Goal: Task Accomplishment & Management: Use online tool/utility

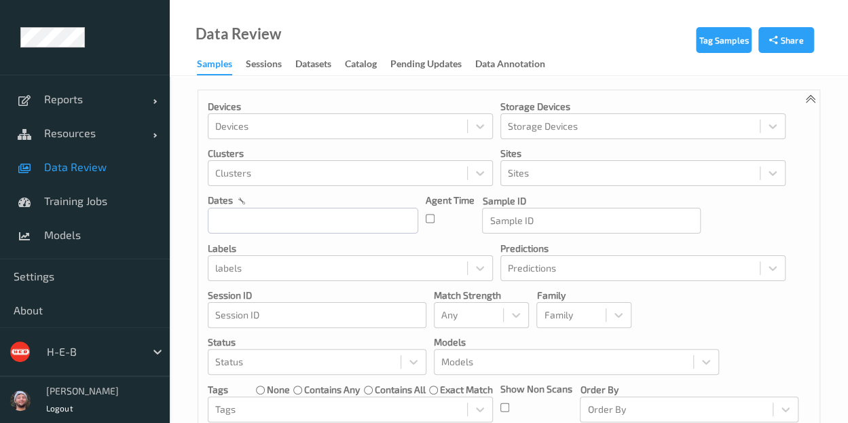
click at [102, 357] on div at bounding box center [93, 352] width 92 height 16
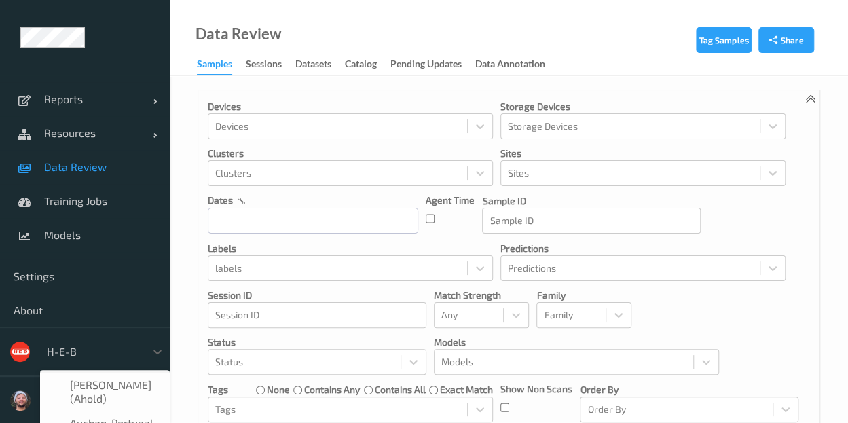
scroll to position [16, 0]
click at [348, 213] on input "text" at bounding box center [313, 221] width 211 height 26
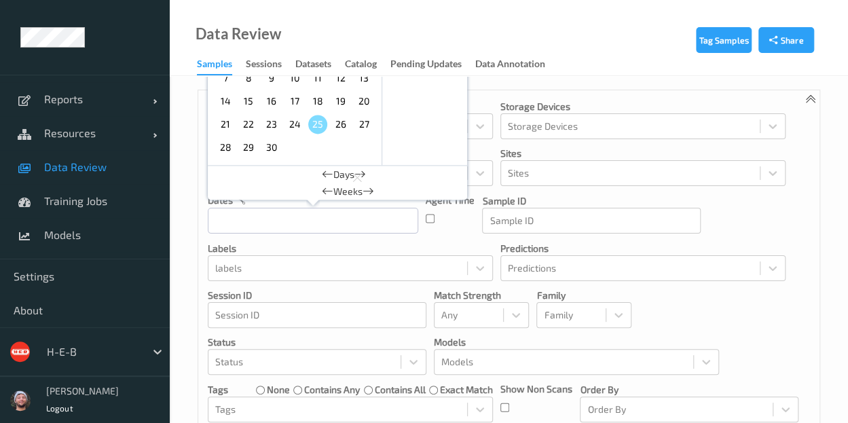
click at [367, 109] on span "20" at bounding box center [364, 101] width 19 height 19
type input "20/09/2025 00:00 -> 20/09/2025 23:59"
click at [499, 90] on div "Devices Devices Storage Devices Storage Devices Clusters Clusters Sites Sites d…" at bounding box center [509, 291] width 622 height 403
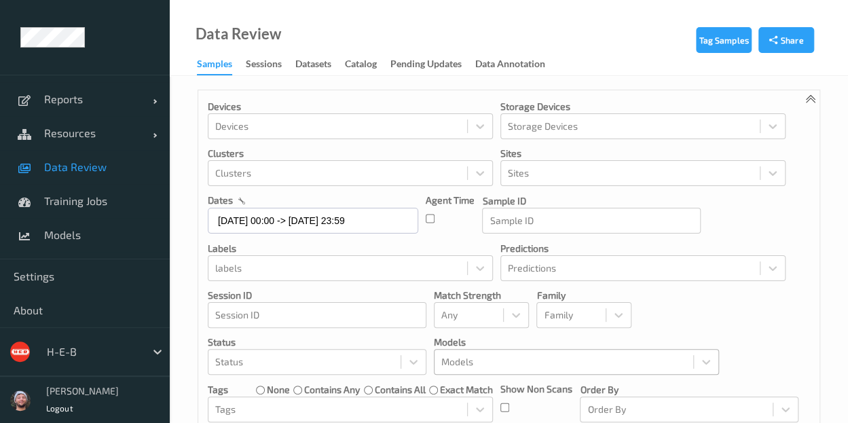
click at [512, 368] on div at bounding box center [564, 362] width 245 height 16
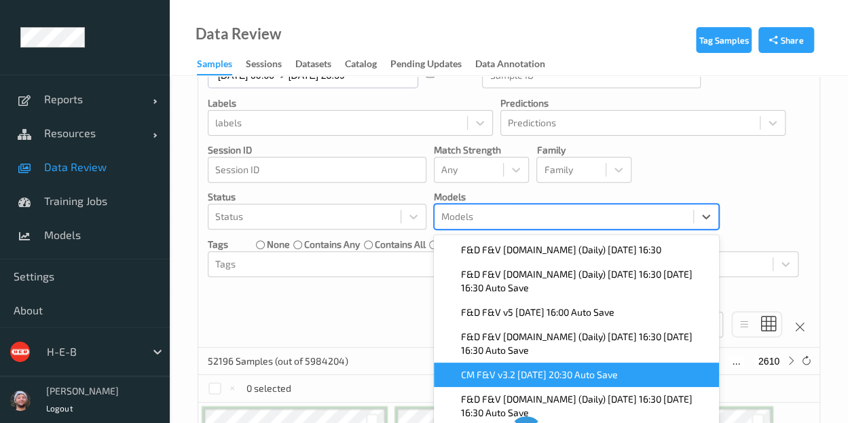
scroll to position [166, 0]
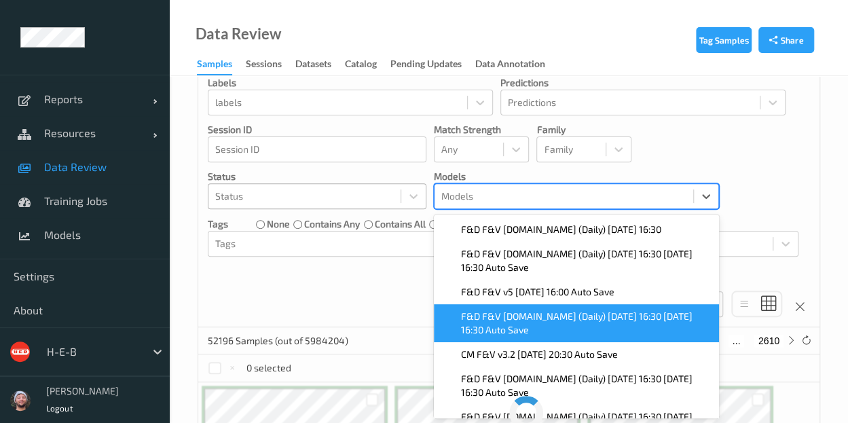
click at [287, 195] on div at bounding box center [304, 196] width 179 height 16
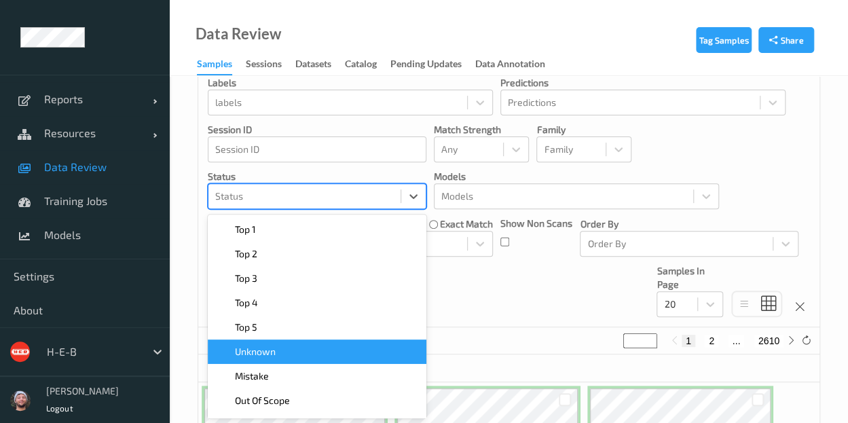
click at [313, 377] on div "Mistake" at bounding box center [317, 377] width 202 height 14
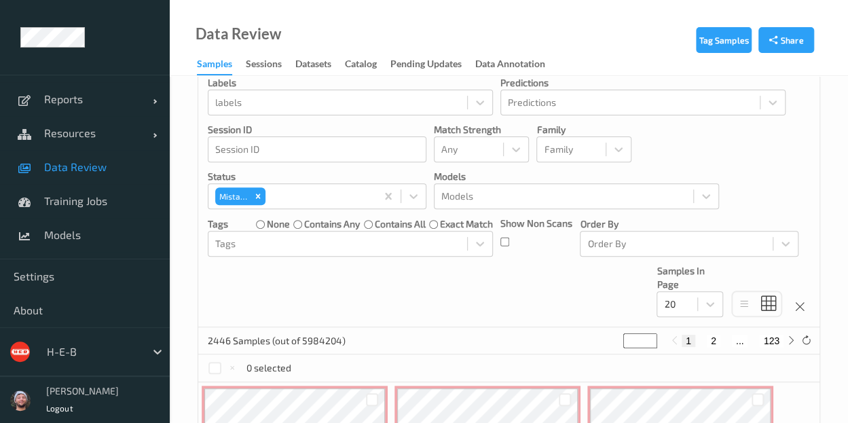
drag, startPoint x: 766, startPoint y: 121, endPoint x: 727, endPoint y: 145, distance: 46.0
click at [766, 121] on div "Devices Devices Storage Devices Storage Devices Clusters Clusters Sites Sites d…" at bounding box center [509, 126] width 622 height 403
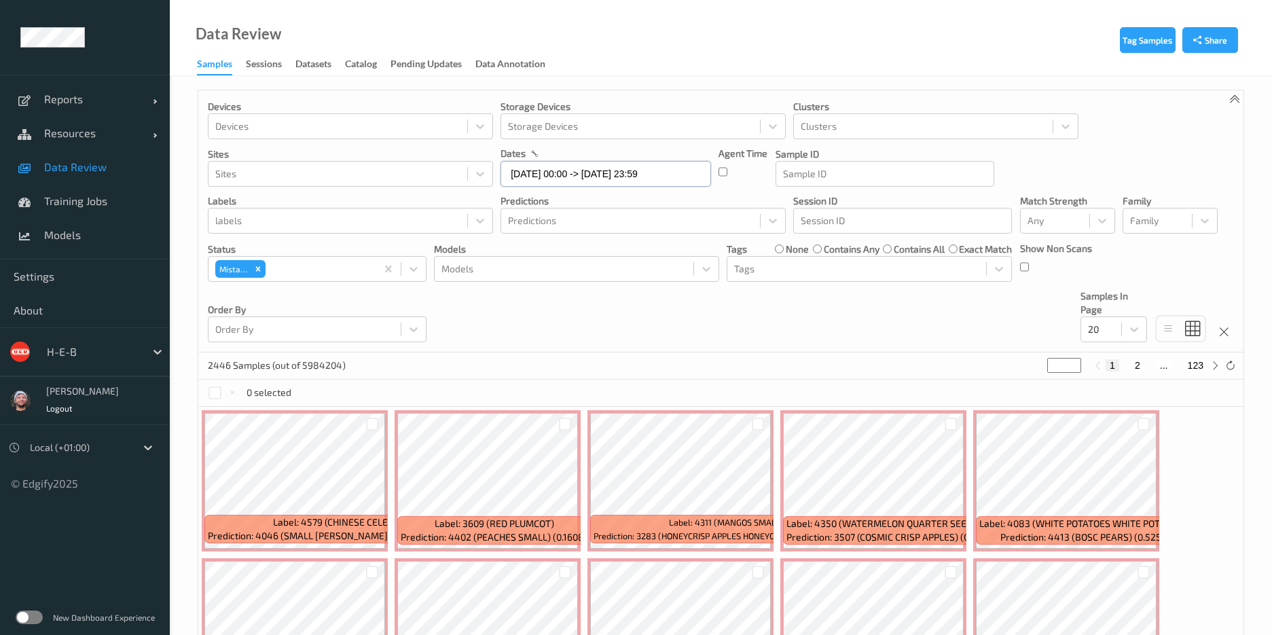
click at [560, 173] on input "[DATE] 00:00 -> [DATE] 23:59" at bounding box center [606, 174] width 211 height 26
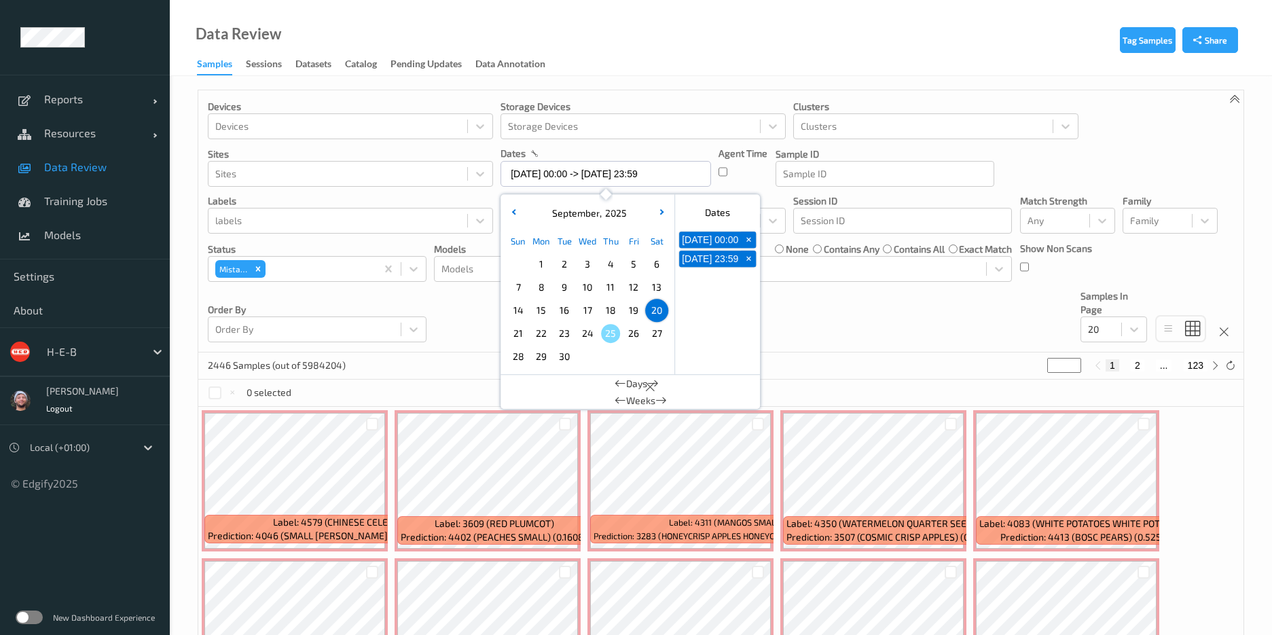
click at [793, 324] on div "Devices Devices Storage Devices Storage Devices Clusters Clusters Sites Sites d…" at bounding box center [720, 221] width 1045 height 262
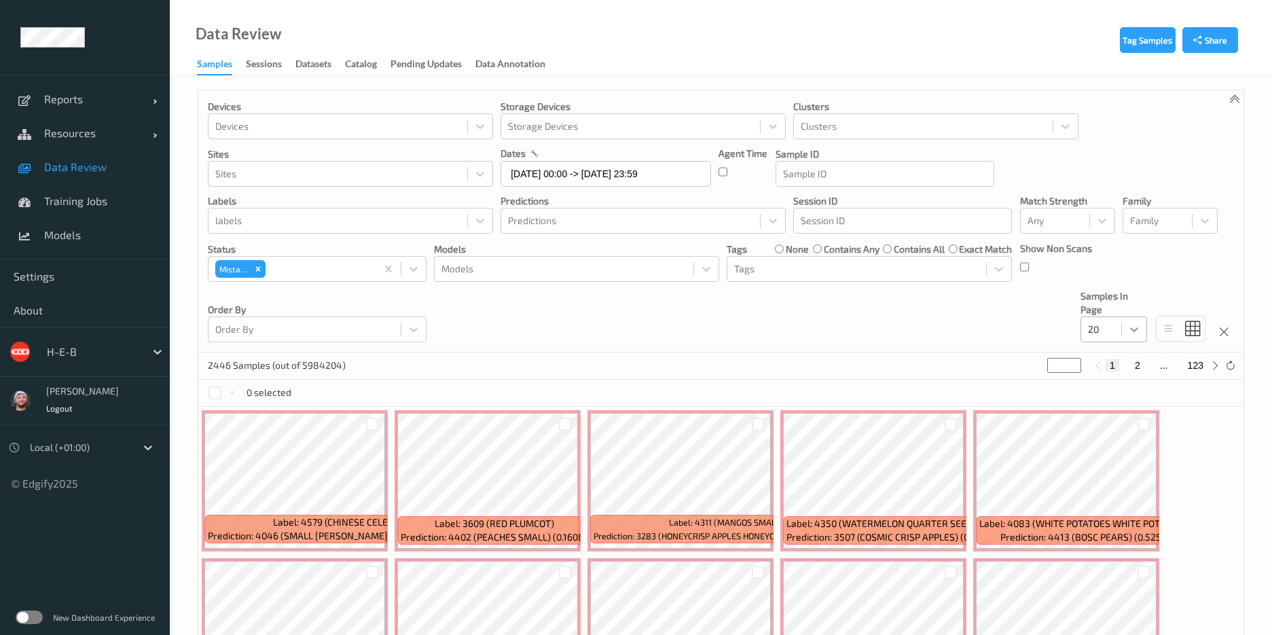
click at [848, 334] on icon at bounding box center [1135, 330] width 14 height 14
click at [848, 423] on div "200" at bounding box center [1114, 460] width 67 height 24
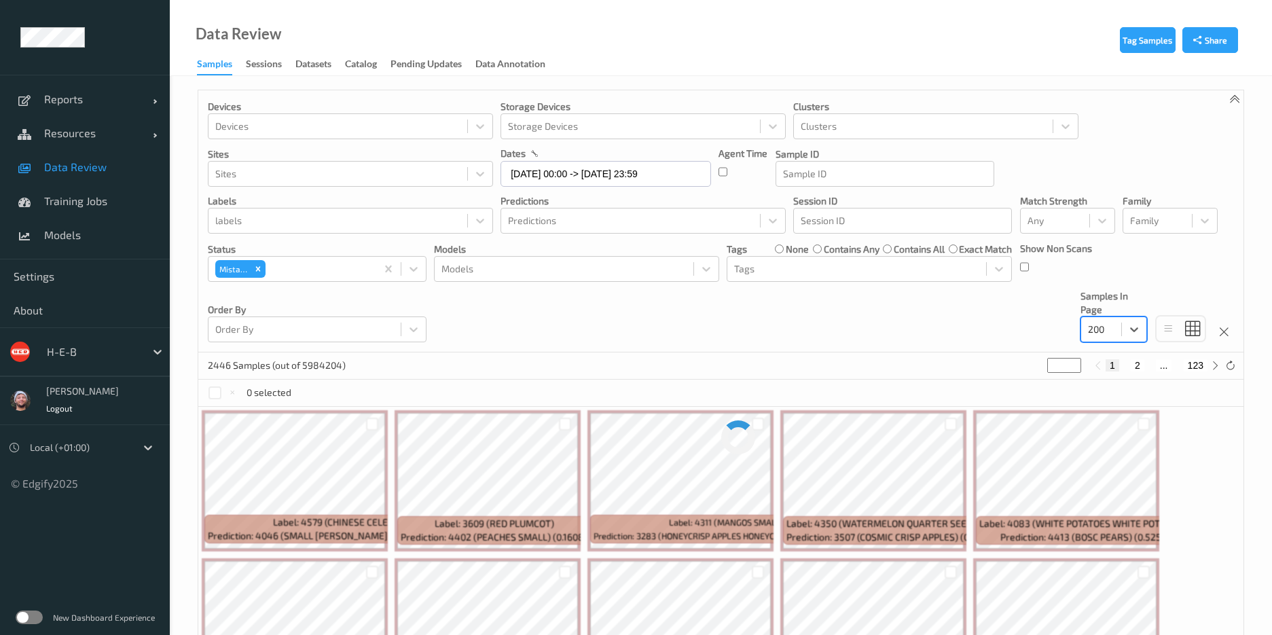
scroll to position [102, 0]
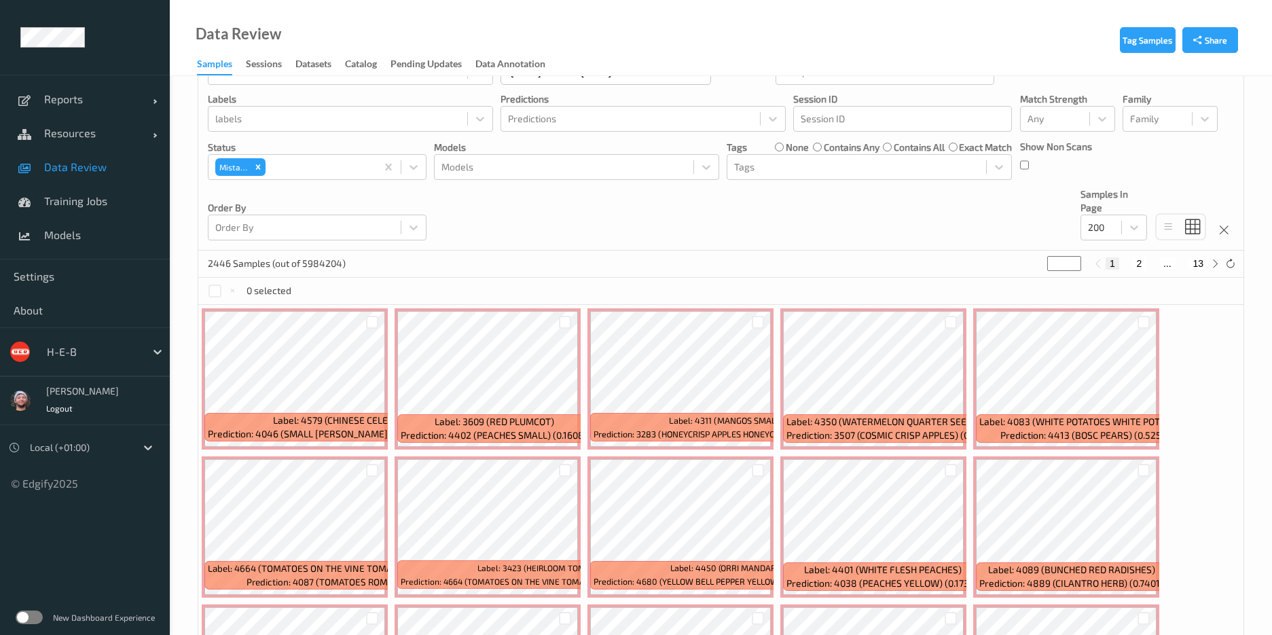
click at [594, 240] on div "Devices Devices Storage Devices Storage Devices Clusters Clusters Sites Sites d…" at bounding box center [720, 119] width 1045 height 262
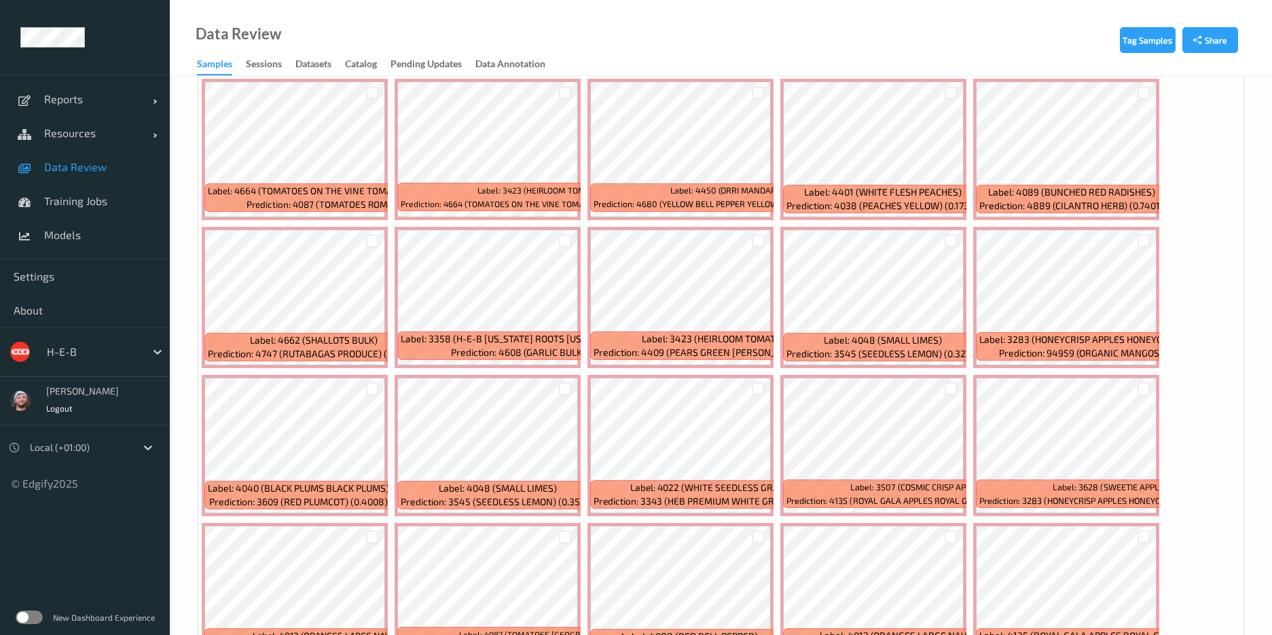
scroll to position [204, 0]
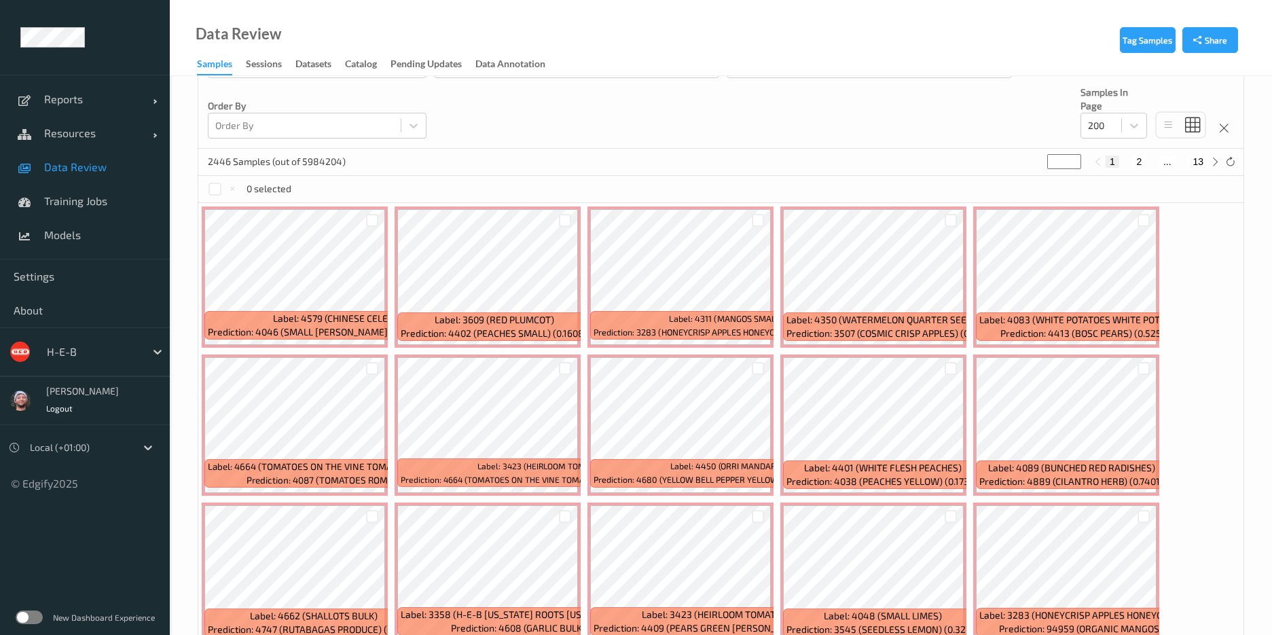
click at [567, 138] on div "Devices Devices Storage Devices Storage Devices Clusters Clusters Sites Sites d…" at bounding box center [720, 18] width 1045 height 262
click at [374, 214] on div at bounding box center [372, 220] width 13 height 13
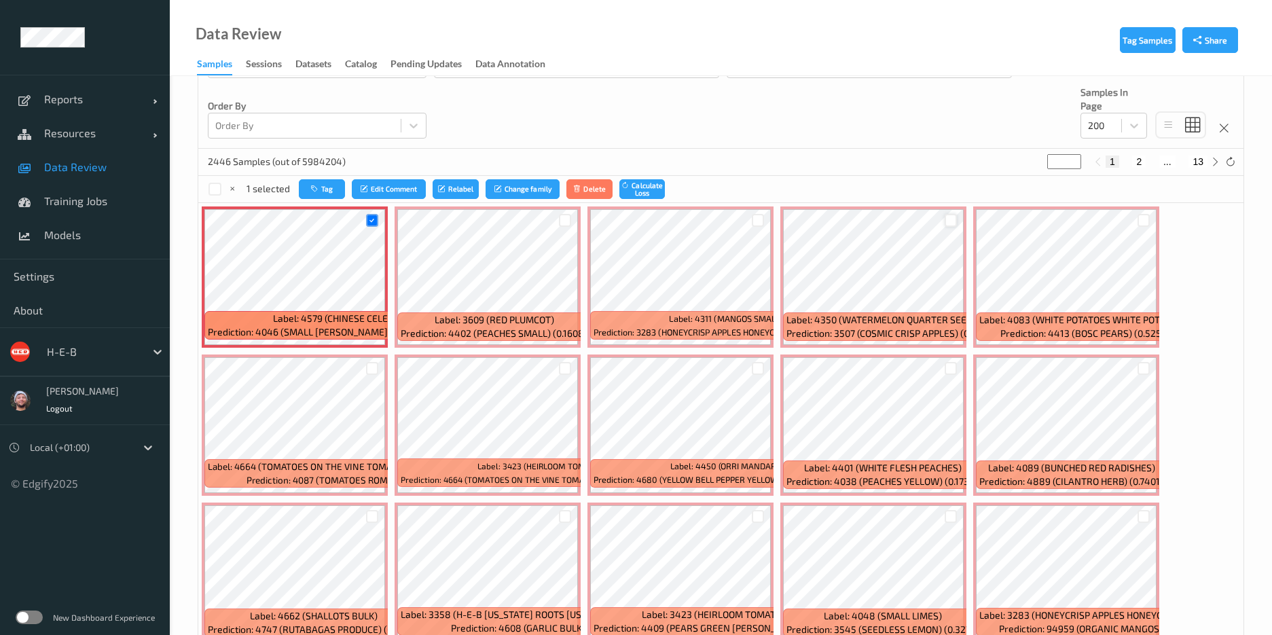
click at [848, 217] on div at bounding box center [951, 220] width 13 height 13
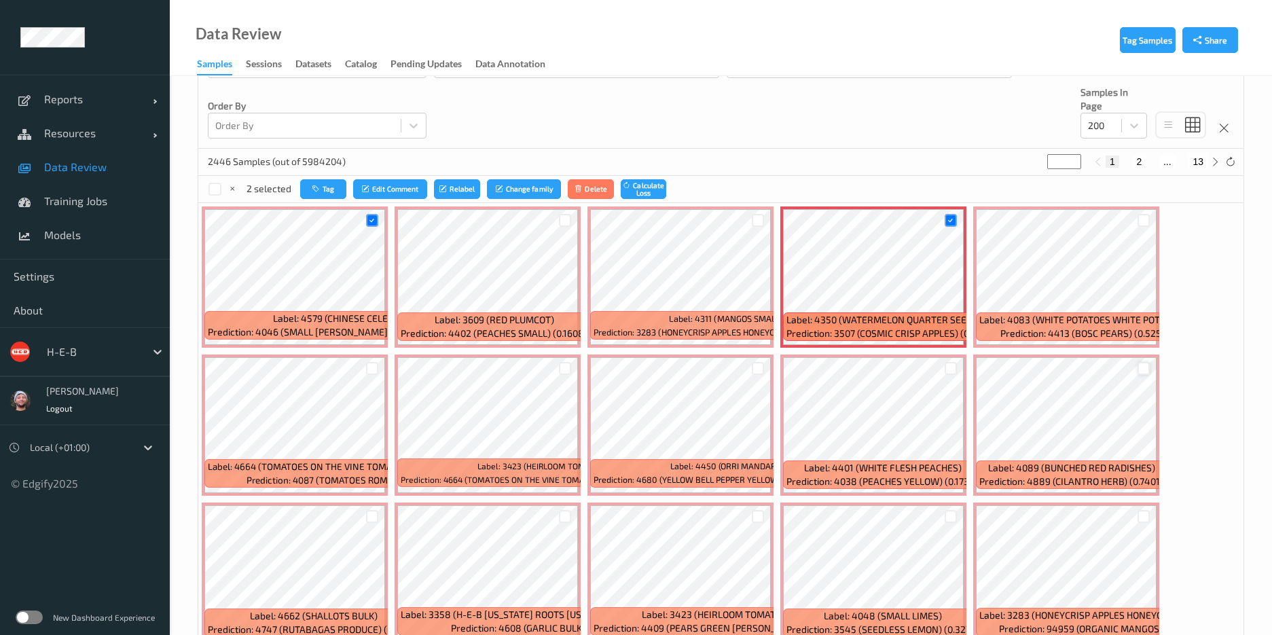
click at [848, 364] on div at bounding box center [1144, 368] width 13 height 13
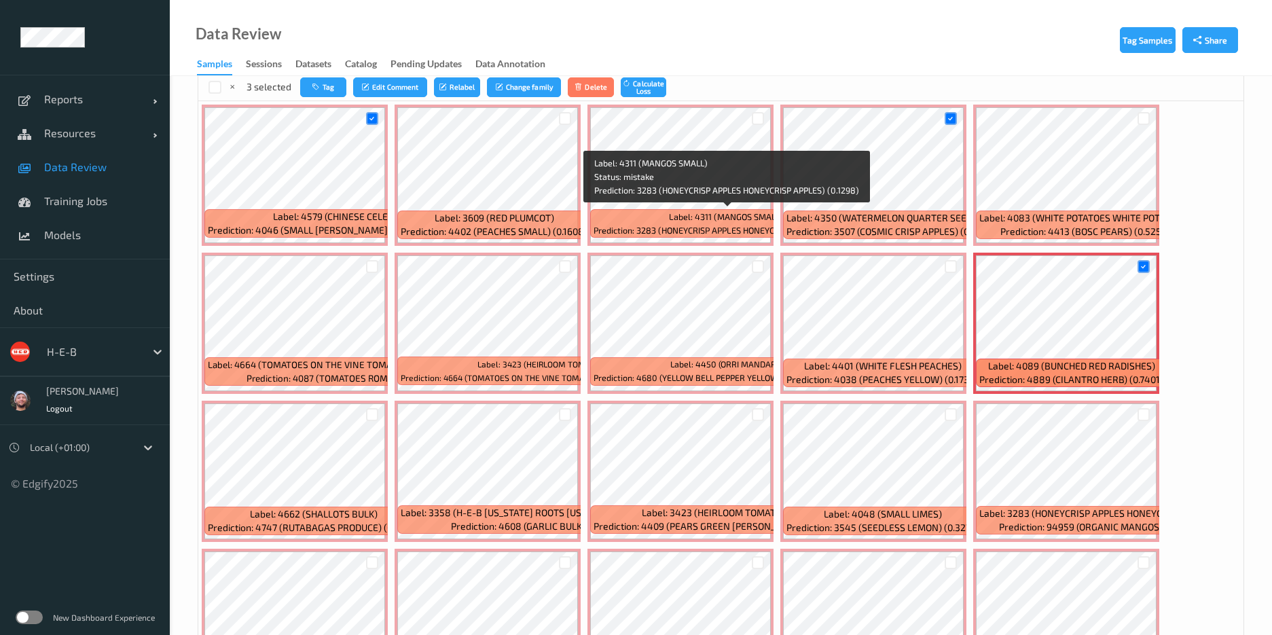
scroll to position [509, 0]
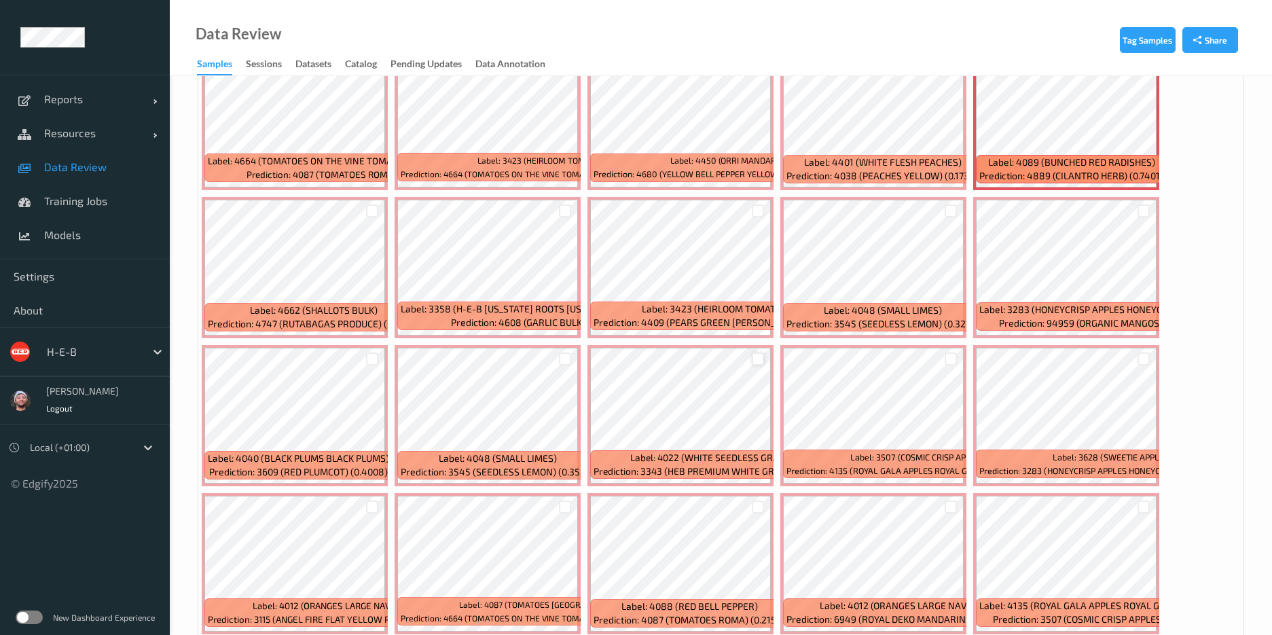
click at [763, 361] on div at bounding box center [758, 359] width 13 height 13
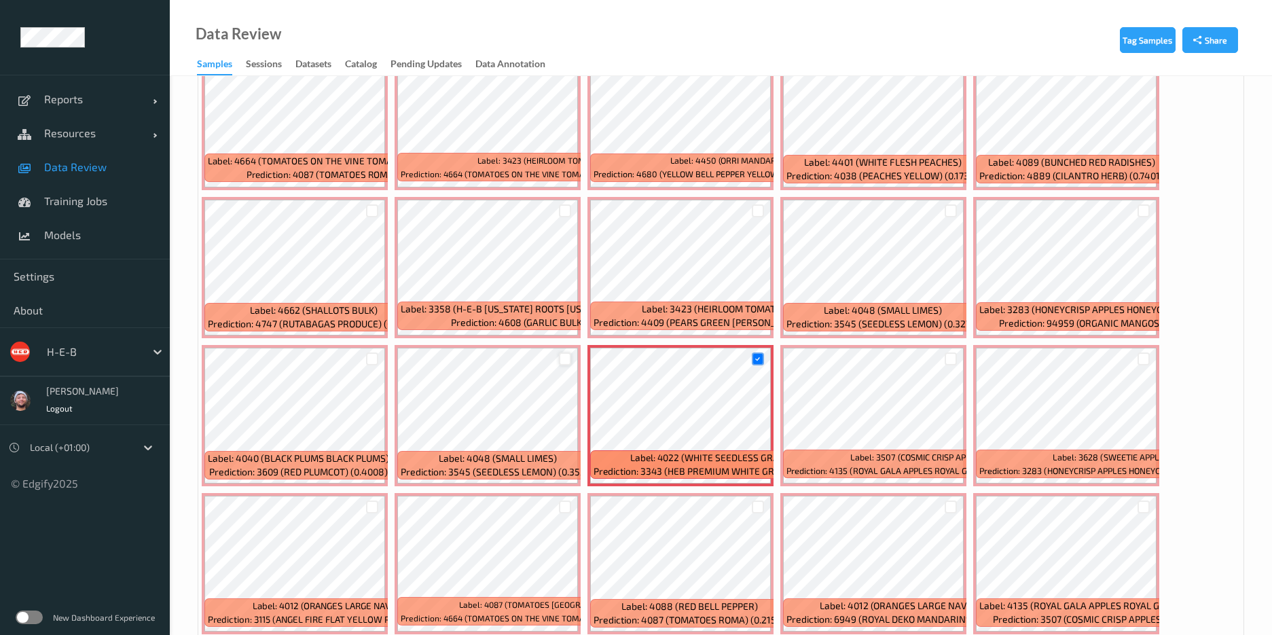
click at [562, 359] on div at bounding box center [565, 359] width 13 height 13
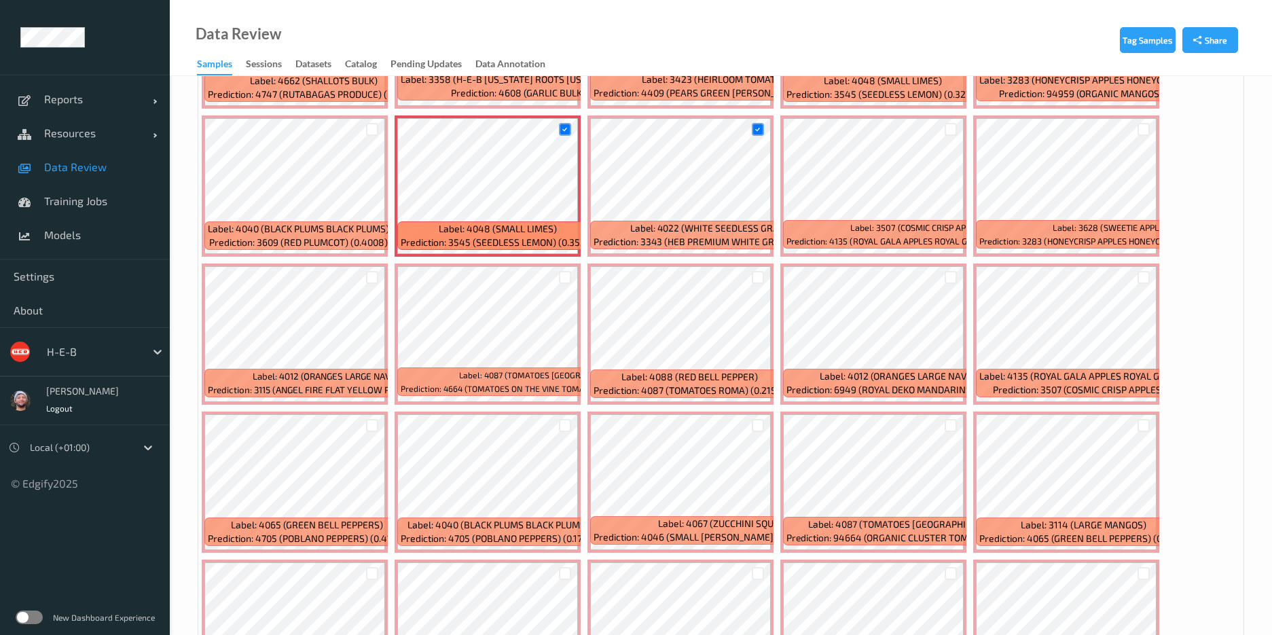
scroll to position [815, 0]
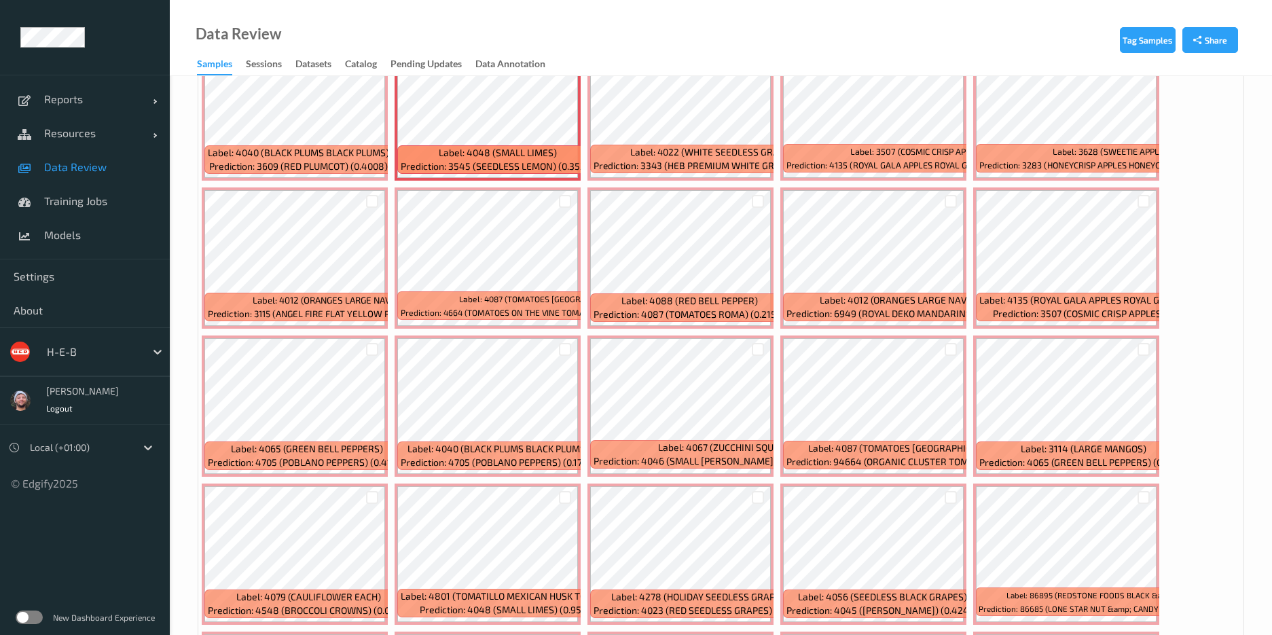
click at [751, 195] on div at bounding box center [758, 201] width 26 height 22
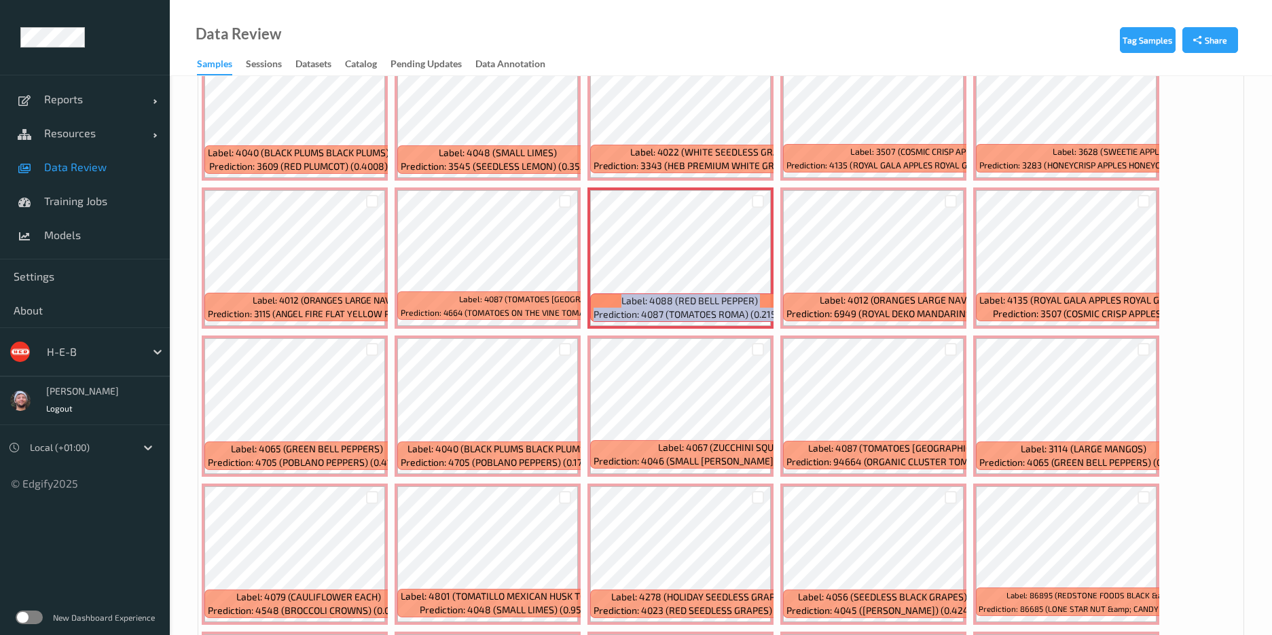
click at [751, 196] on div at bounding box center [758, 201] width 26 height 22
click at [372, 348] on div at bounding box center [372, 349] width 13 height 13
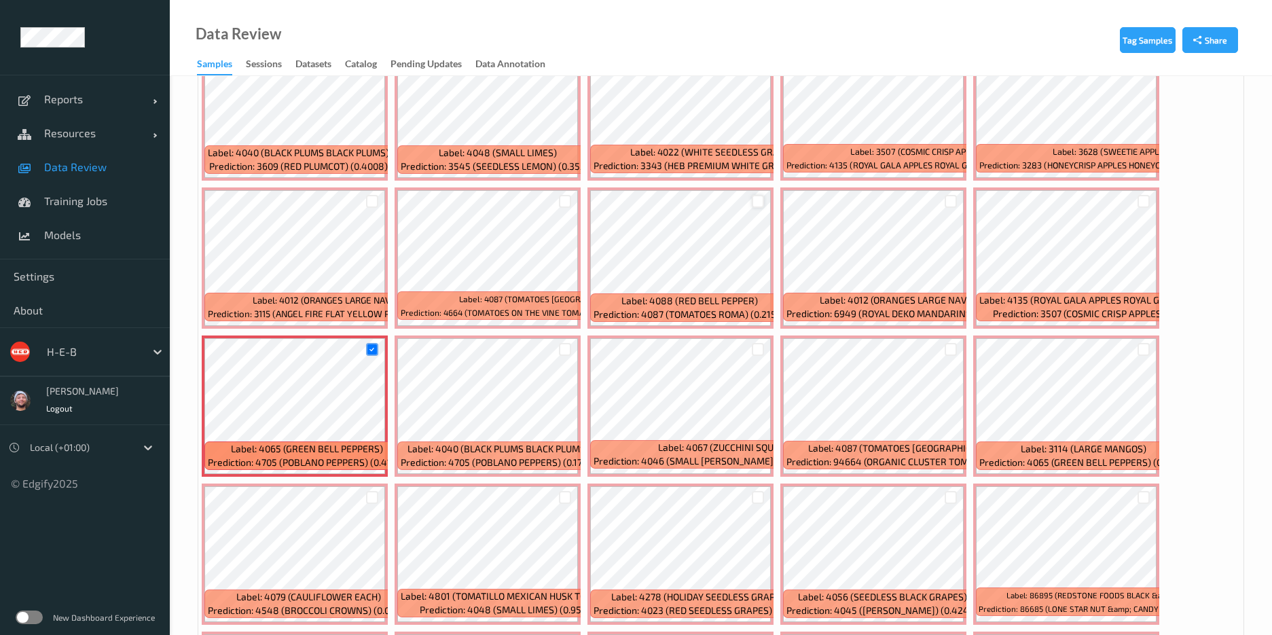
click at [762, 204] on div at bounding box center [758, 201] width 13 height 13
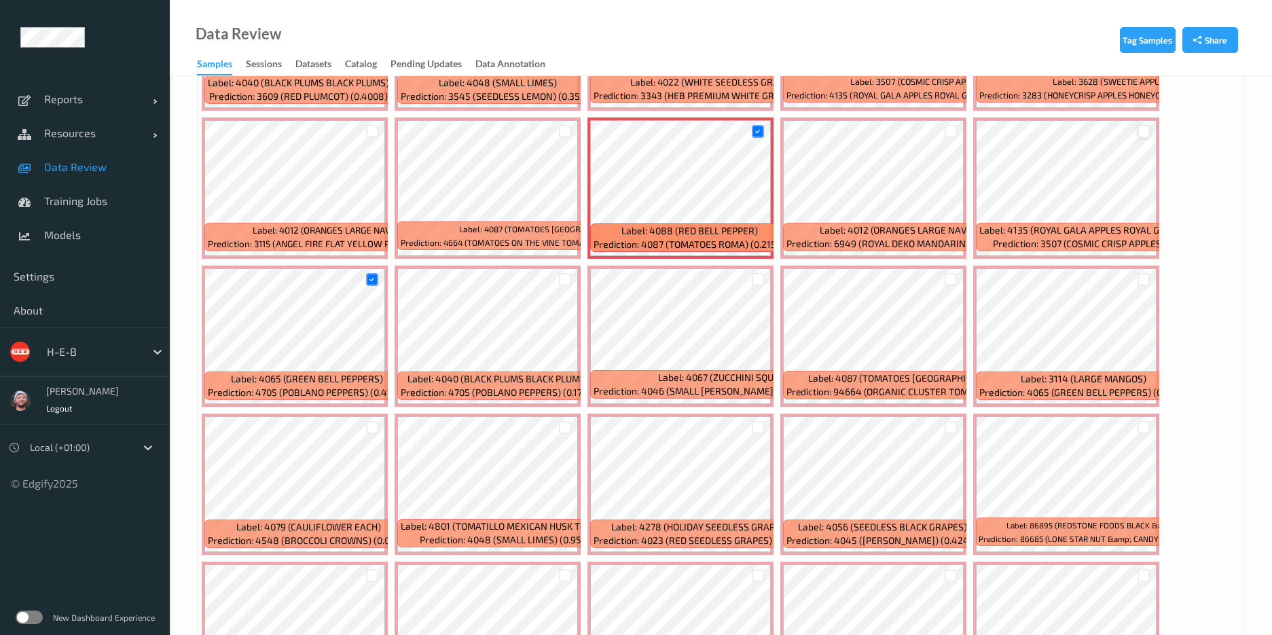
scroll to position [917, 0]
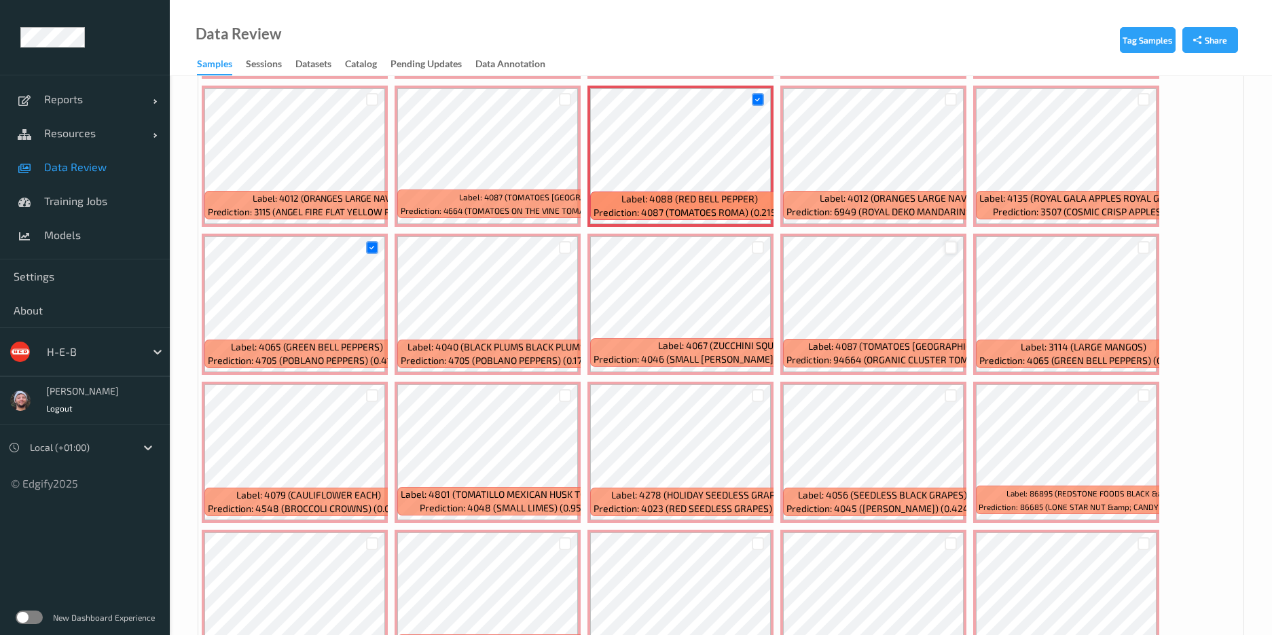
click at [848, 245] on div at bounding box center [951, 247] width 26 height 22
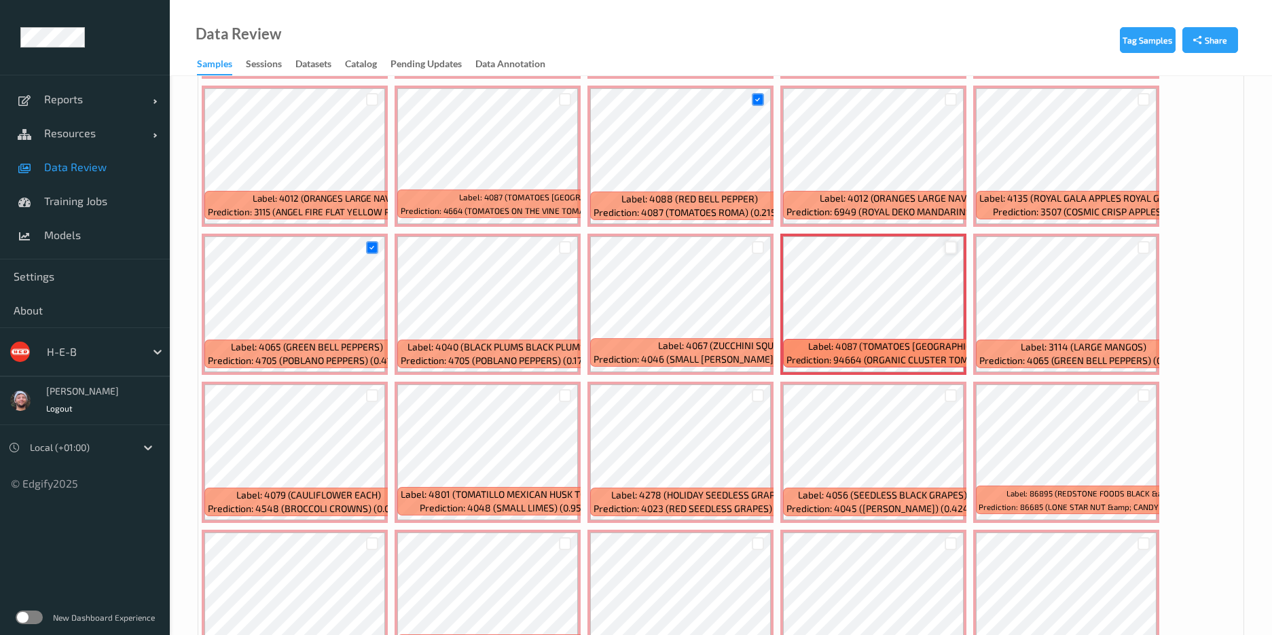
click at [848, 245] on div at bounding box center [951, 247] width 13 height 13
click at [562, 253] on div at bounding box center [565, 247] width 13 height 13
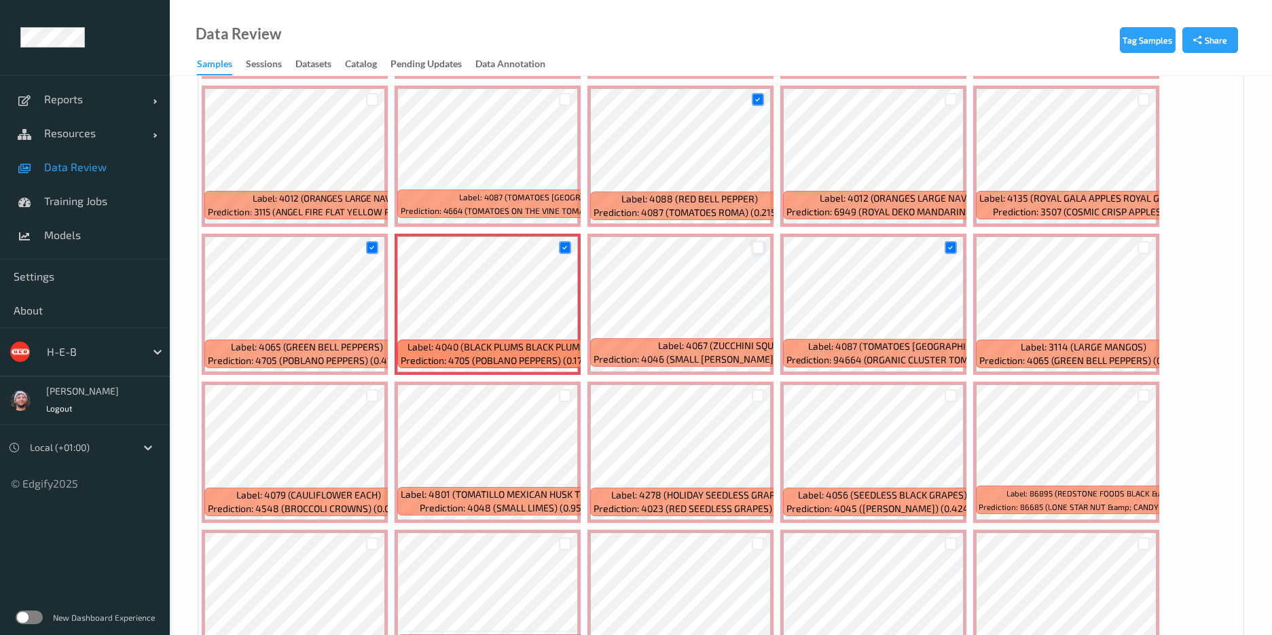
click at [753, 246] on div at bounding box center [758, 247] width 13 height 13
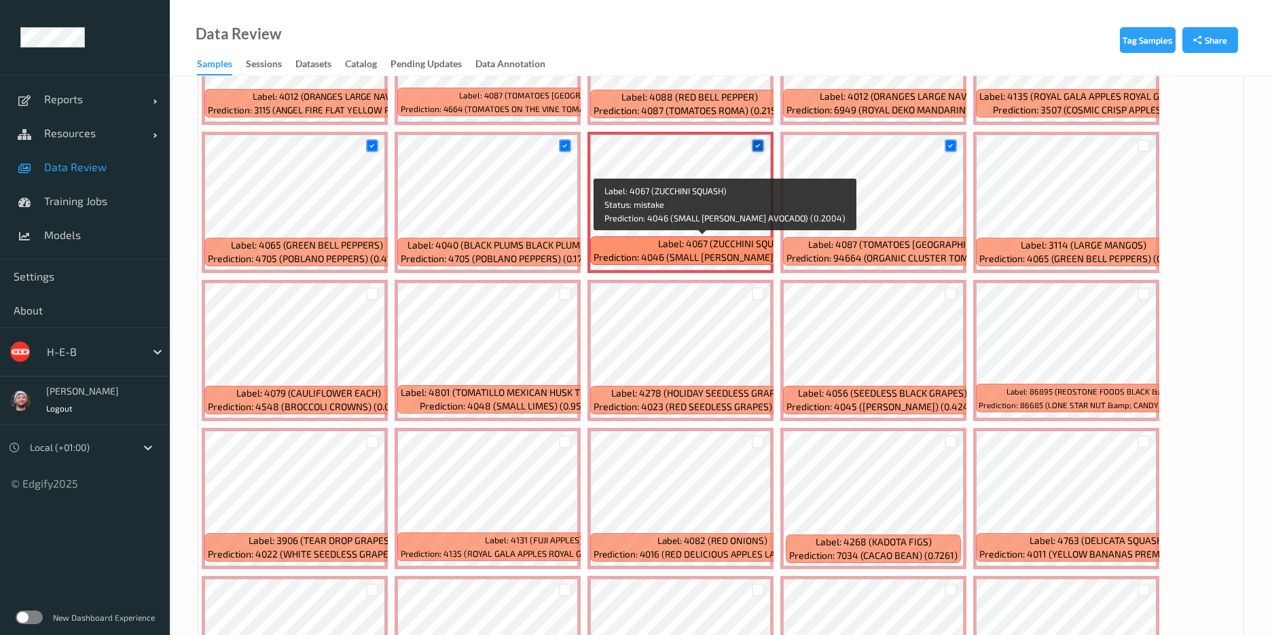
scroll to position [1121, 0]
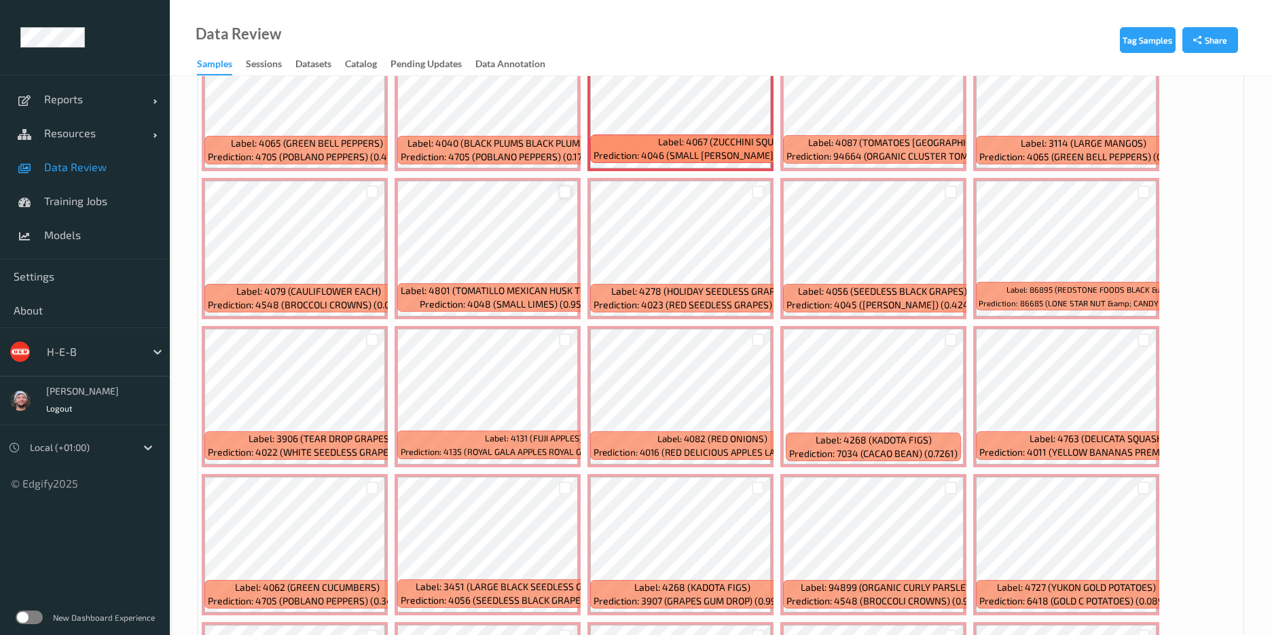
click at [566, 192] on div at bounding box center [565, 191] width 13 height 13
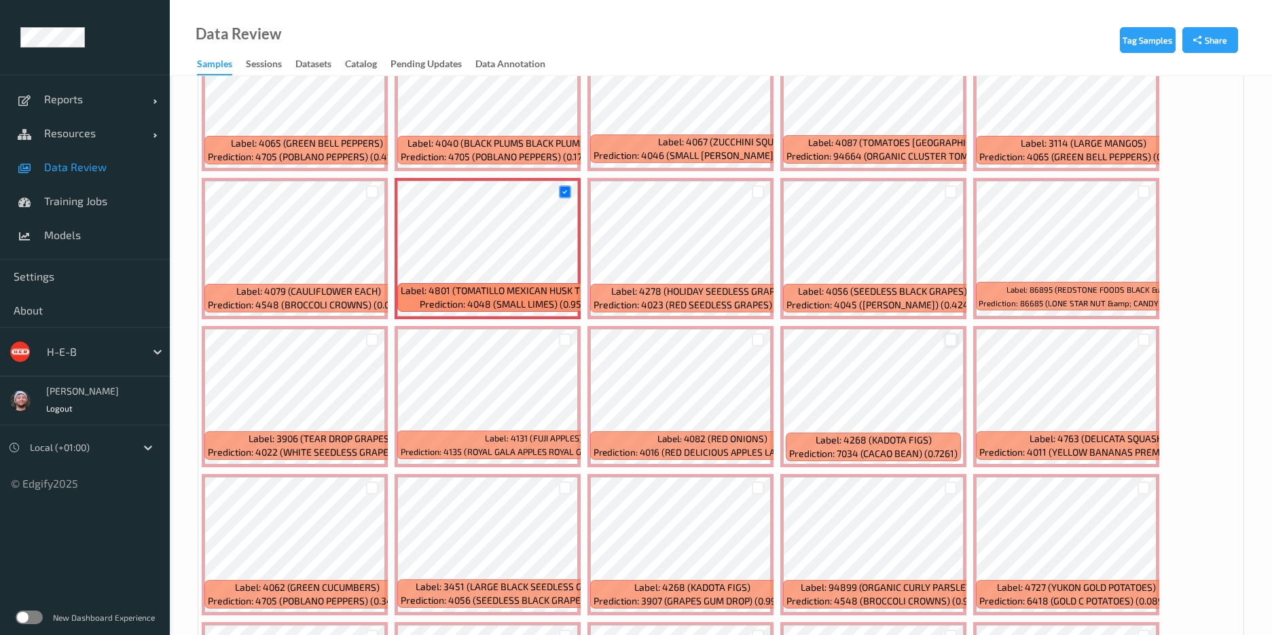
click at [848, 338] on div at bounding box center [951, 340] width 13 height 13
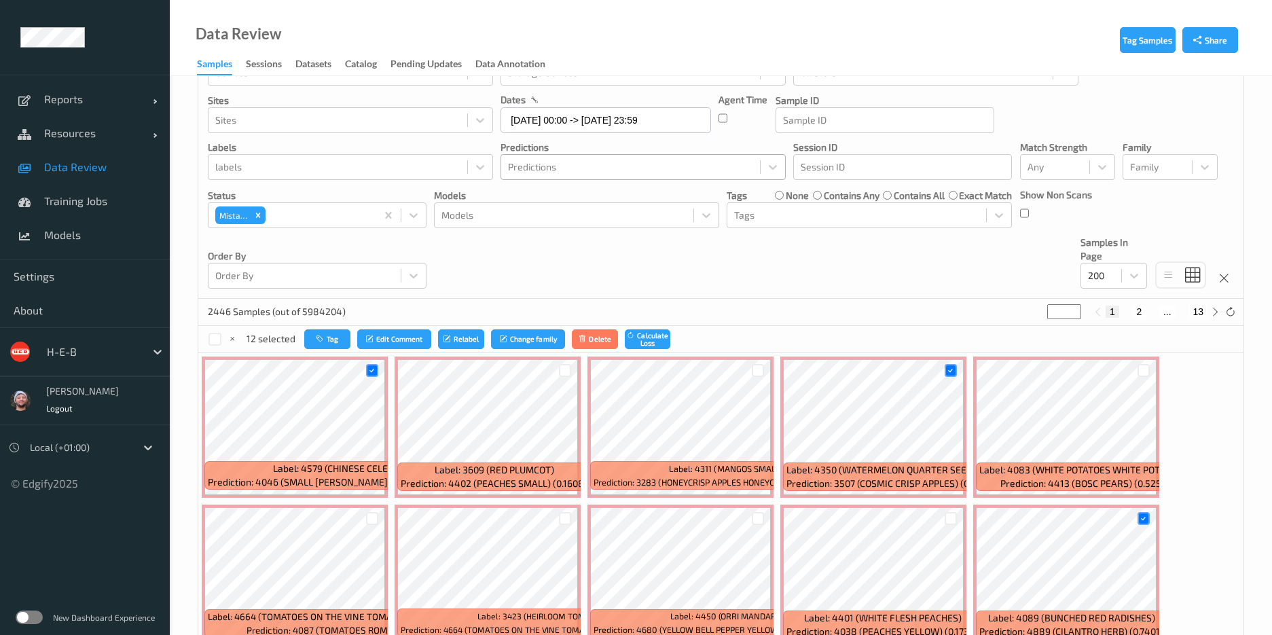
scroll to position [0, 0]
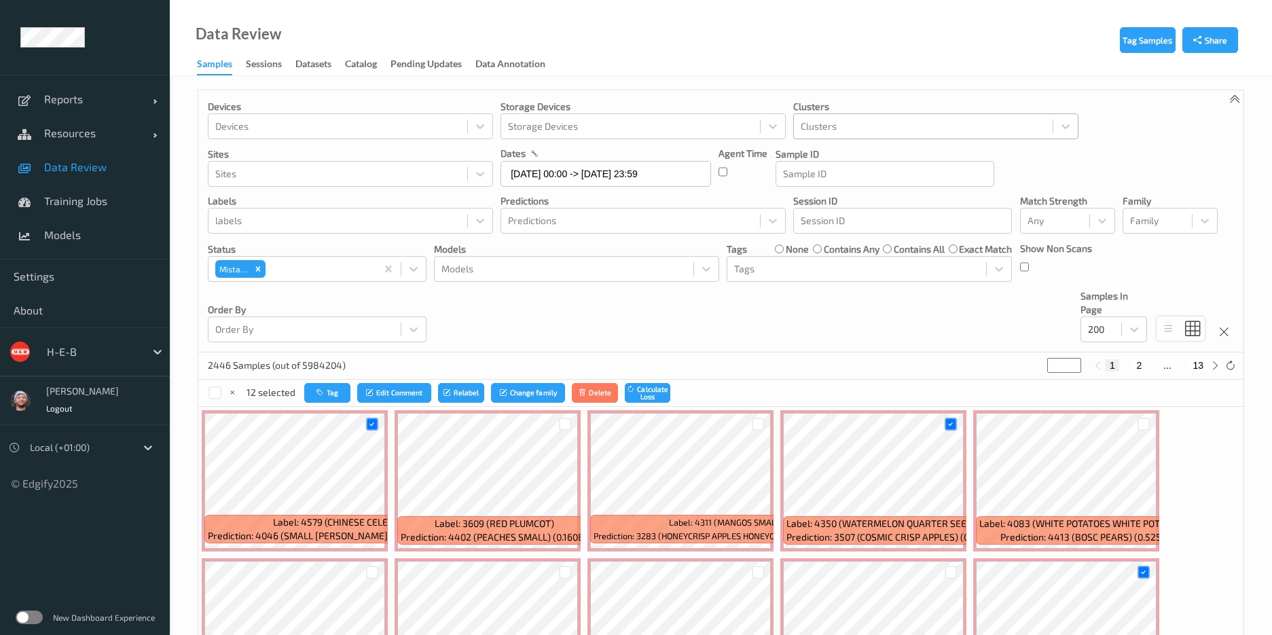
click at [848, 120] on div at bounding box center [923, 126] width 245 height 16
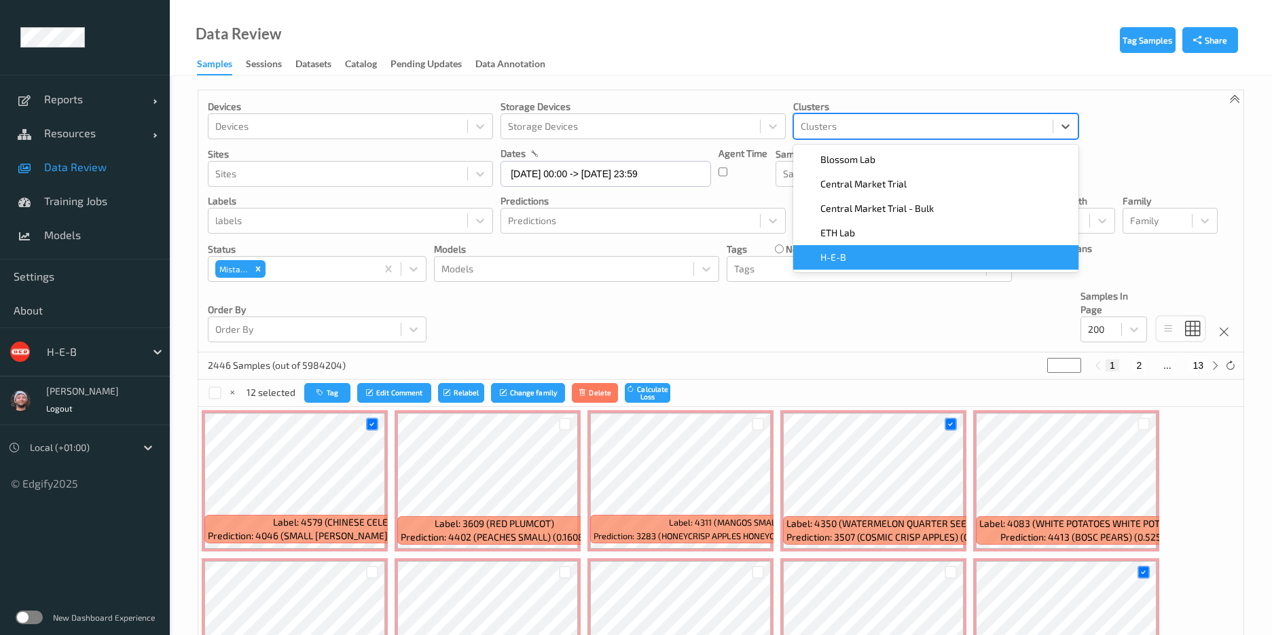
click at [839, 258] on span "H-E-B" at bounding box center [834, 258] width 26 height 14
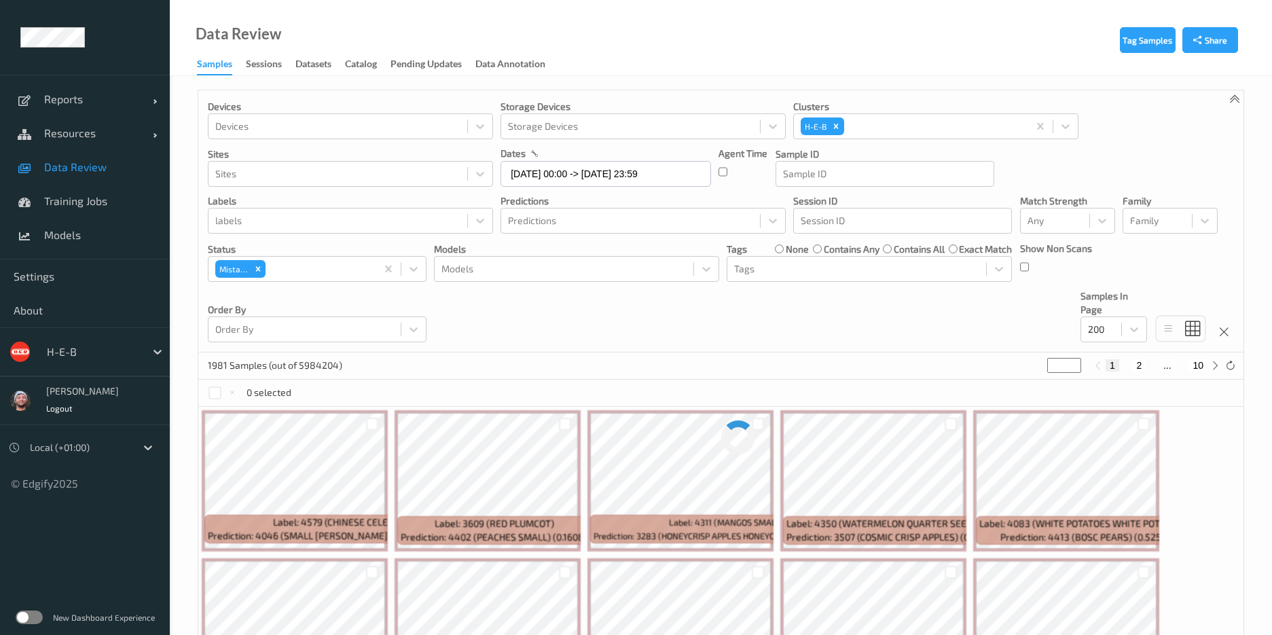
click at [735, 325] on div "Devices Devices Storage Devices Storage Devices Clusters H-E-B Sites Sites date…" at bounding box center [720, 221] width 1045 height 262
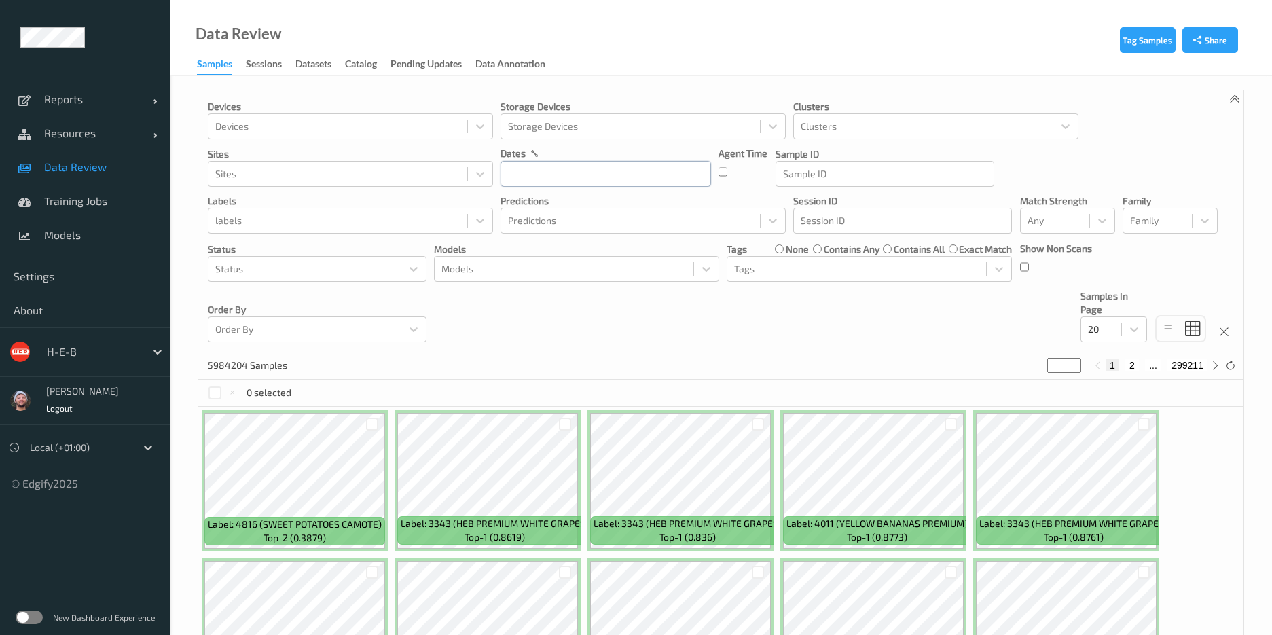
click at [529, 173] on input "text" at bounding box center [606, 174] width 211 height 26
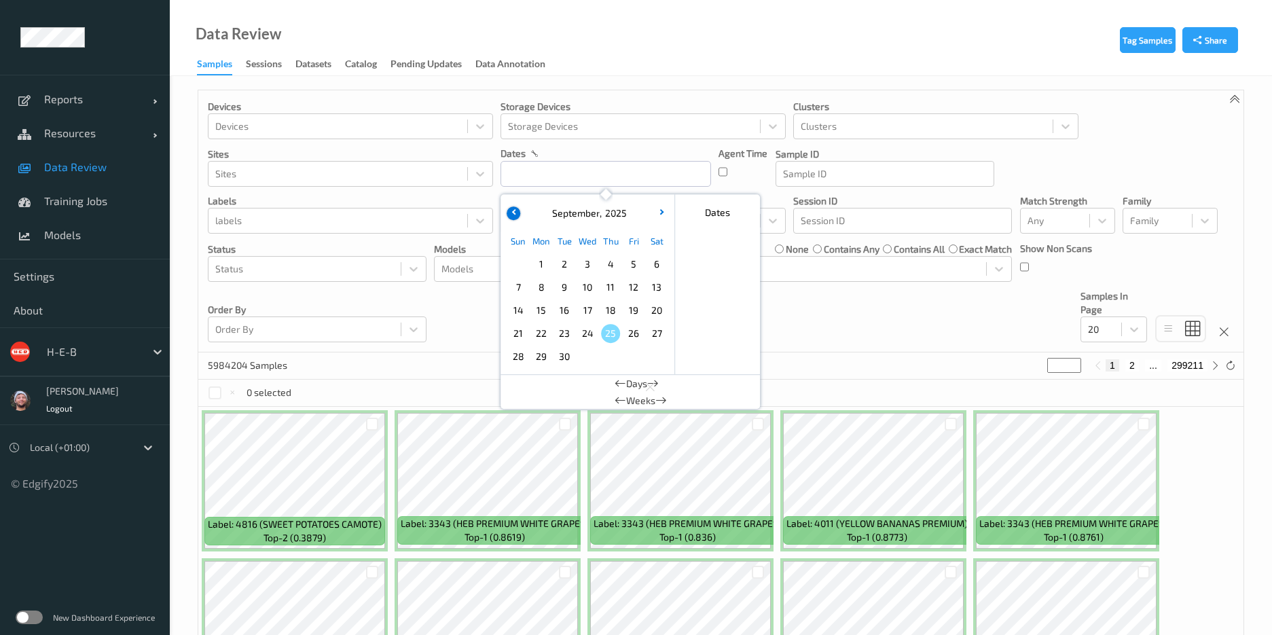
click at [511, 216] on button "button" at bounding box center [514, 214] width 14 height 14
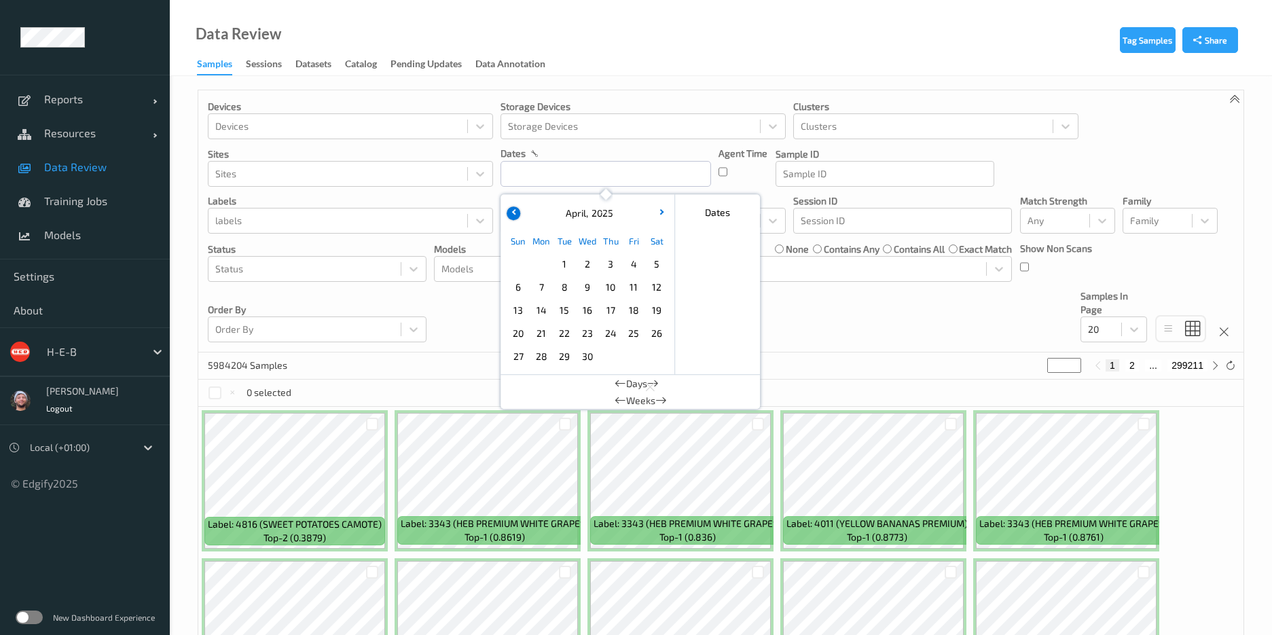
click at [511, 216] on button "button" at bounding box center [514, 214] width 14 height 14
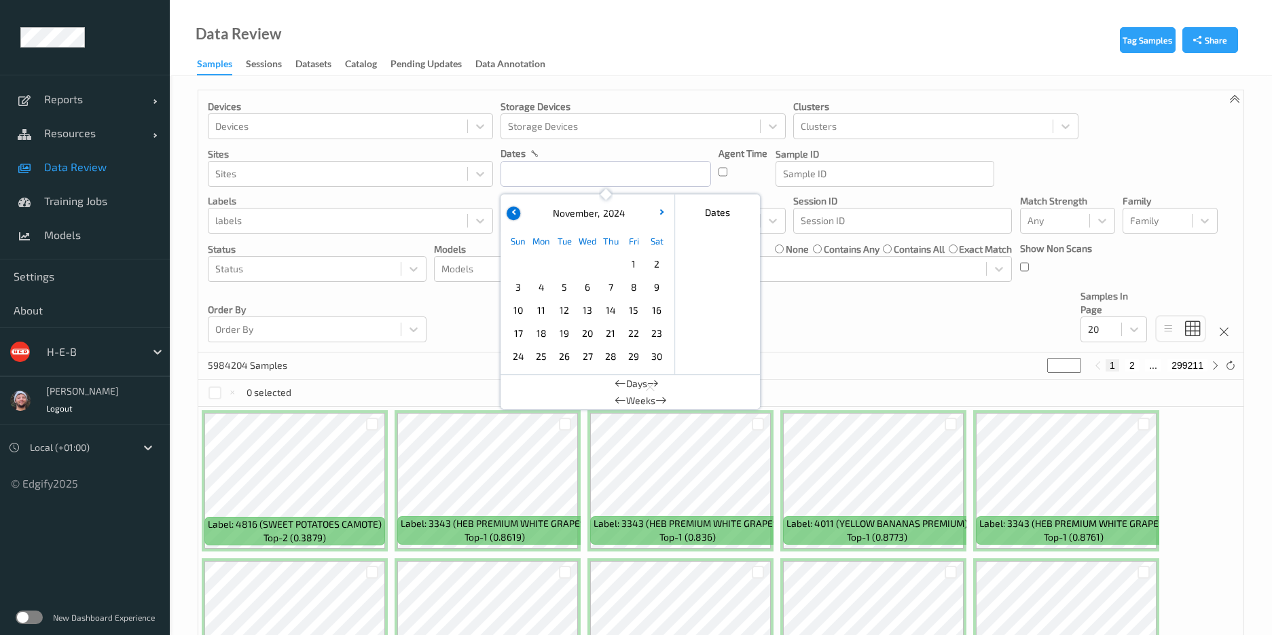
click at [511, 216] on button "button" at bounding box center [514, 214] width 14 height 14
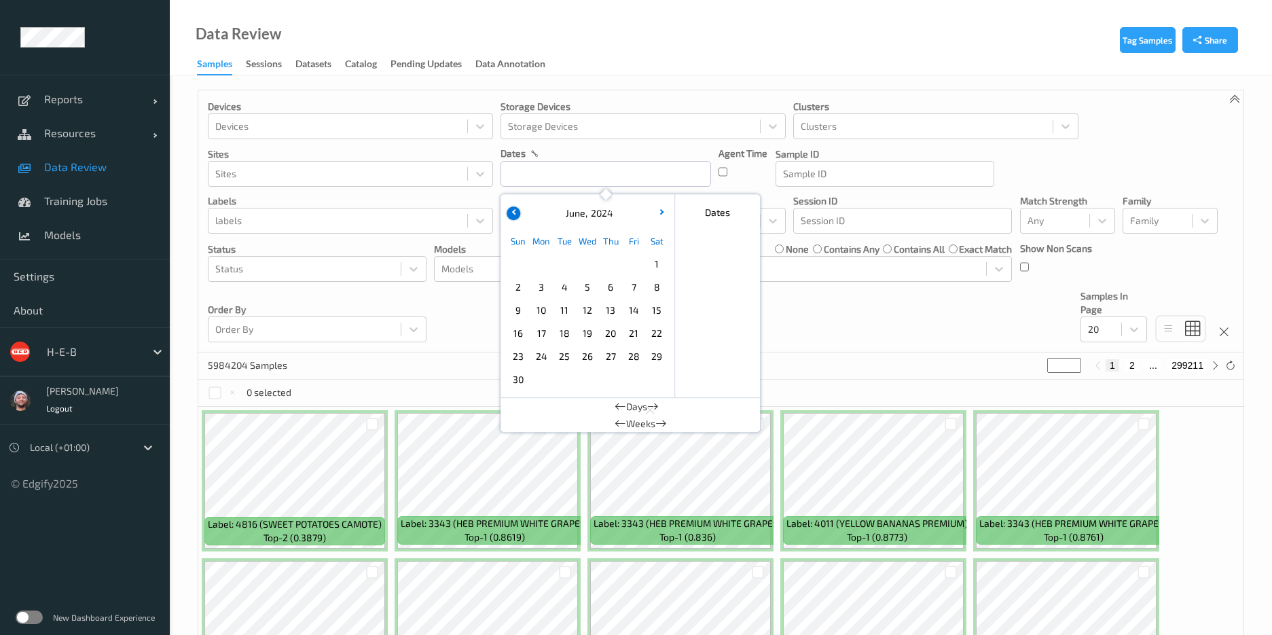
click at [511, 216] on button "button" at bounding box center [514, 214] width 14 height 14
click at [658, 213] on button "button" at bounding box center [662, 214] width 14 height 14
click at [545, 262] on span "1" at bounding box center [541, 264] width 19 height 19
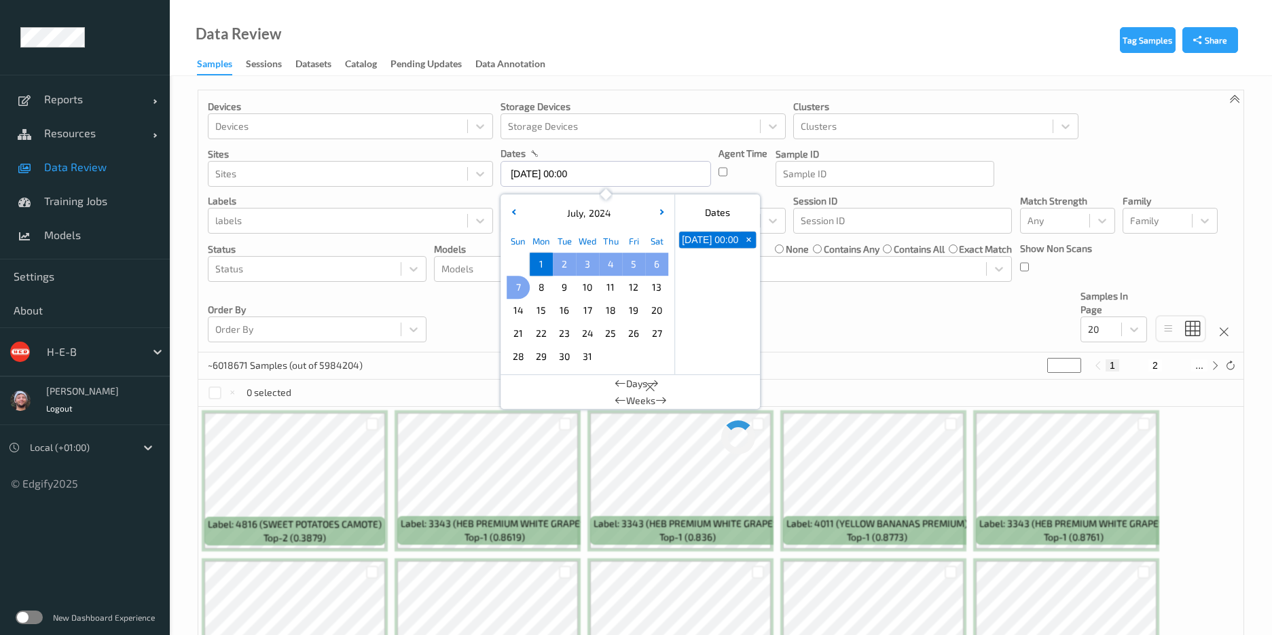
click at [518, 291] on span "7" at bounding box center [518, 287] width 19 height 19
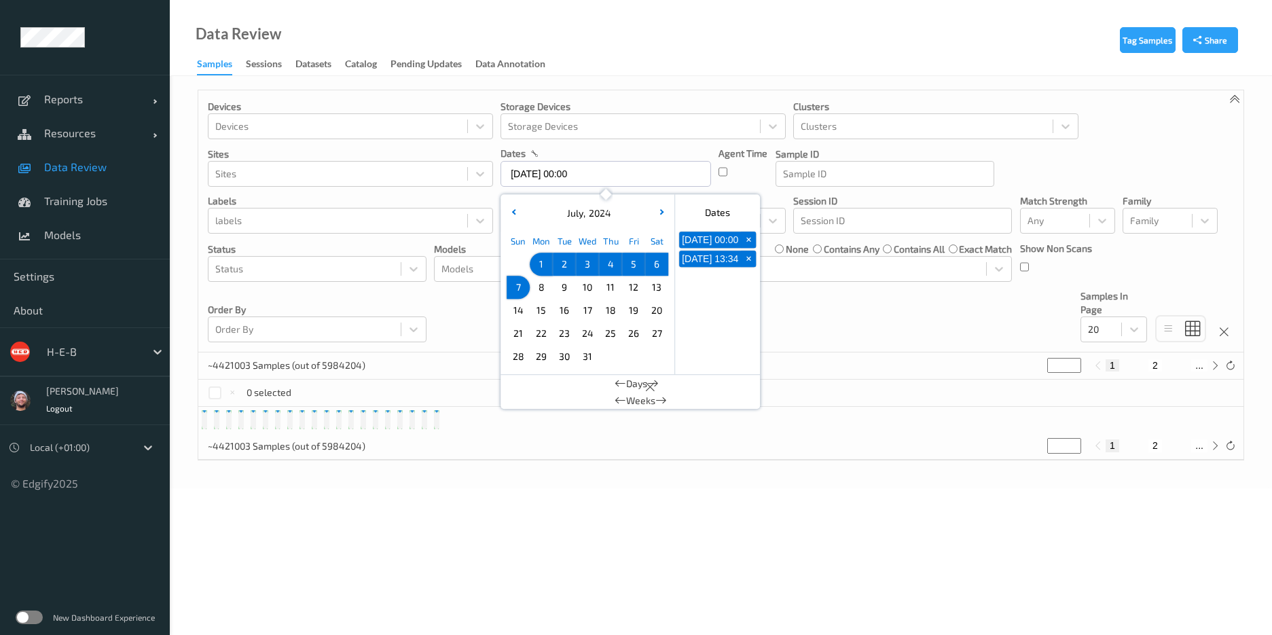
type input "01/07/2024 00:00 -> 07/07/2024 23:59"
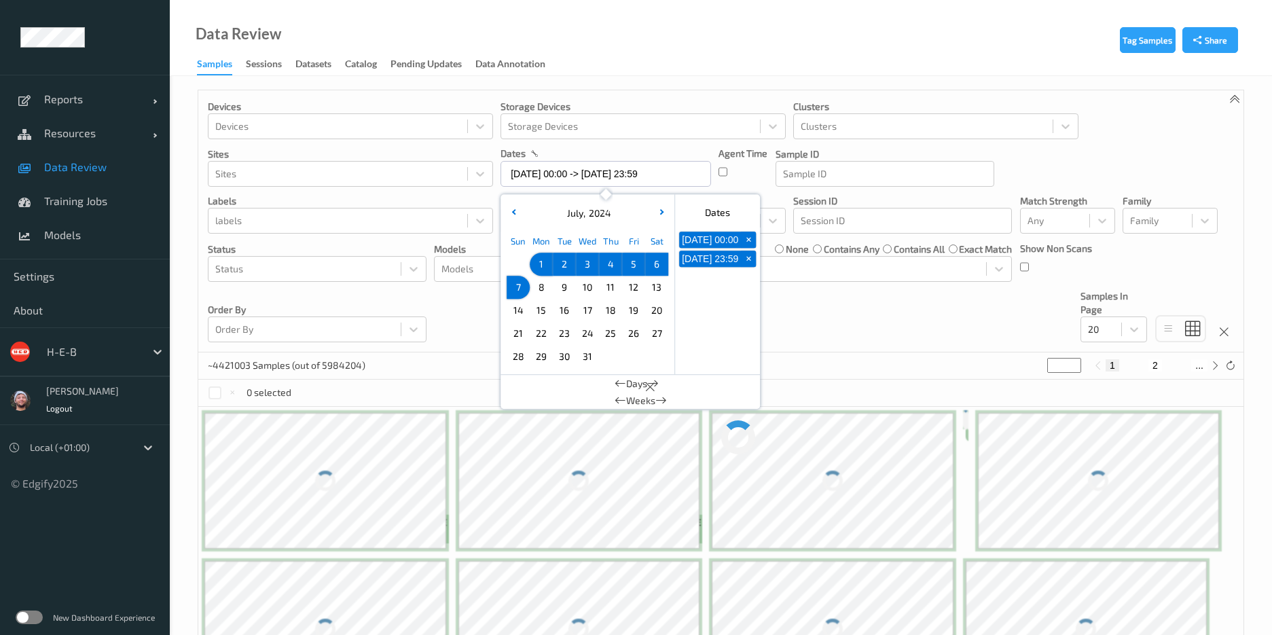
click at [870, 319] on div "Devices Devices Storage Devices Storage Devices Clusters Clusters Sites Sites d…" at bounding box center [720, 221] width 1045 height 262
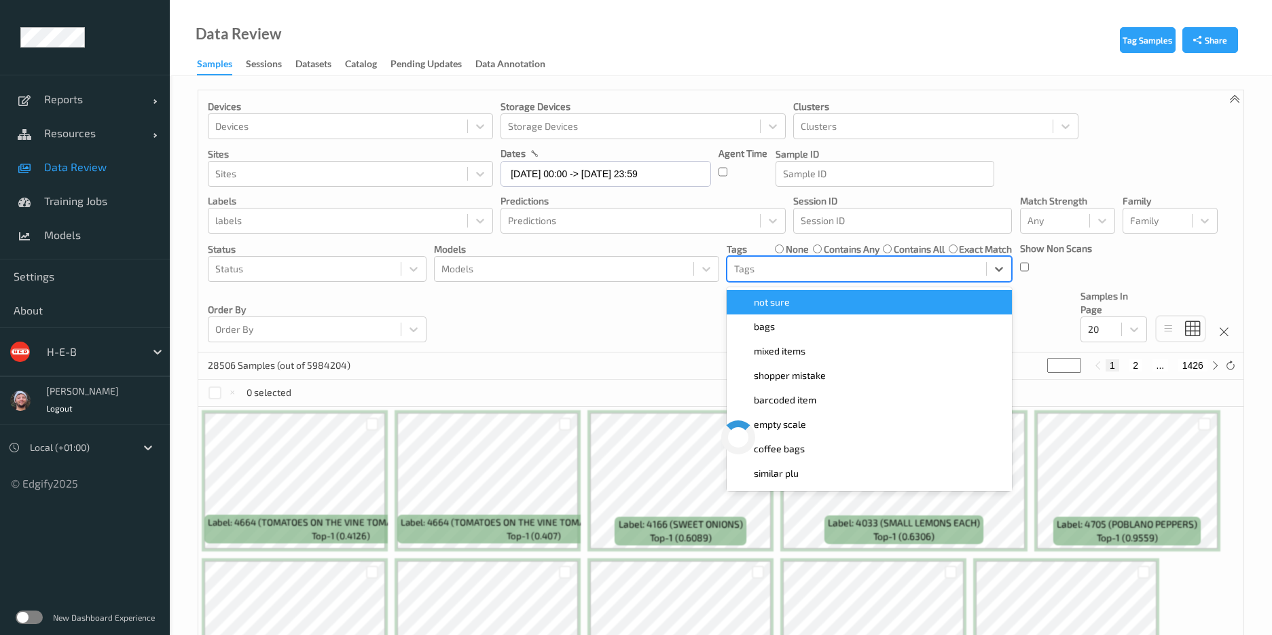
click at [777, 260] on div "Tags" at bounding box center [857, 269] width 259 height 22
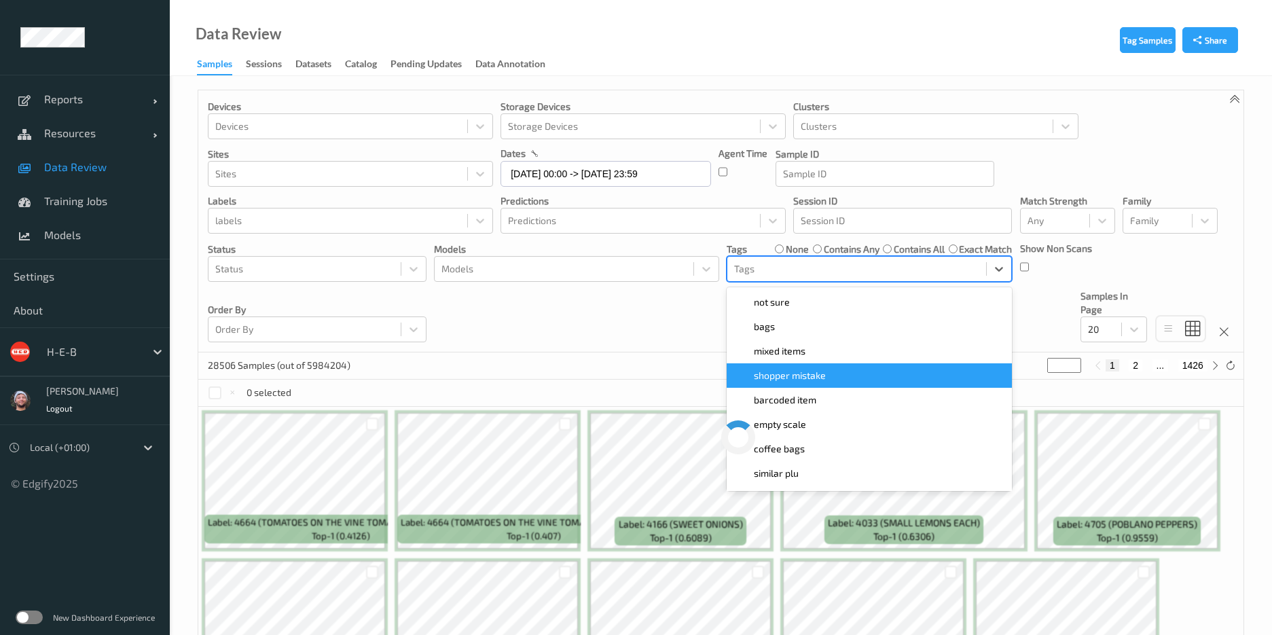
click at [789, 380] on span "shopper mistake" at bounding box center [790, 376] width 72 height 14
click at [622, 317] on div "Devices Devices Storage Devices Storage Devices Clusters Clusters Sites Sites d…" at bounding box center [720, 221] width 1045 height 262
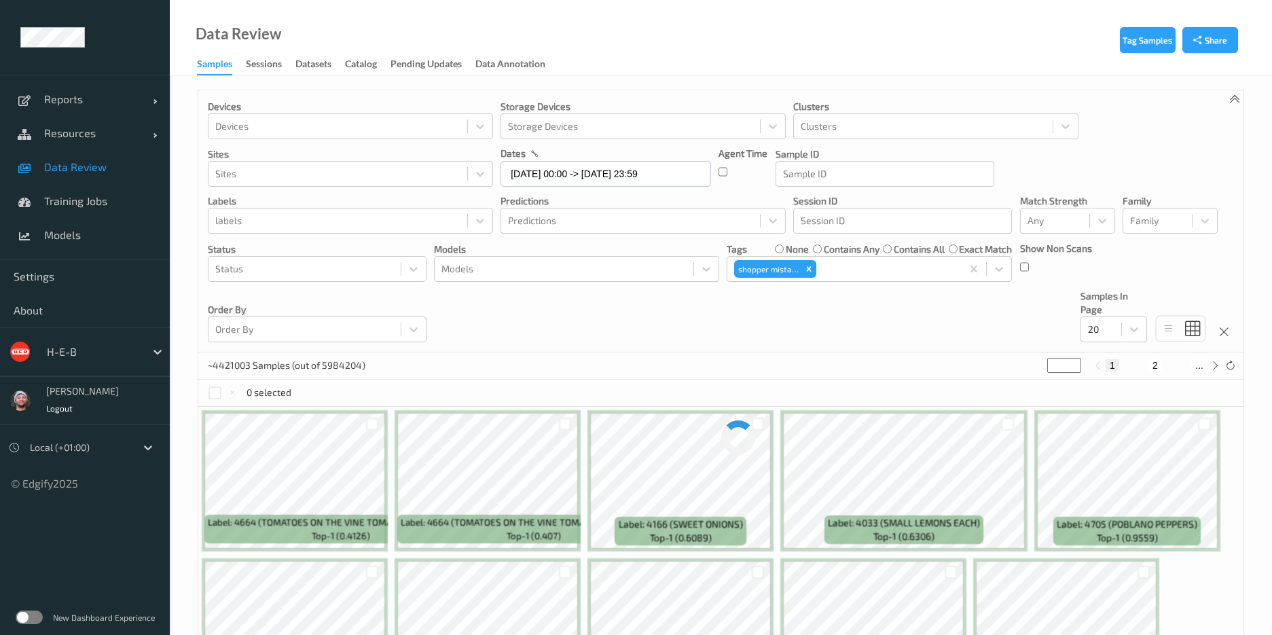
click at [631, 342] on div "Devices Devices Storage Devices Storage Devices Clusters Clusters Sites Sites d…" at bounding box center [720, 221] width 1045 height 262
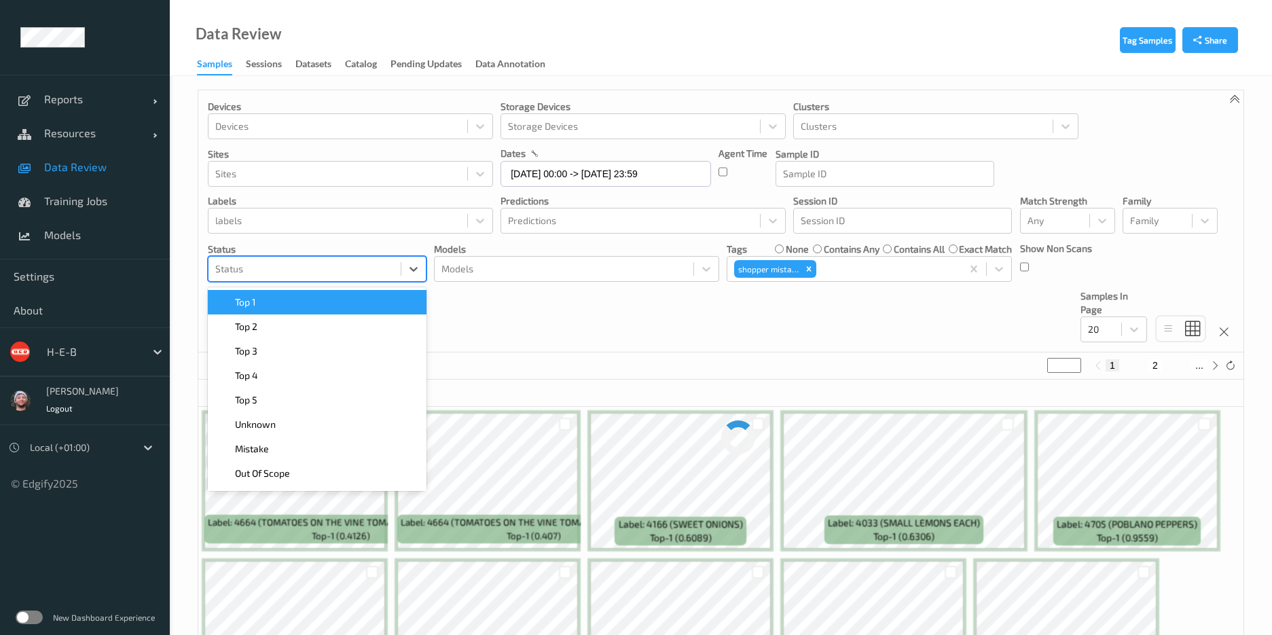
click at [317, 272] on div at bounding box center [304, 269] width 179 height 16
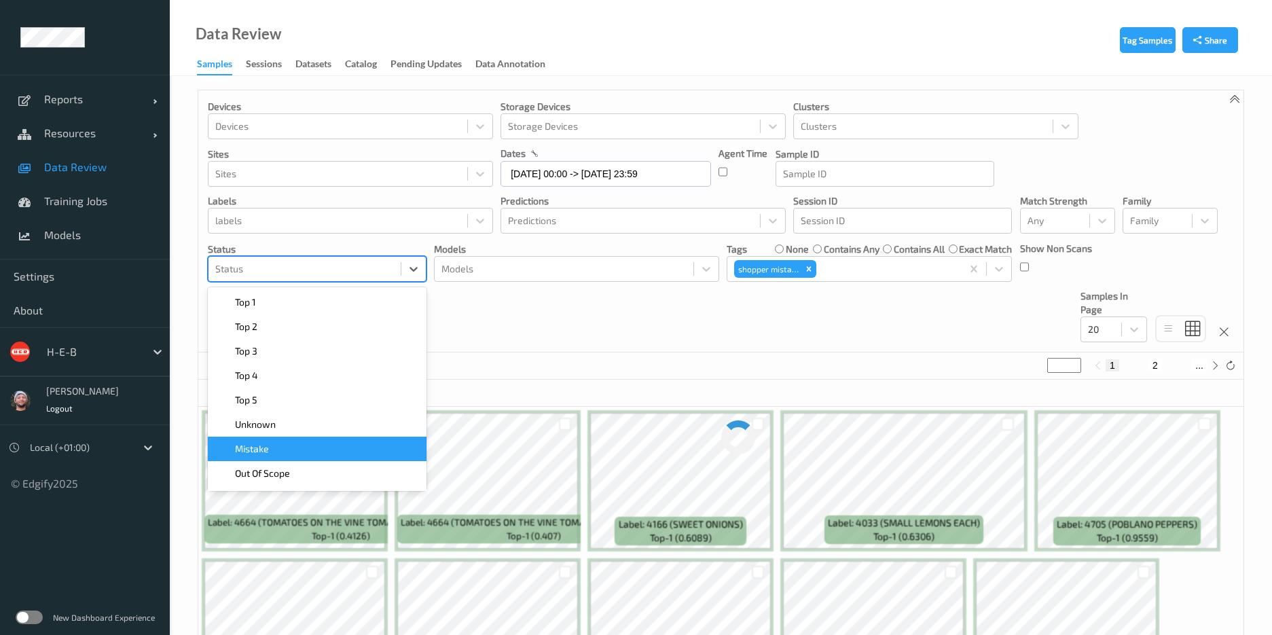
click at [293, 440] on div "Mistake" at bounding box center [317, 449] width 219 height 24
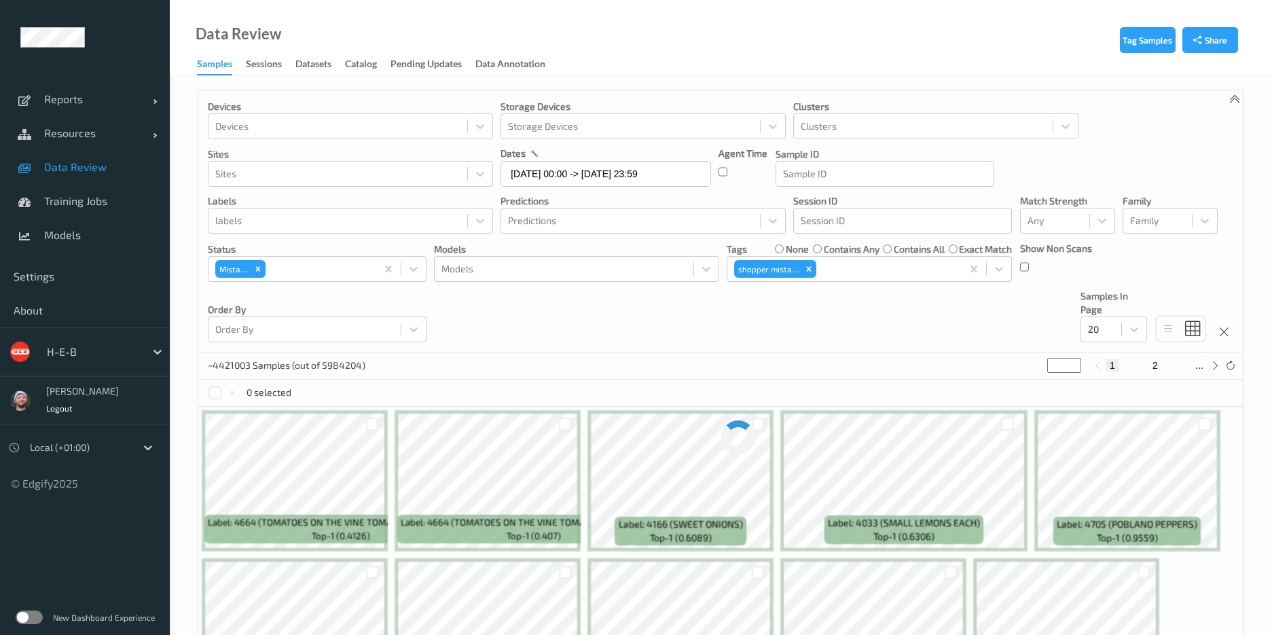
click at [554, 328] on div "Devices Devices Storage Devices Storage Devices Clusters Clusters Sites Sites d…" at bounding box center [720, 221] width 1045 height 262
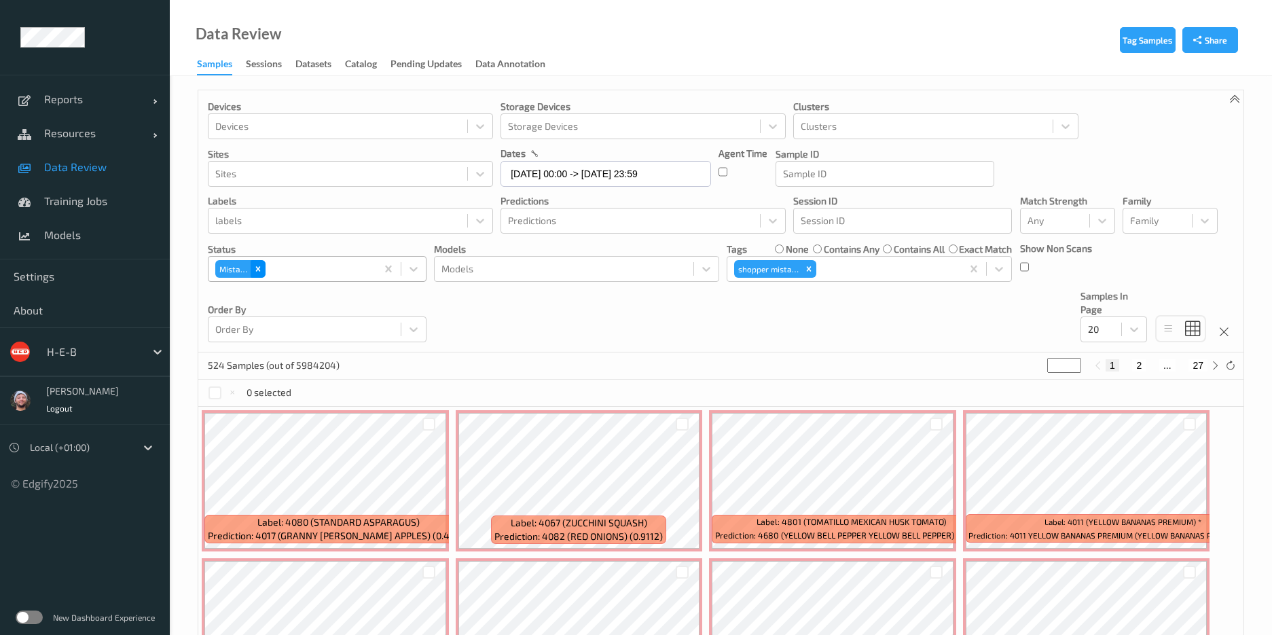
click at [262, 269] on icon "Remove Mistake" at bounding box center [258, 269] width 10 height 10
click at [809, 264] on icon "Remove shopper mistake" at bounding box center [809, 269] width 10 height 10
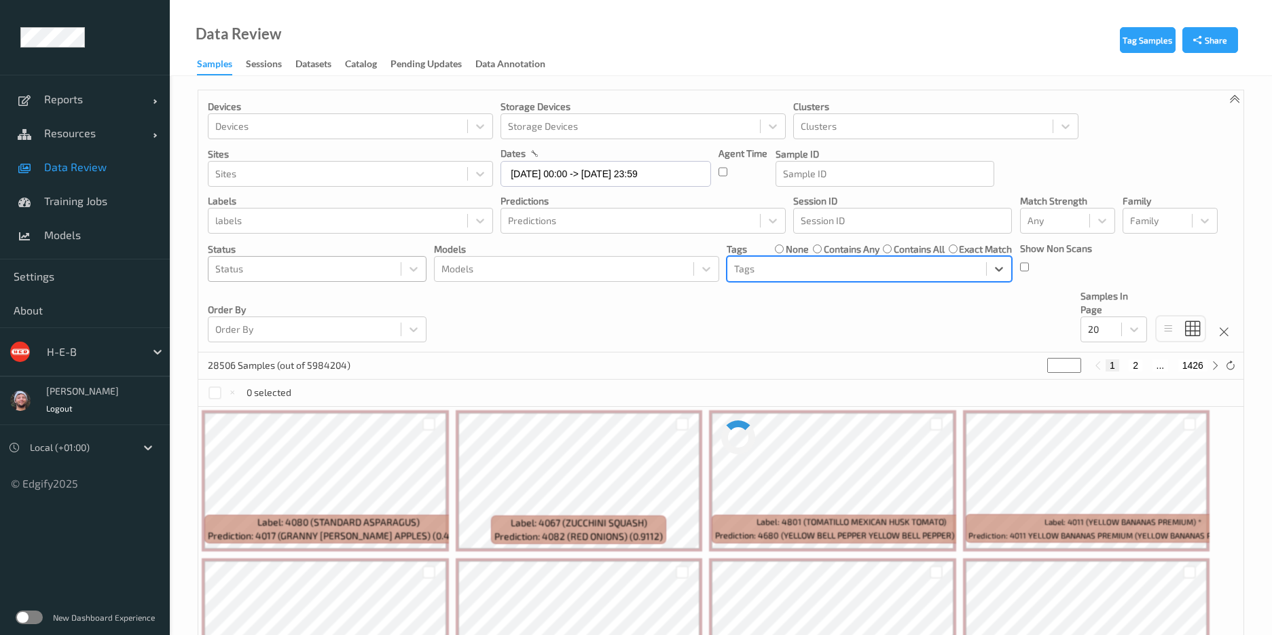
click at [315, 272] on div at bounding box center [304, 269] width 179 height 16
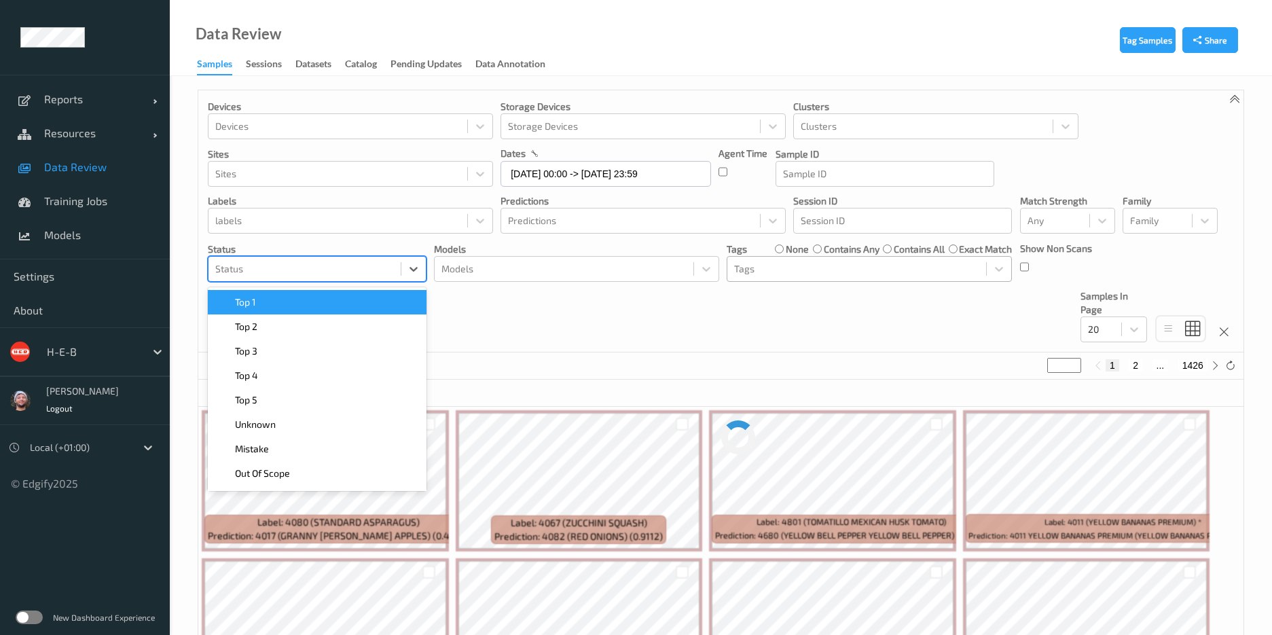
click at [310, 293] on div "Top 1" at bounding box center [317, 302] width 219 height 24
click at [312, 296] on div "Top 2" at bounding box center [317, 303] width 202 height 14
click at [312, 296] on div "Top 3" at bounding box center [317, 303] width 202 height 14
click at [312, 296] on div "Top 4" at bounding box center [317, 303] width 202 height 14
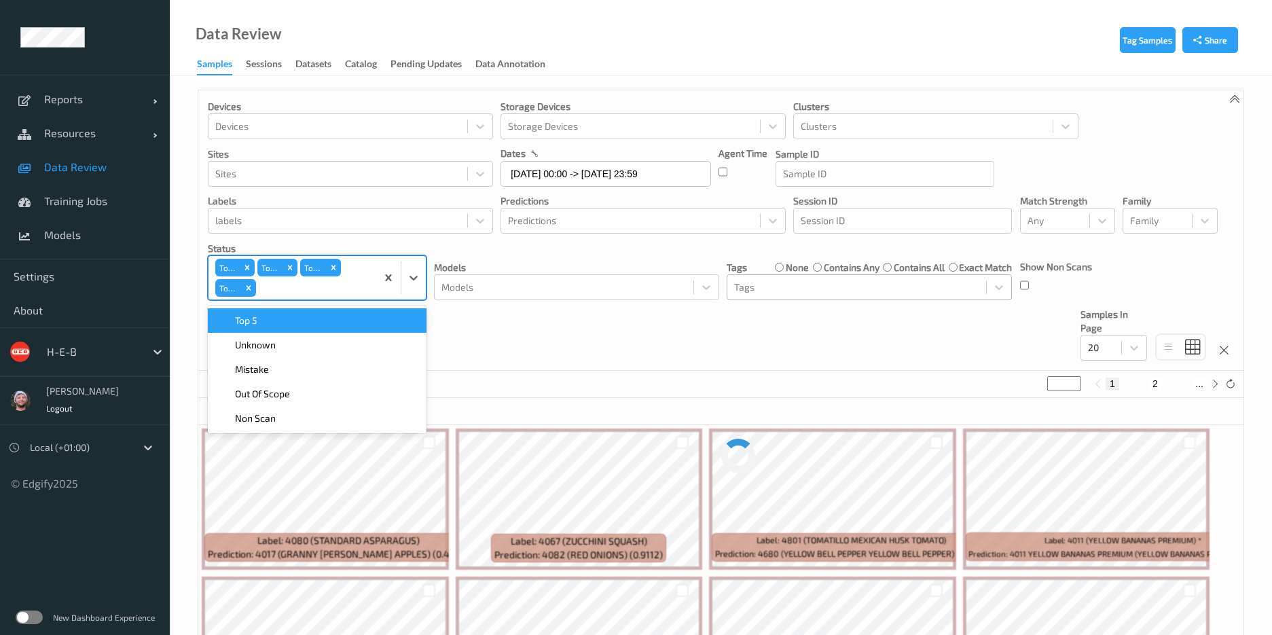
click at [312, 296] on div at bounding box center [314, 288] width 111 height 16
click at [301, 292] on div at bounding box center [314, 288] width 111 height 16
click at [297, 314] on div "Top 5" at bounding box center [317, 321] width 202 height 14
click at [294, 329] on div "Unknown" at bounding box center [317, 320] width 219 height 24
click at [734, 382] on div "~2282 Samples (out of 5984204) * 1 2 ..." at bounding box center [720, 384] width 1045 height 27
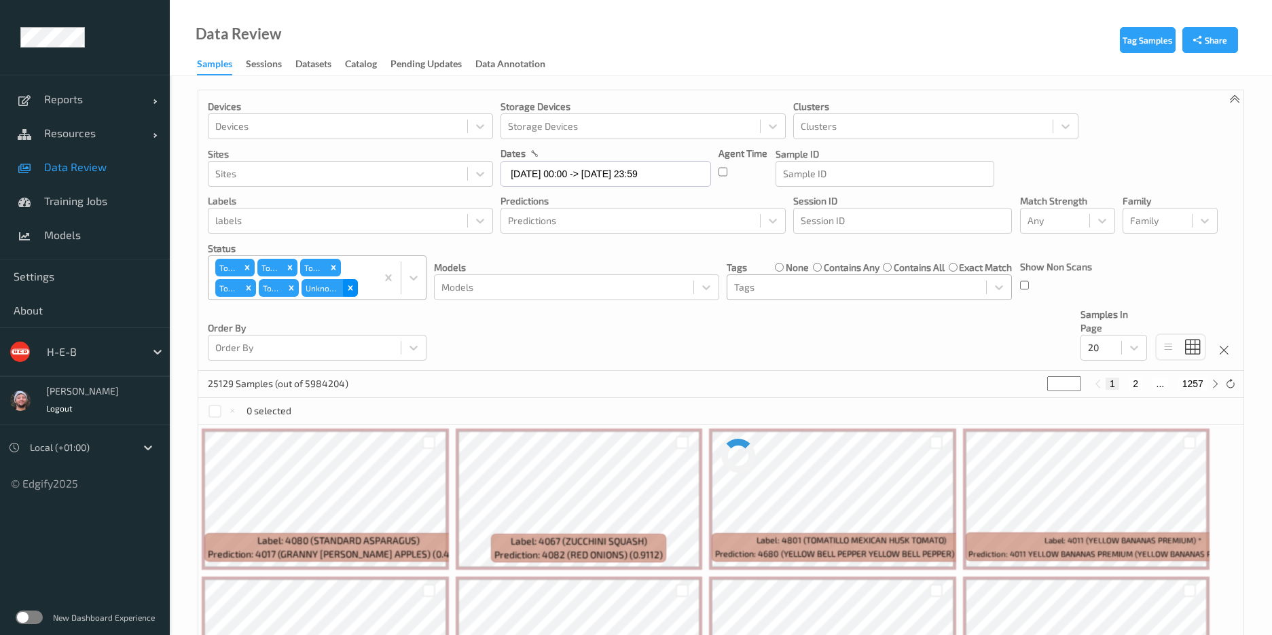
click at [354, 288] on icon "Remove Unknown" at bounding box center [351, 288] width 10 height 10
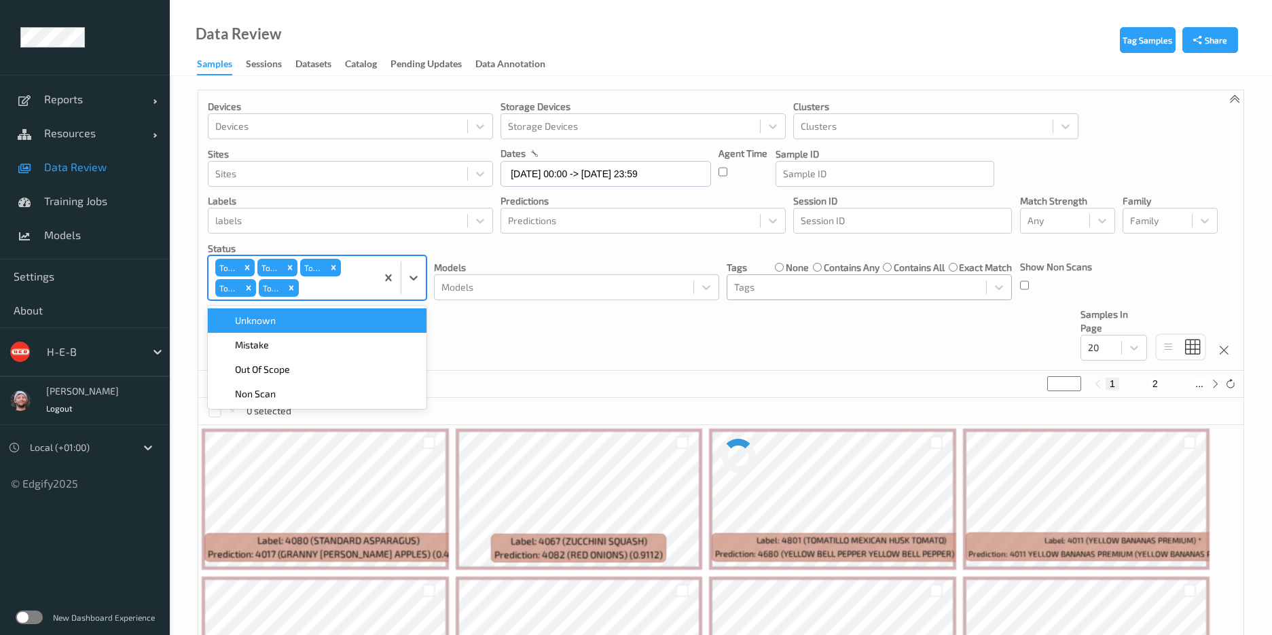
click at [341, 288] on div "Top 1 Top 2 Top 3 Top 4 Top 5 Unknown" at bounding box center [293, 277] width 168 height 43
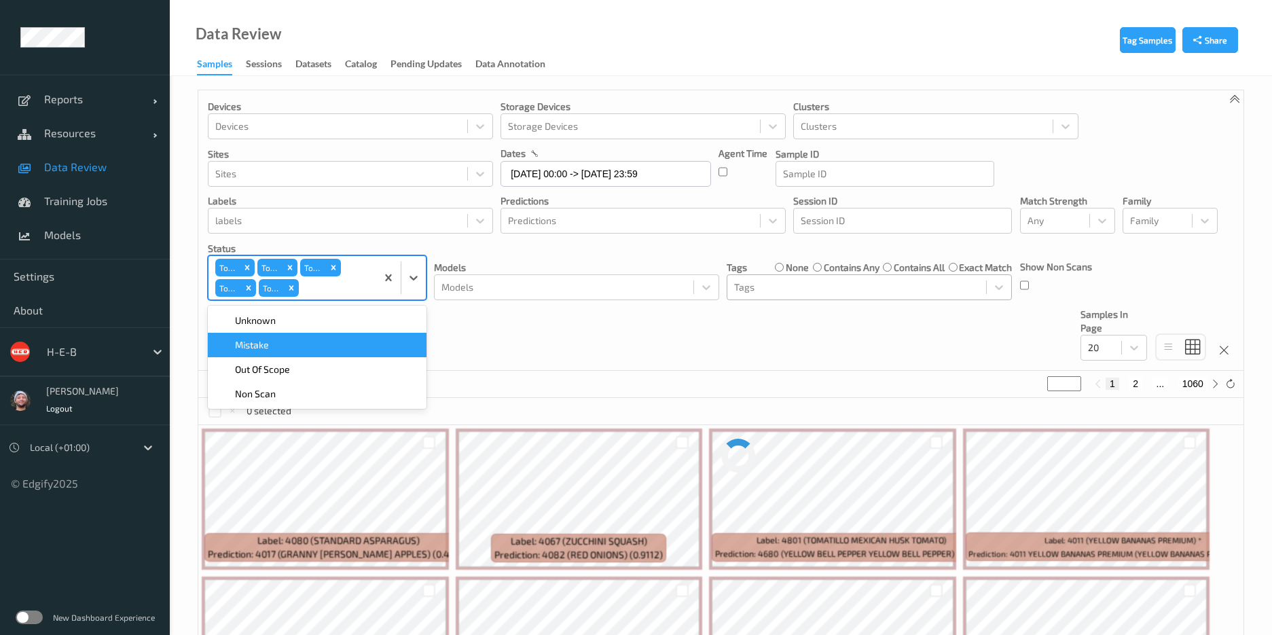
click at [309, 351] on div "Mistake" at bounding box center [317, 345] width 202 height 14
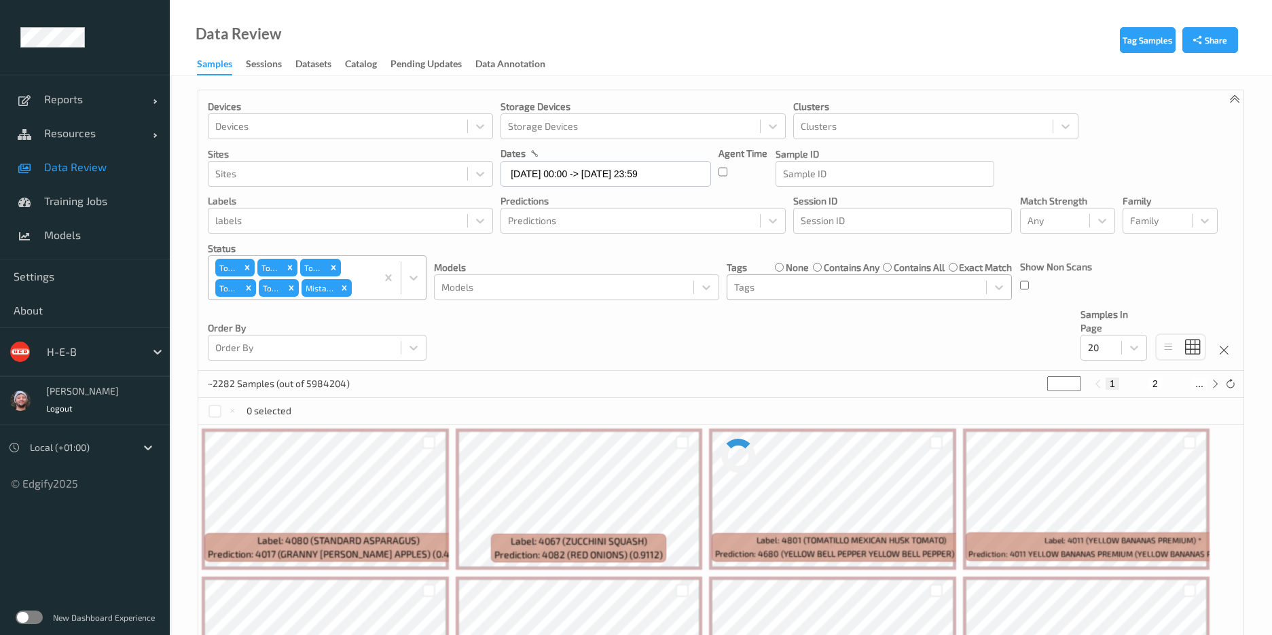
click at [561, 346] on div "Devices Devices Storage Devices Storage Devices Clusters Clusters Sites Sites d…" at bounding box center [720, 230] width 1045 height 281
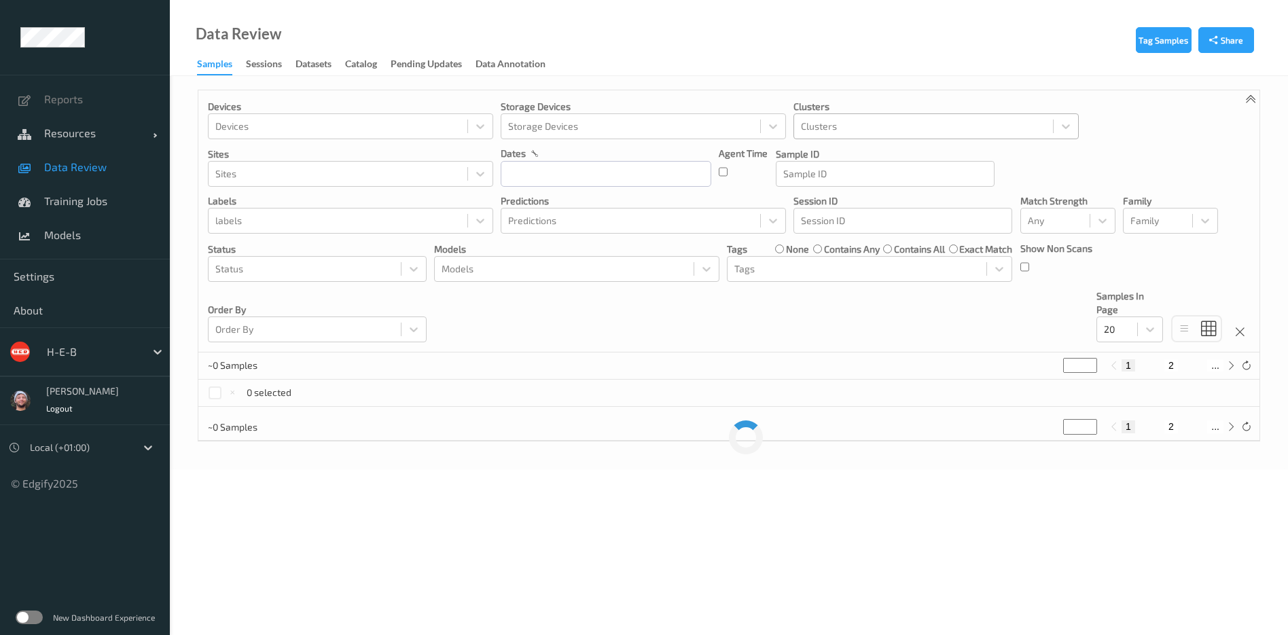
click at [862, 126] on div at bounding box center [923, 126] width 245 height 16
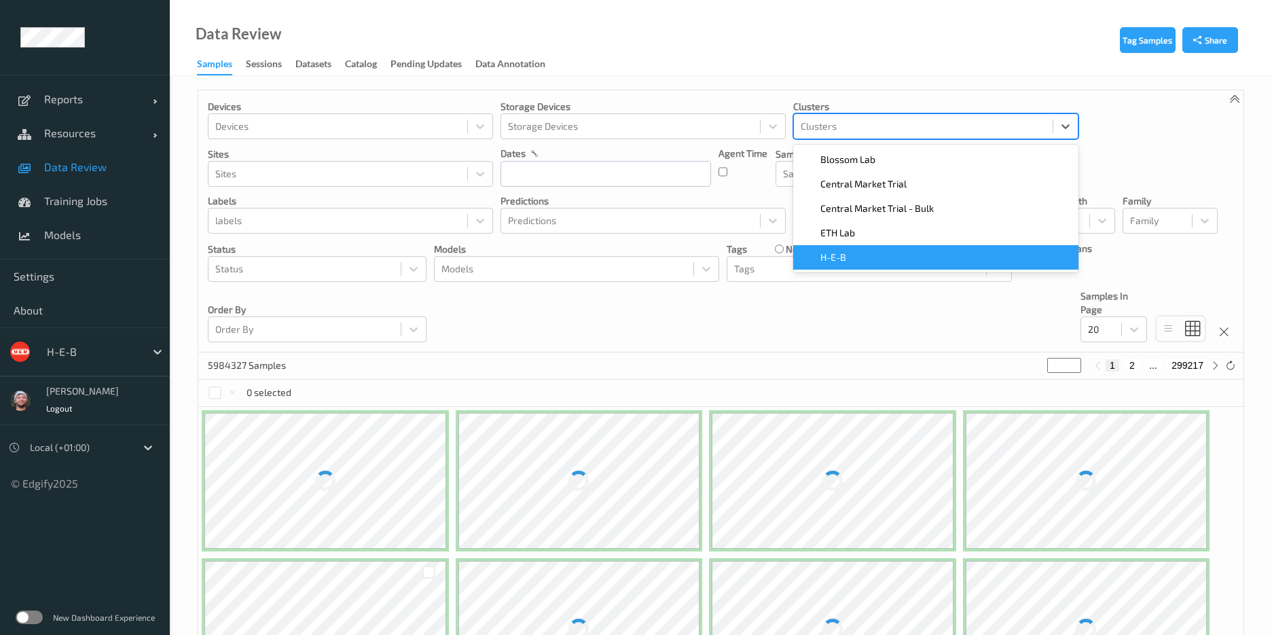
click at [838, 257] on span "H-E-B" at bounding box center [834, 258] width 26 height 14
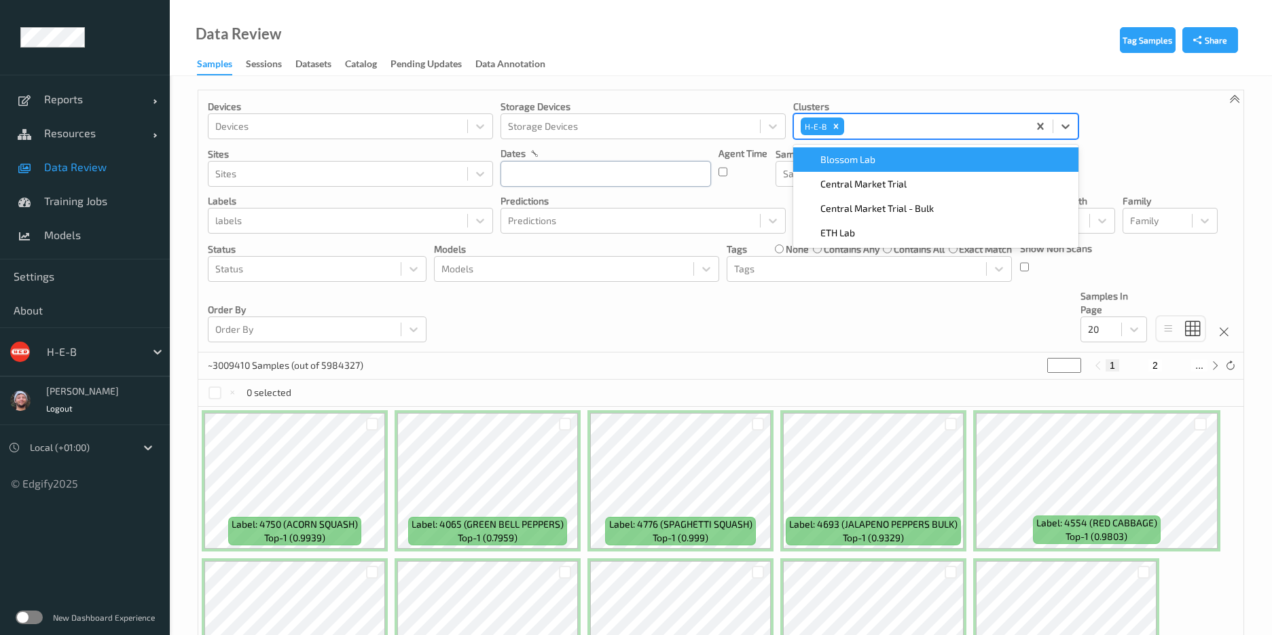
click at [572, 180] on input "text" at bounding box center [606, 174] width 211 height 26
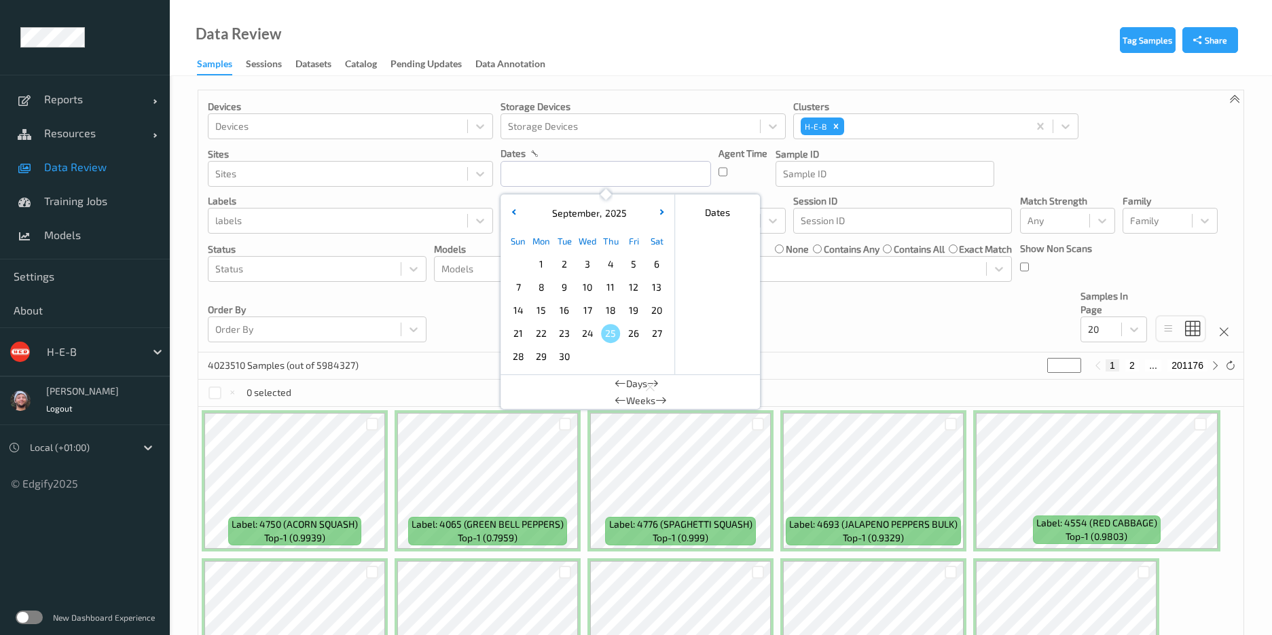
click at [653, 309] on span "20" at bounding box center [656, 310] width 19 height 19
type input "[DATE] 00:00 -> [DATE] 23:59"
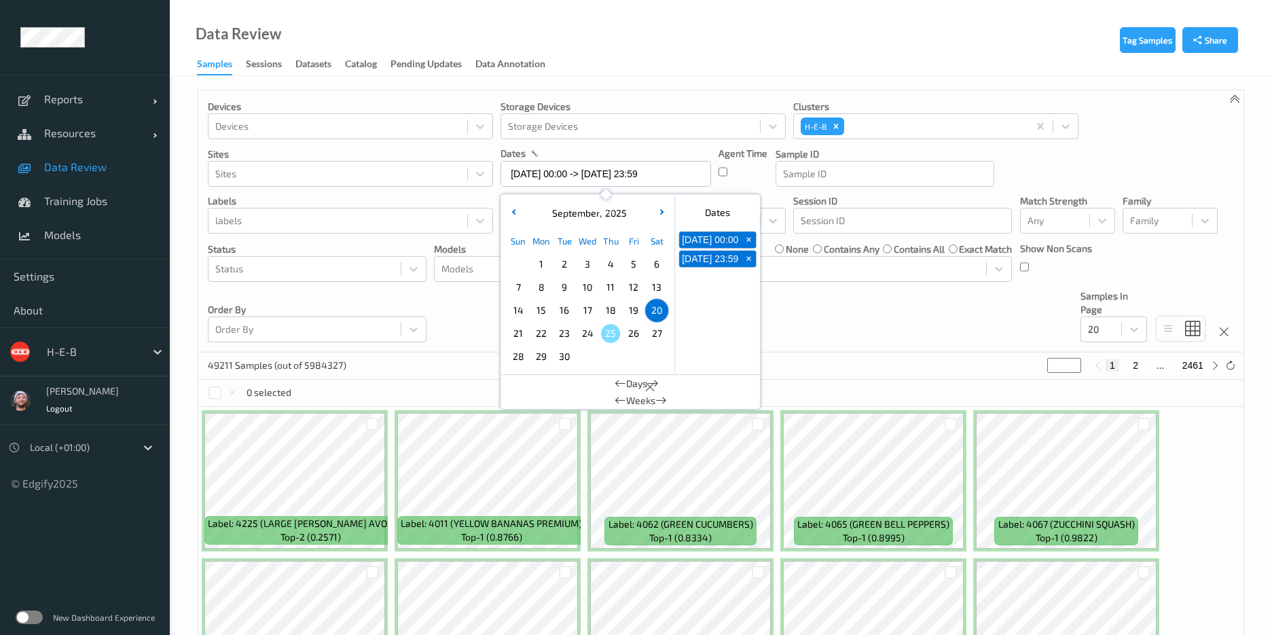
click at [857, 354] on div "49211 Samples (out of 5984327) * 1 2 ... 2461" at bounding box center [720, 366] width 1045 height 27
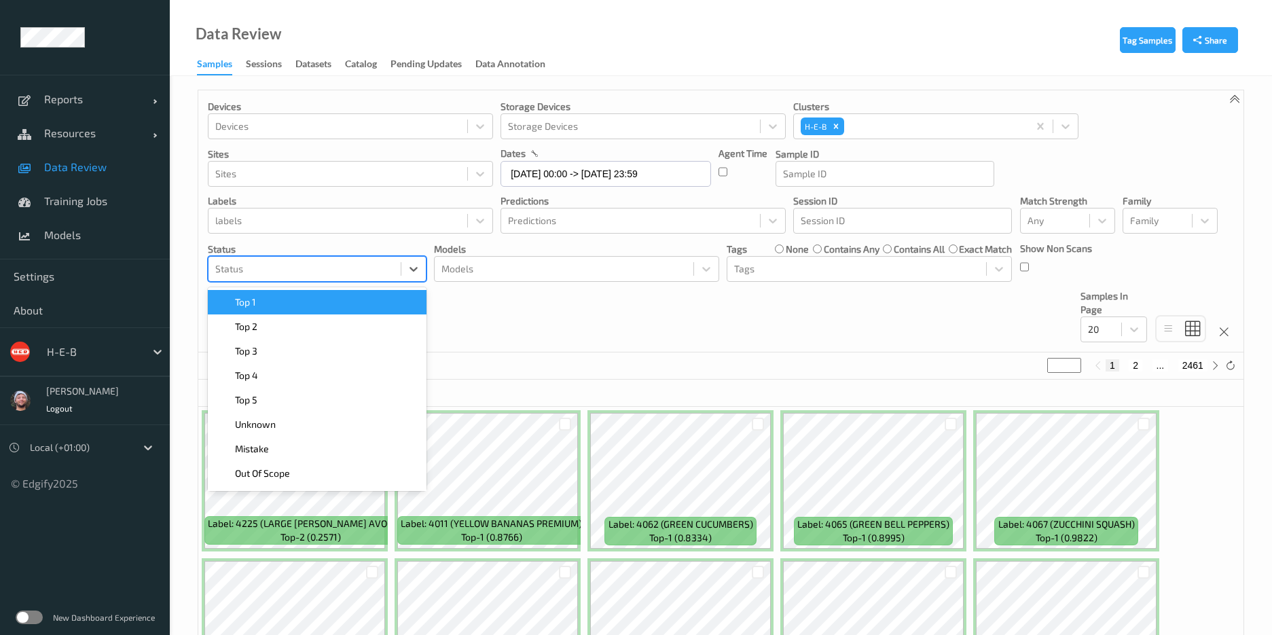
click at [351, 265] on div at bounding box center [304, 269] width 179 height 16
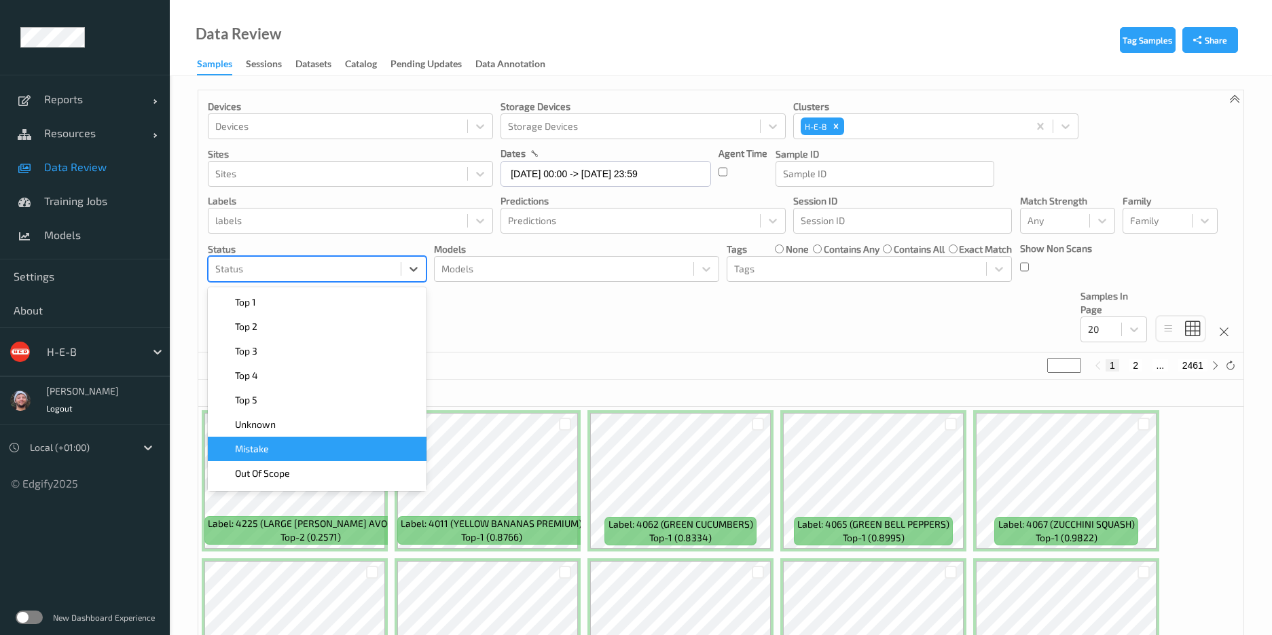
click at [337, 448] on div "Mistake" at bounding box center [317, 449] width 202 height 14
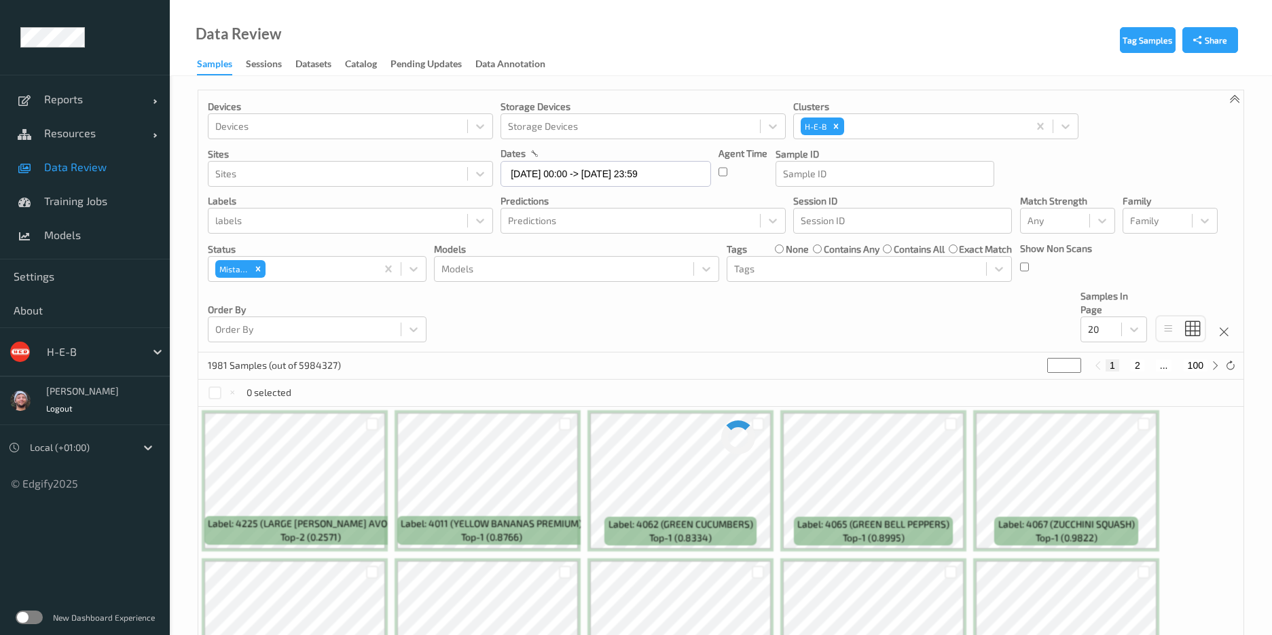
click at [650, 337] on div "Devices Devices Storage Devices Storage Devices Clusters H-E-B Sites Sites date…" at bounding box center [720, 221] width 1045 height 262
click at [1103, 338] on div "20" at bounding box center [1101, 330] width 40 height 22
click at [1120, 458] on span "200" at bounding box center [1116, 461] width 16 height 14
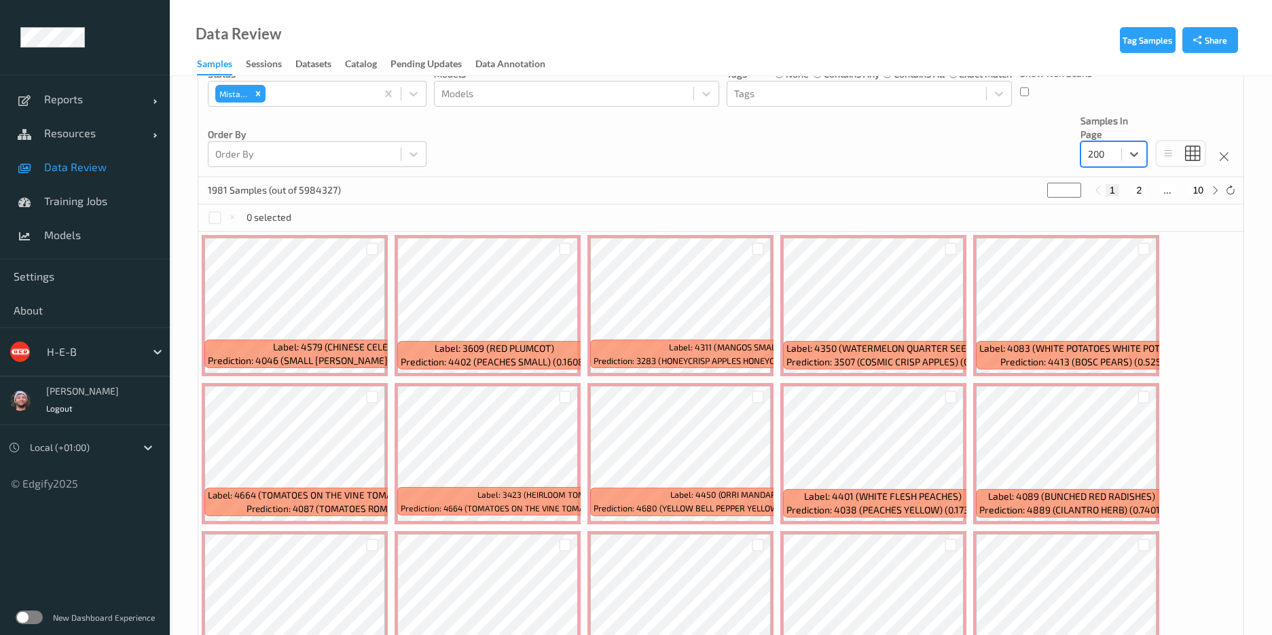
scroll to position [306, 0]
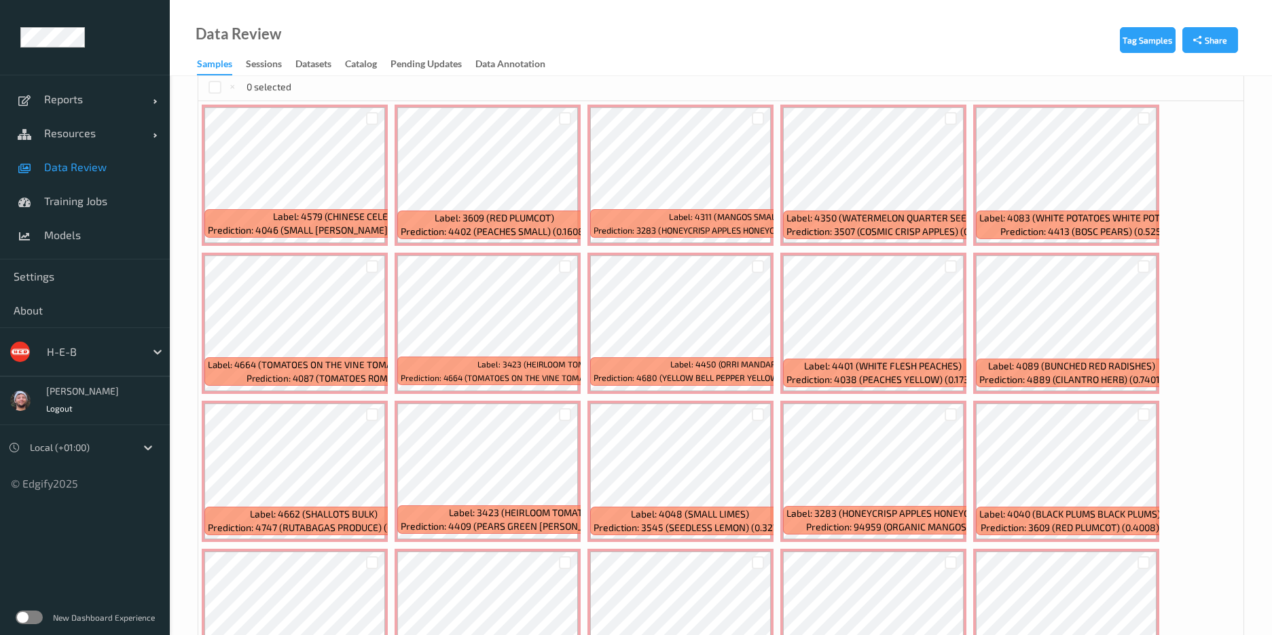
click at [364, 121] on div at bounding box center [372, 118] width 26 height 22
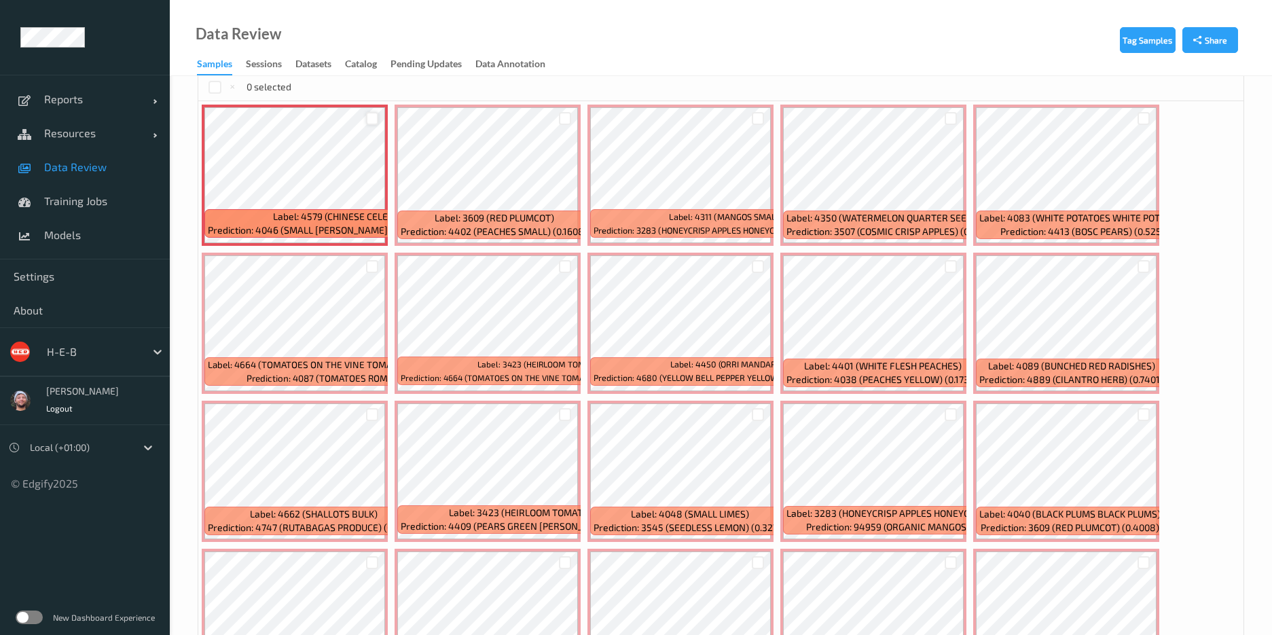
click at [368, 121] on div at bounding box center [372, 118] width 13 height 13
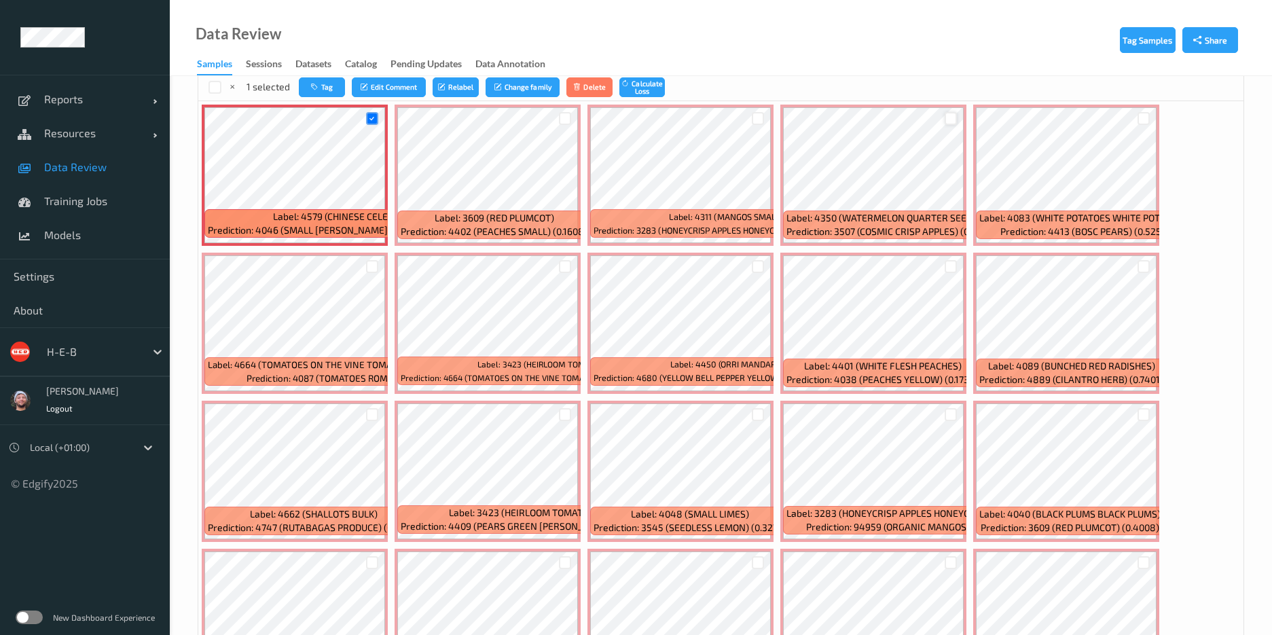
click at [947, 121] on div at bounding box center [951, 118] width 13 height 13
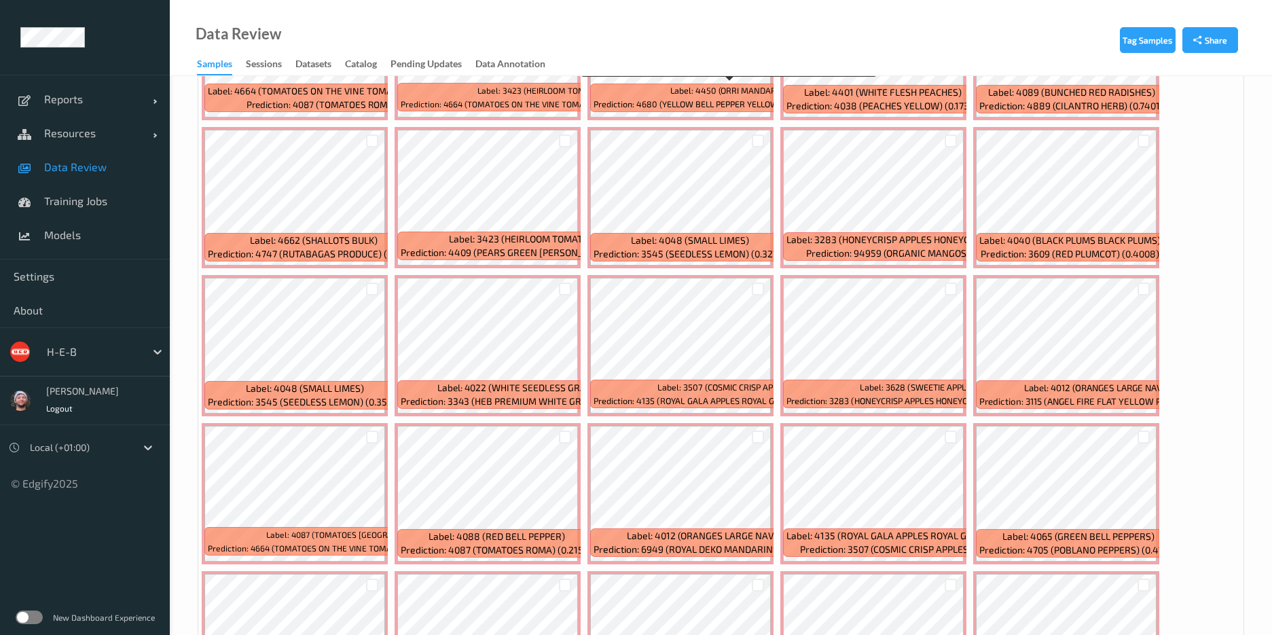
scroll to position [611, 0]
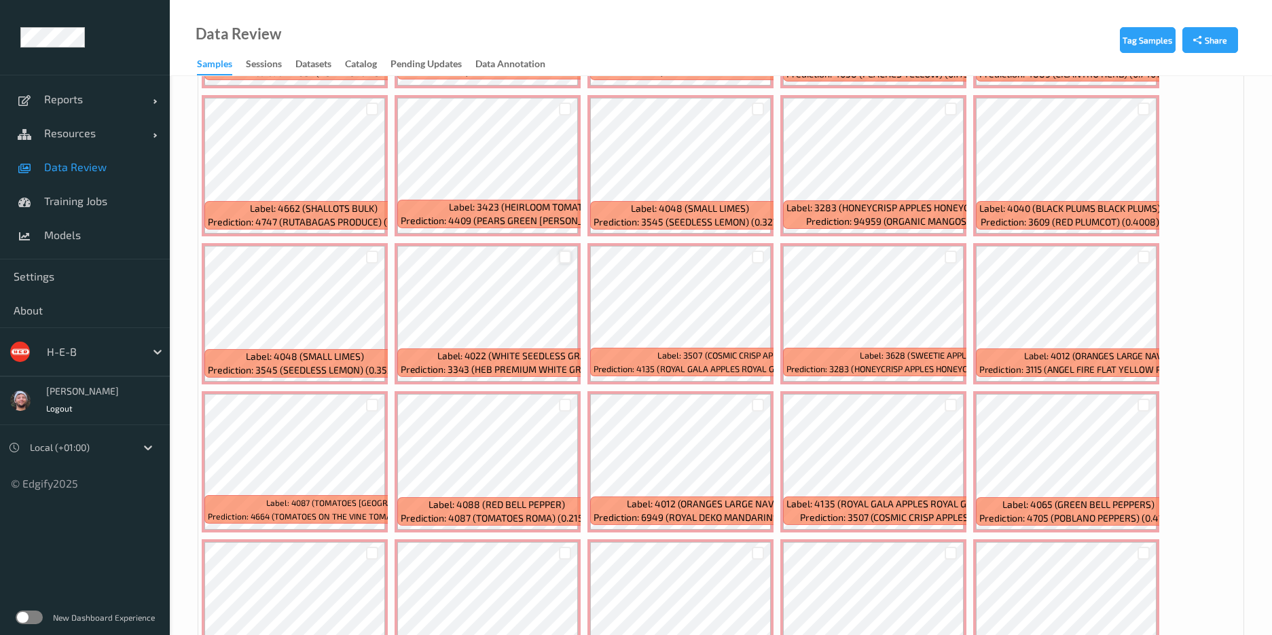
click at [567, 260] on div at bounding box center [565, 257] width 13 height 13
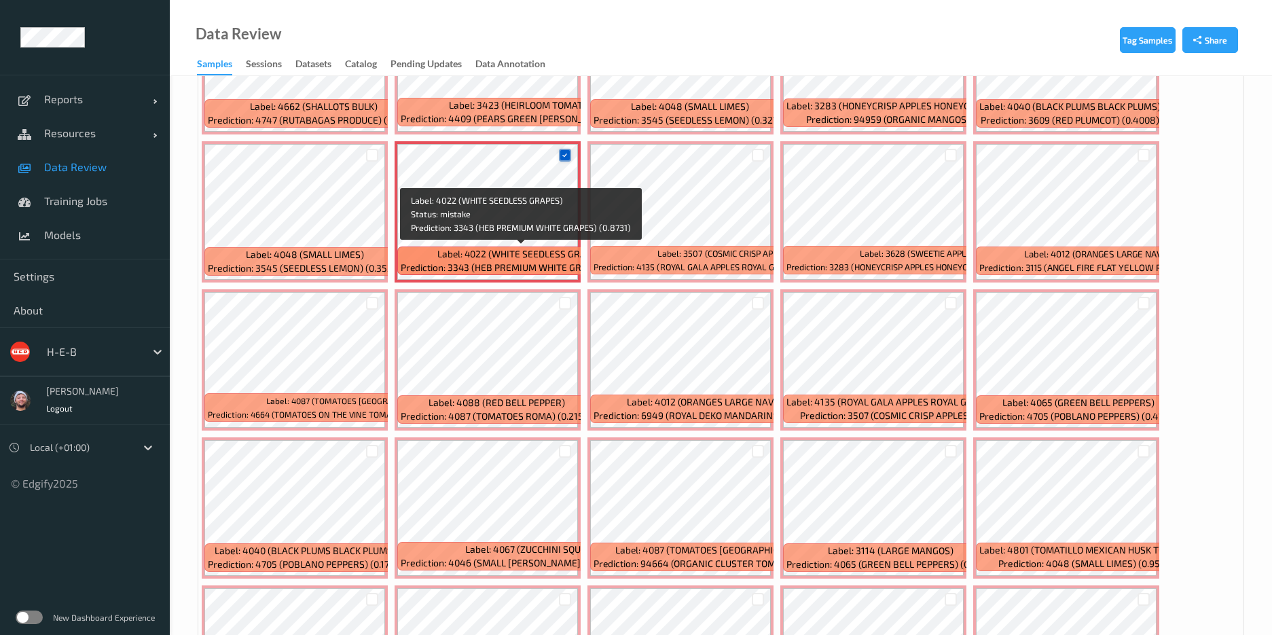
scroll to position [815, 0]
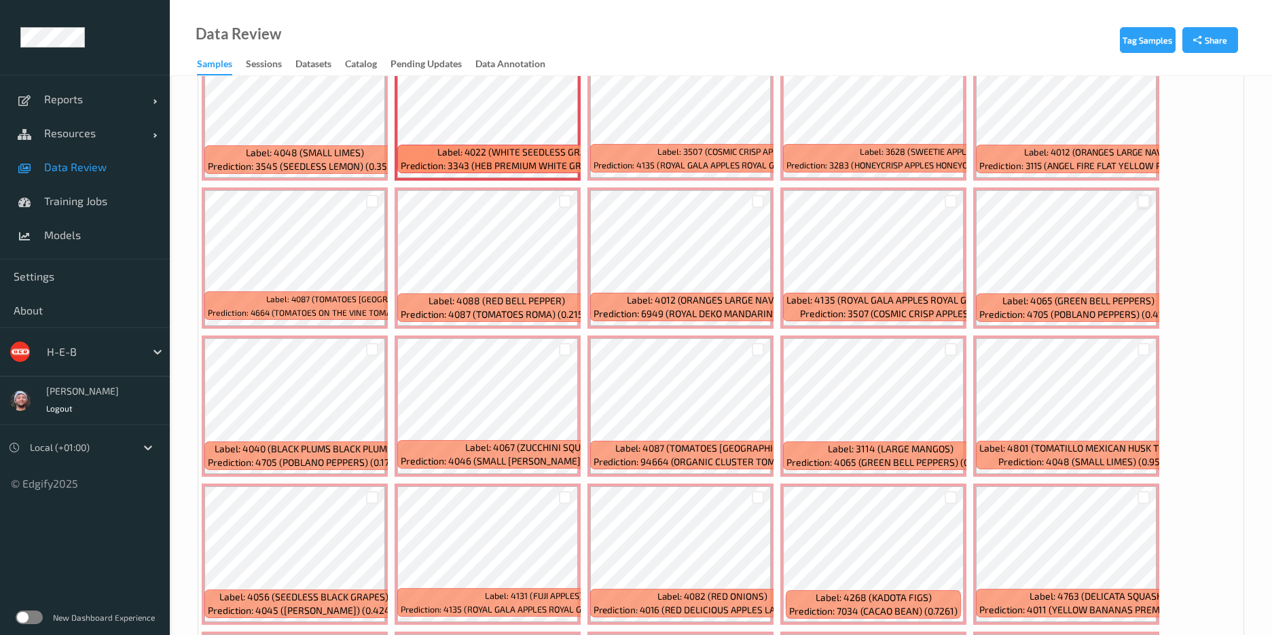
click at [1143, 201] on div at bounding box center [1144, 201] width 13 height 13
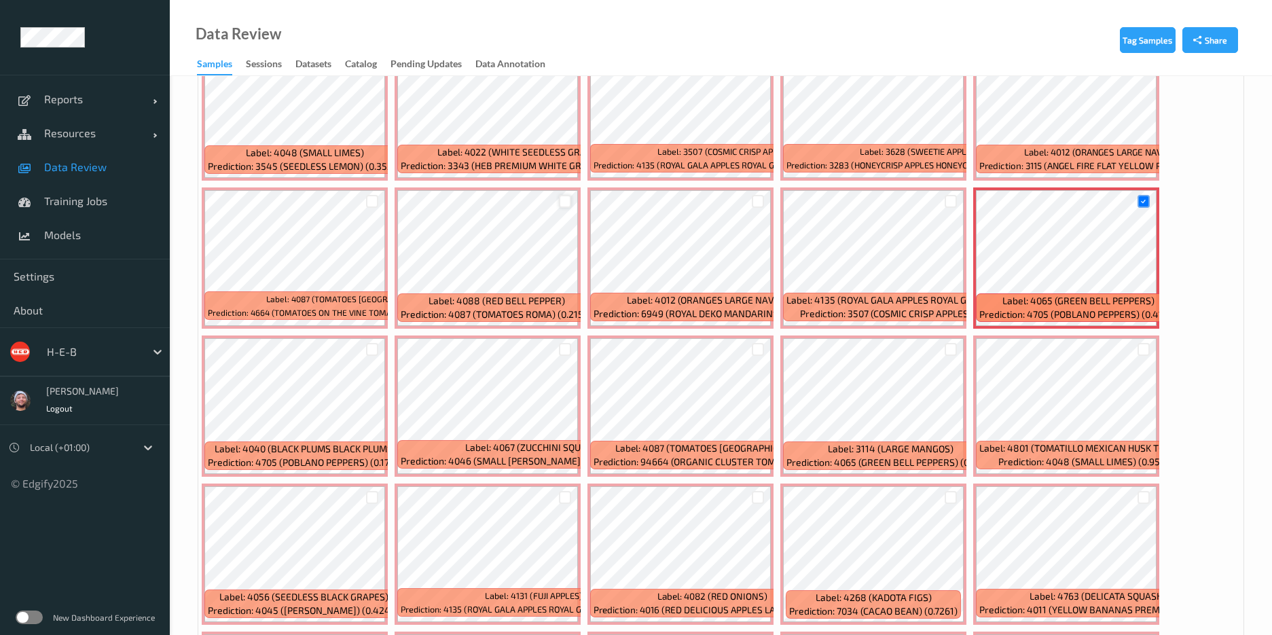
click at [571, 206] on div at bounding box center [565, 201] width 13 height 13
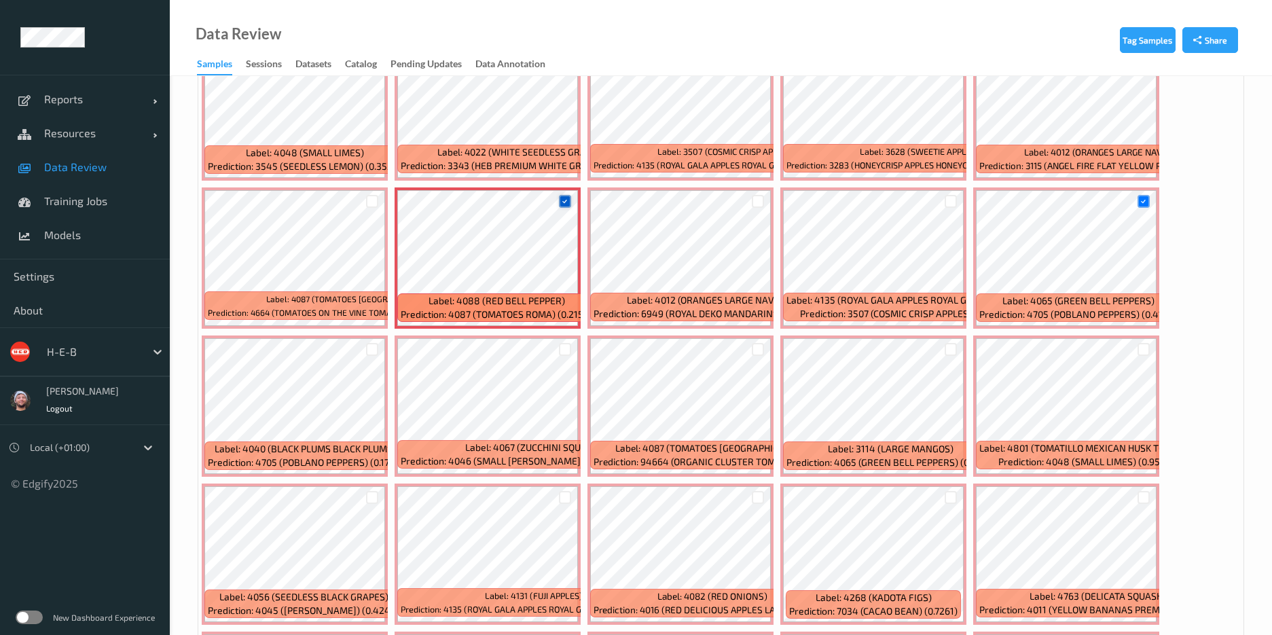
scroll to position [611, 0]
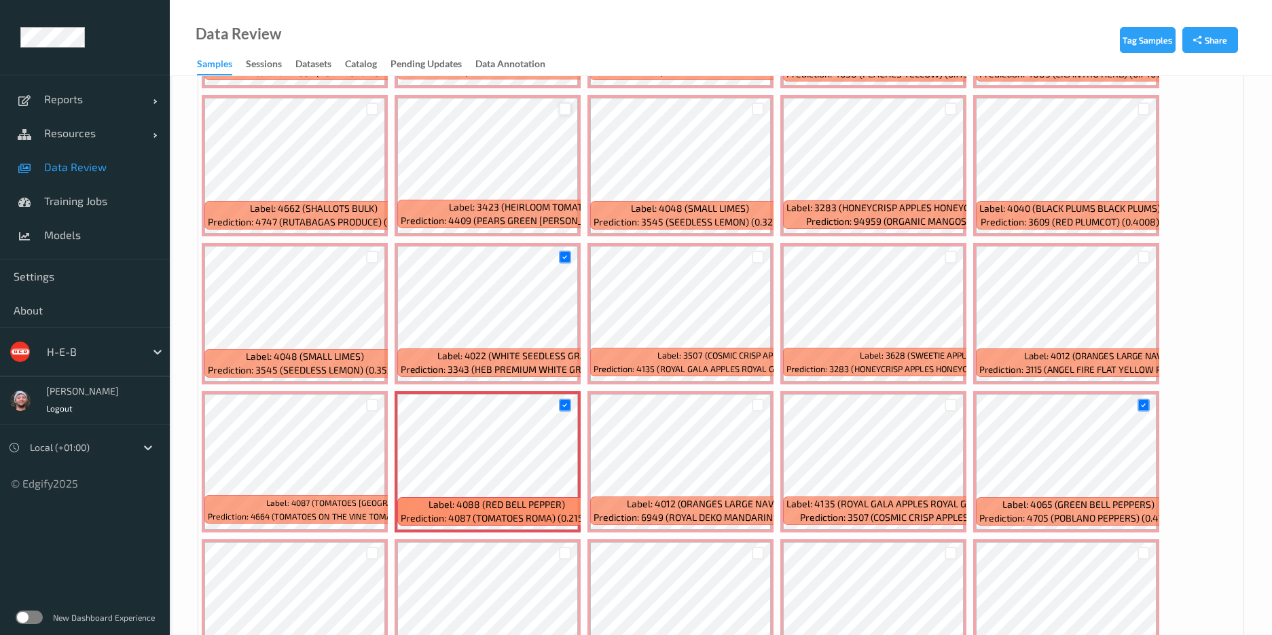
click at [562, 113] on div at bounding box center [565, 109] width 13 height 13
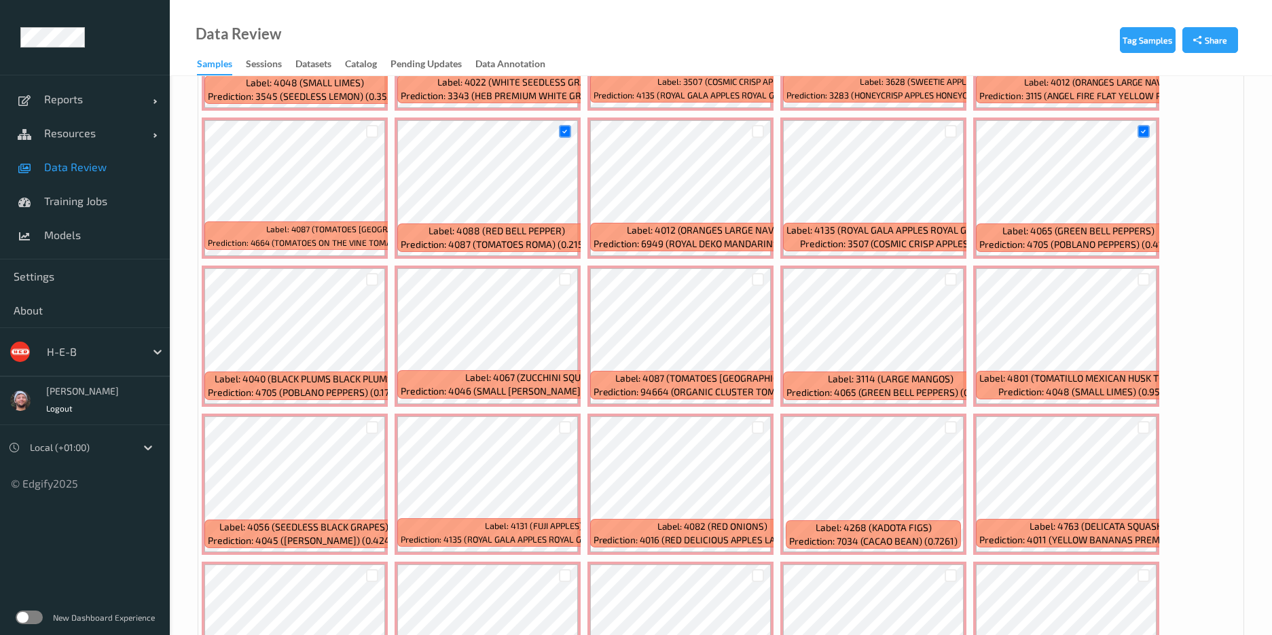
scroll to position [917, 0]
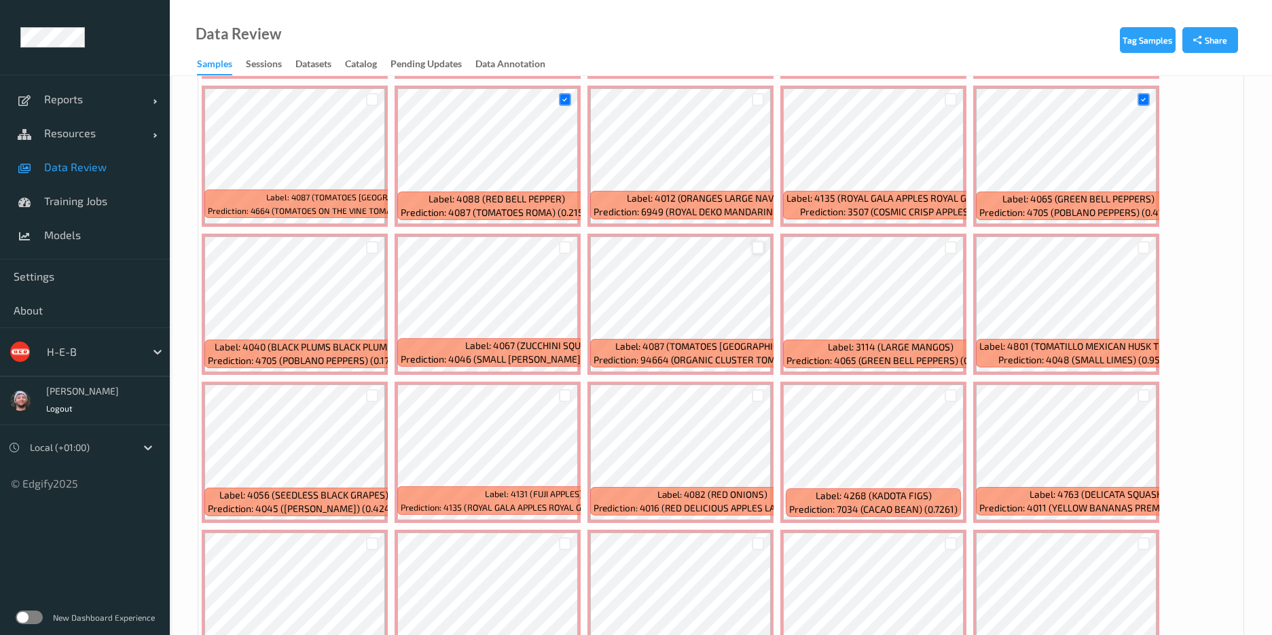
click at [762, 242] on div at bounding box center [758, 247] width 13 height 13
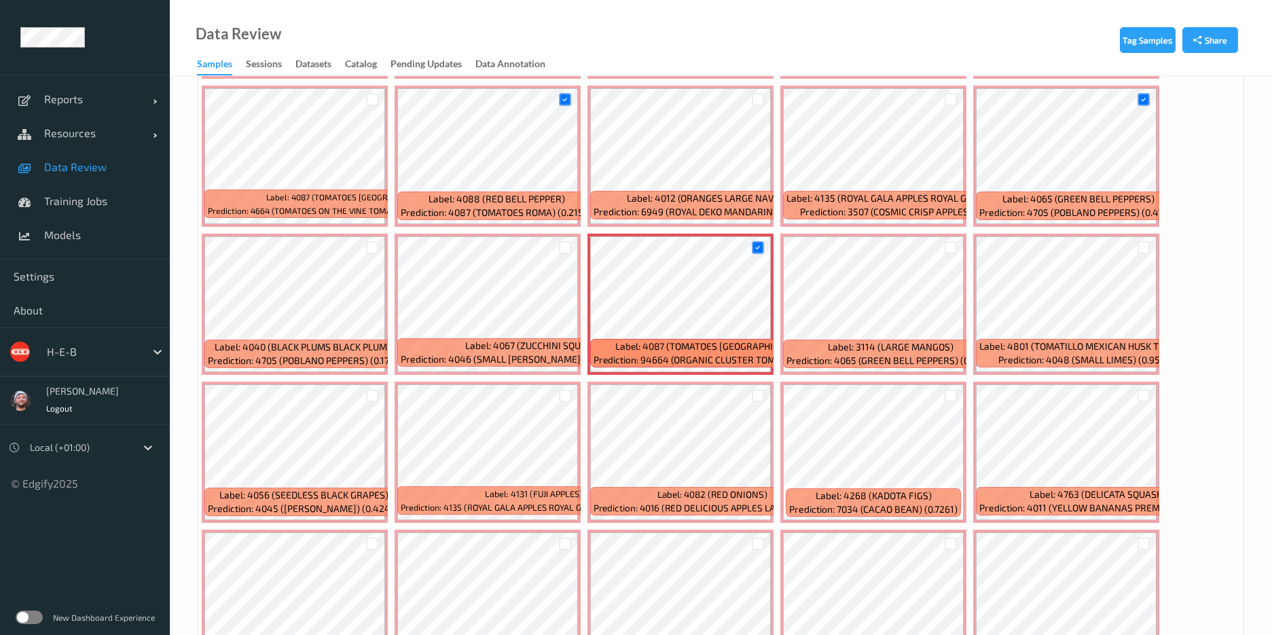
scroll to position [1019, 0]
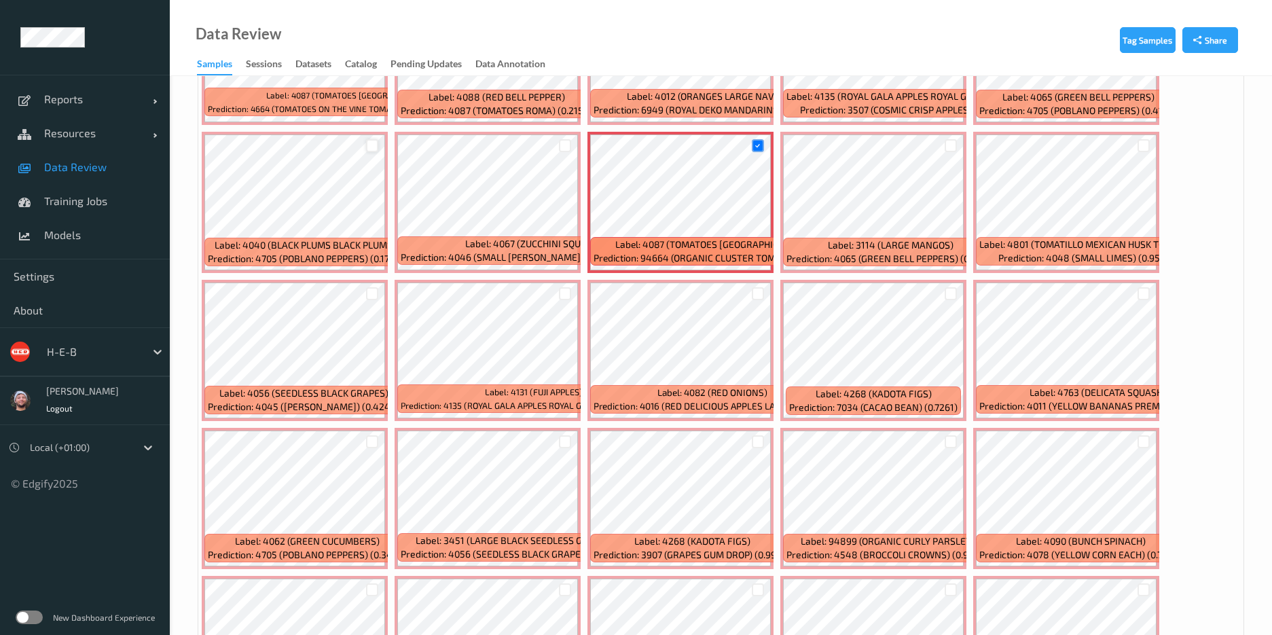
click at [373, 149] on div at bounding box center [372, 145] width 13 height 13
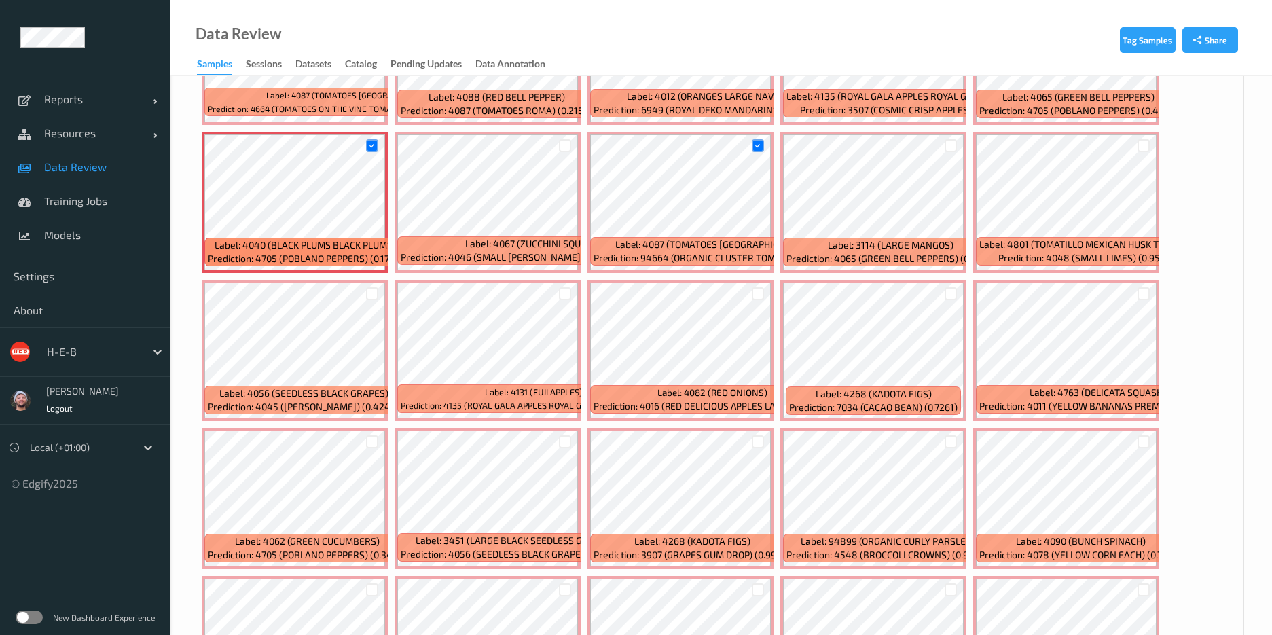
click at [366, 145] on div at bounding box center [372, 145] width 13 height 13
click at [368, 145] on div at bounding box center [372, 145] width 13 height 13
click at [368, 145] on icon at bounding box center [372, 145] width 9 height 9
click at [375, 142] on div at bounding box center [372, 145] width 13 height 13
click at [565, 141] on div at bounding box center [565, 145] width 13 height 13
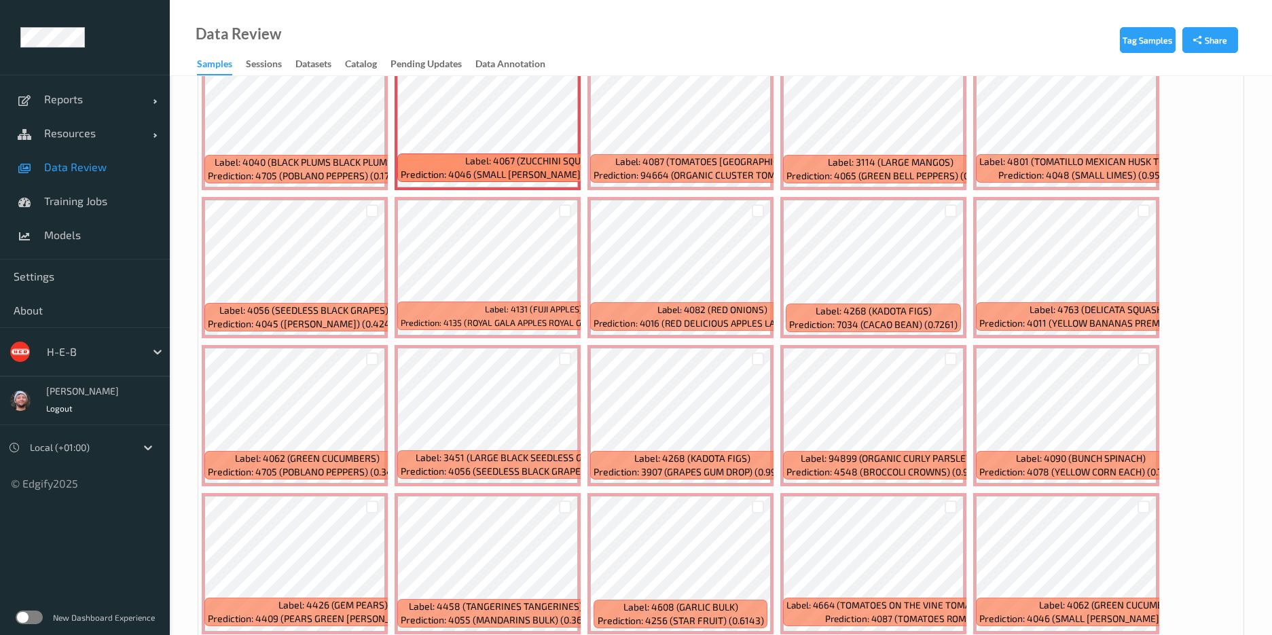
scroll to position [1121, 0]
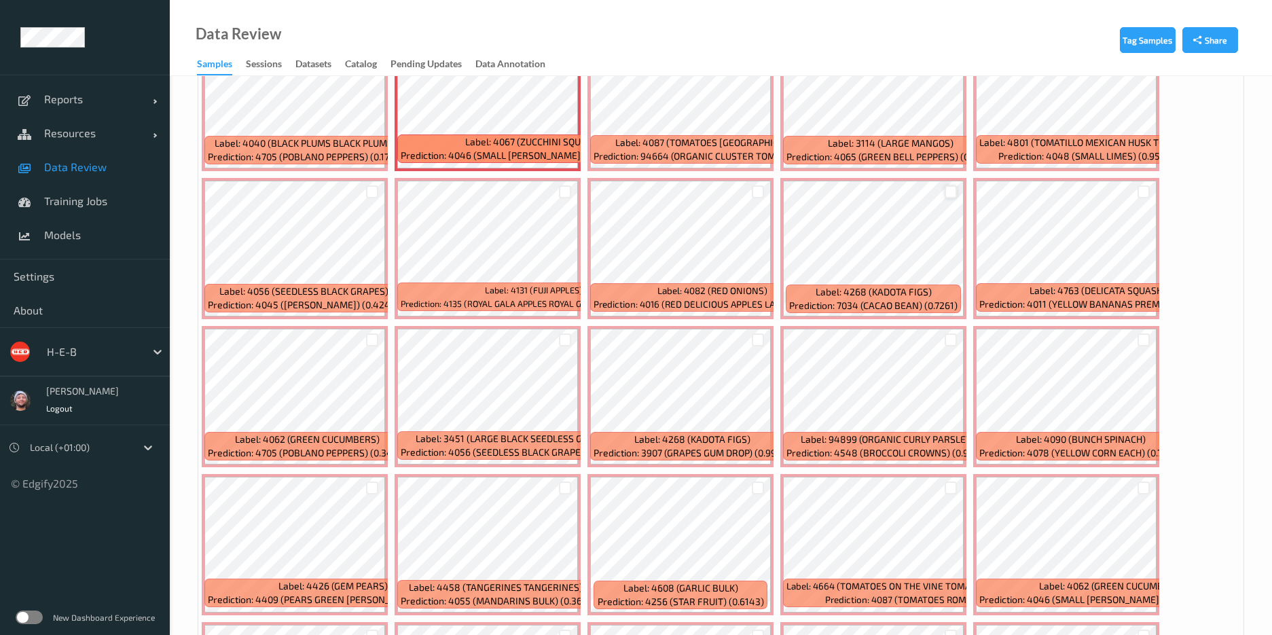
click at [946, 187] on div at bounding box center [951, 191] width 13 height 13
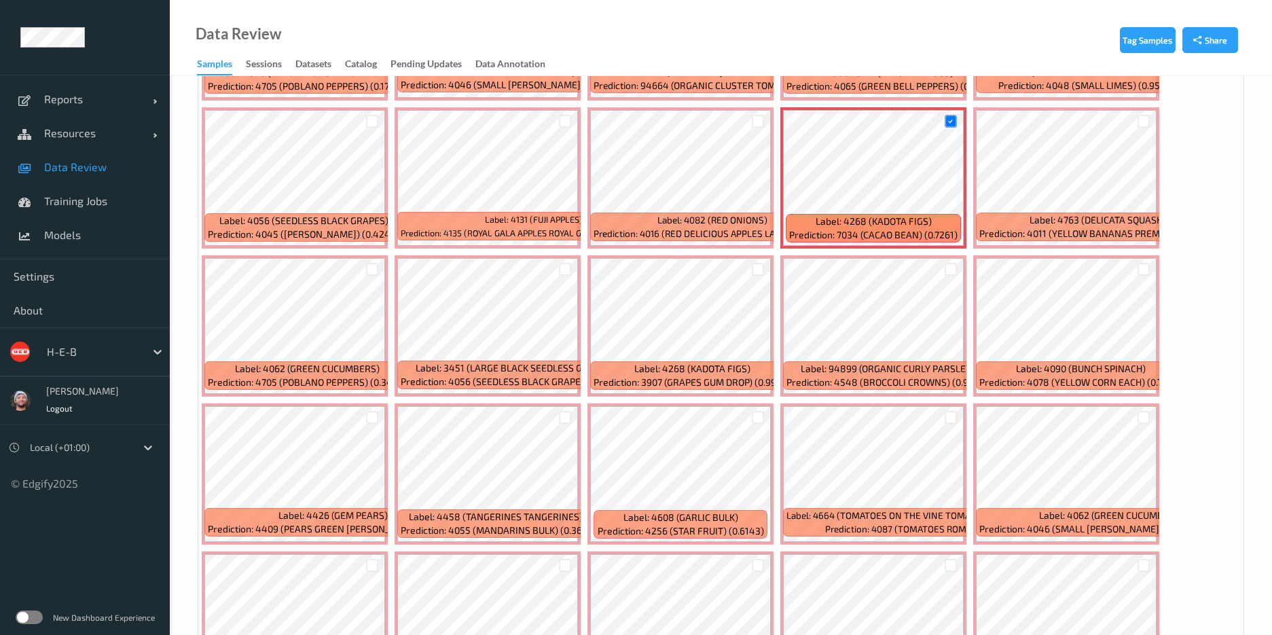
scroll to position [1223, 0]
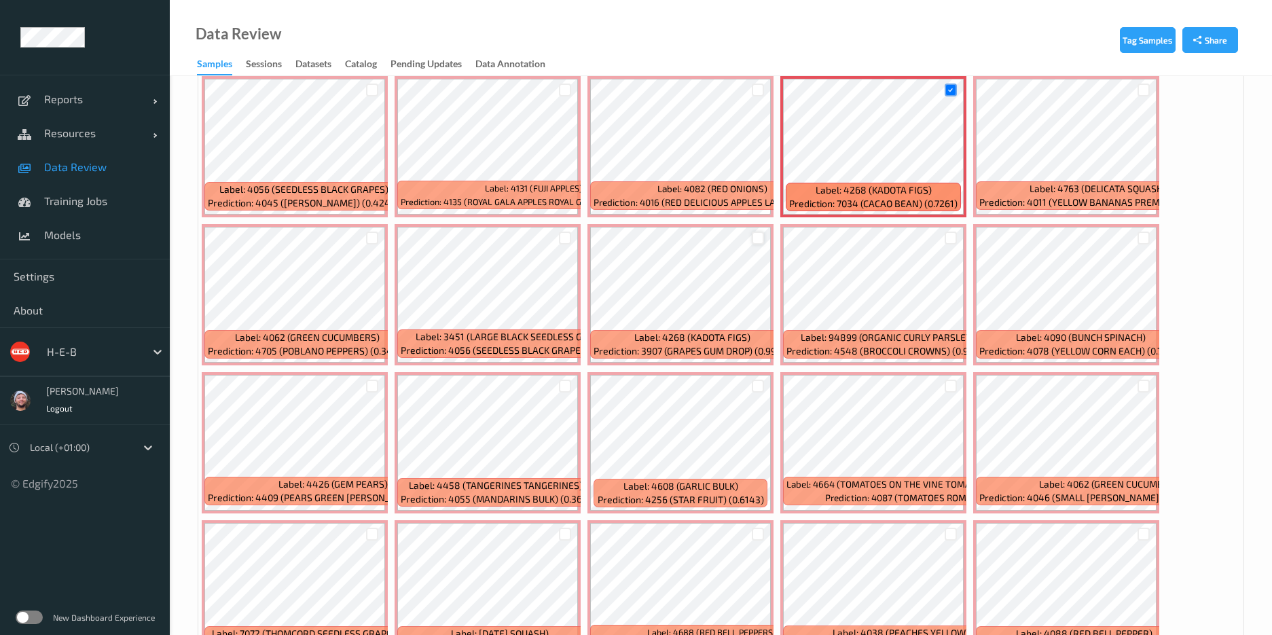
click at [755, 234] on div at bounding box center [758, 238] width 13 height 13
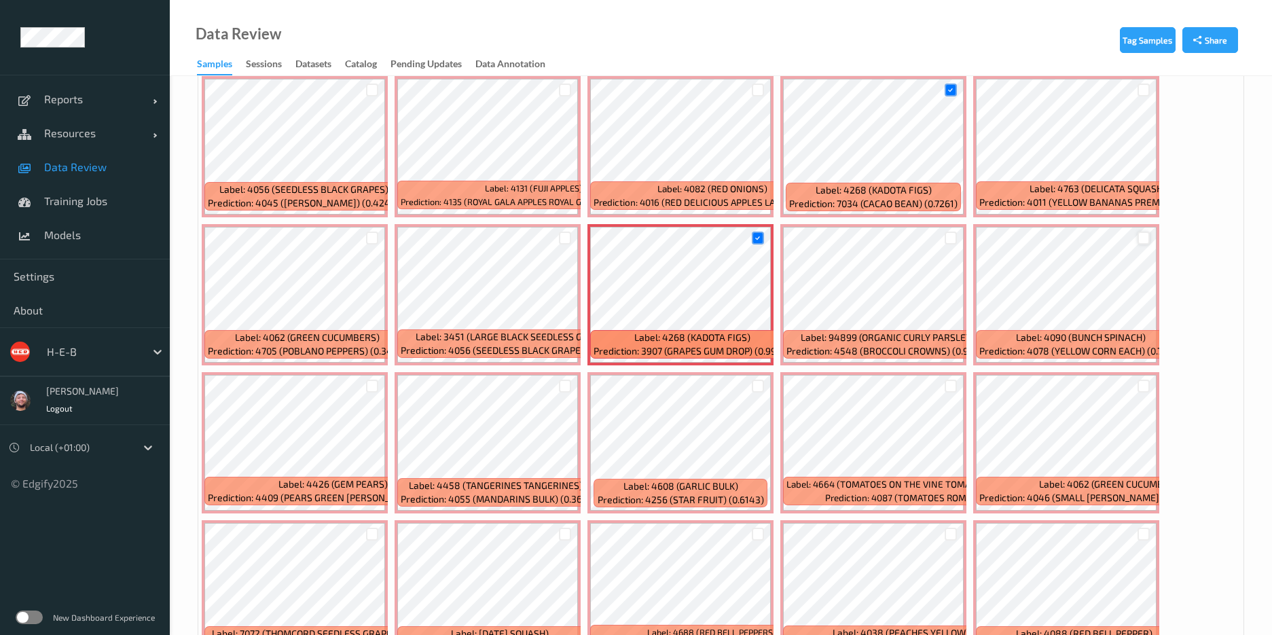
click at [1143, 240] on div at bounding box center [1144, 238] width 13 height 13
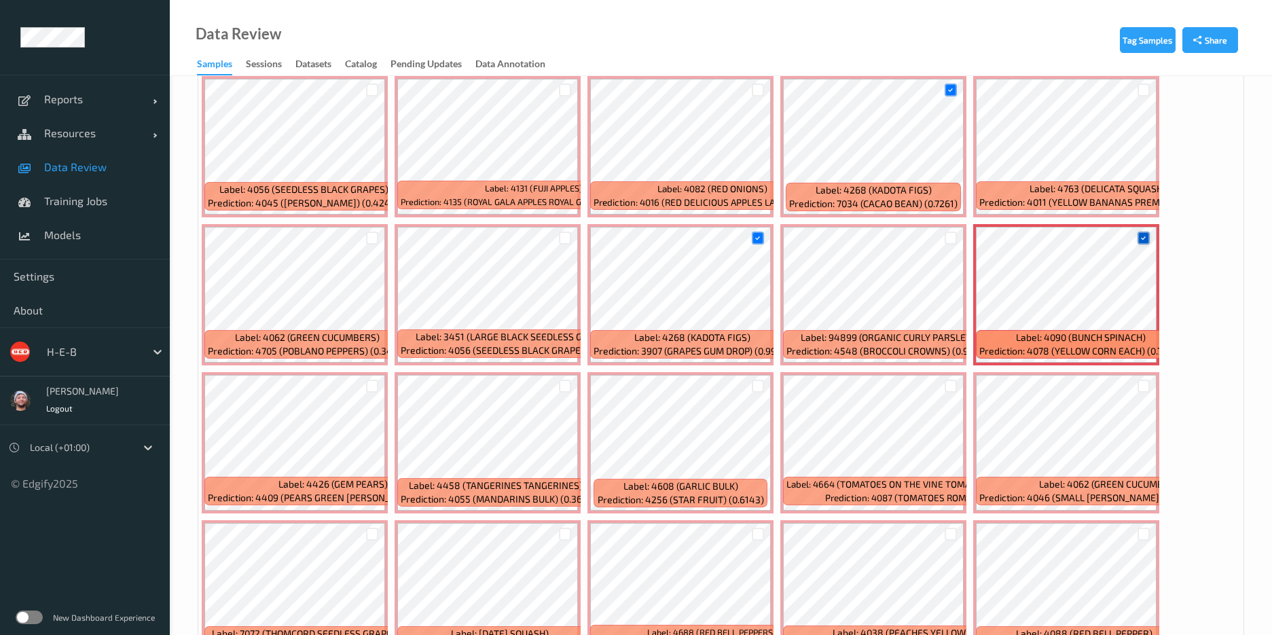
scroll to position [1325, 0]
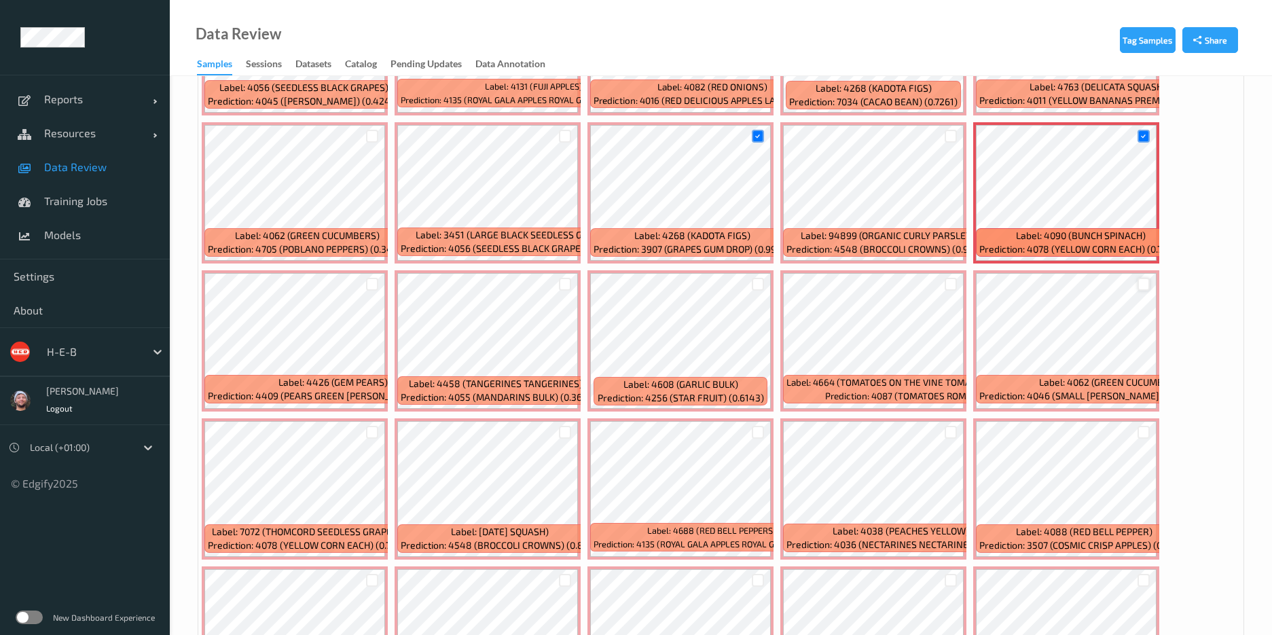
click at [1148, 280] on div at bounding box center [1144, 284] width 13 height 13
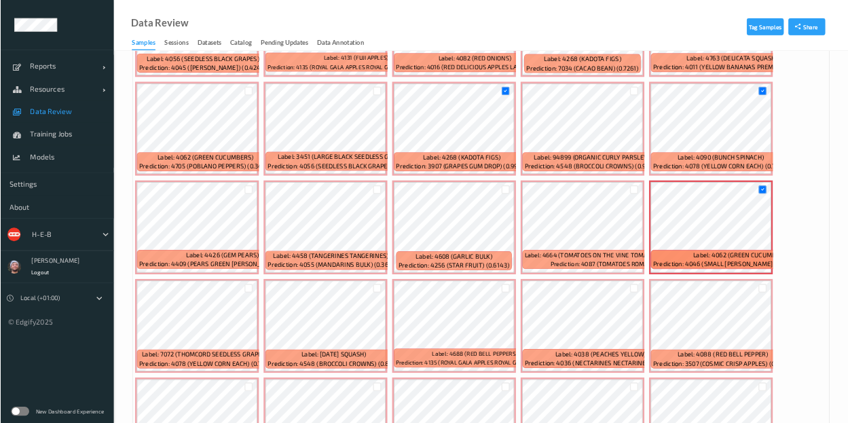
scroll to position [1427, 0]
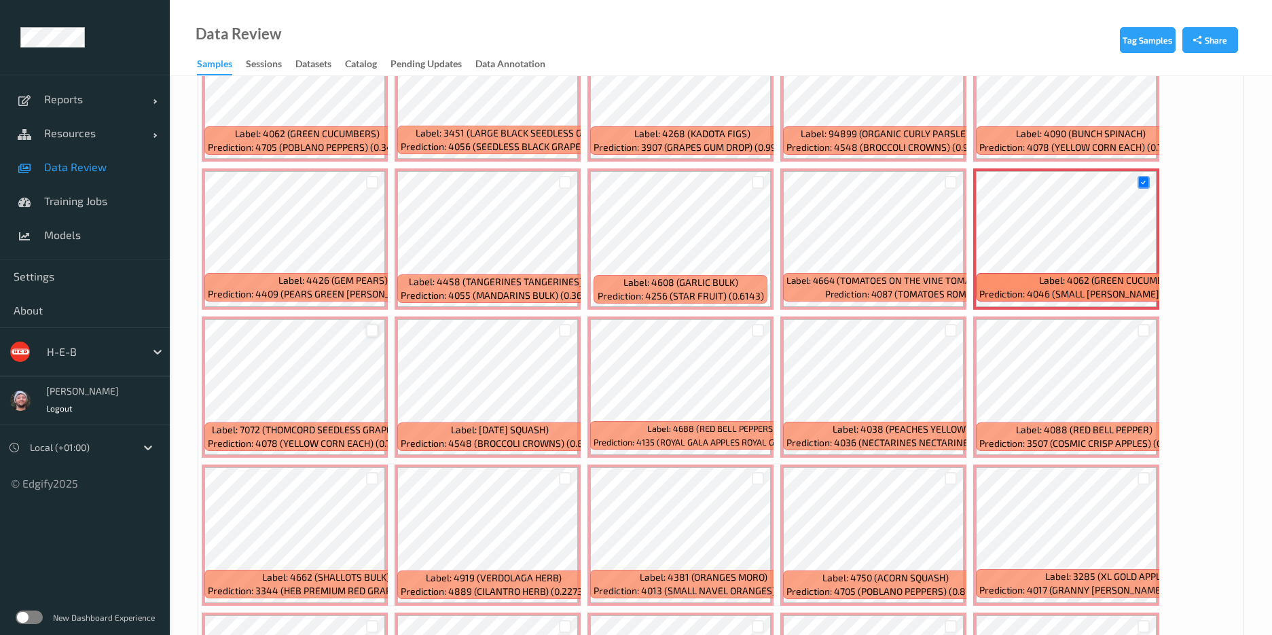
click at [373, 332] on div at bounding box center [372, 330] width 13 height 13
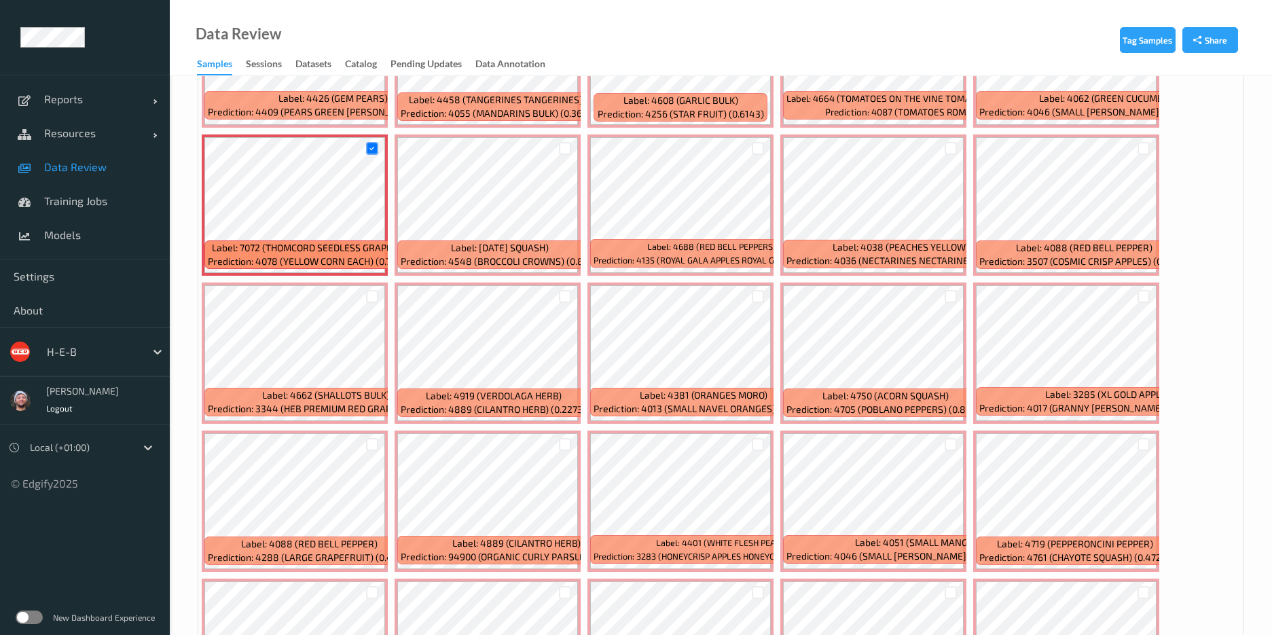
scroll to position [1732, 0]
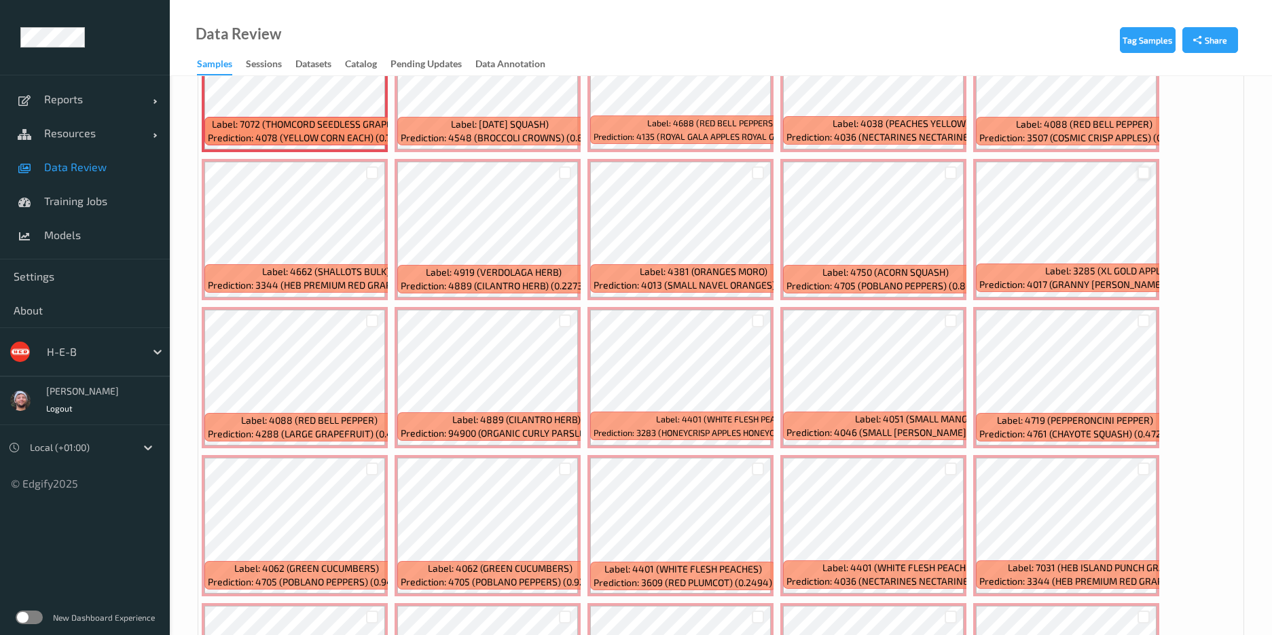
click at [1144, 168] on div at bounding box center [1144, 172] width 13 height 13
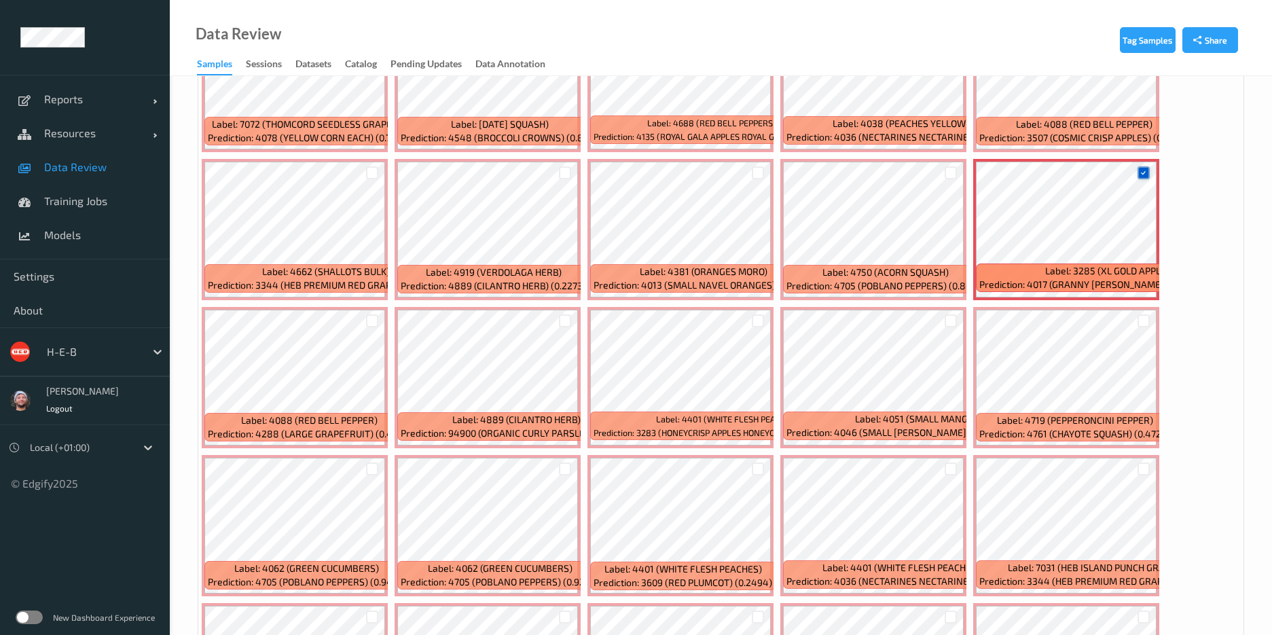
click at [1144, 168] on icon at bounding box center [1143, 172] width 9 height 9
click at [759, 320] on div at bounding box center [758, 321] width 13 height 13
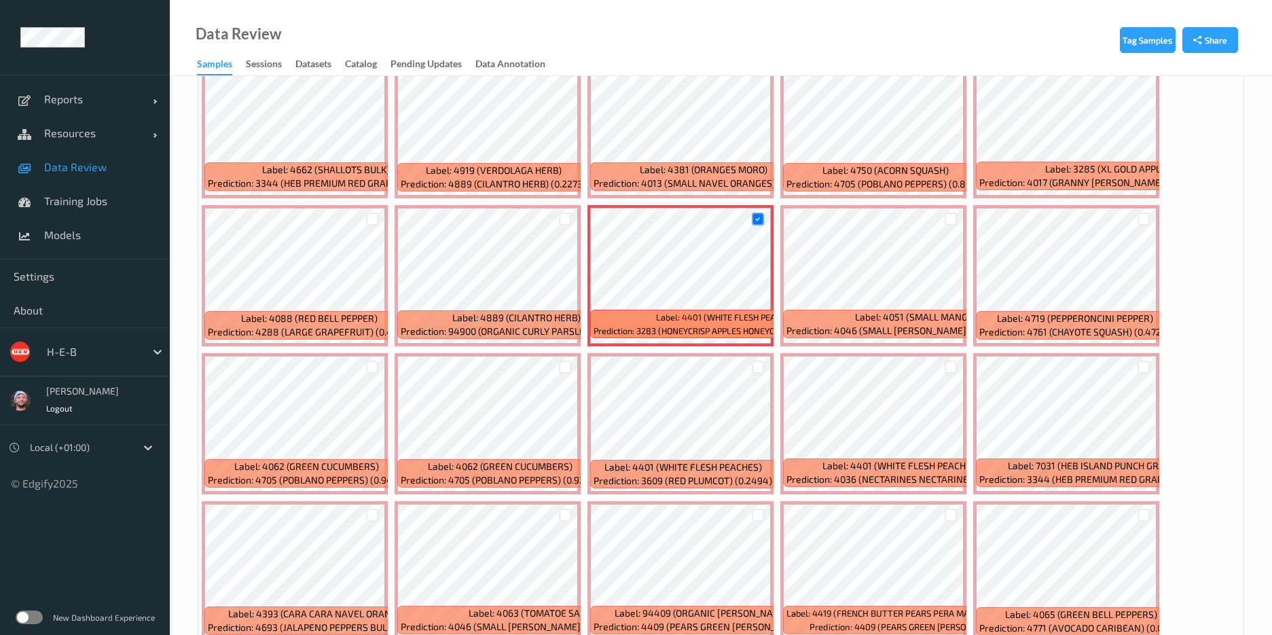
scroll to position [1936, 0]
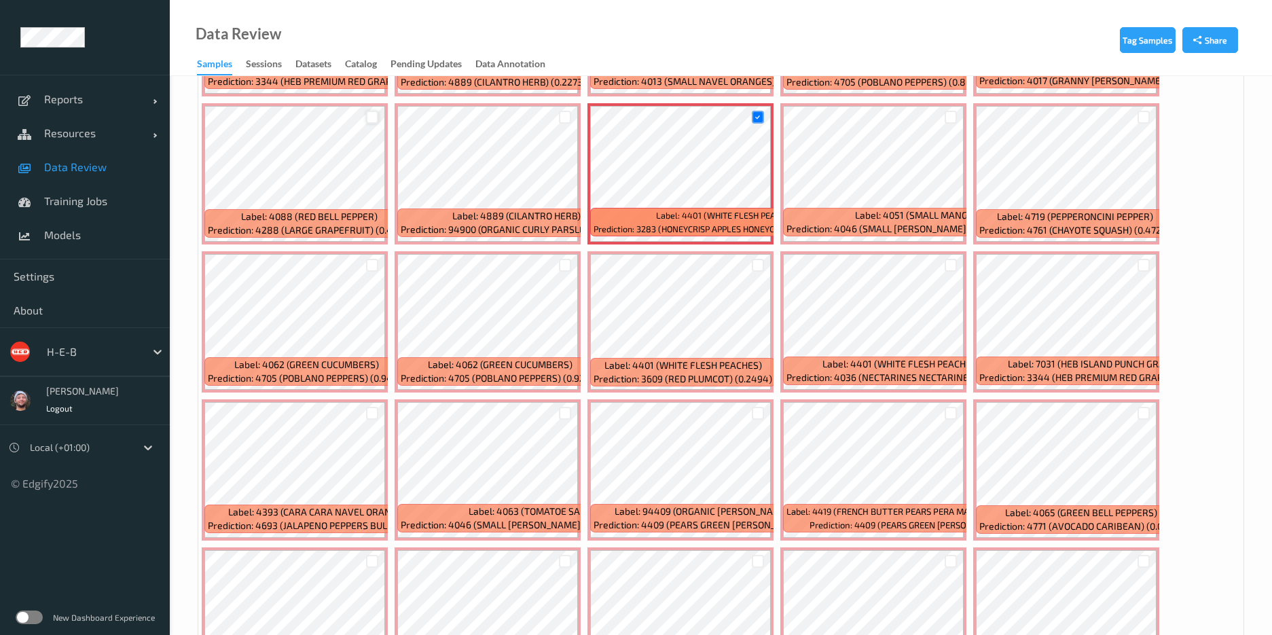
click at [371, 115] on div at bounding box center [372, 117] width 13 height 13
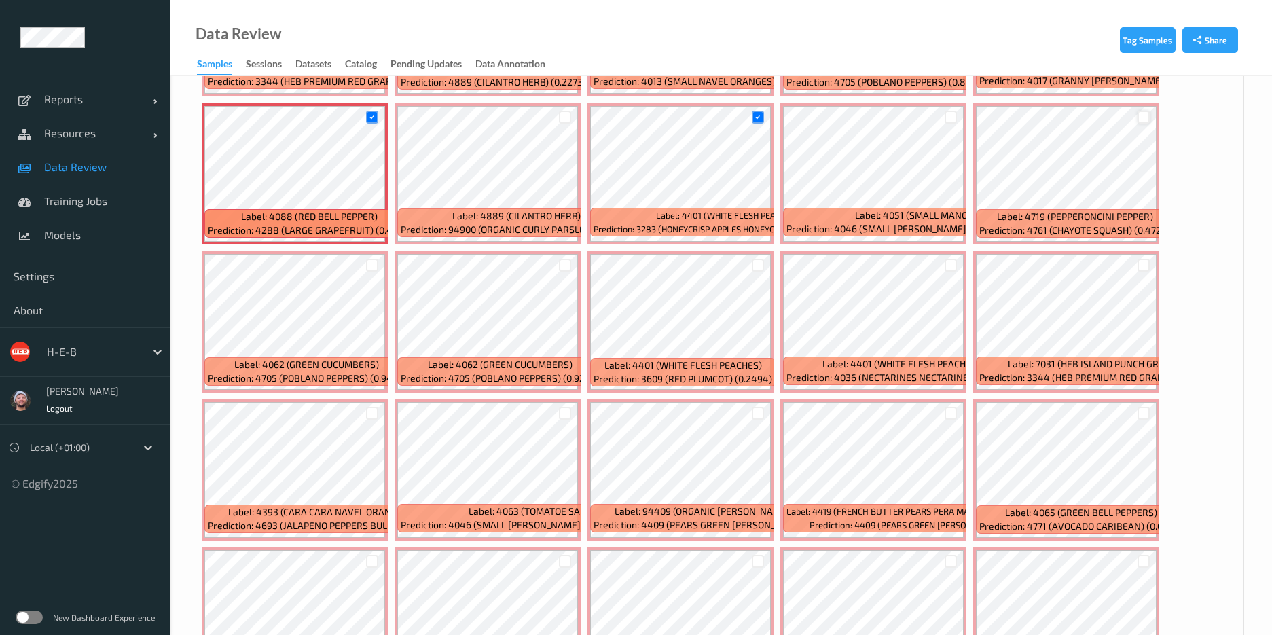
click at [1143, 111] on div at bounding box center [1144, 117] width 13 height 13
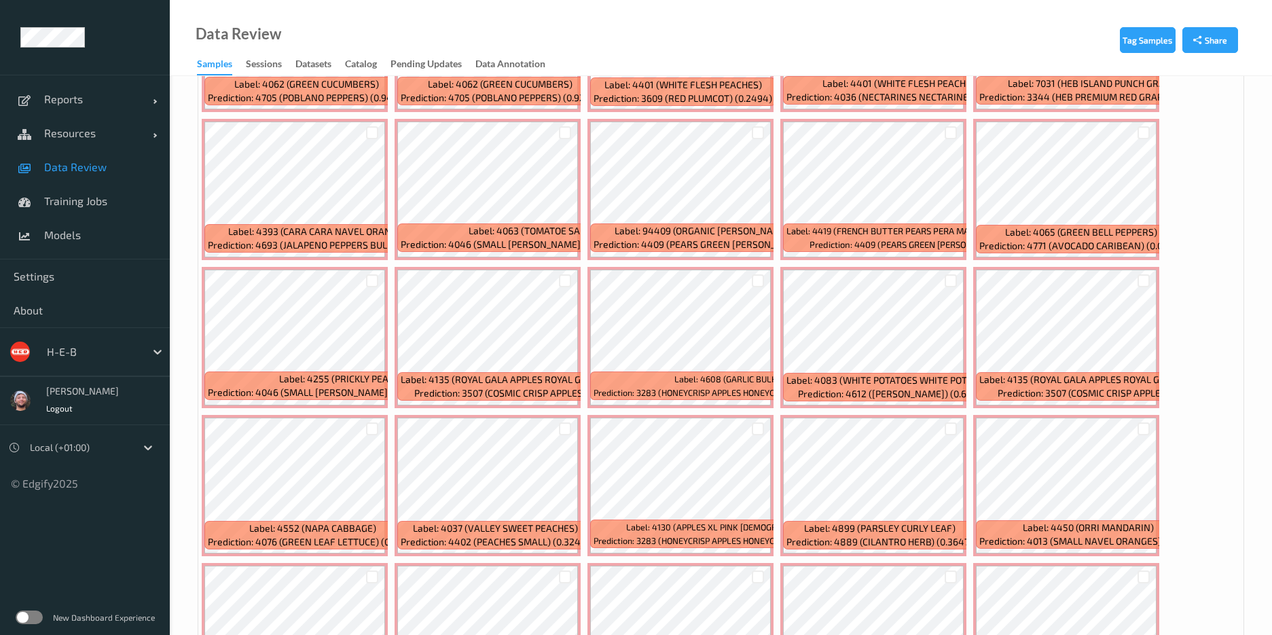
scroll to position [2242, 0]
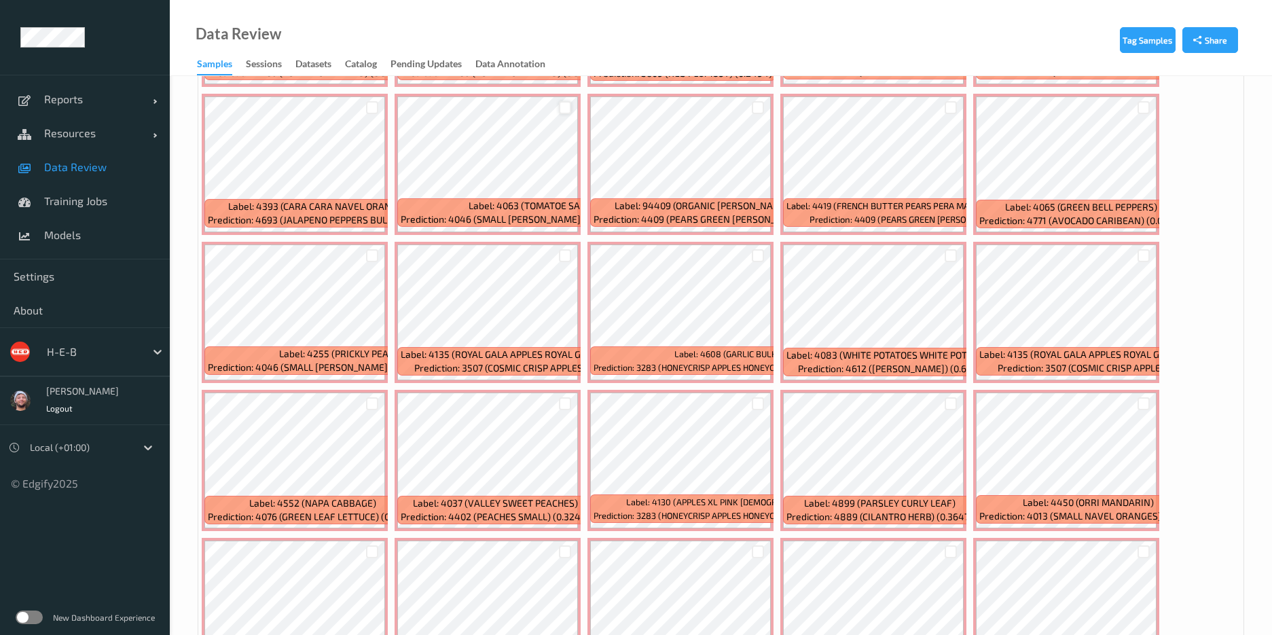
click at [562, 105] on div at bounding box center [565, 107] width 13 height 13
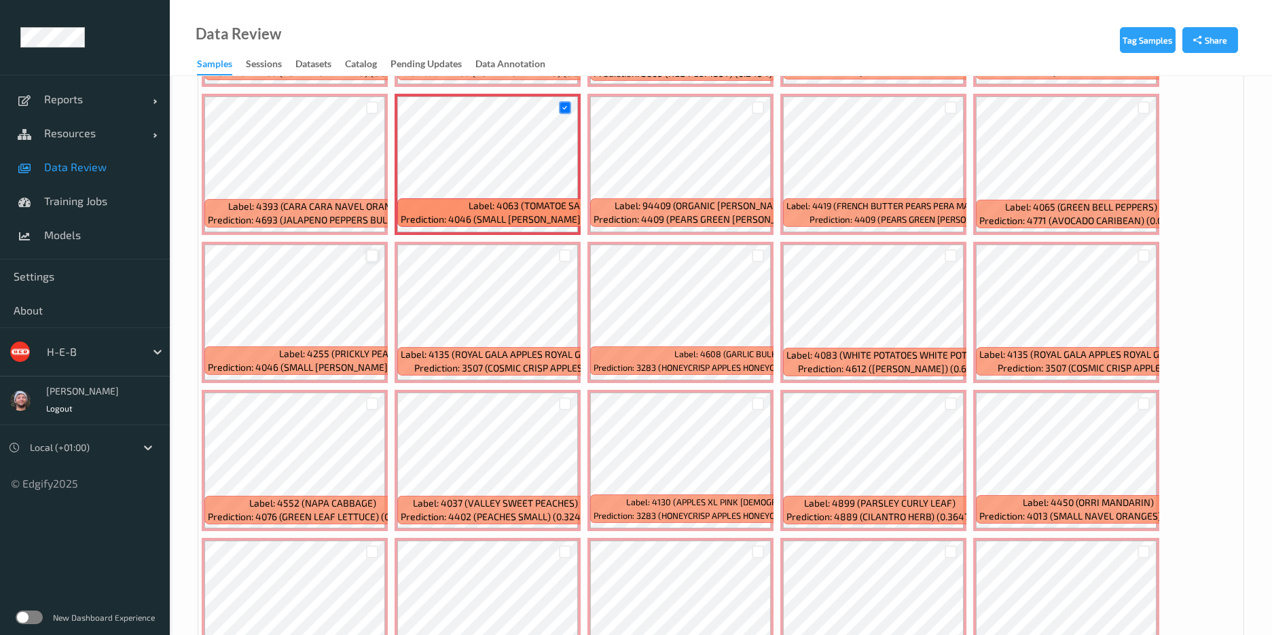
click at [375, 255] on div at bounding box center [372, 255] width 13 height 13
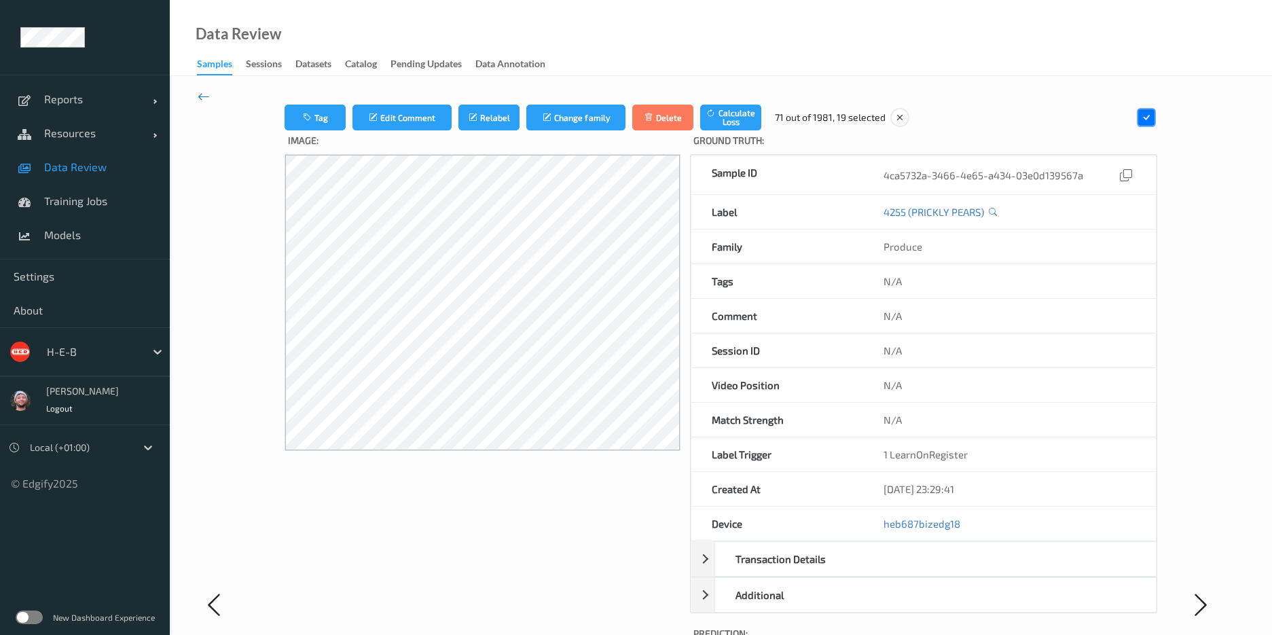
click at [207, 90] on icon at bounding box center [204, 96] width 12 height 15
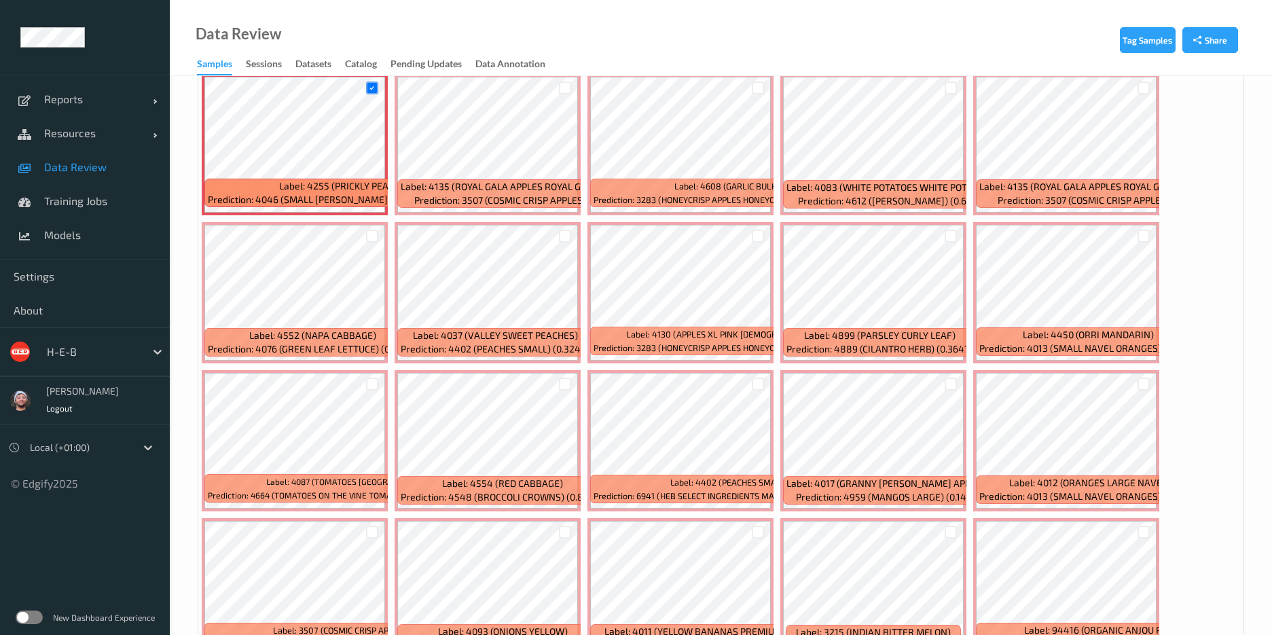
scroll to position [2344, 0]
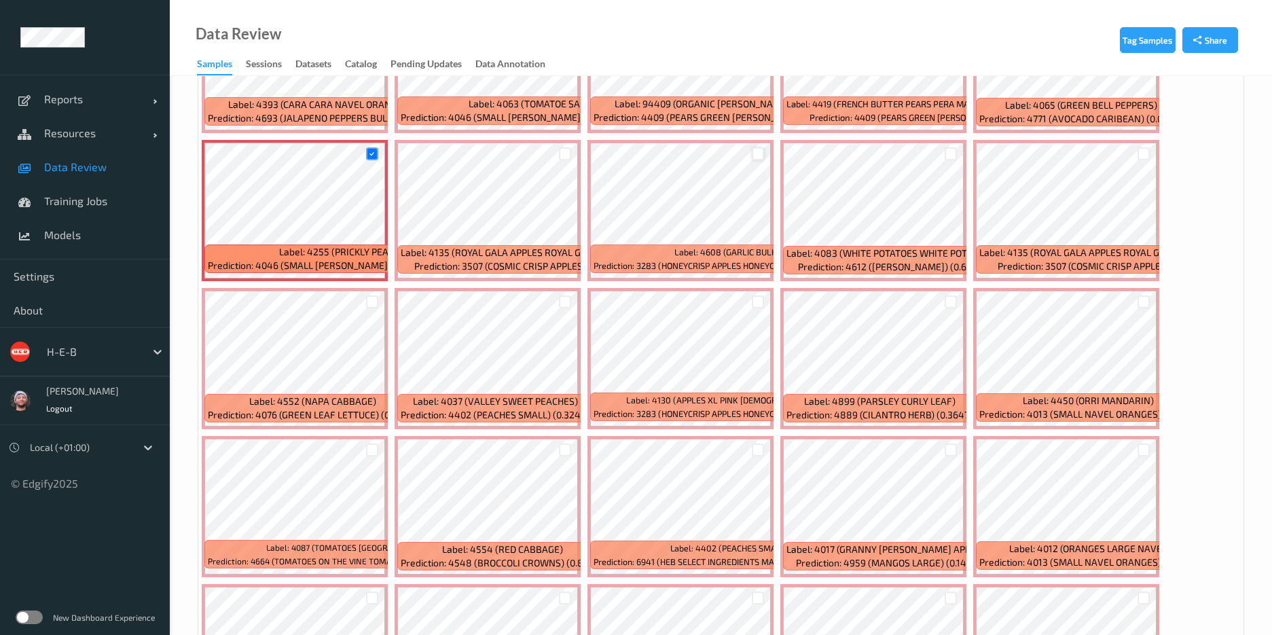
click at [753, 157] on div at bounding box center [758, 153] width 13 height 13
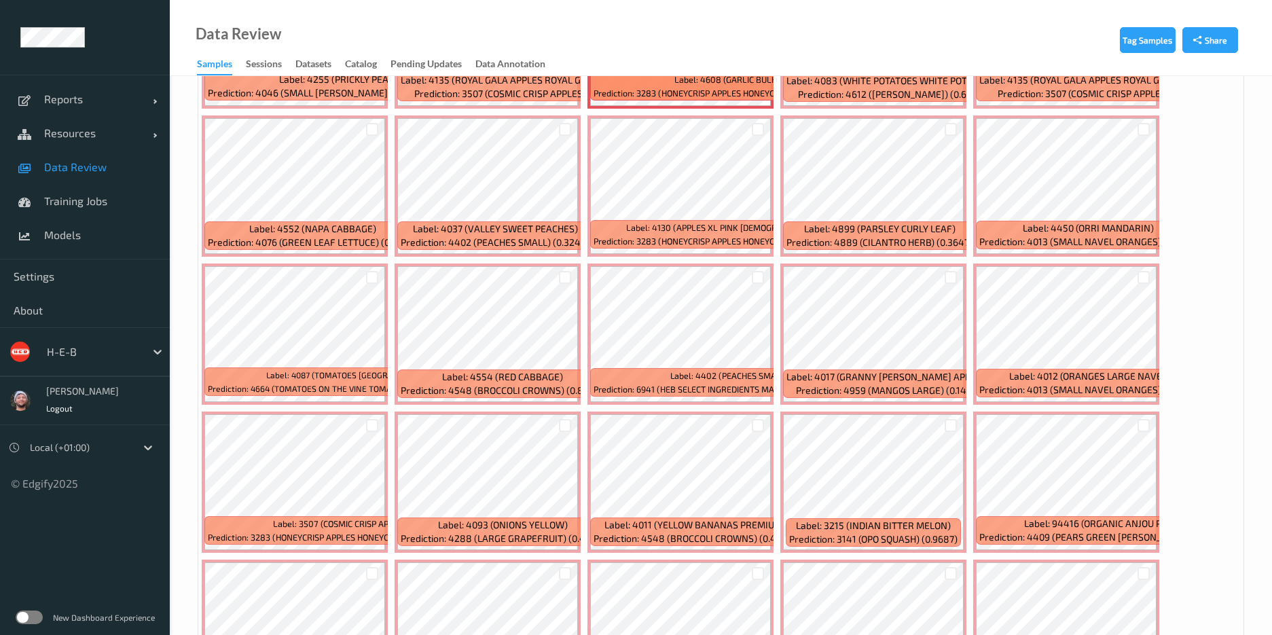
scroll to position [2547, 0]
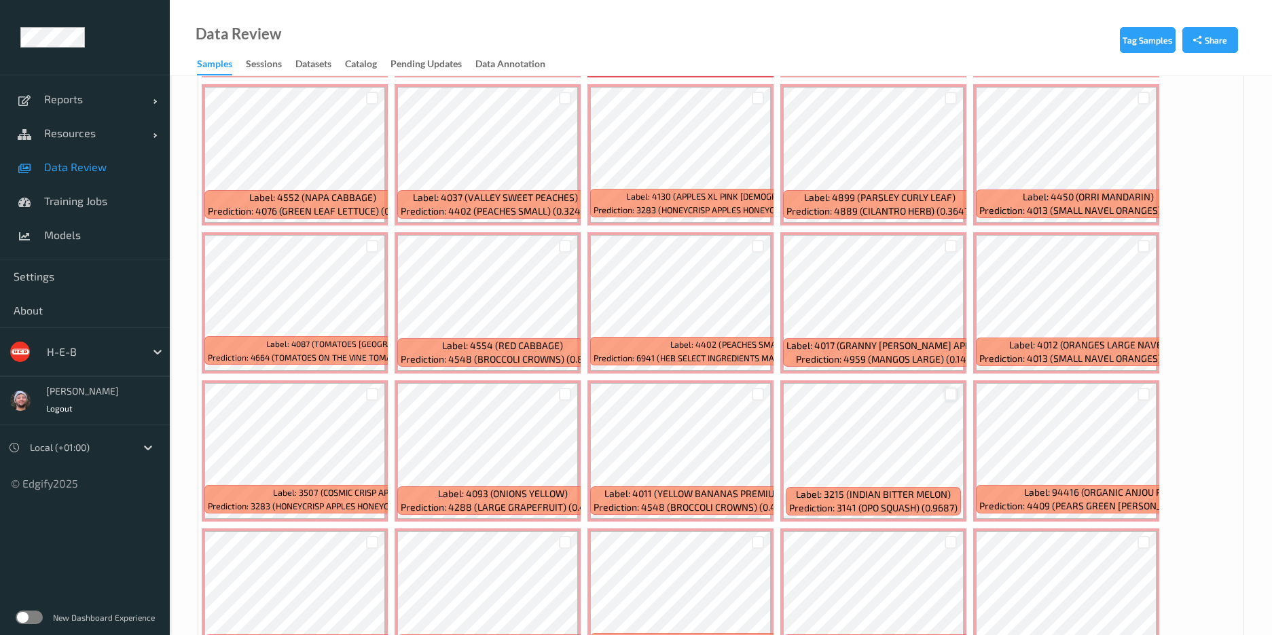
click at [953, 395] on div at bounding box center [951, 394] width 13 height 13
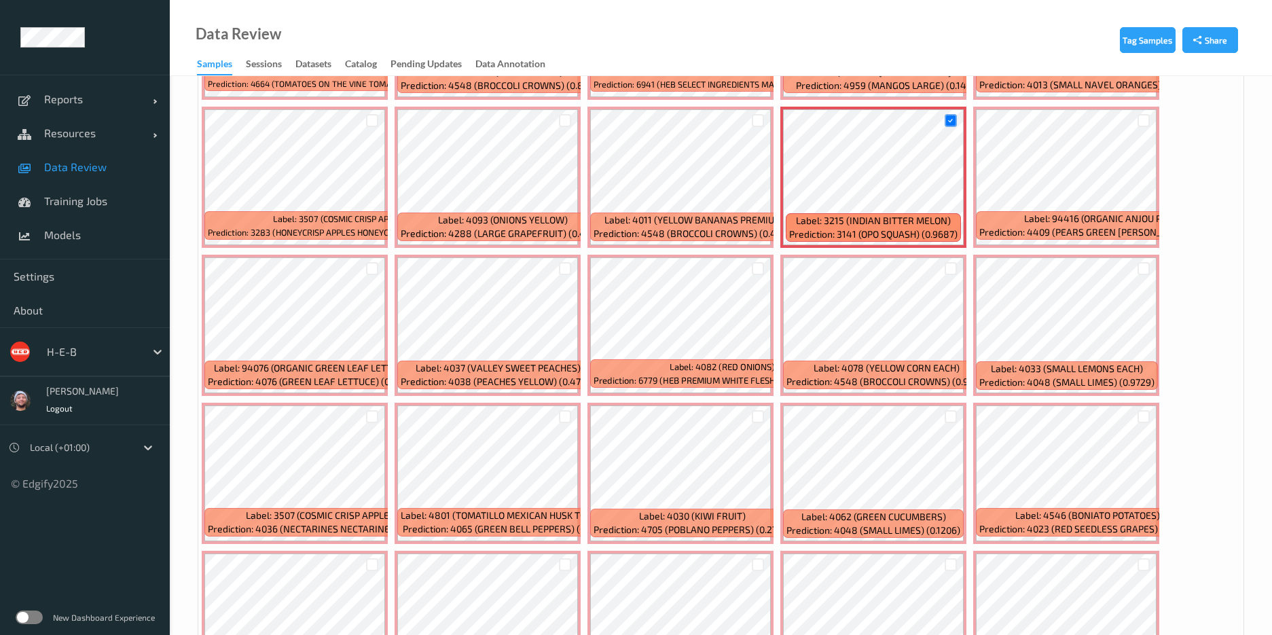
scroll to position [2853, 0]
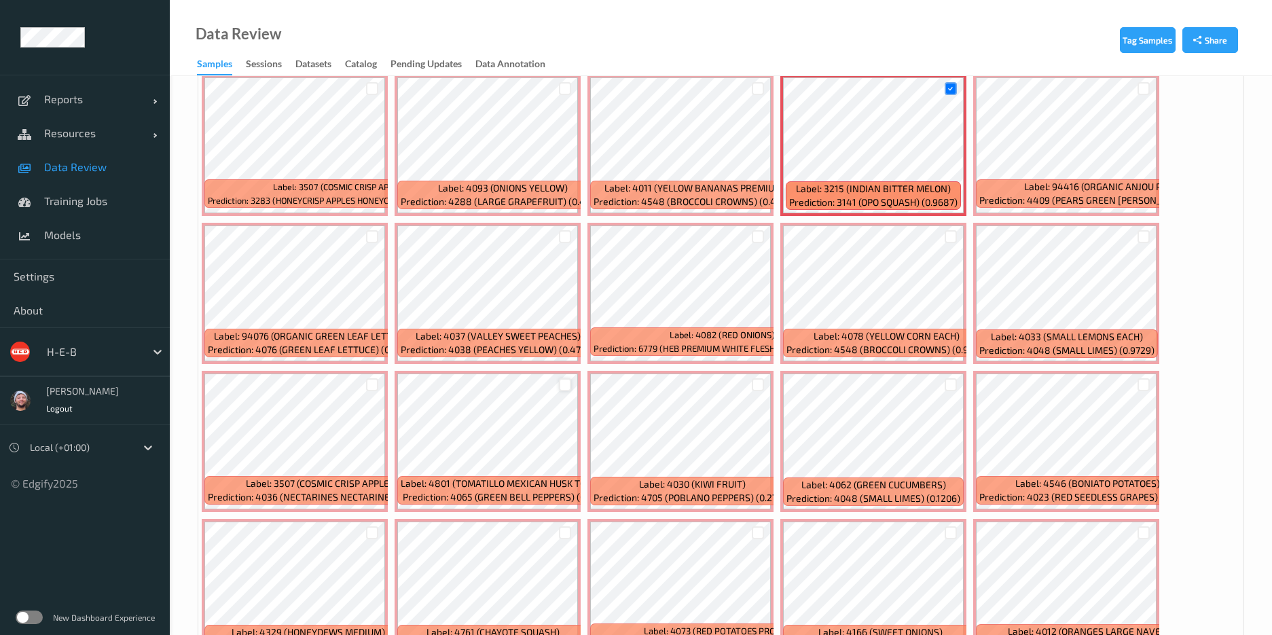
click at [566, 385] on div at bounding box center [565, 384] width 13 height 13
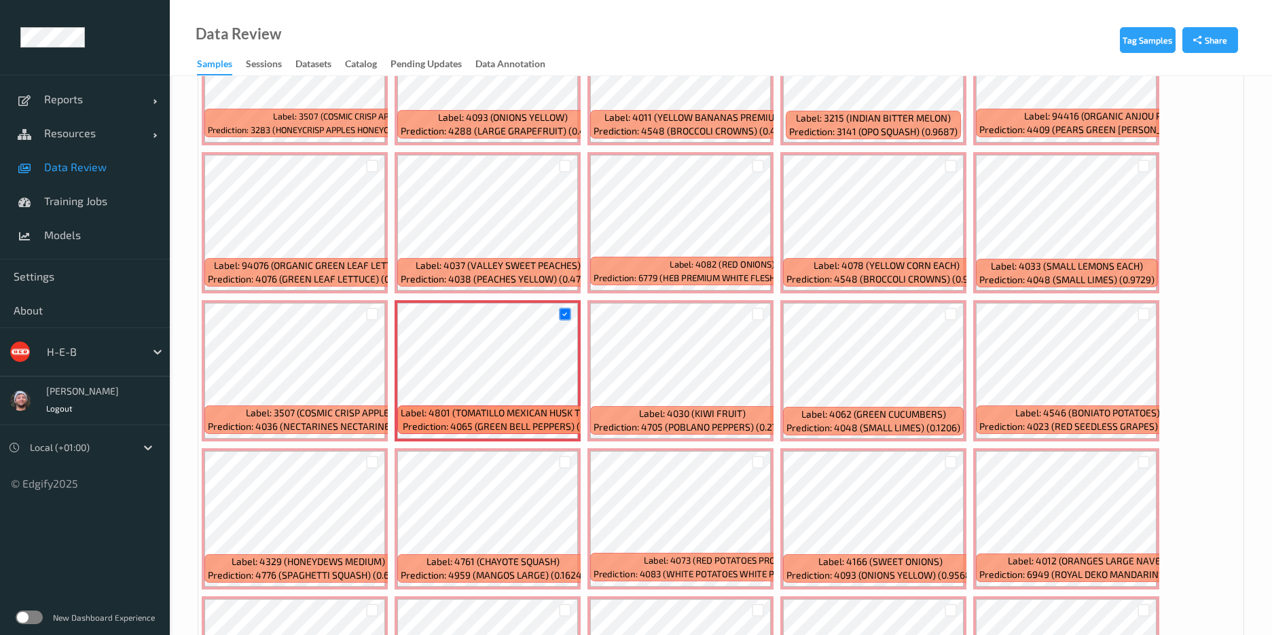
scroll to position [2955, 0]
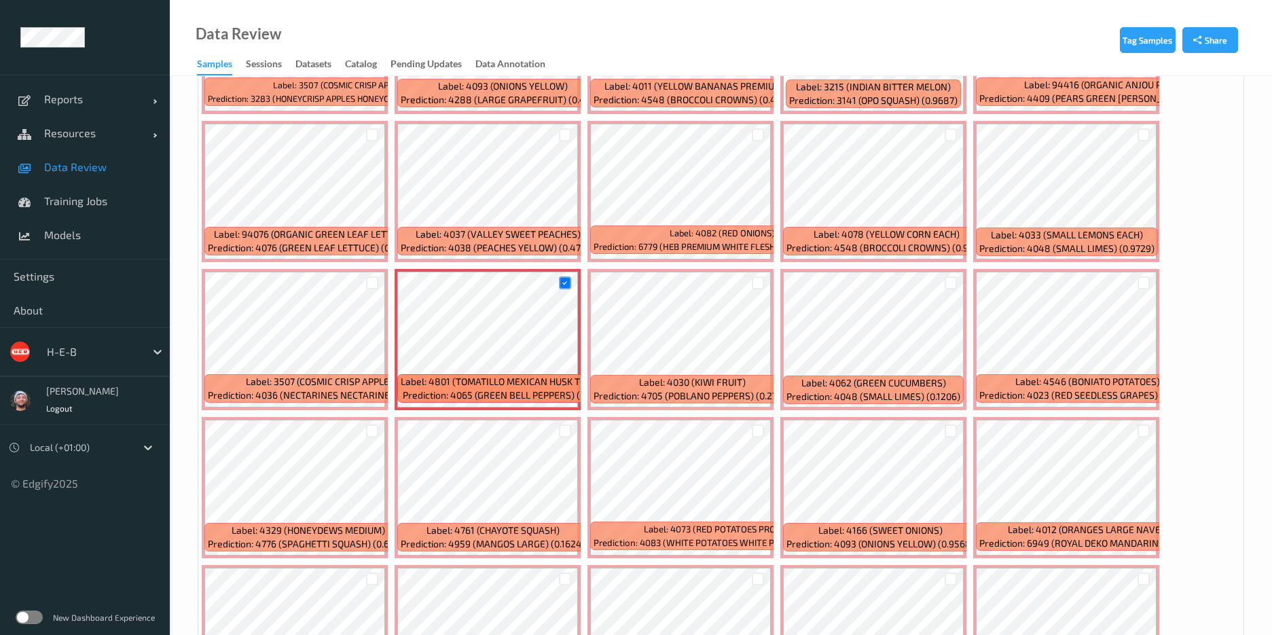
click at [1141, 130] on div at bounding box center [1144, 134] width 13 height 13
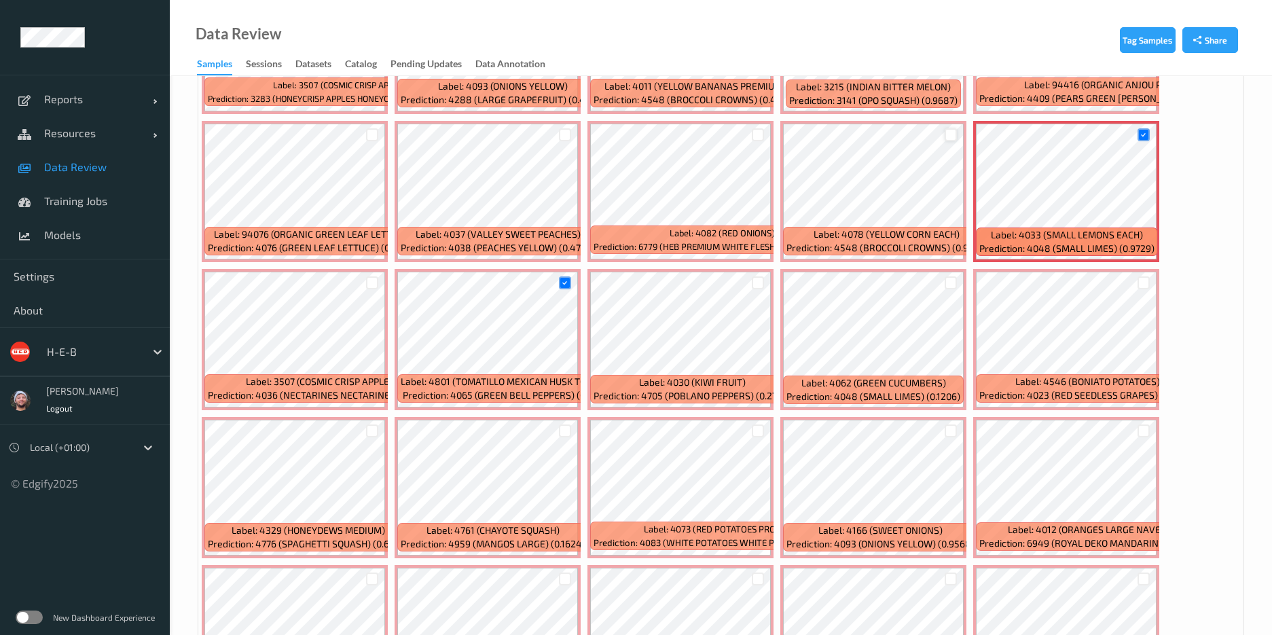
drag, startPoint x: 941, startPoint y: 129, endPoint x: 948, endPoint y: 130, distance: 6.8
click at [941, 128] on div at bounding box center [951, 135] width 26 height 22
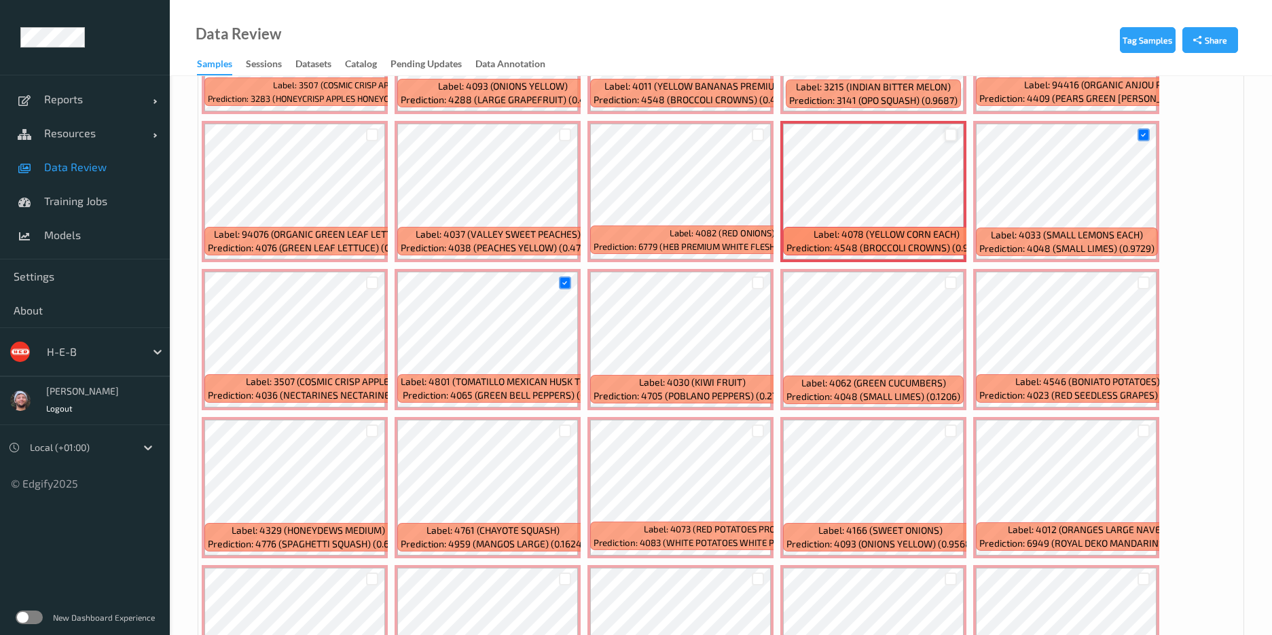
click at [949, 131] on div at bounding box center [951, 134] width 13 height 13
click at [954, 281] on div at bounding box center [951, 282] width 13 height 13
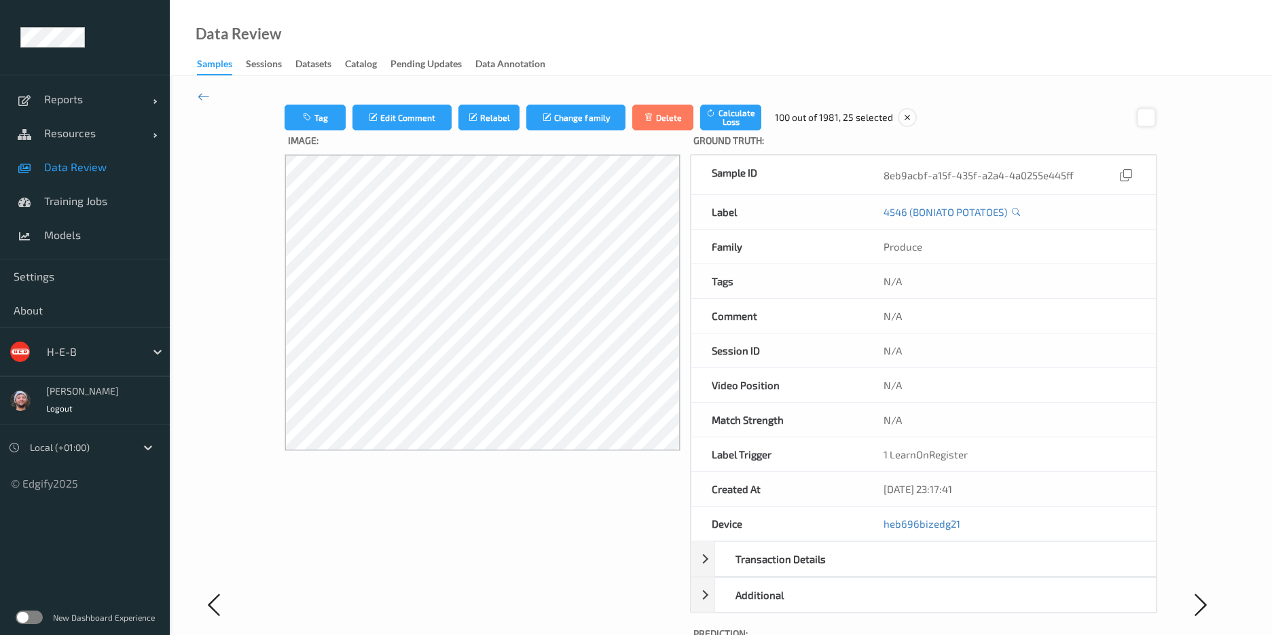
click at [1141, 114] on div at bounding box center [1146, 117] width 18 height 18
click at [202, 100] on icon at bounding box center [204, 96] width 12 height 15
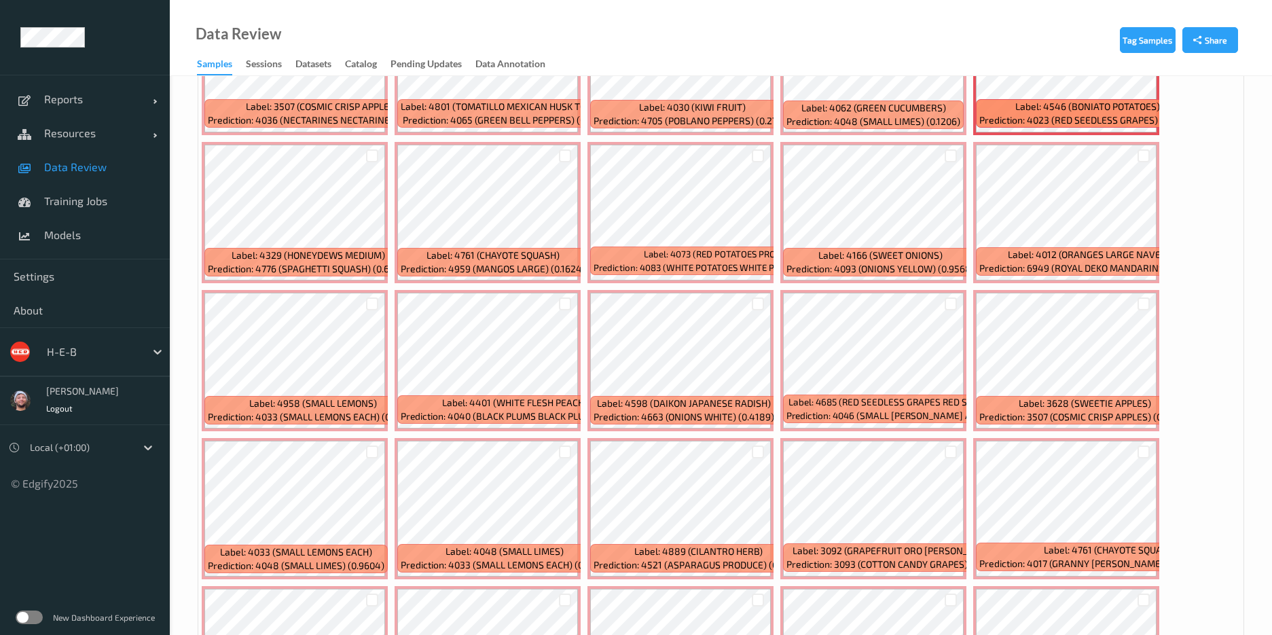
scroll to position [3261, 0]
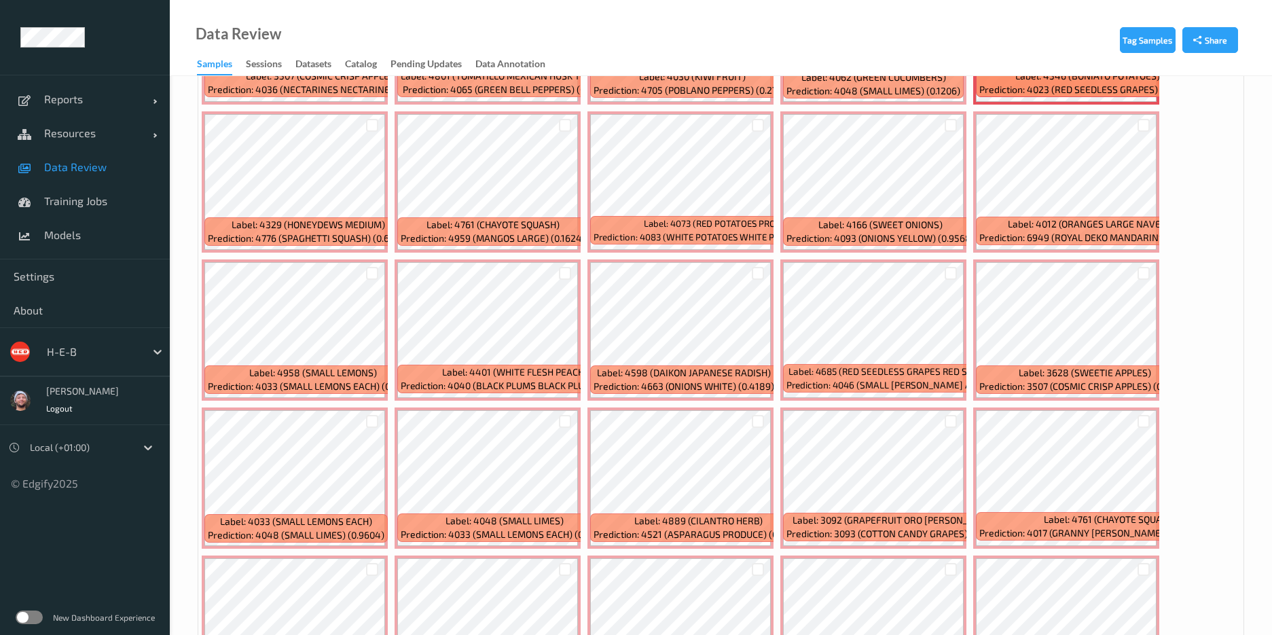
click at [567, 281] on div at bounding box center [565, 273] width 26 height 22
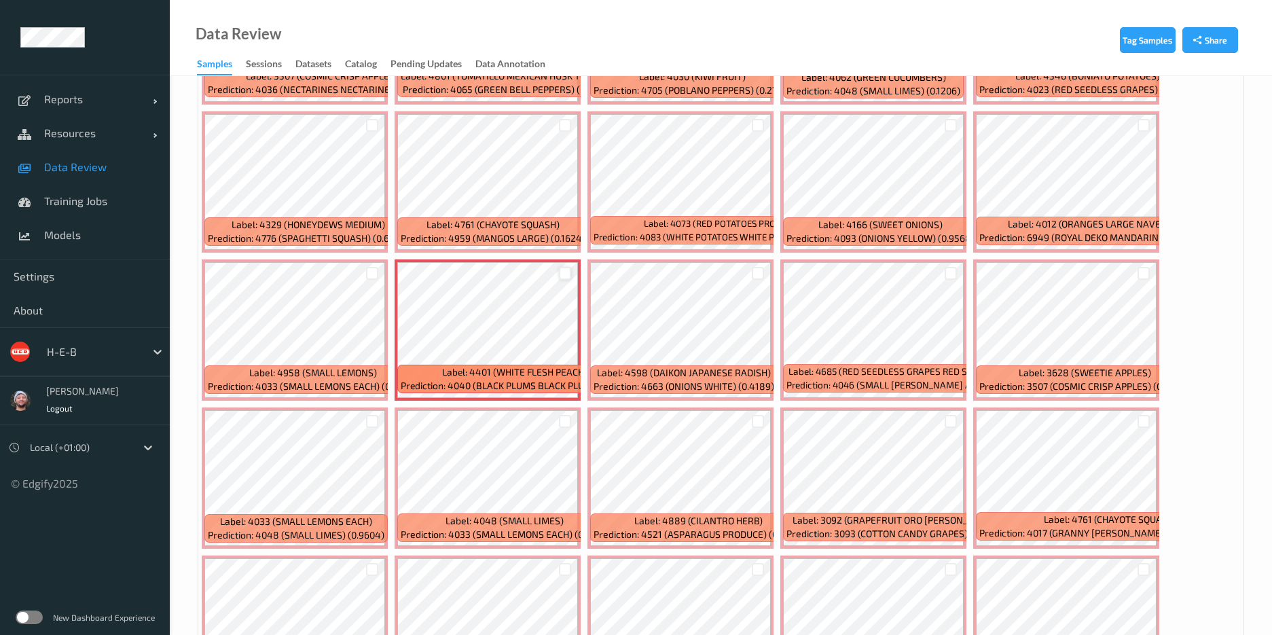
click at [566, 276] on div at bounding box center [565, 273] width 13 height 13
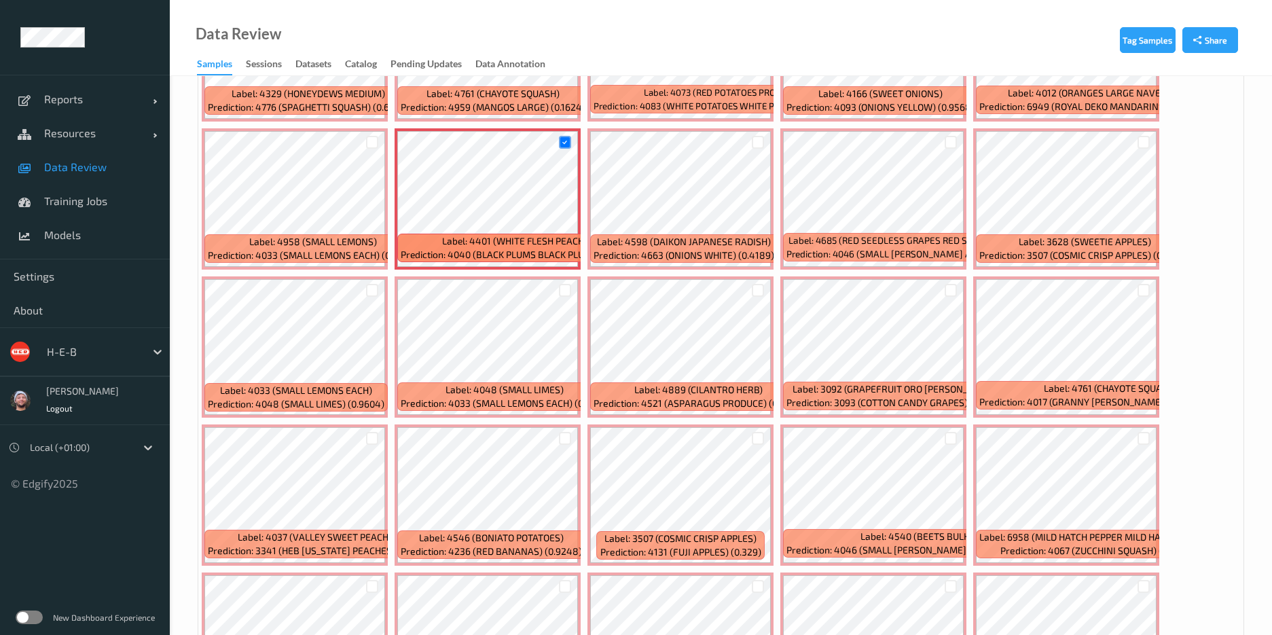
scroll to position [3465, 0]
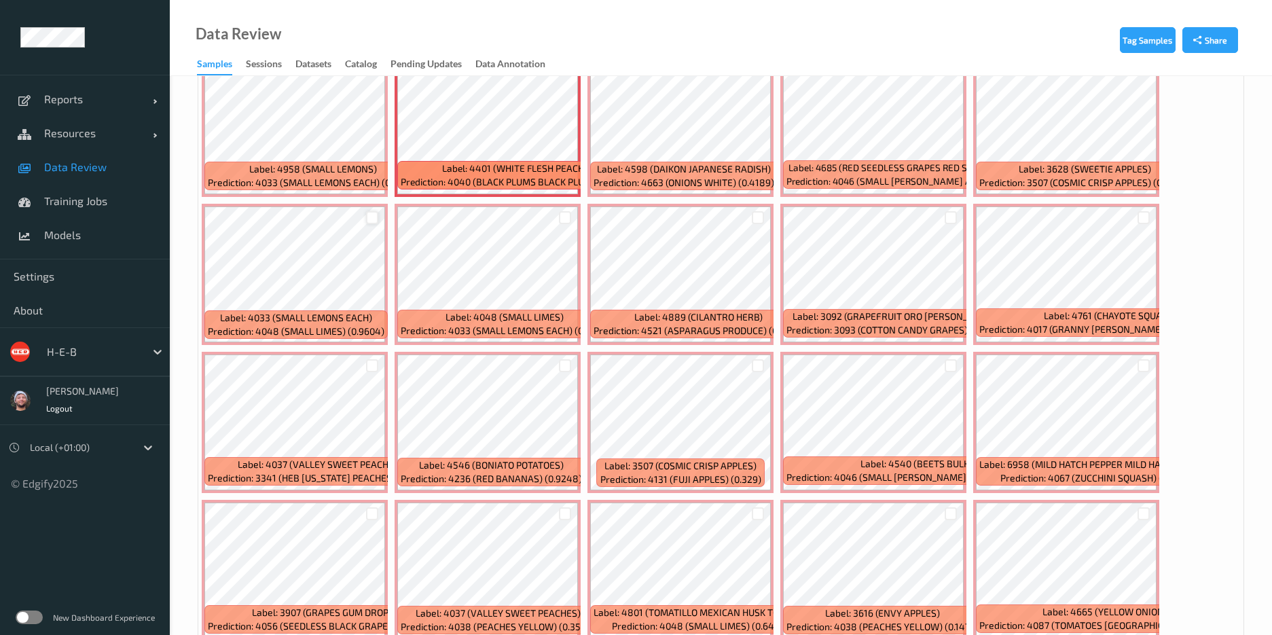
click at [373, 219] on div at bounding box center [372, 217] width 13 height 13
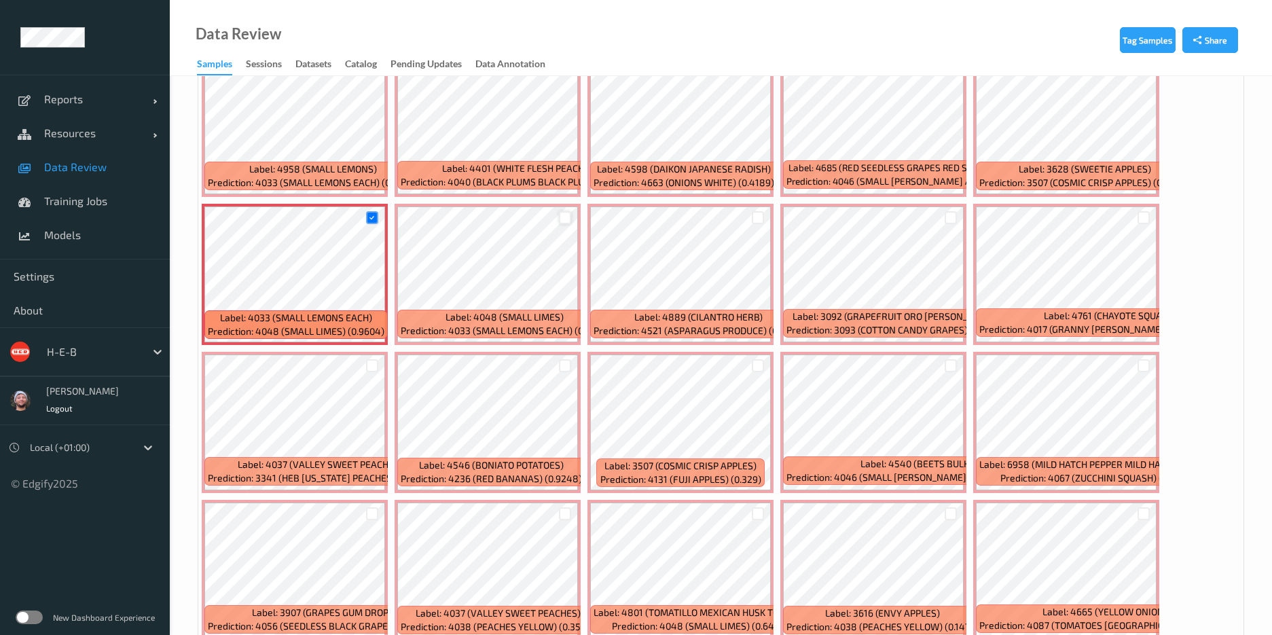
click at [565, 218] on div at bounding box center [565, 217] width 13 height 13
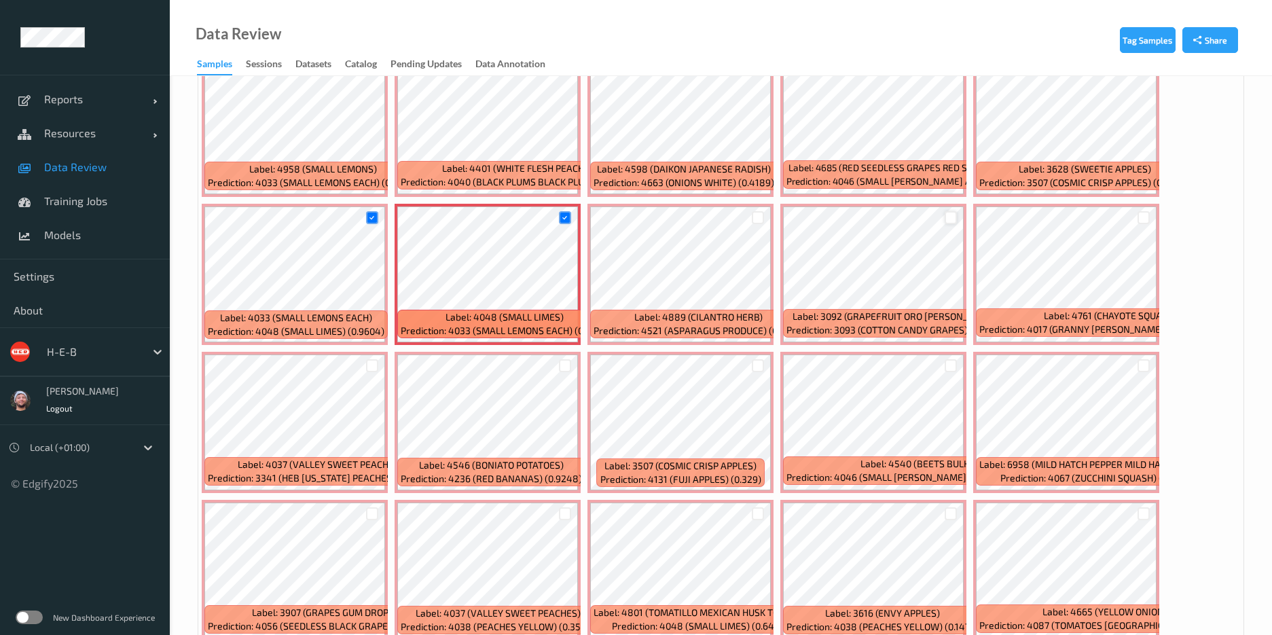
click at [952, 212] on div at bounding box center [951, 217] width 13 height 13
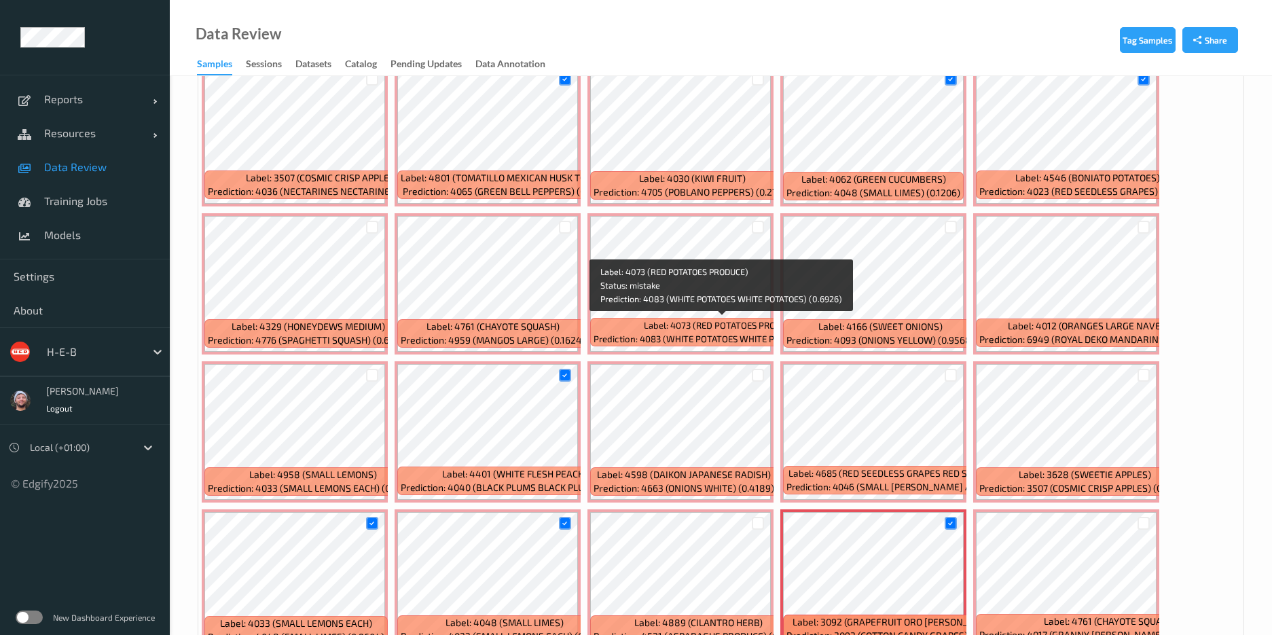
scroll to position [2853, 0]
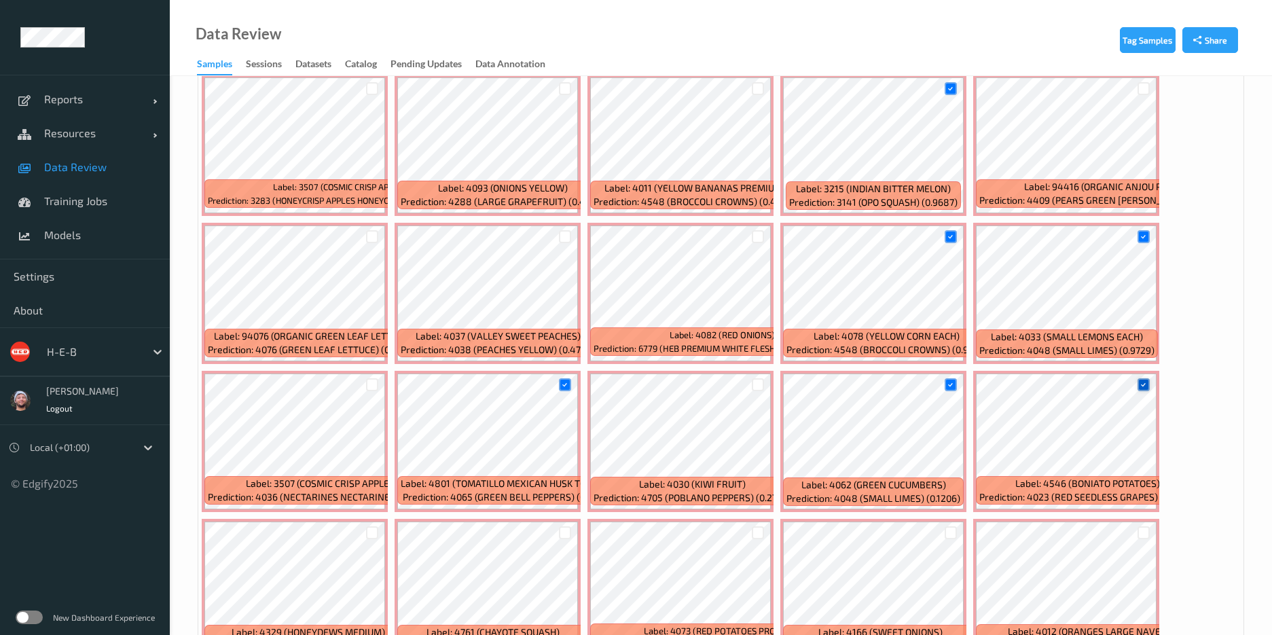
click at [1139, 384] on icon at bounding box center [1143, 384] width 9 height 9
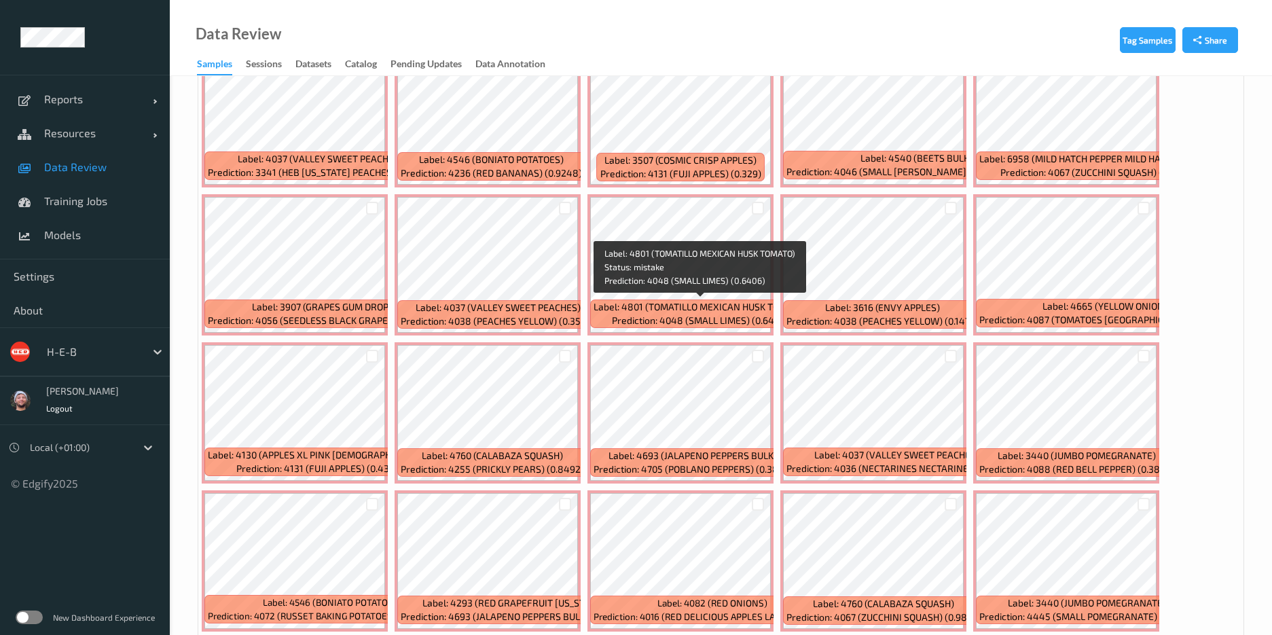
scroll to position [3872, 0]
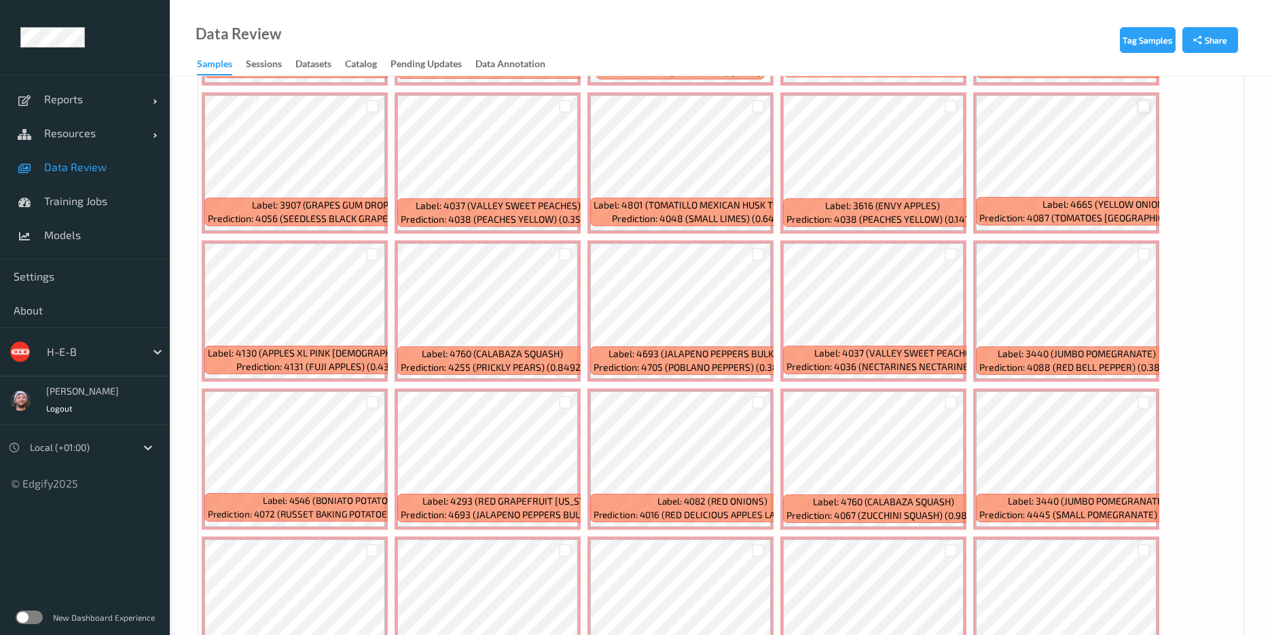
click at [1150, 103] on div at bounding box center [1144, 106] width 13 height 13
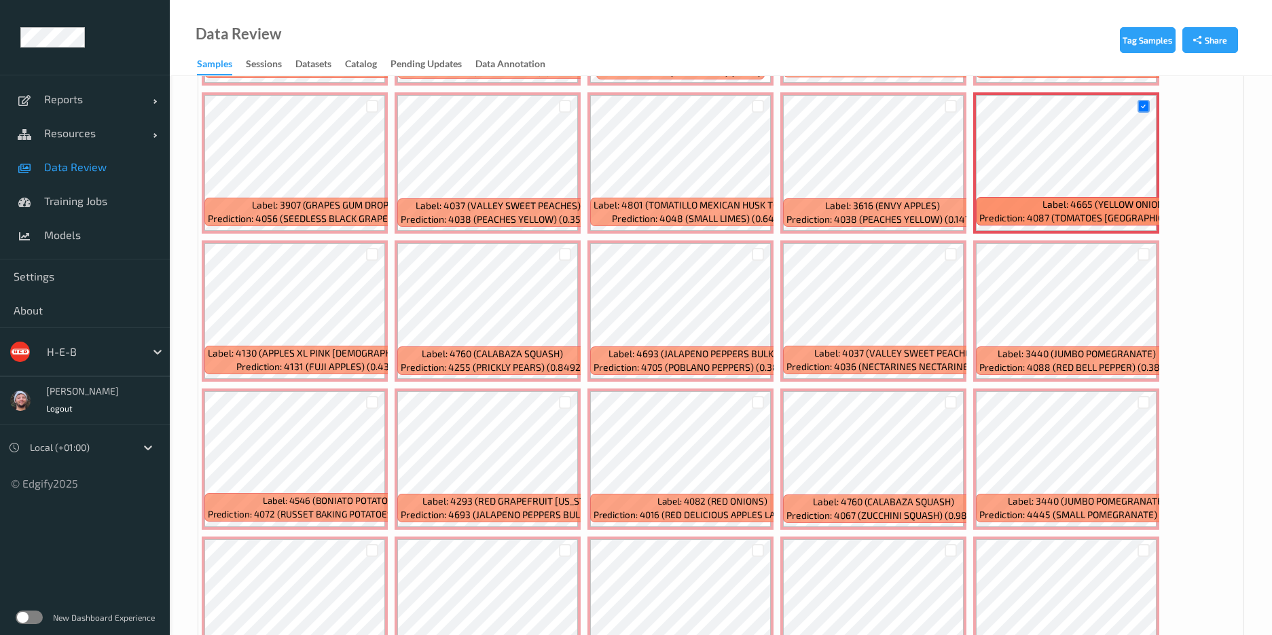
click at [562, 43] on div "Data Review Samples Sessions Datasets Catalog Pending Updates Data Annotation" at bounding box center [721, 38] width 1103 height 76
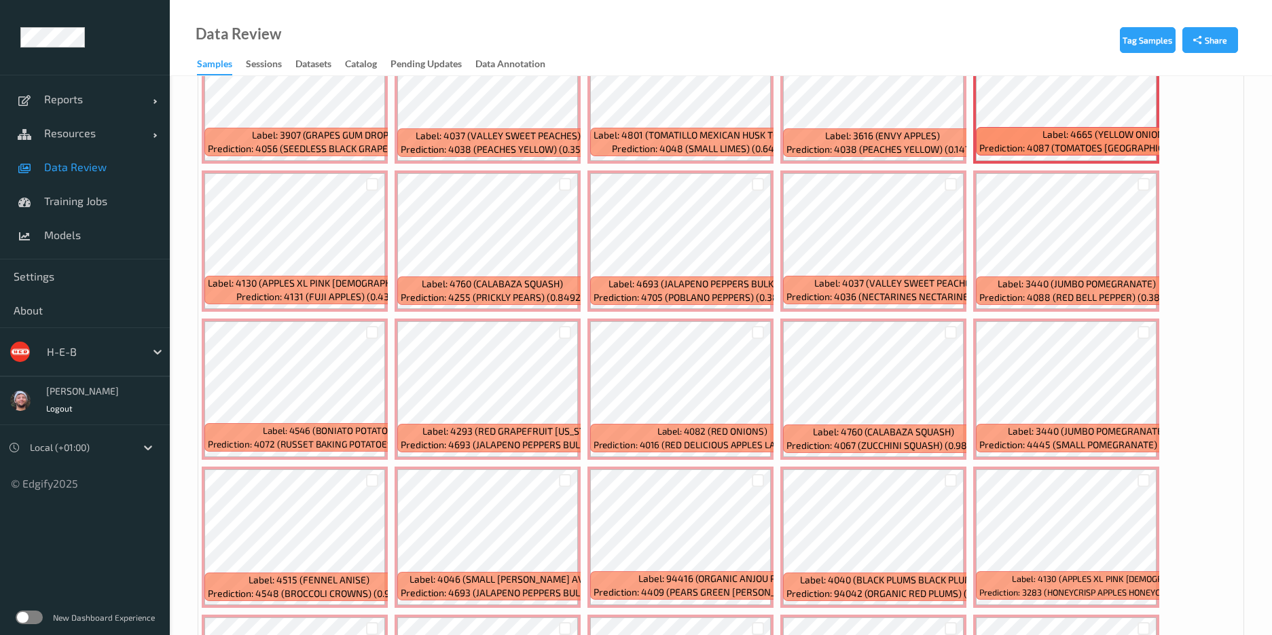
scroll to position [3974, 0]
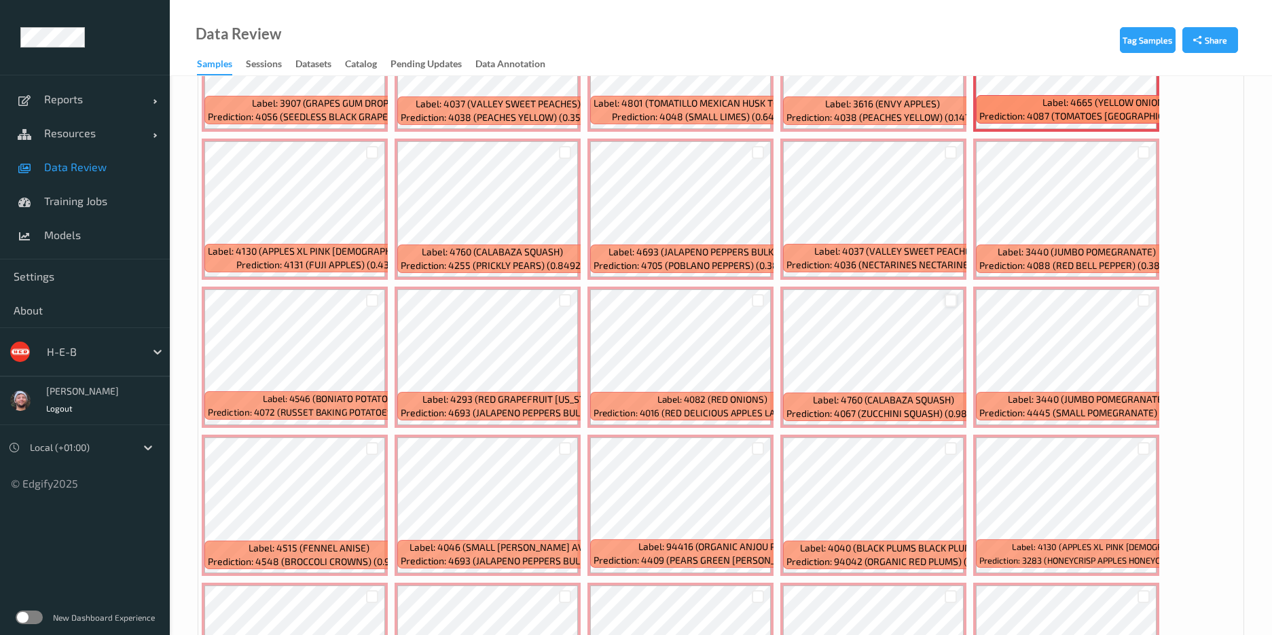
click at [950, 298] on div at bounding box center [951, 300] width 13 height 13
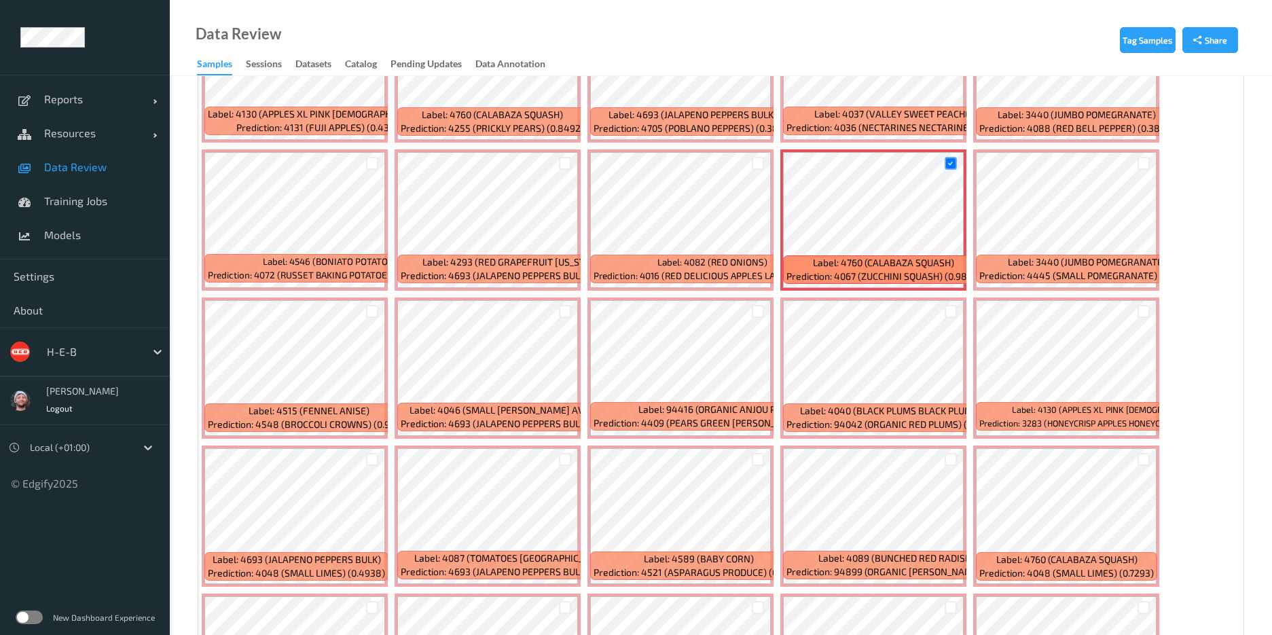
scroll to position [4178, 0]
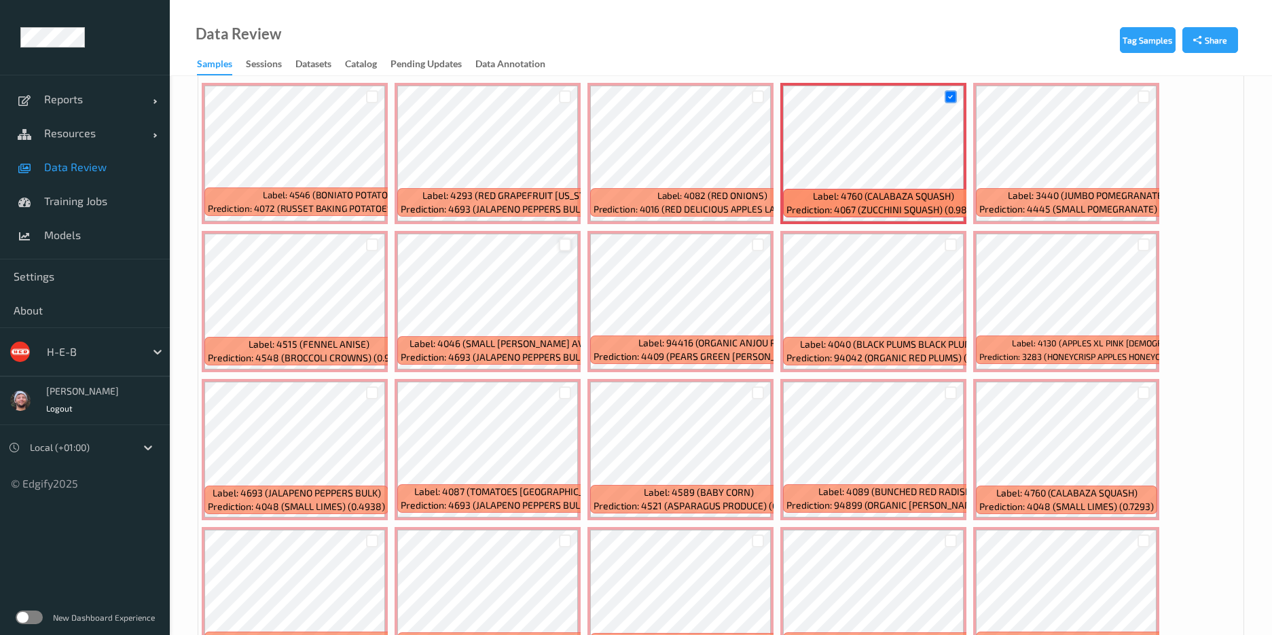
click at [566, 247] on div at bounding box center [565, 244] width 13 height 13
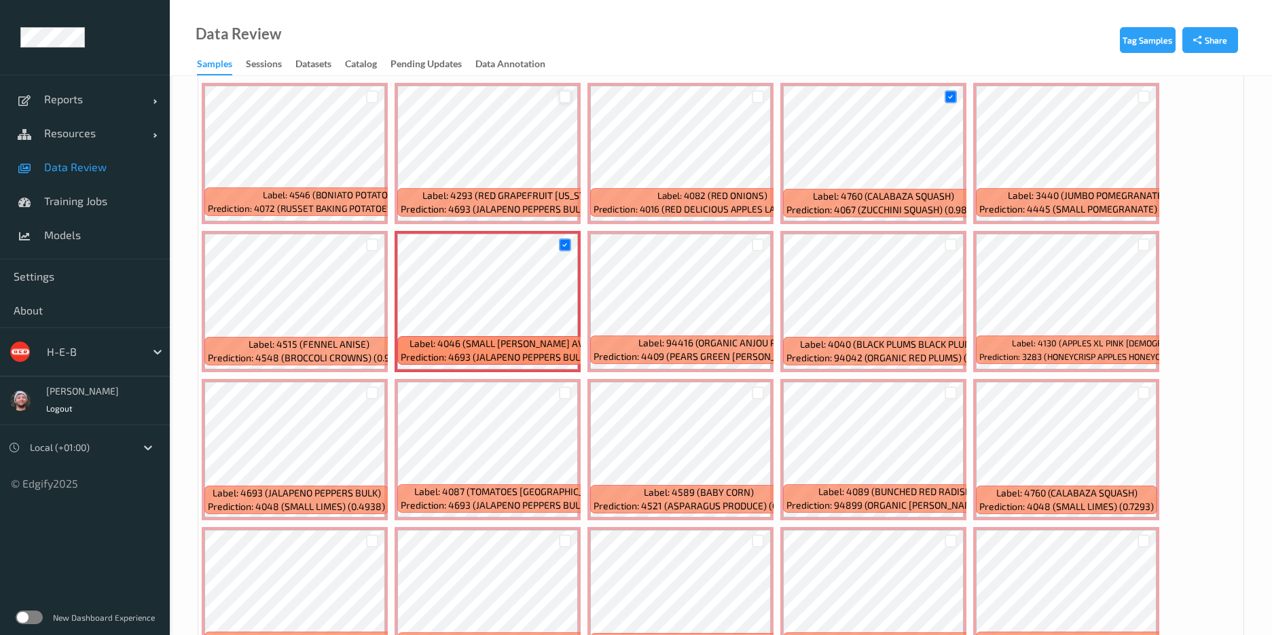
click at [560, 96] on div at bounding box center [565, 96] width 13 height 13
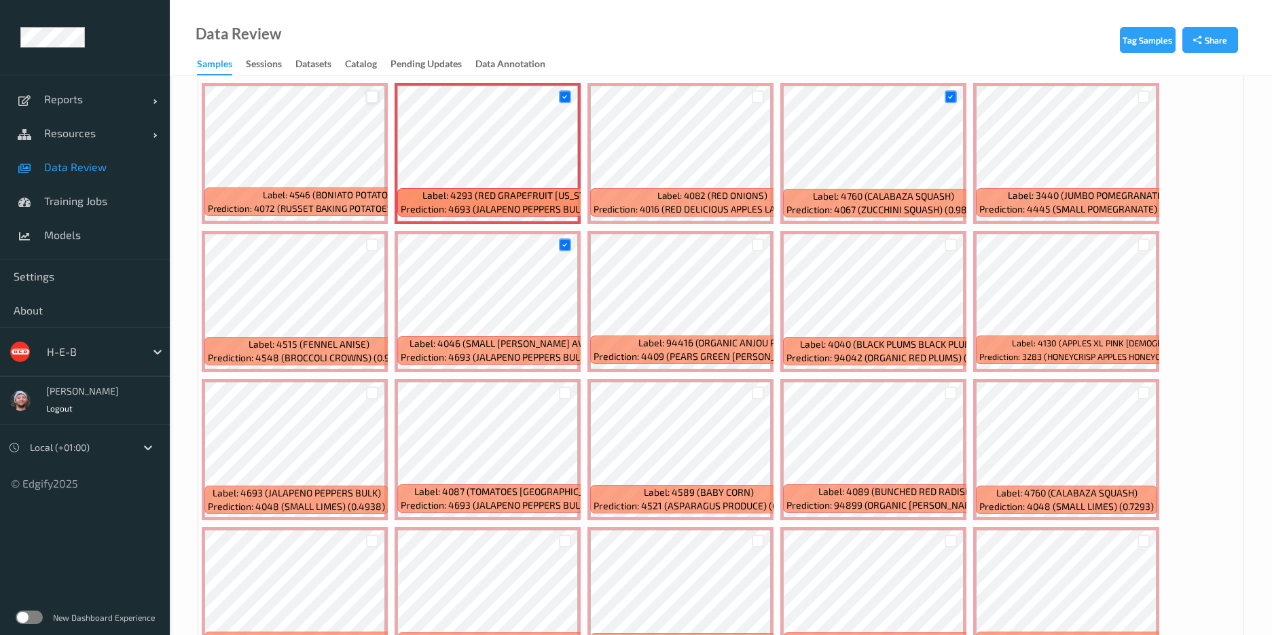
click at [371, 97] on div at bounding box center [372, 96] width 13 height 13
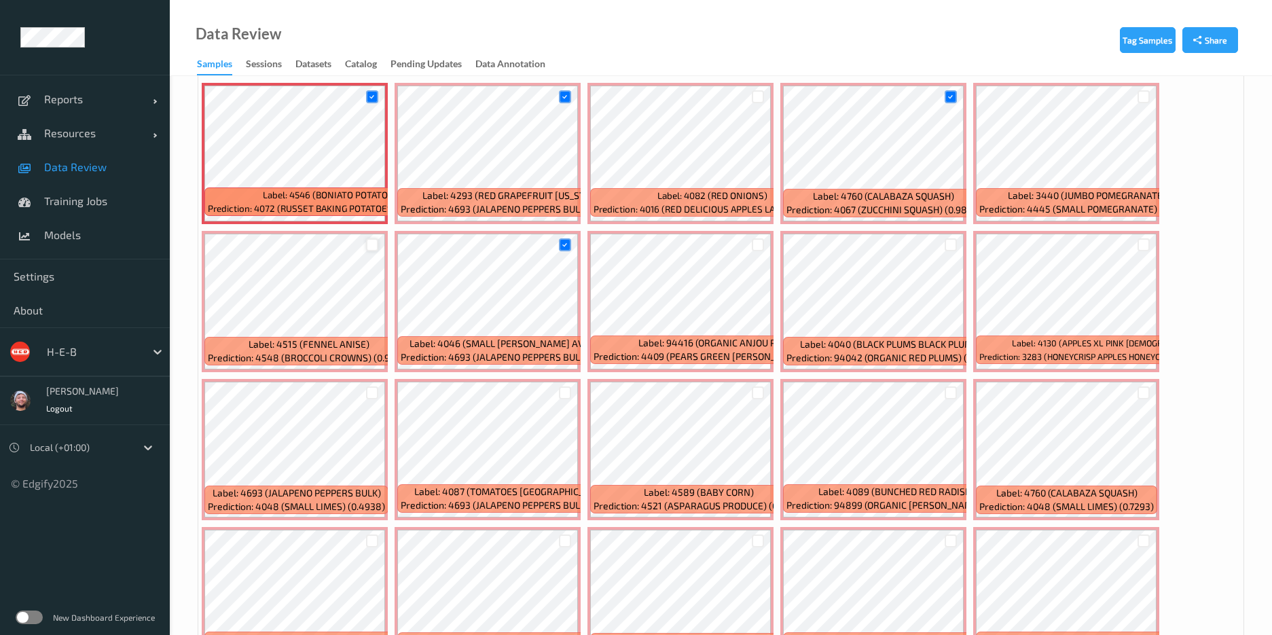
click at [374, 243] on div at bounding box center [372, 244] width 13 height 13
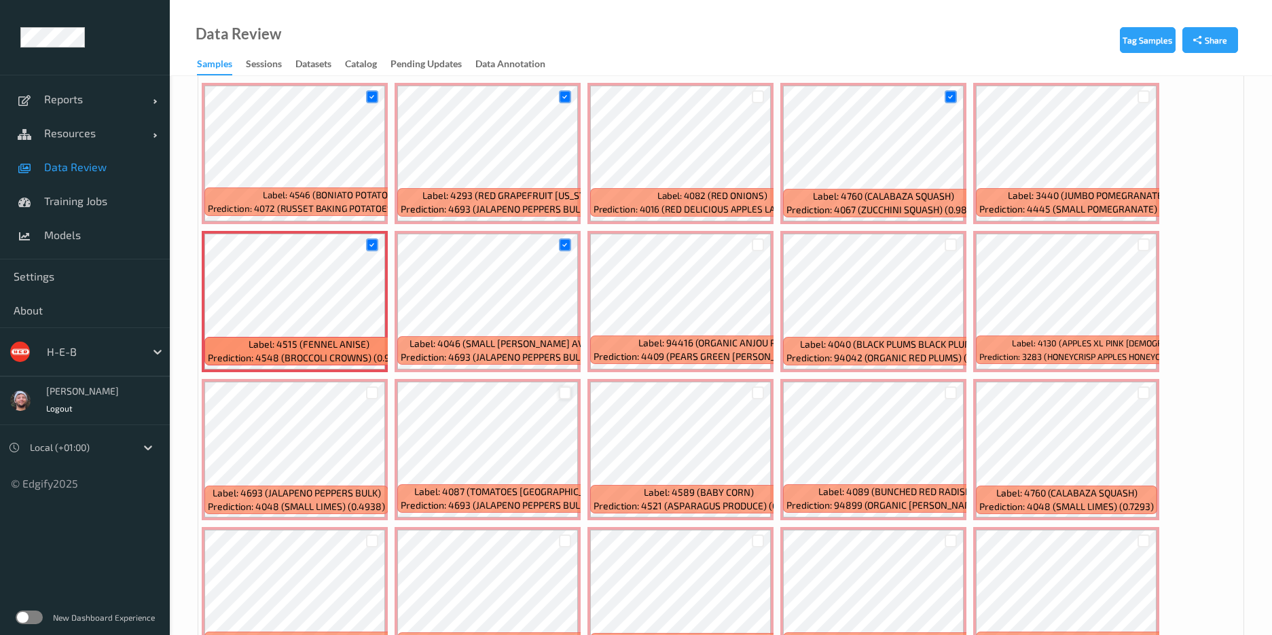
click at [567, 392] on div at bounding box center [565, 393] width 13 height 13
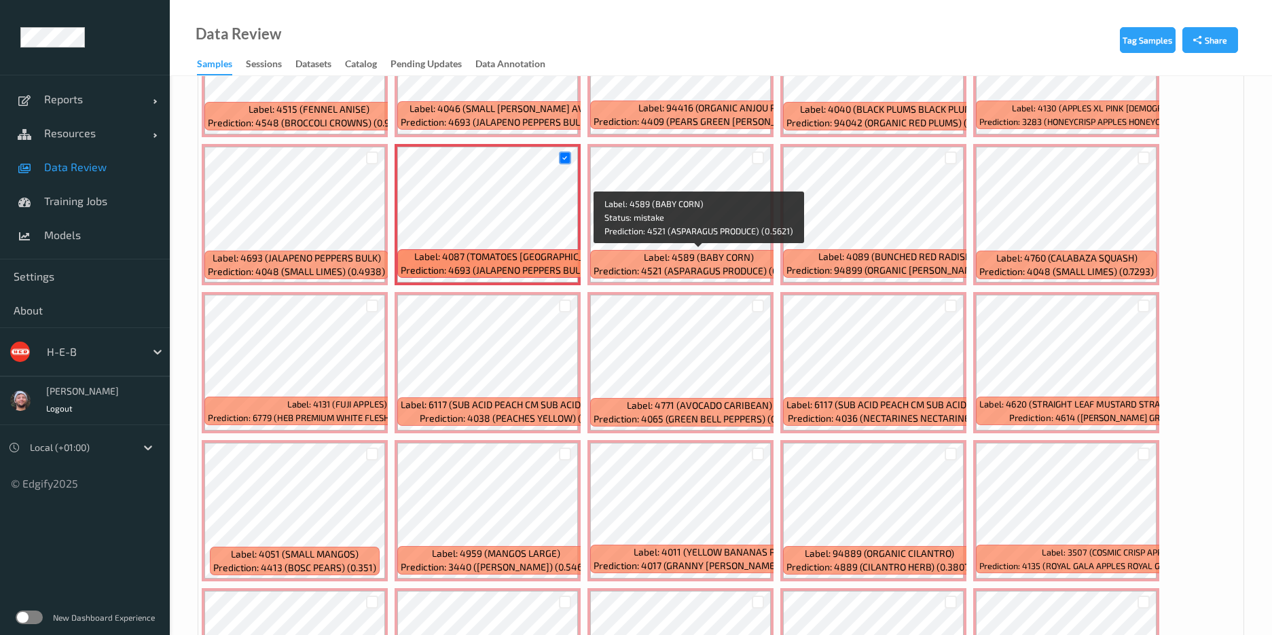
scroll to position [4382, 0]
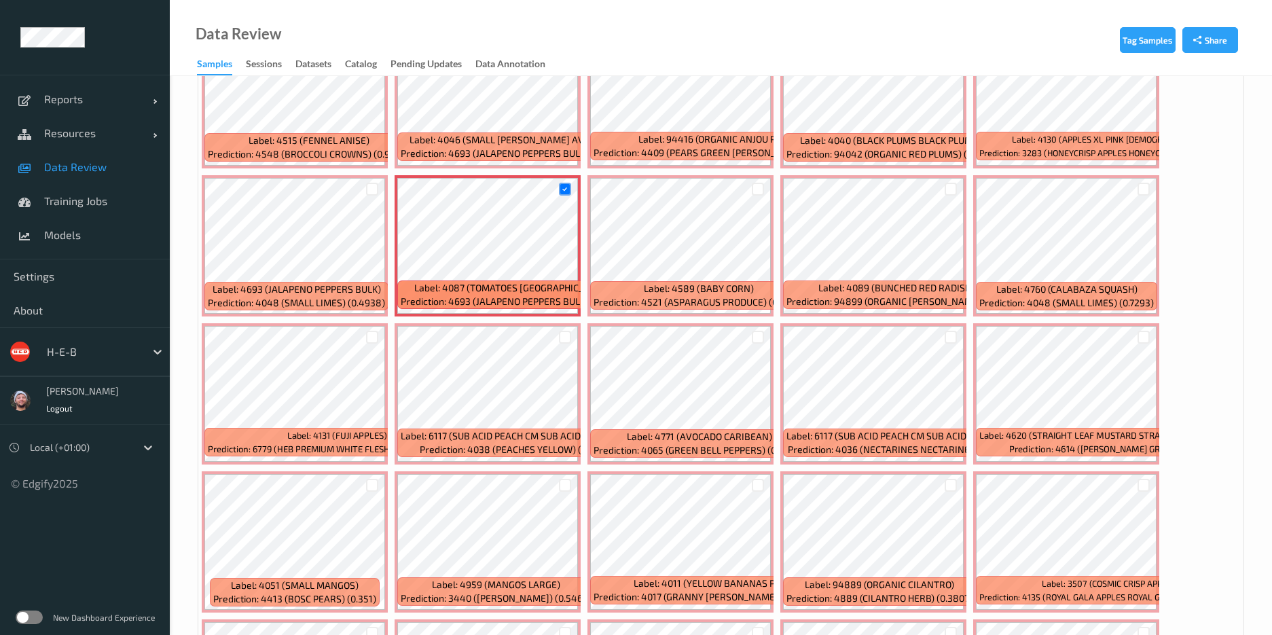
click at [757, 181] on div at bounding box center [758, 189] width 26 height 22
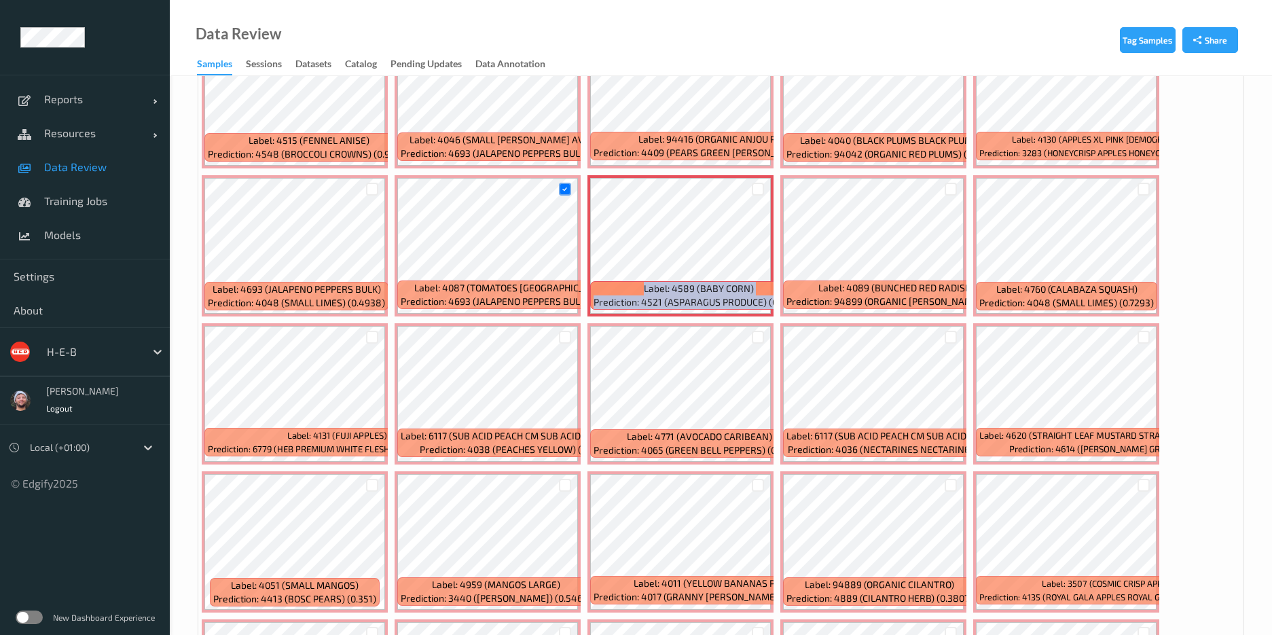
click at [757, 181] on div at bounding box center [758, 189] width 26 height 22
click at [757, 185] on div at bounding box center [758, 189] width 13 height 13
click at [755, 489] on div at bounding box center [758, 485] width 13 height 13
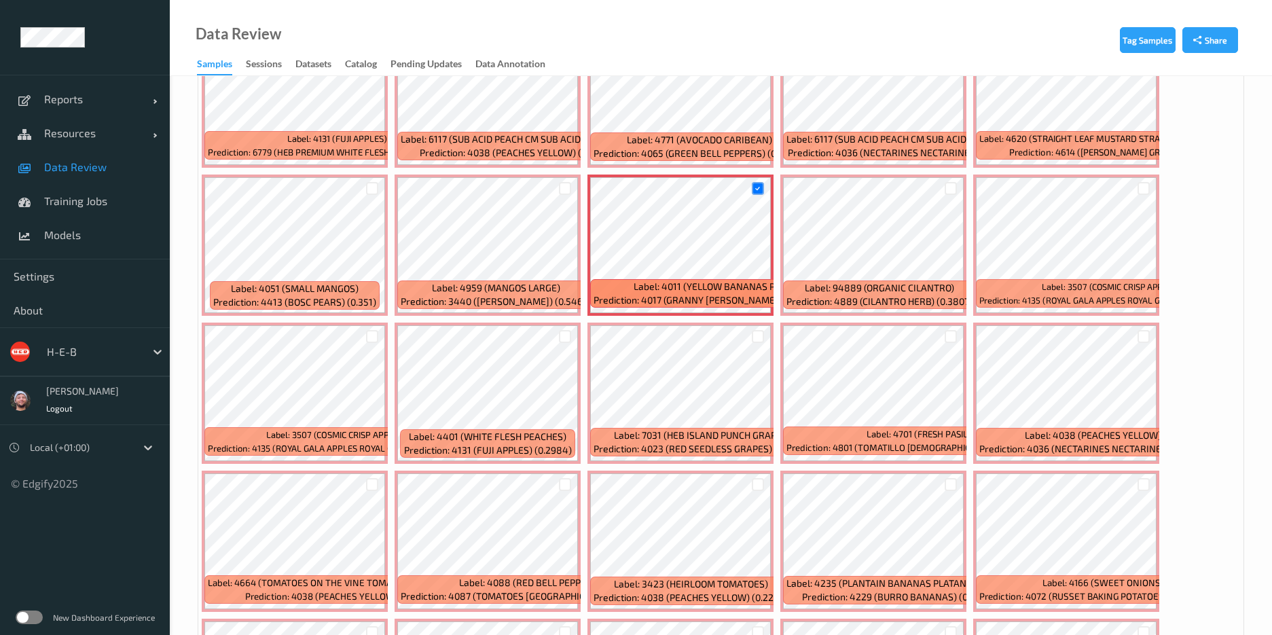
scroll to position [4687, 0]
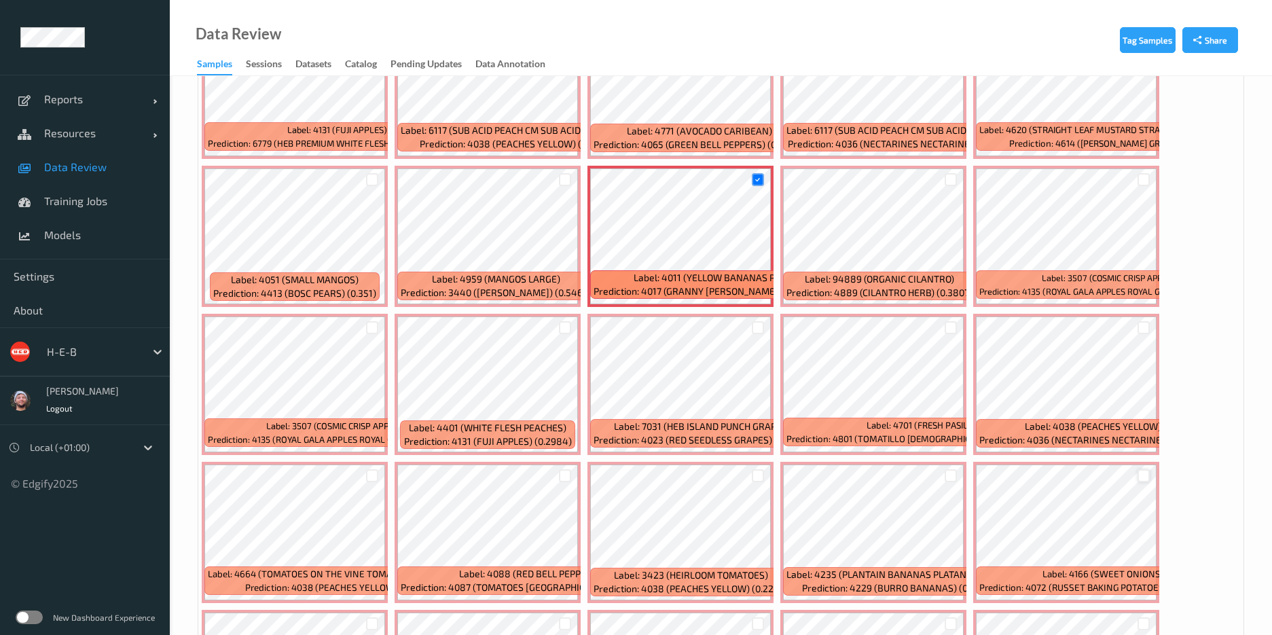
click at [1141, 471] on div at bounding box center [1144, 475] width 13 height 13
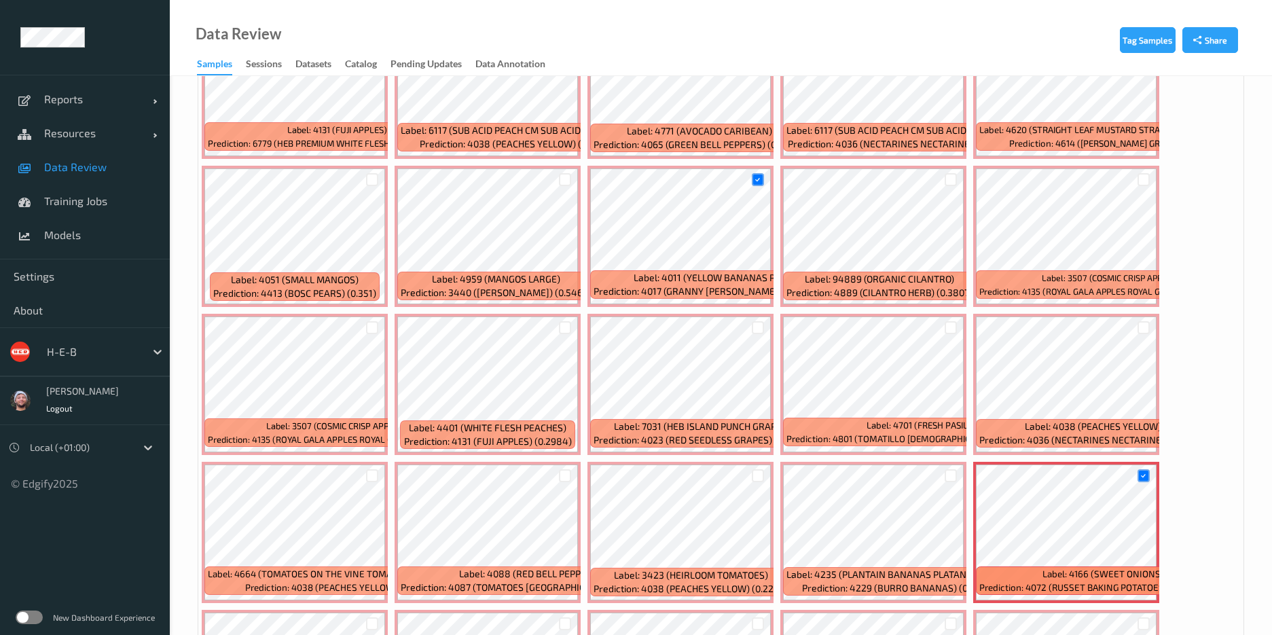
scroll to position [4789, 0]
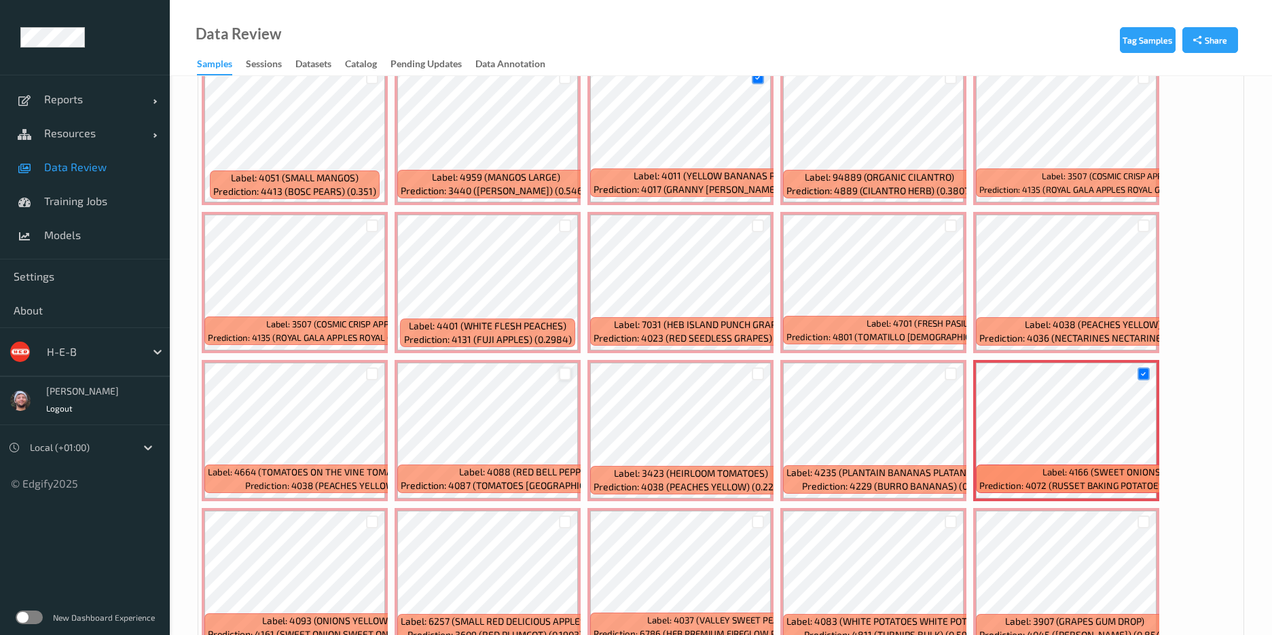
click at [562, 372] on div at bounding box center [565, 374] width 13 height 13
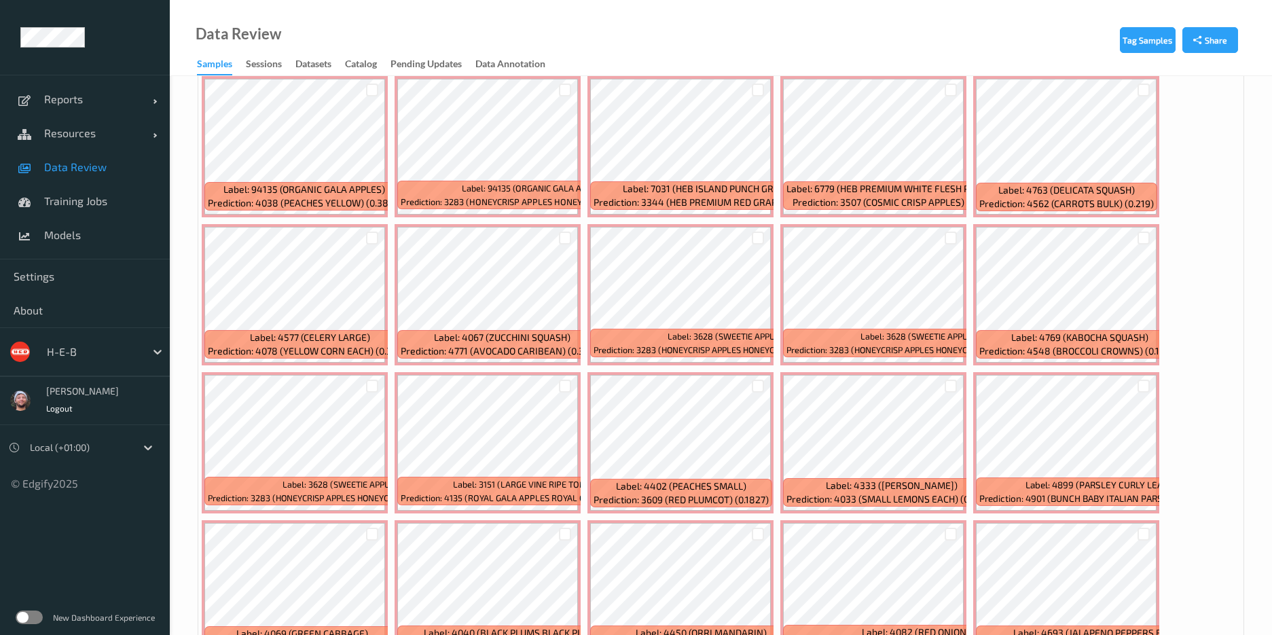
scroll to position [5401, 0]
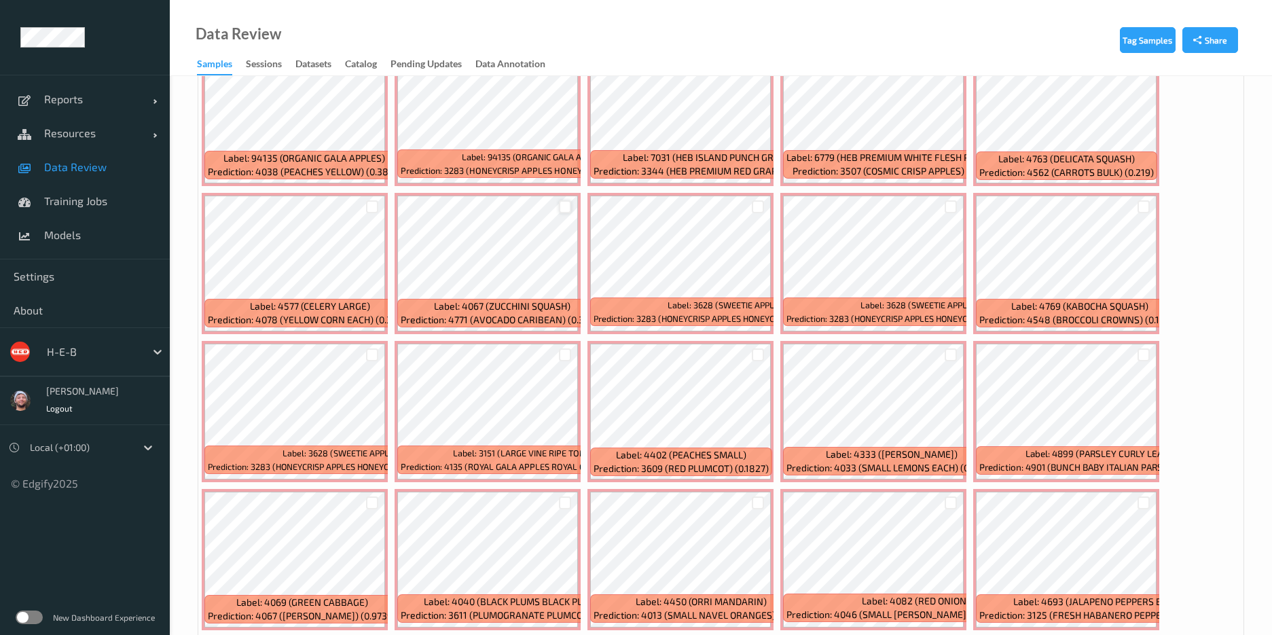
click at [560, 202] on div at bounding box center [565, 206] width 13 height 13
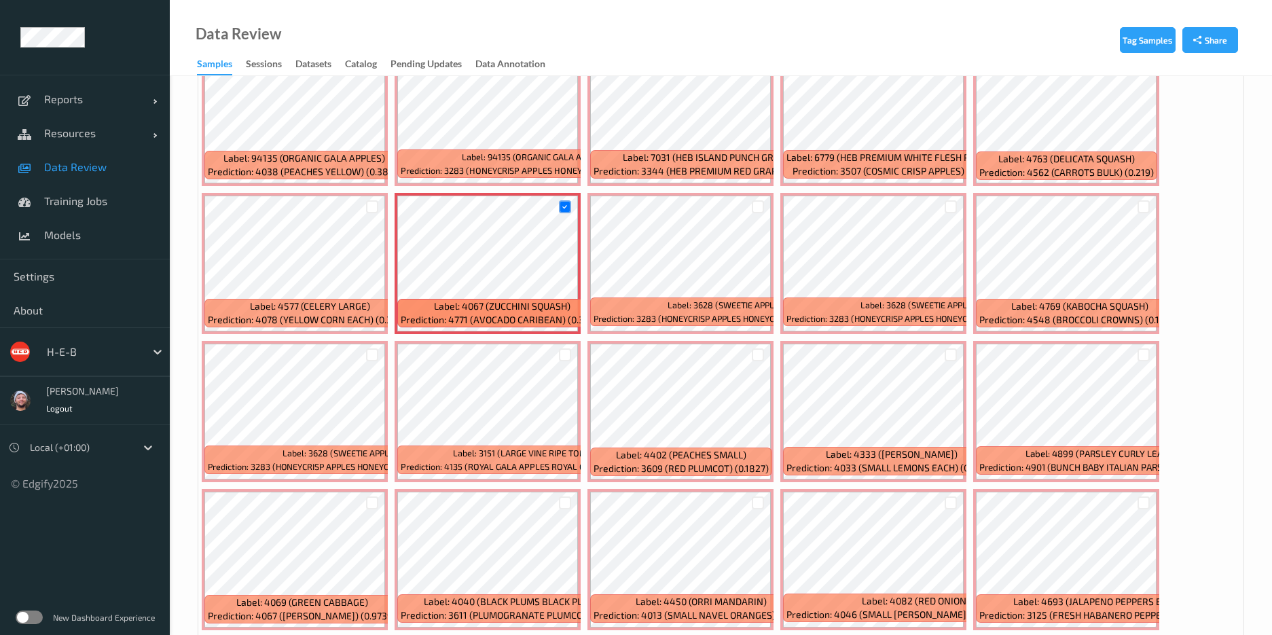
drag, startPoint x: 367, startPoint y: 501, endPoint x: 372, endPoint y: 480, distance: 22.4
click at [368, 501] on div at bounding box center [372, 503] width 13 height 13
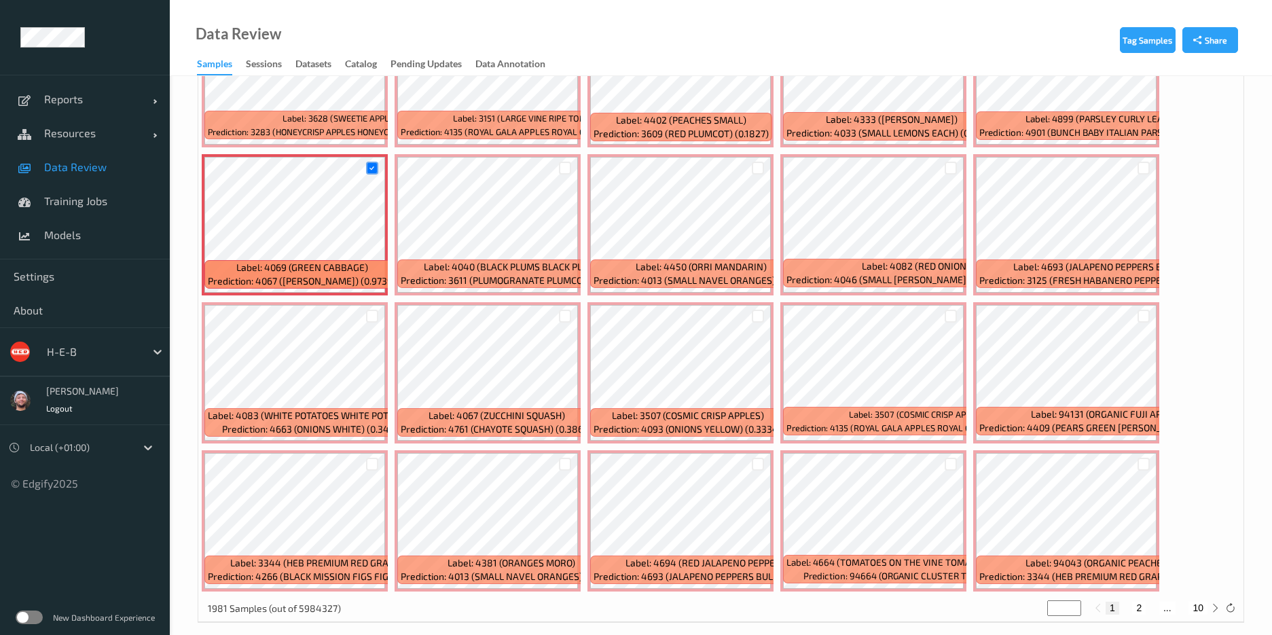
scroll to position [5751, 0]
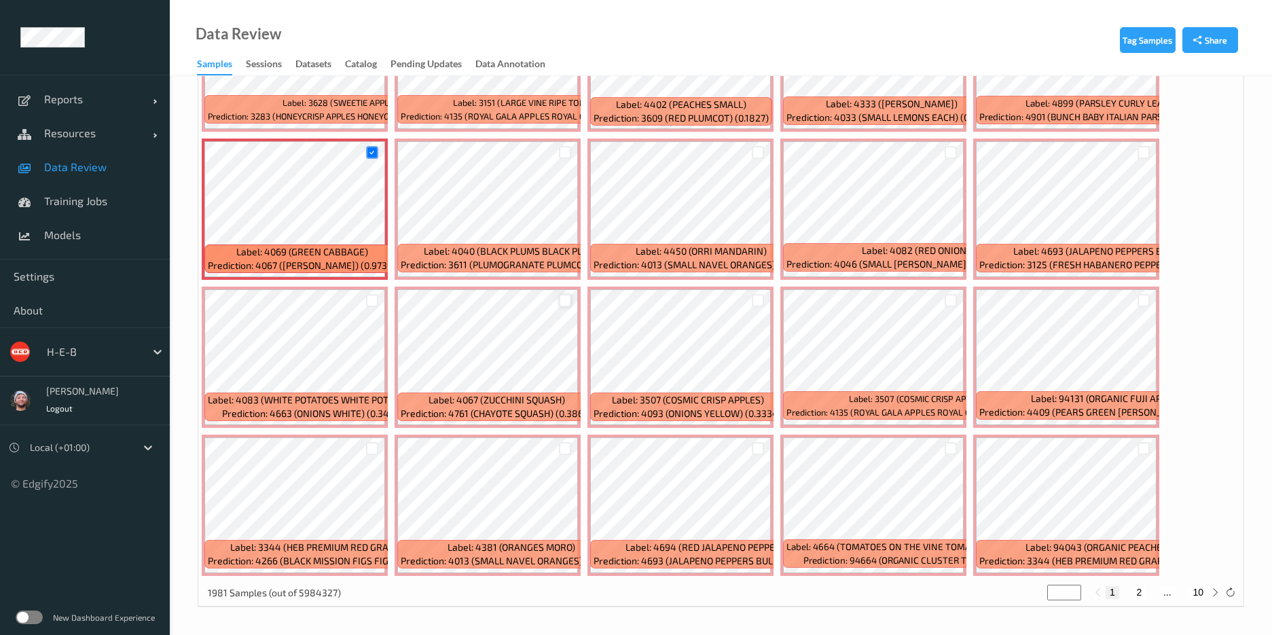
click at [560, 298] on div at bounding box center [565, 300] width 26 height 22
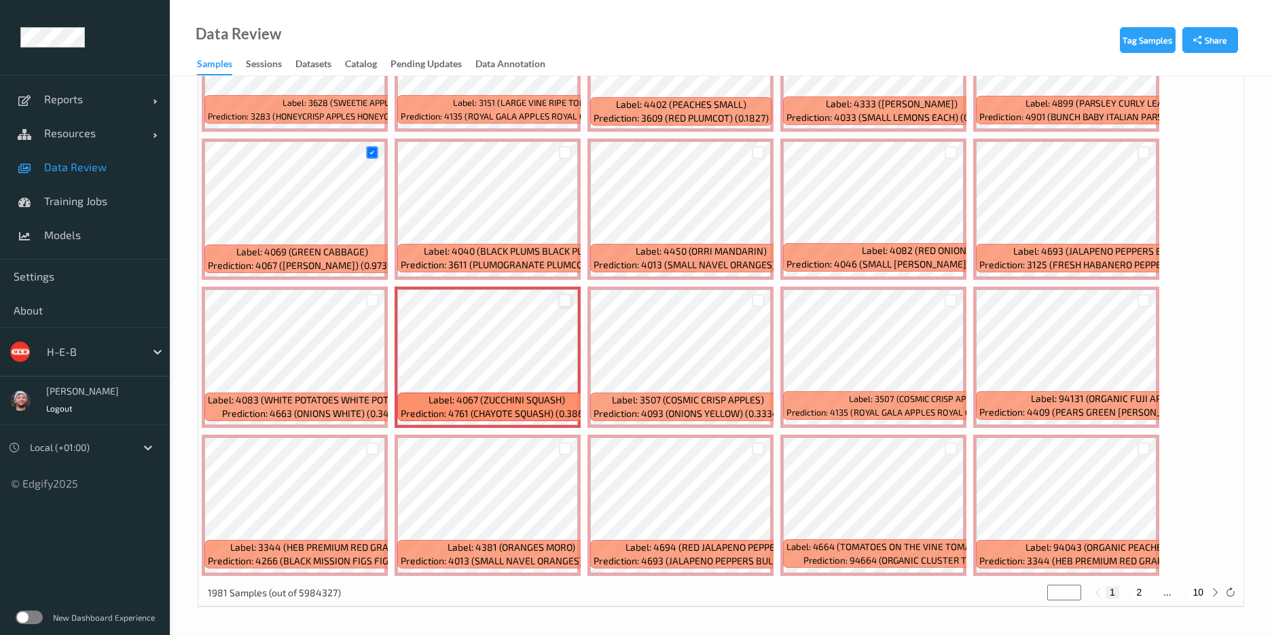
click at [560, 298] on div at bounding box center [565, 300] width 13 height 13
click at [1146, 452] on div at bounding box center [1144, 448] width 13 height 13
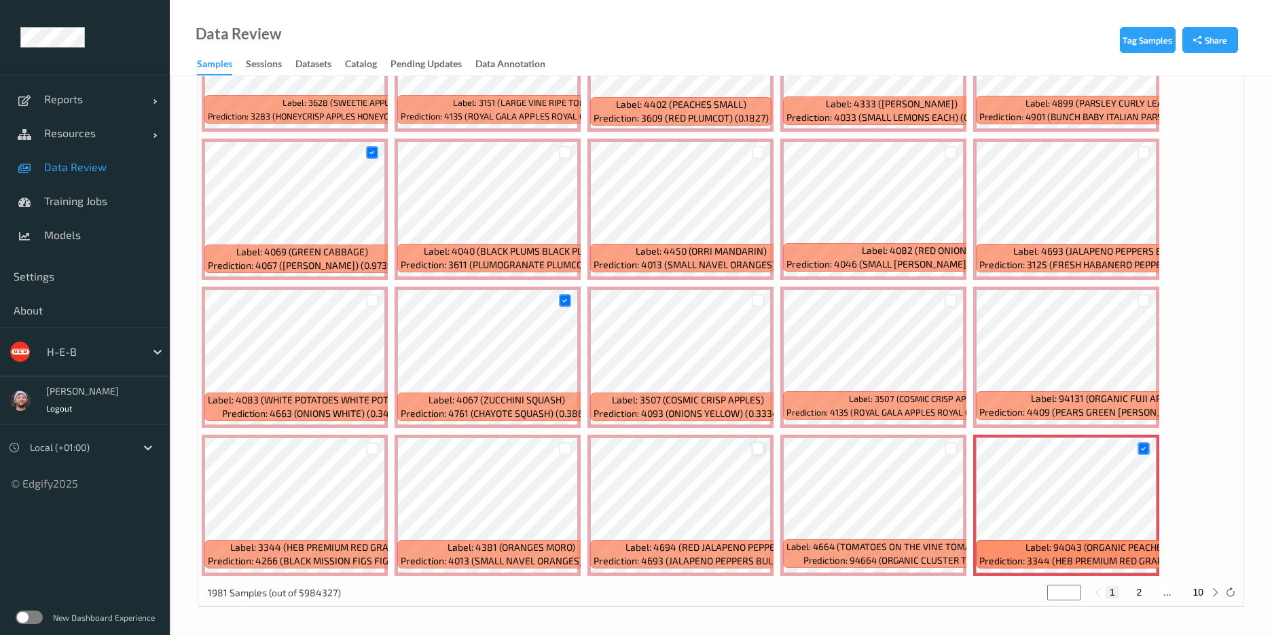
click at [756, 451] on div at bounding box center [758, 448] width 13 height 13
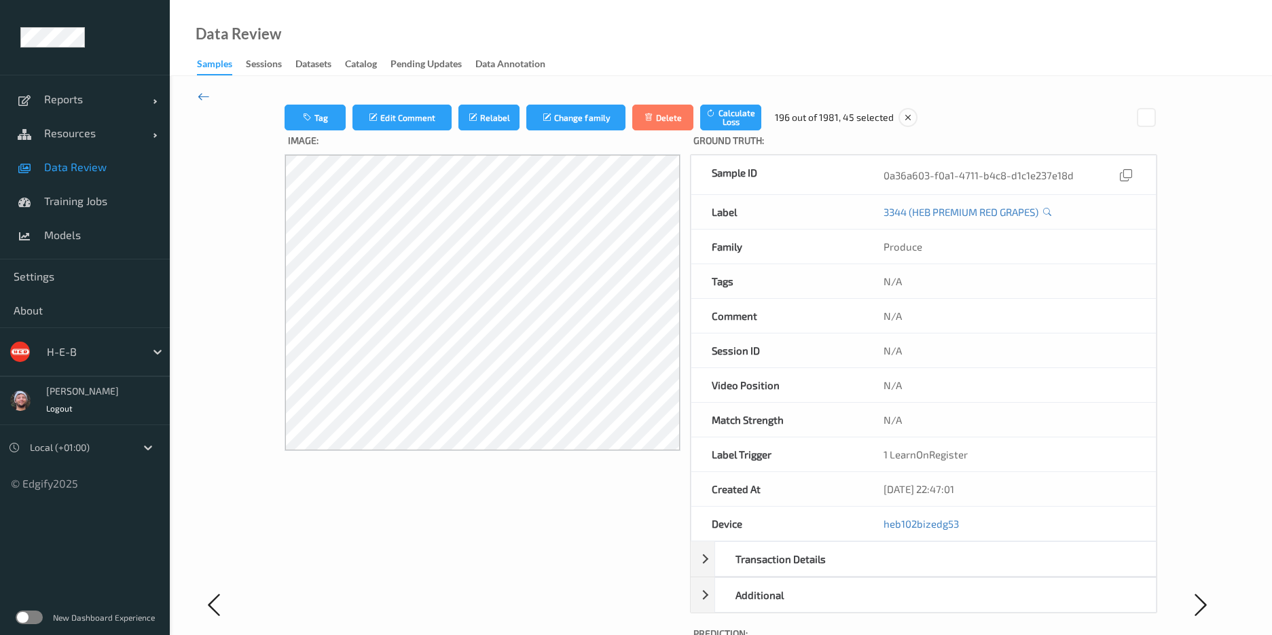
click at [201, 95] on icon at bounding box center [204, 96] width 12 height 15
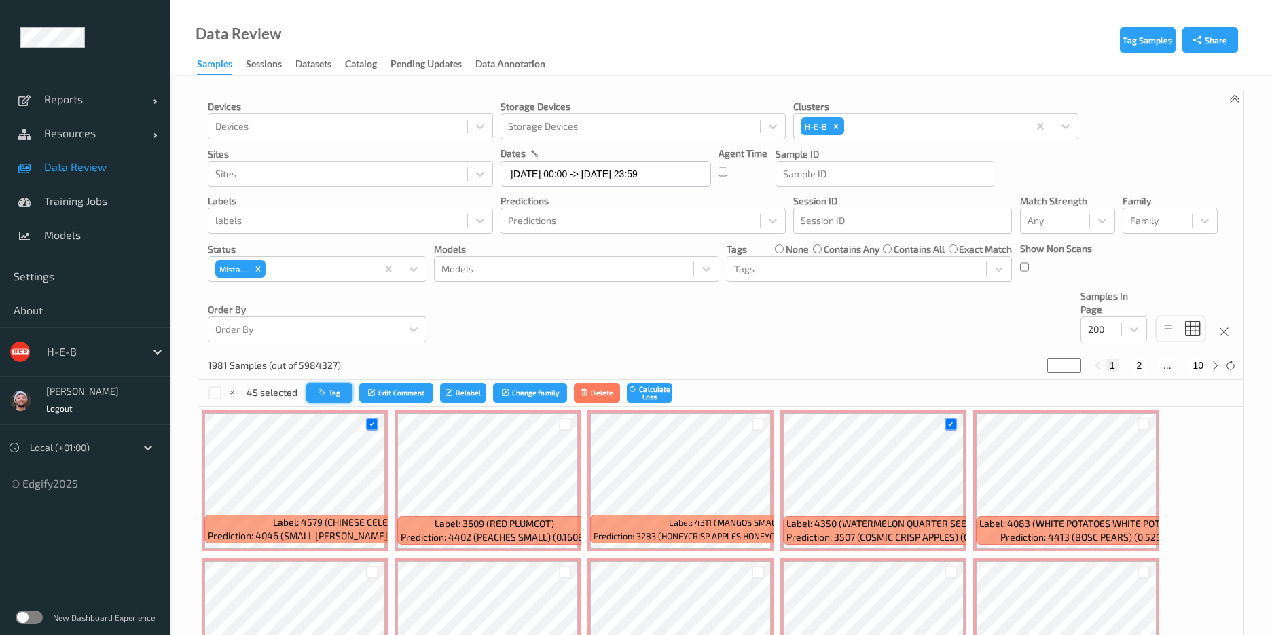
click at [341, 391] on button "Tag" at bounding box center [329, 393] width 46 height 20
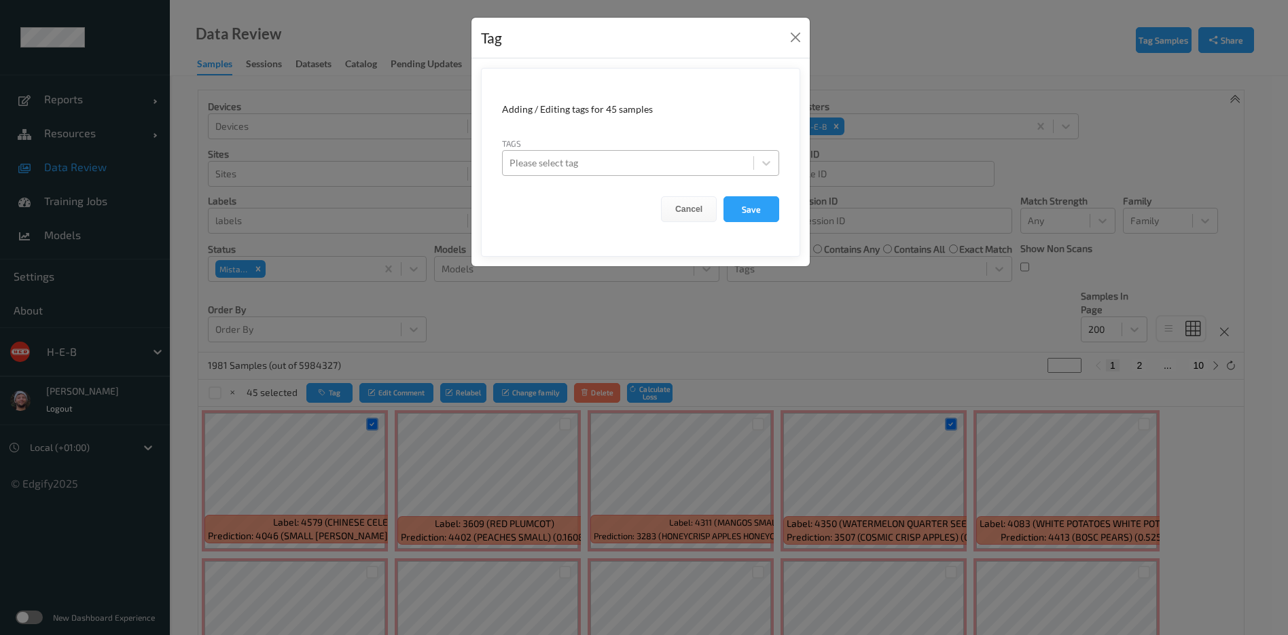
click at [588, 166] on div at bounding box center [627, 163] width 237 height 16
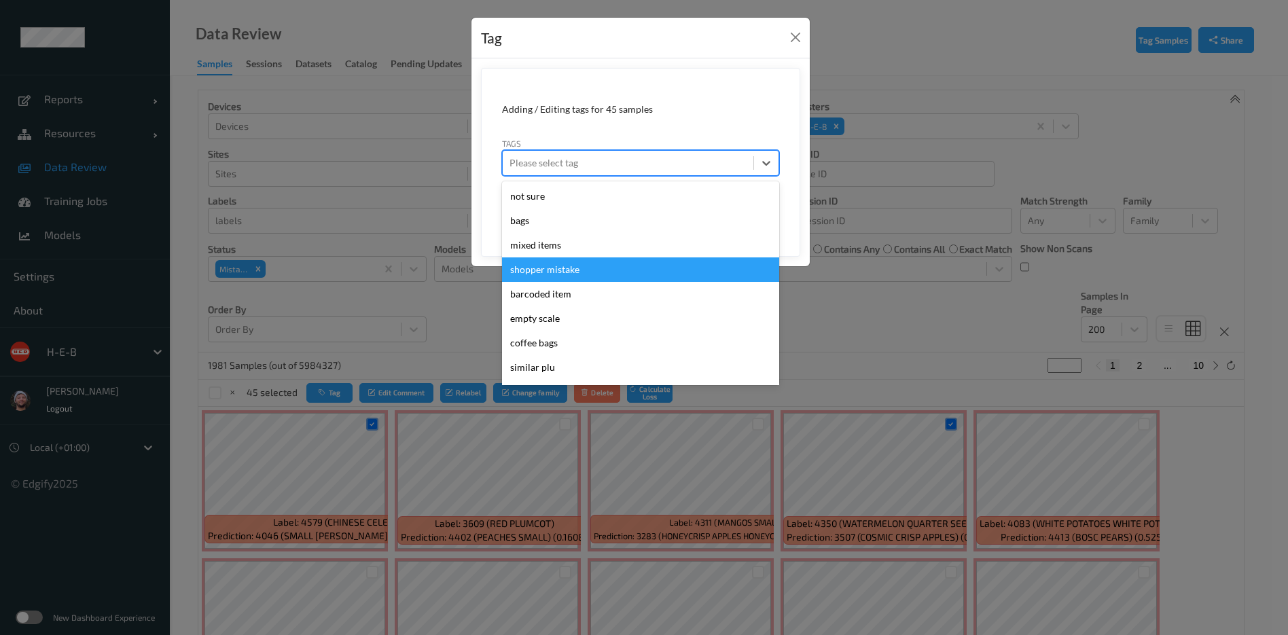
click at [560, 266] on div "shopper mistake" at bounding box center [640, 269] width 277 height 24
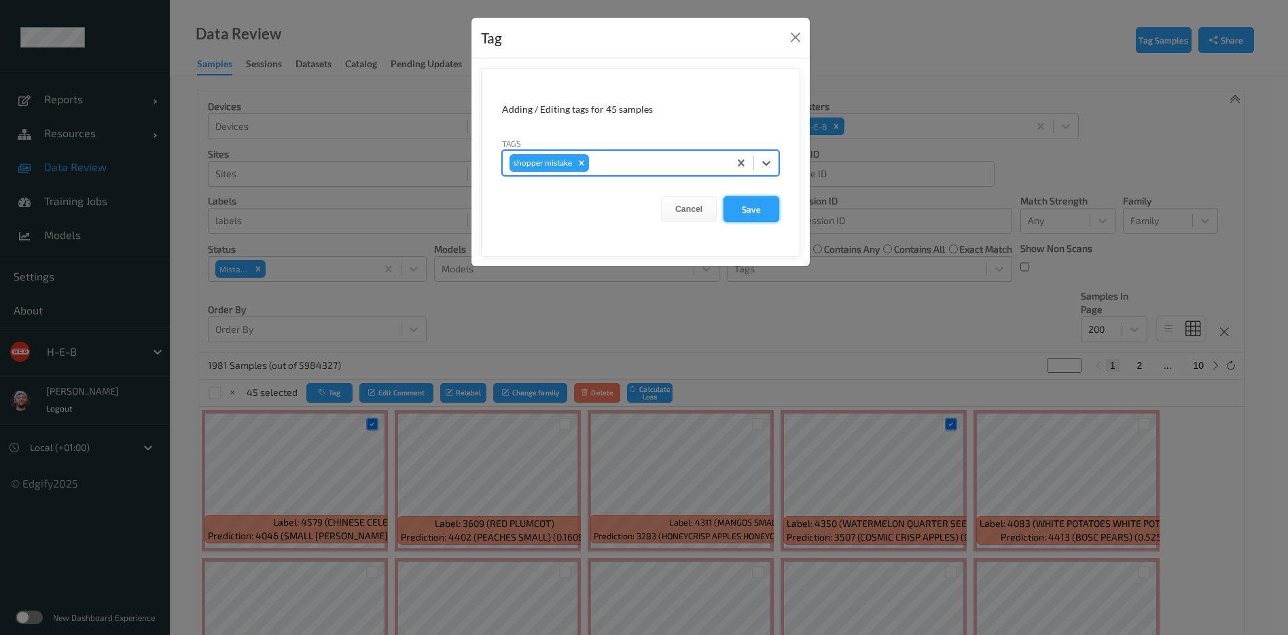
click at [740, 215] on button "Save" at bounding box center [751, 209] width 56 height 26
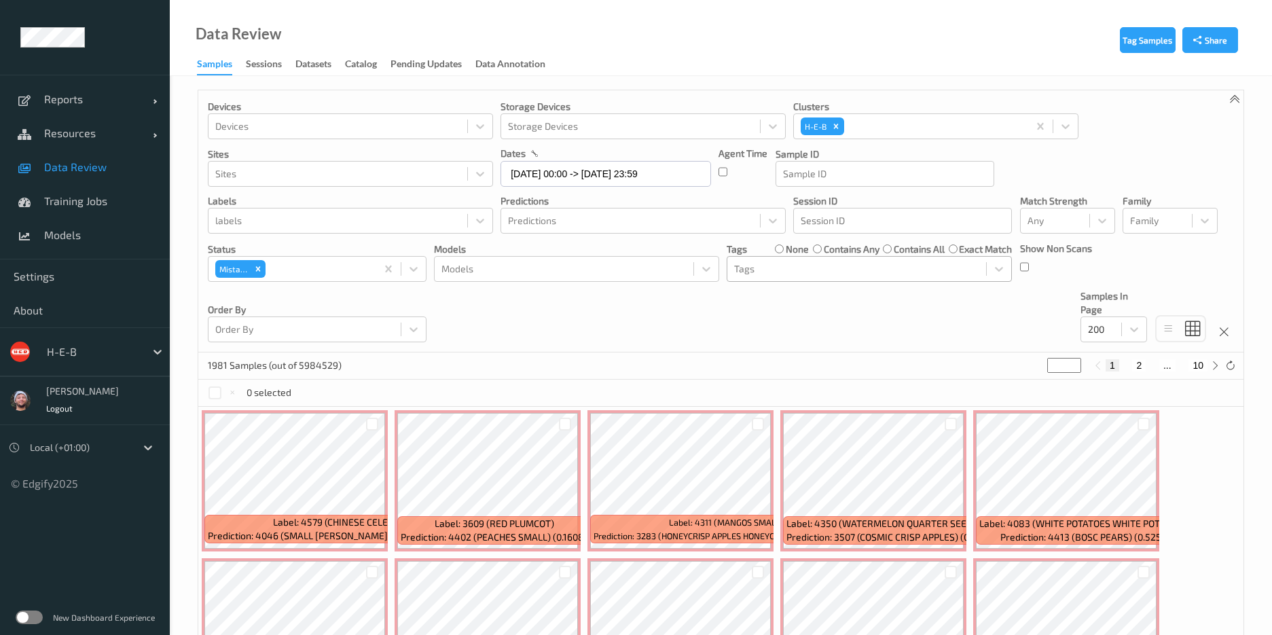
scroll to position [204, 0]
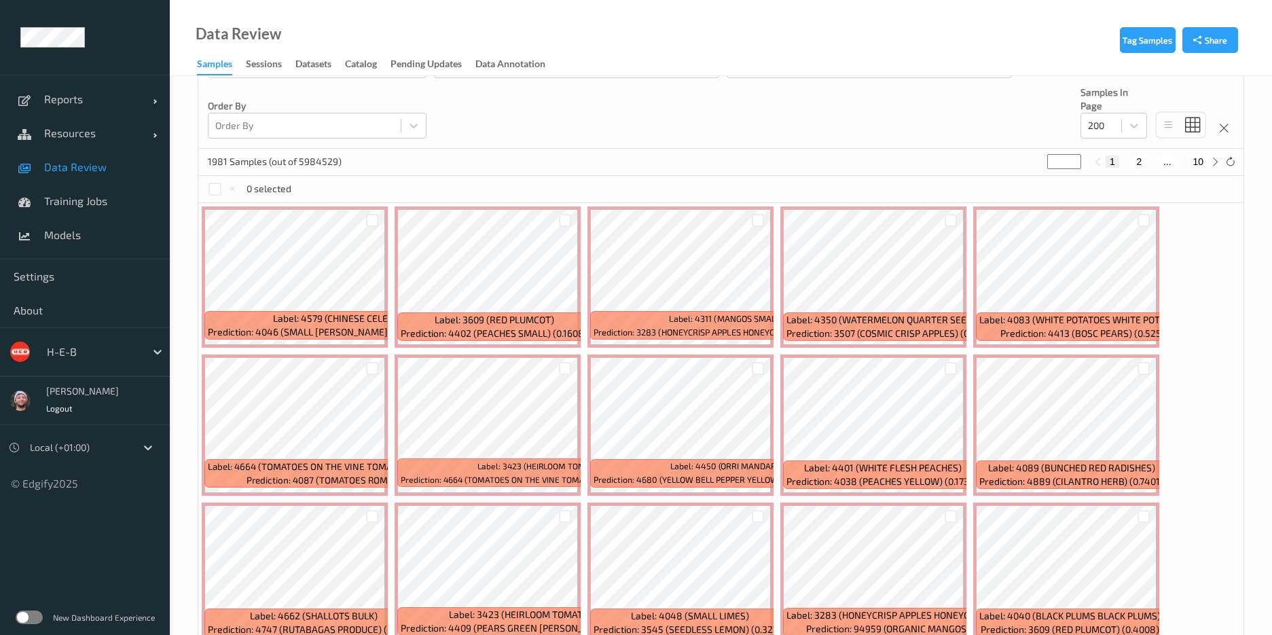
click at [1136, 160] on button "2" at bounding box center [1139, 162] width 14 height 12
type input "*"
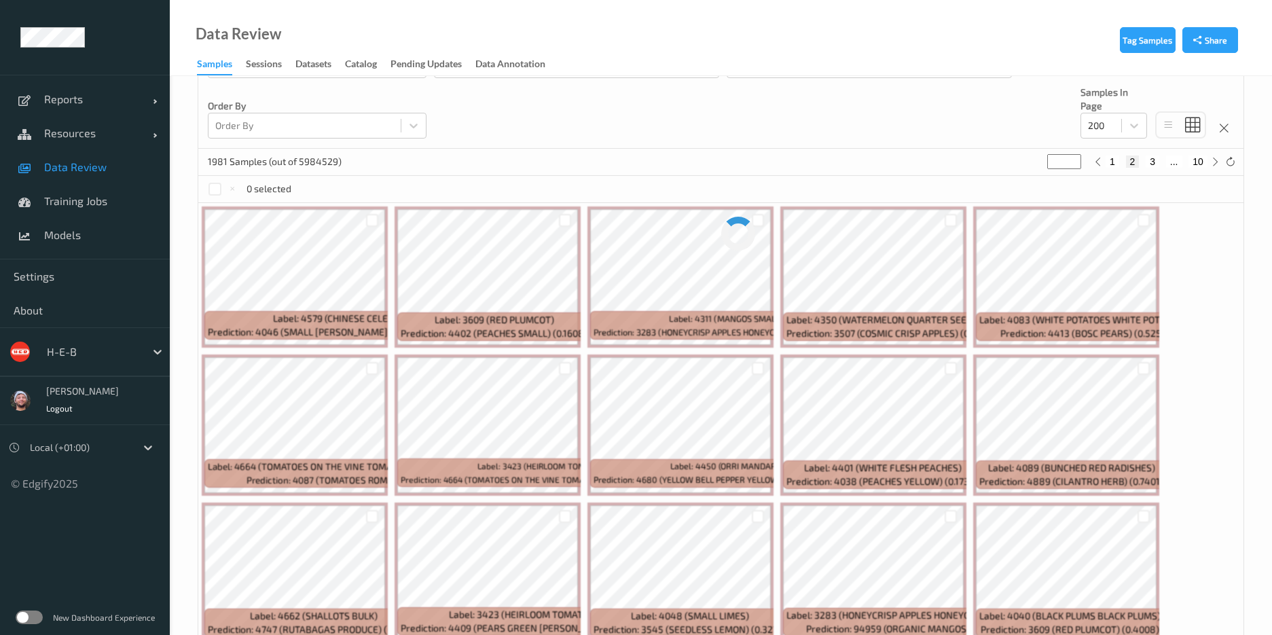
scroll to position [0, 0]
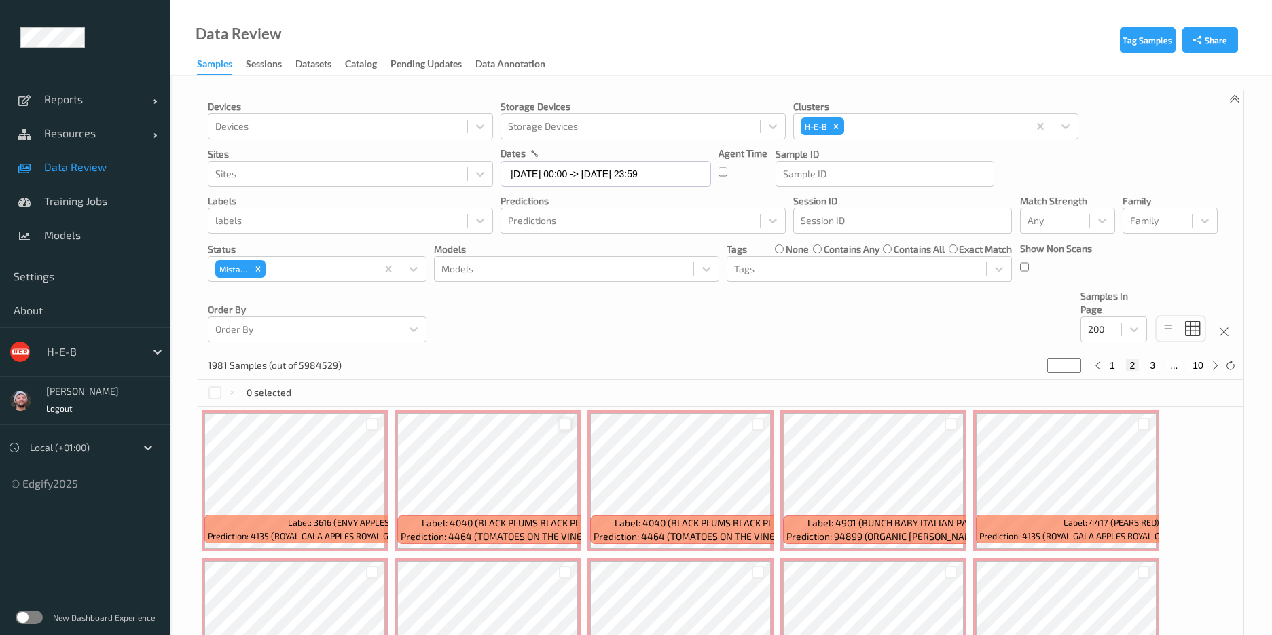
click at [560, 426] on div at bounding box center [565, 424] width 13 height 13
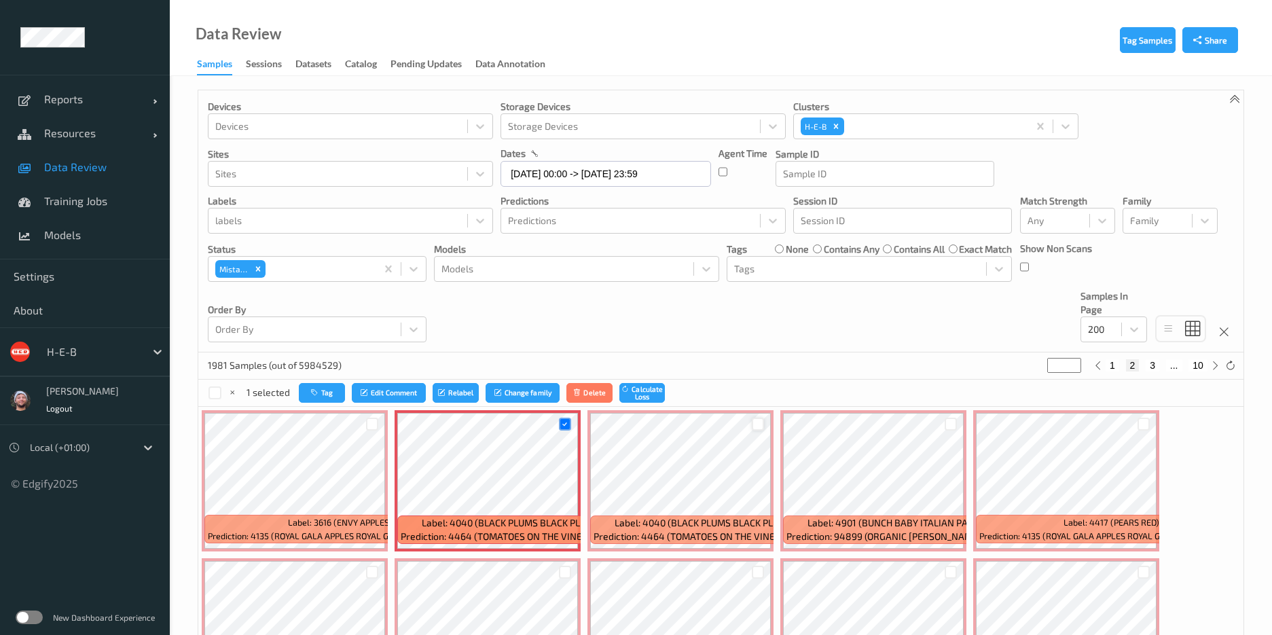
click at [753, 423] on div at bounding box center [758, 424] width 13 height 13
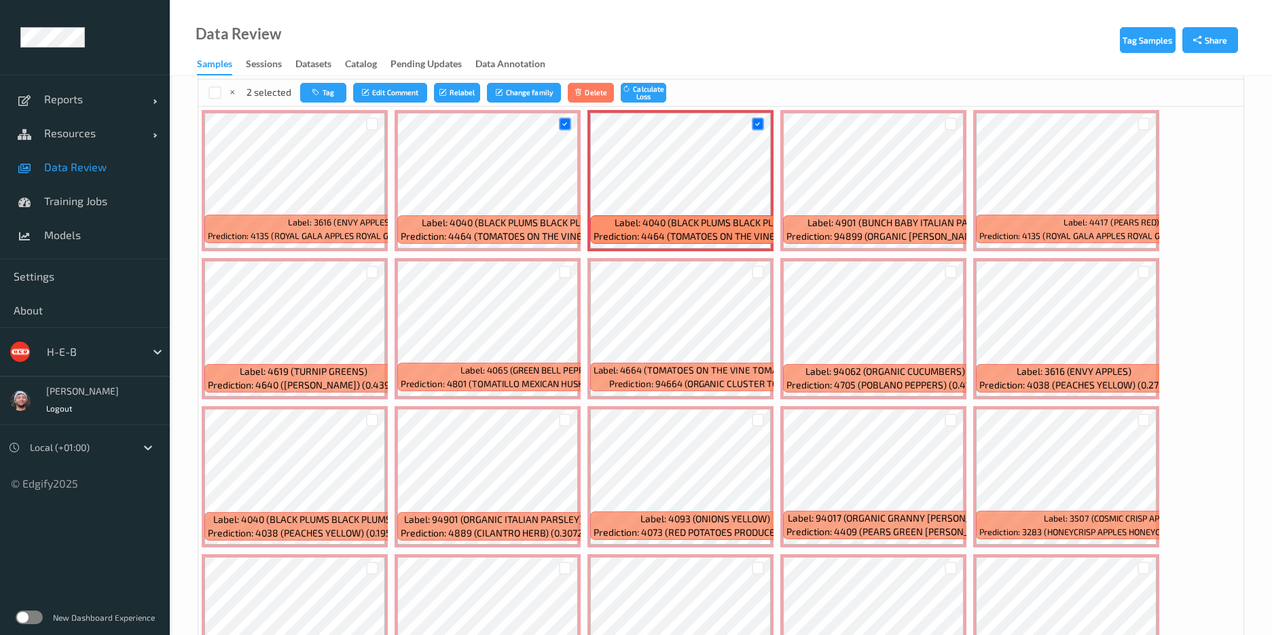
scroll to position [306, 0]
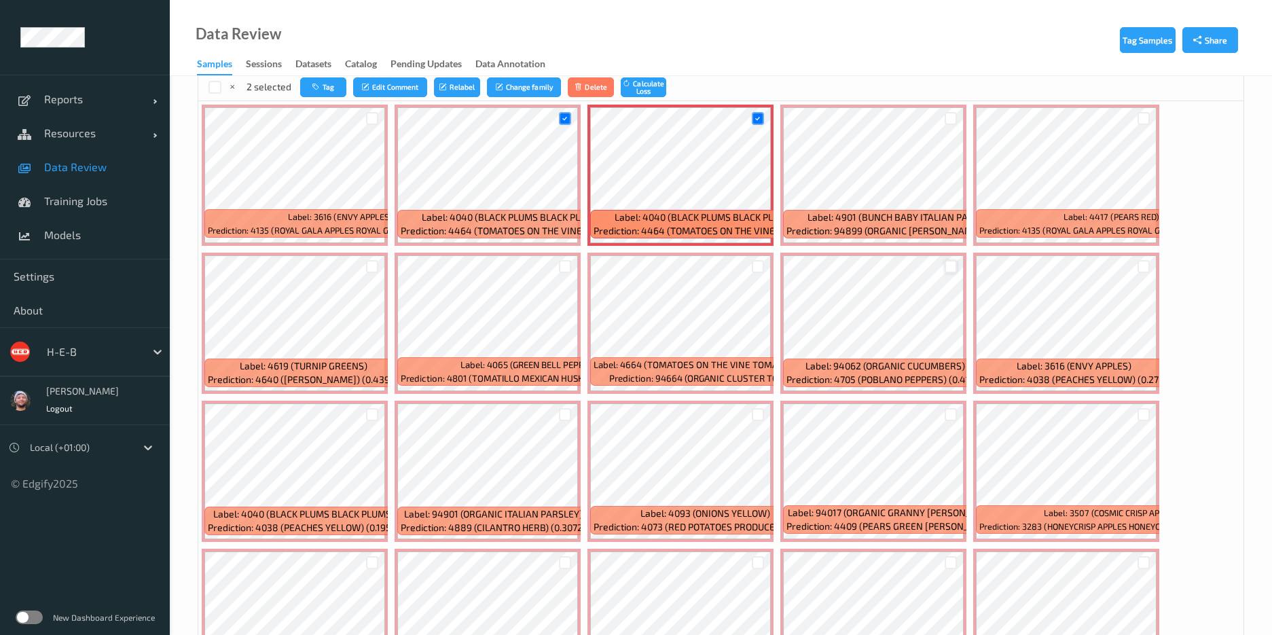
click at [946, 262] on div at bounding box center [951, 266] width 13 height 13
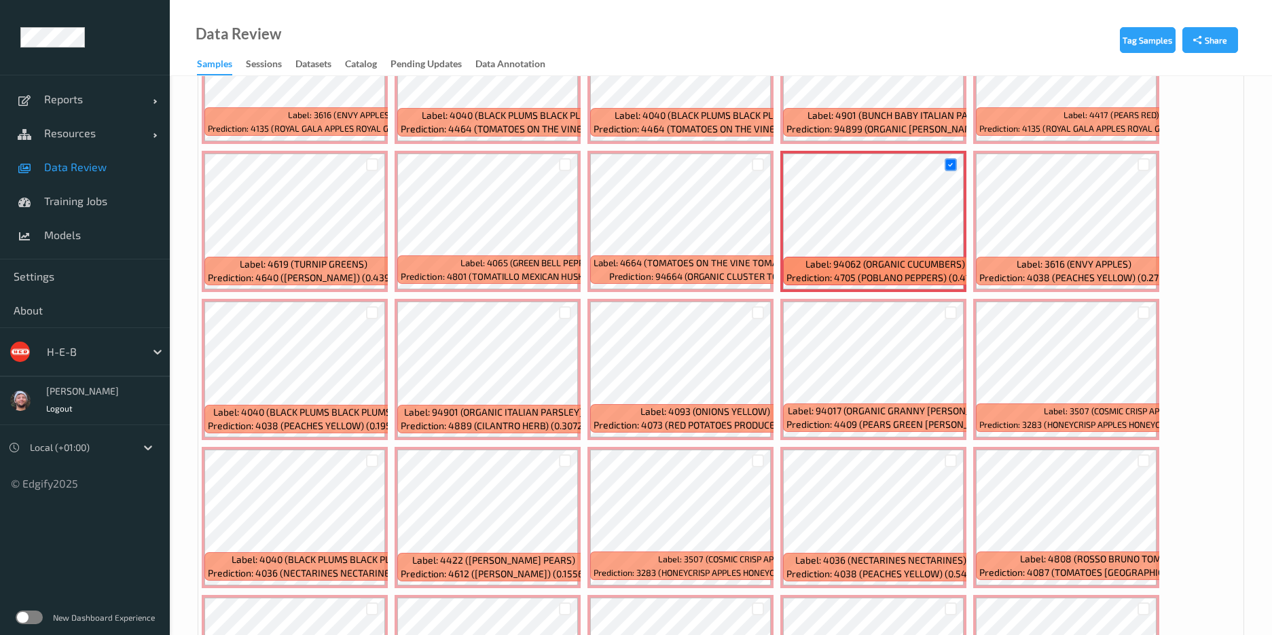
scroll to position [509, 0]
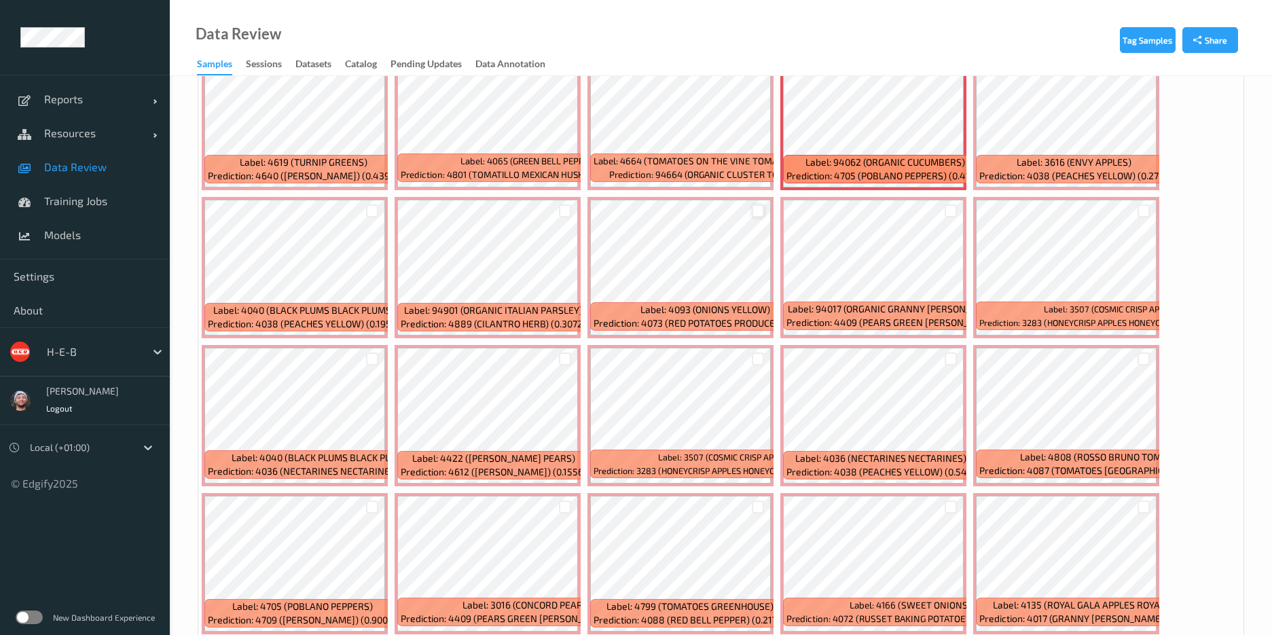
click at [755, 205] on div at bounding box center [758, 210] width 13 height 13
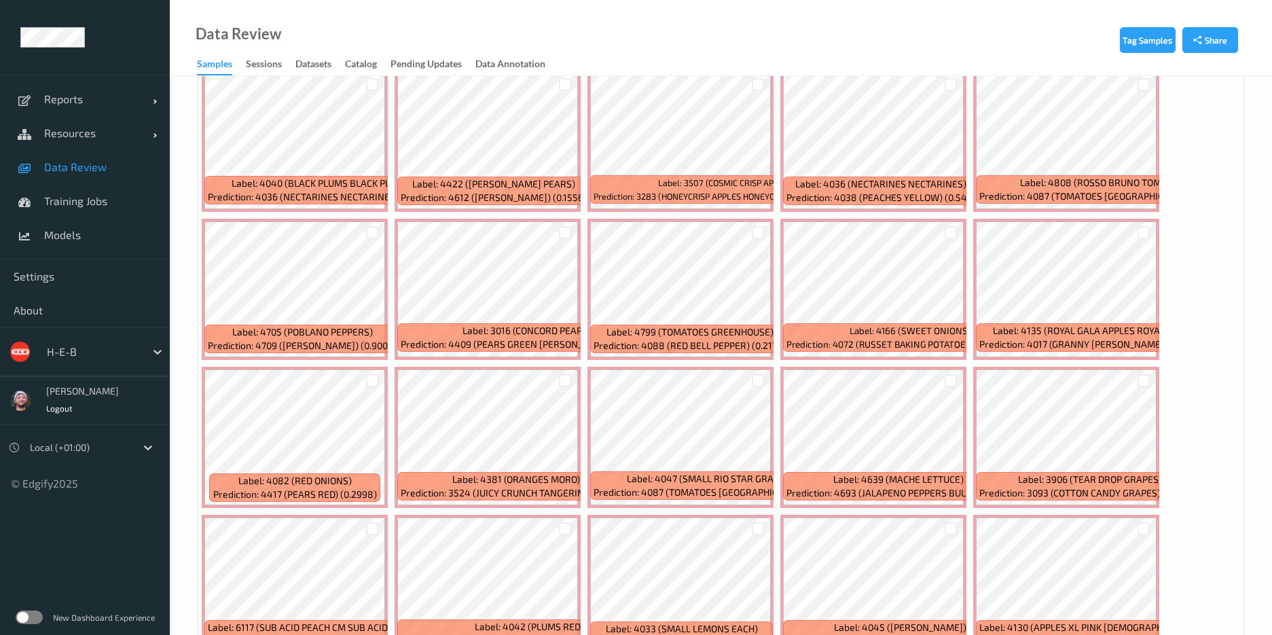
scroll to position [815, 0]
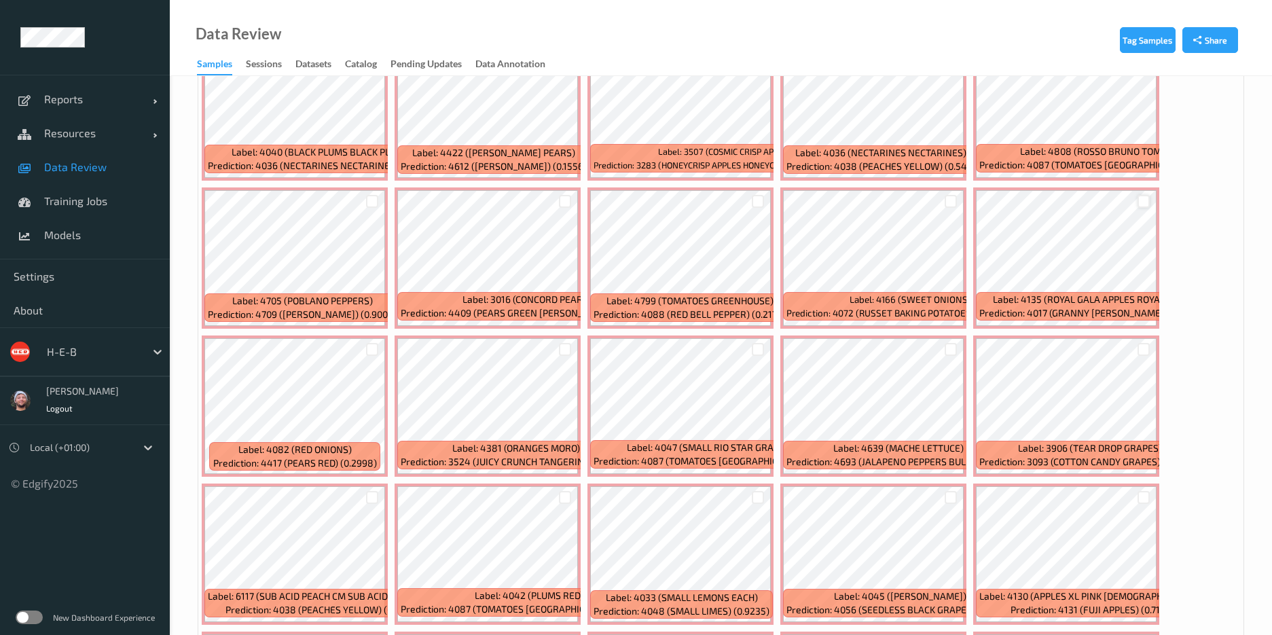
click at [1141, 198] on div at bounding box center [1144, 201] width 13 height 13
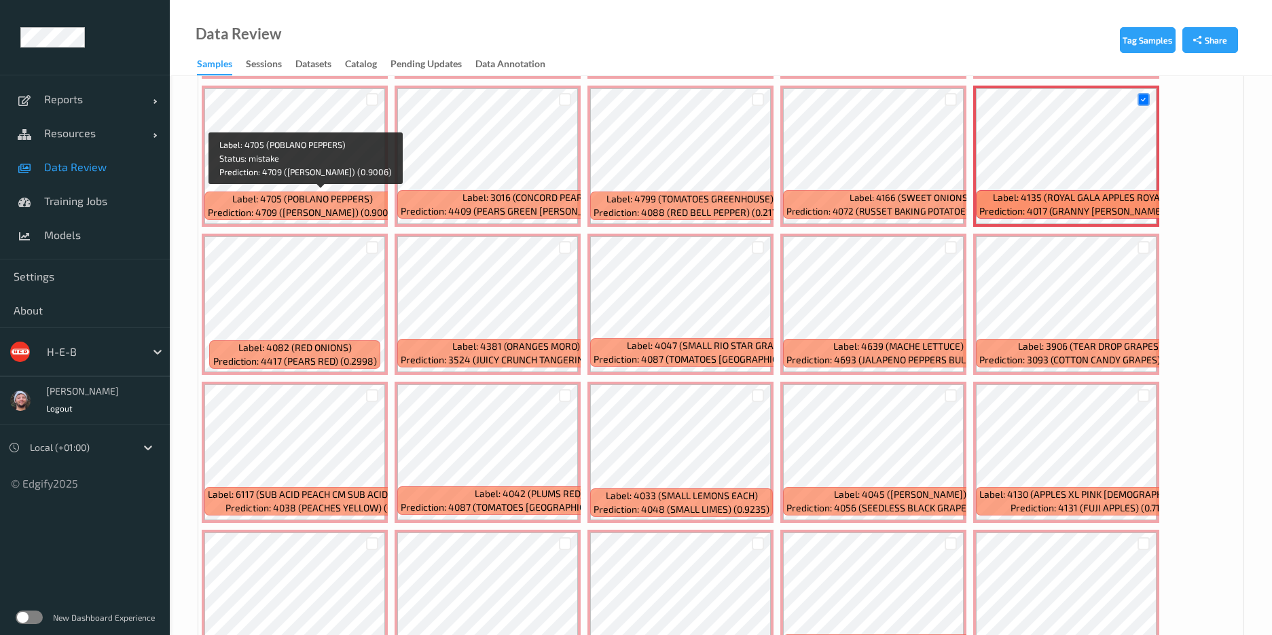
scroll to position [1019, 0]
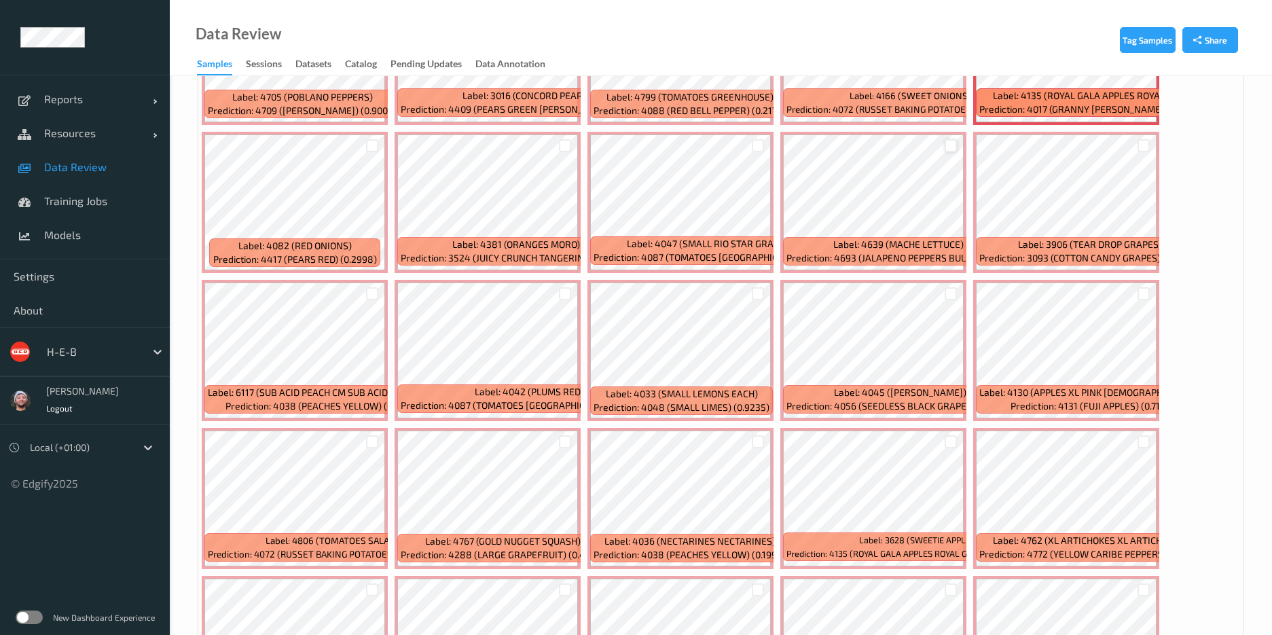
click at [948, 144] on div at bounding box center [951, 145] width 13 height 13
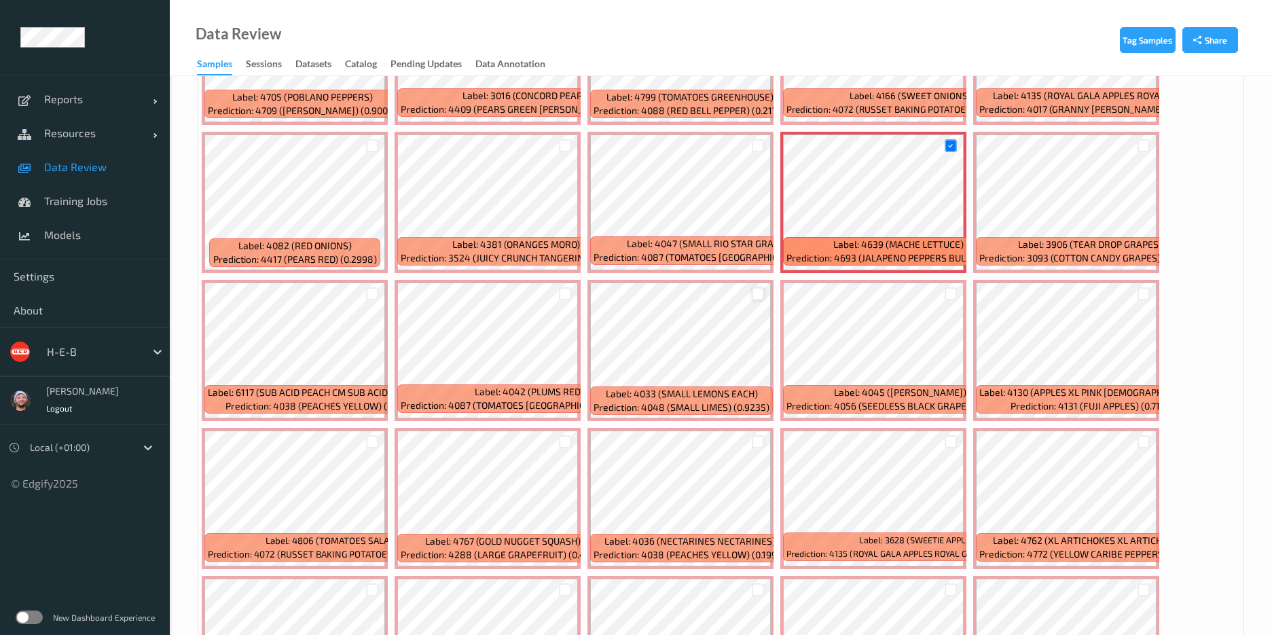
click at [759, 293] on div at bounding box center [758, 293] width 13 height 13
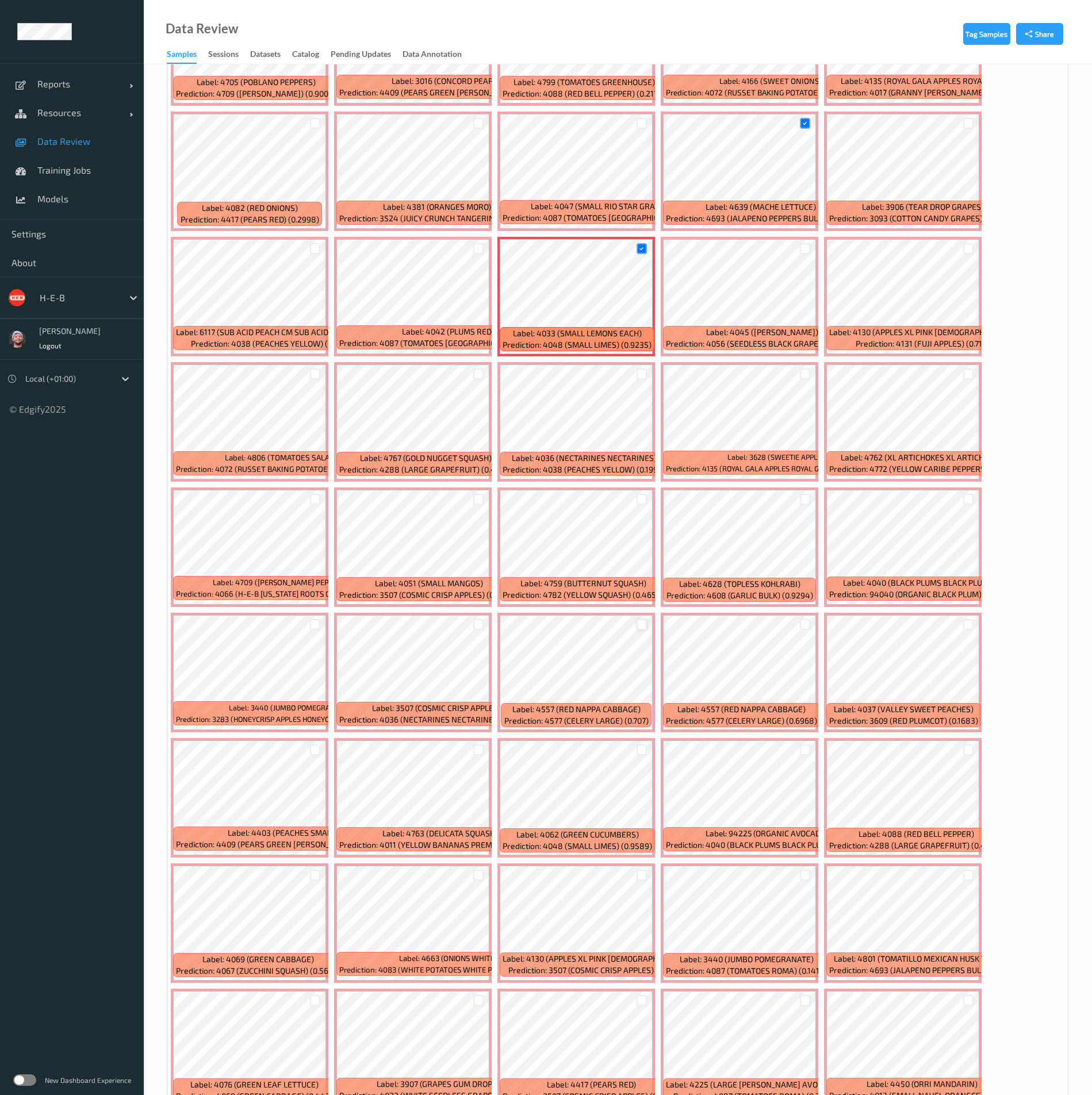
click at [638, 536] on div at bounding box center [642, 625] width 11 height 11
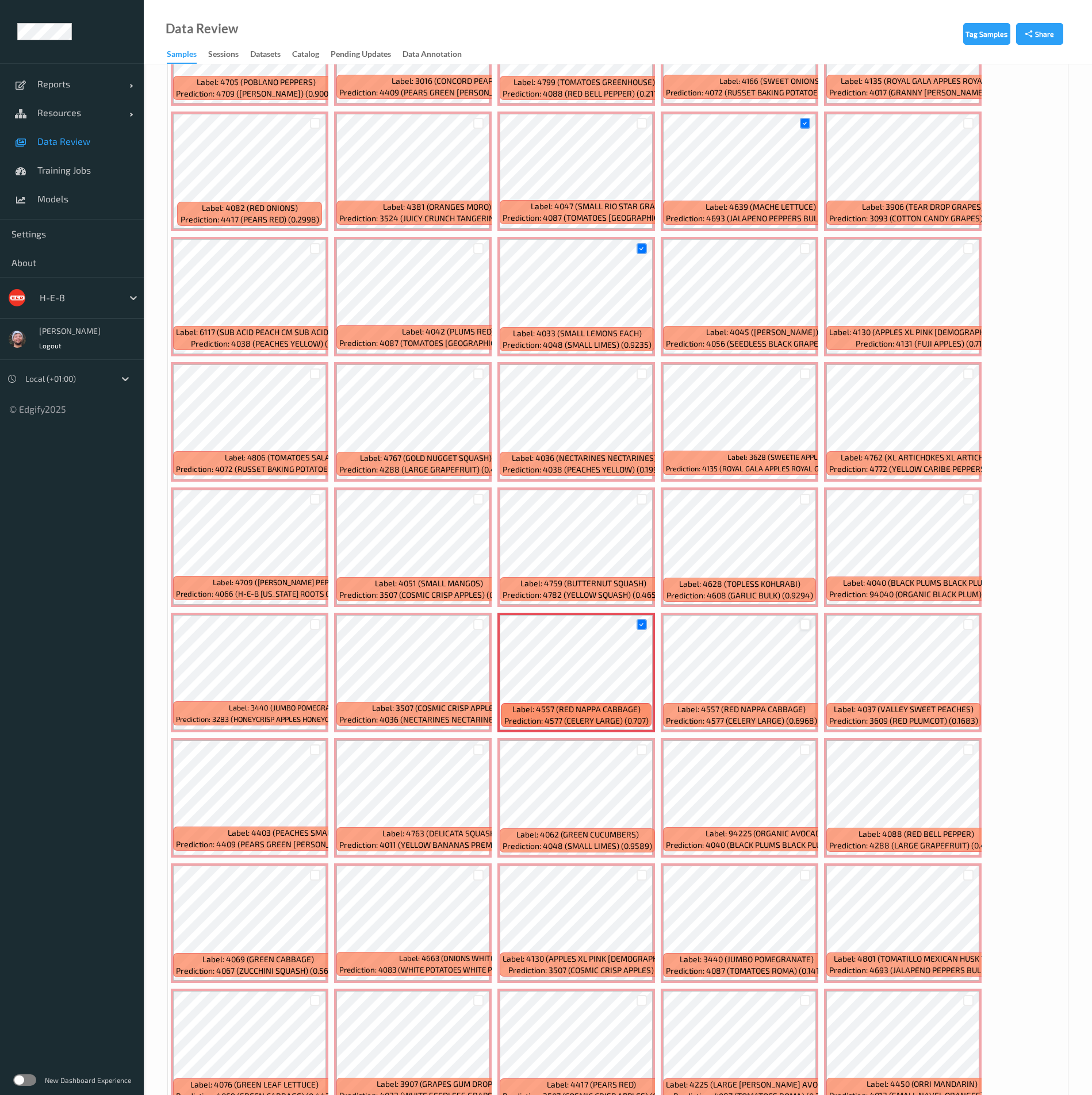
click at [806, 536] on div at bounding box center [805, 625] width 11 height 11
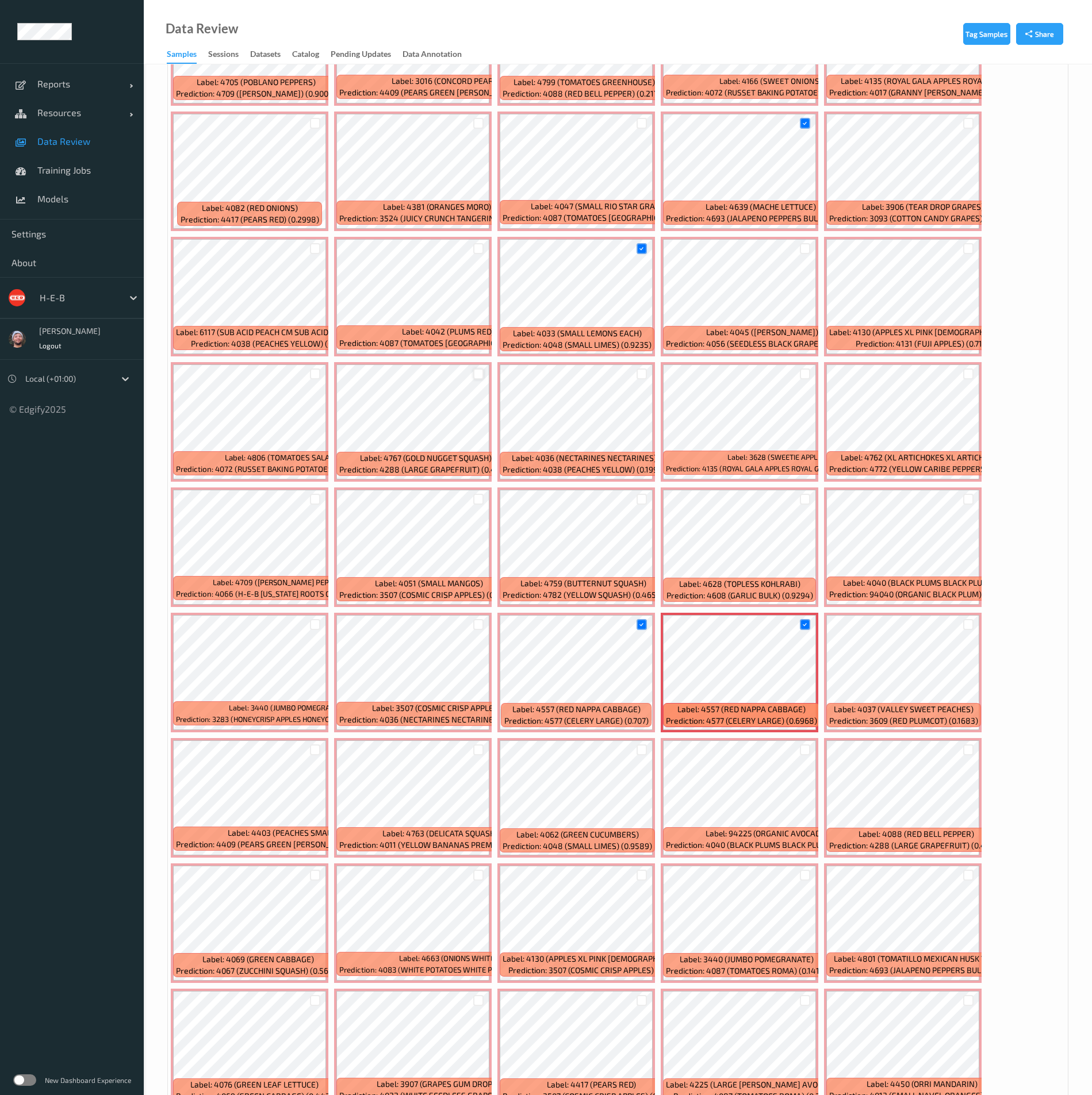
click at [481, 376] on div at bounding box center [478, 373] width 11 height 11
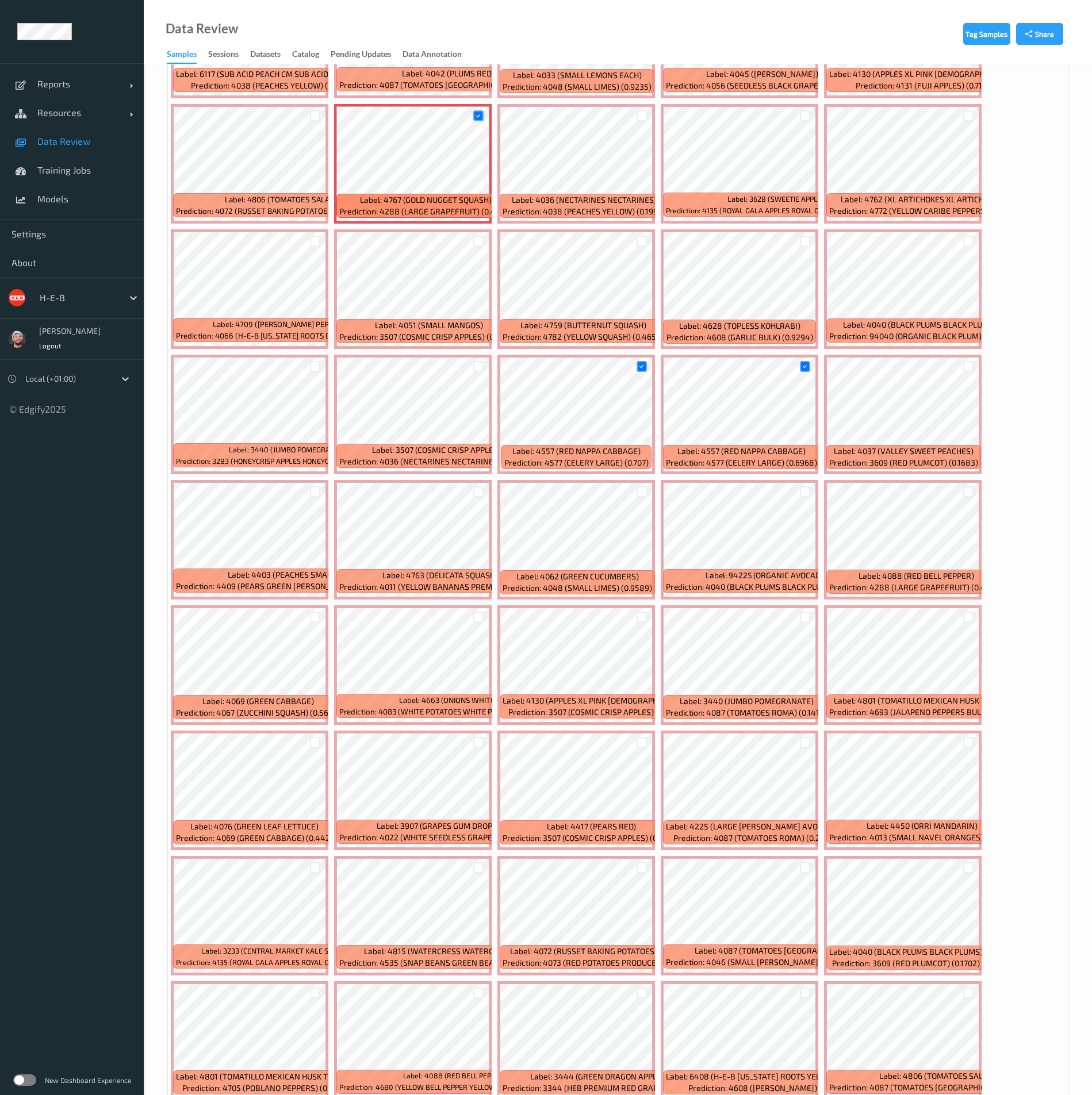
scroll to position [1121, 0]
click at [460, 24] on div "Data Review Samples Sessions Datasets Catalog Pending Updates Data Annotation" at bounding box center [618, 32] width 948 height 64
click at [639, 490] on div at bounding box center [642, 491] width 11 height 11
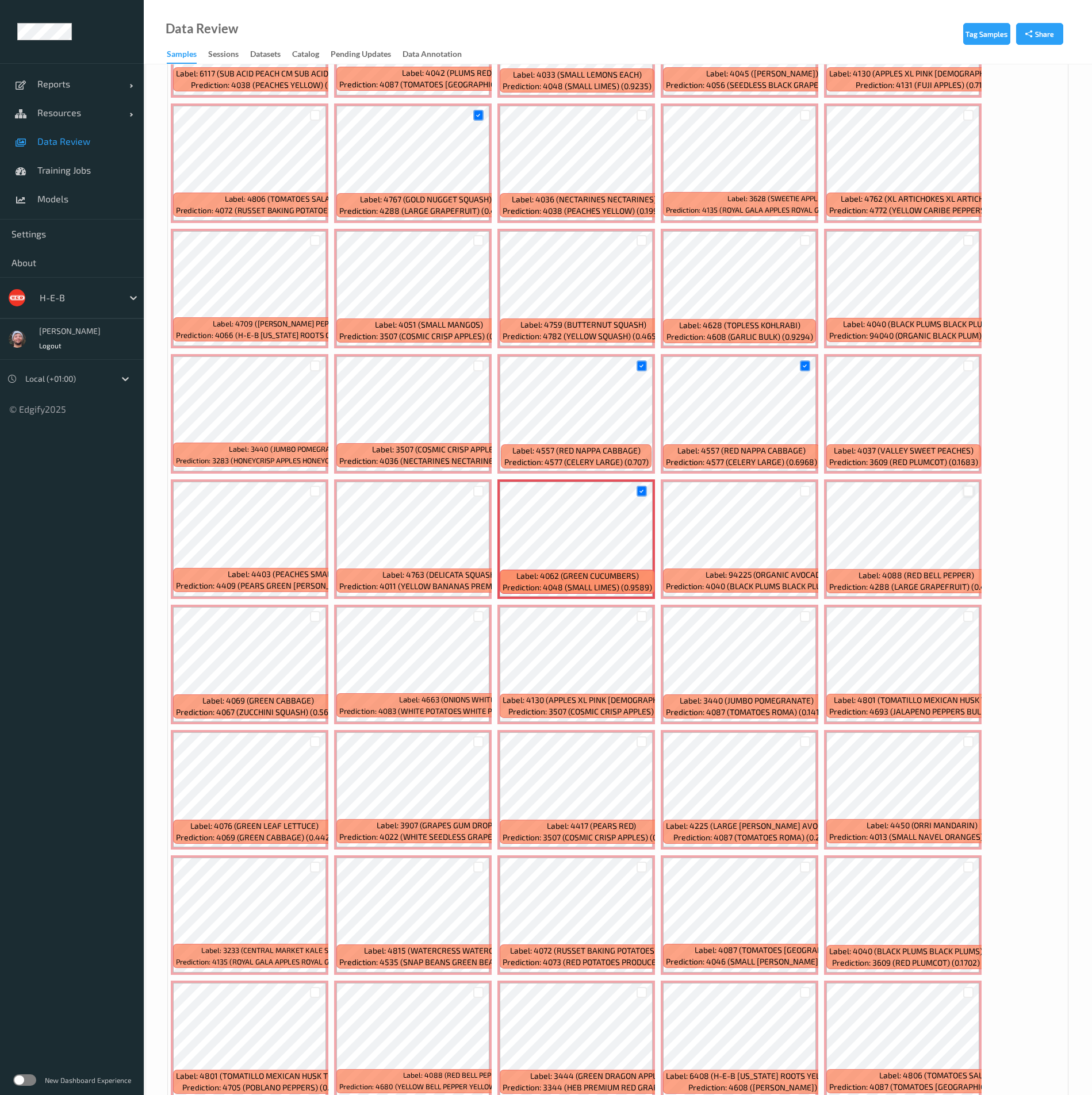
click at [964, 491] on div at bounding box center [968, 491] width 11 height 11
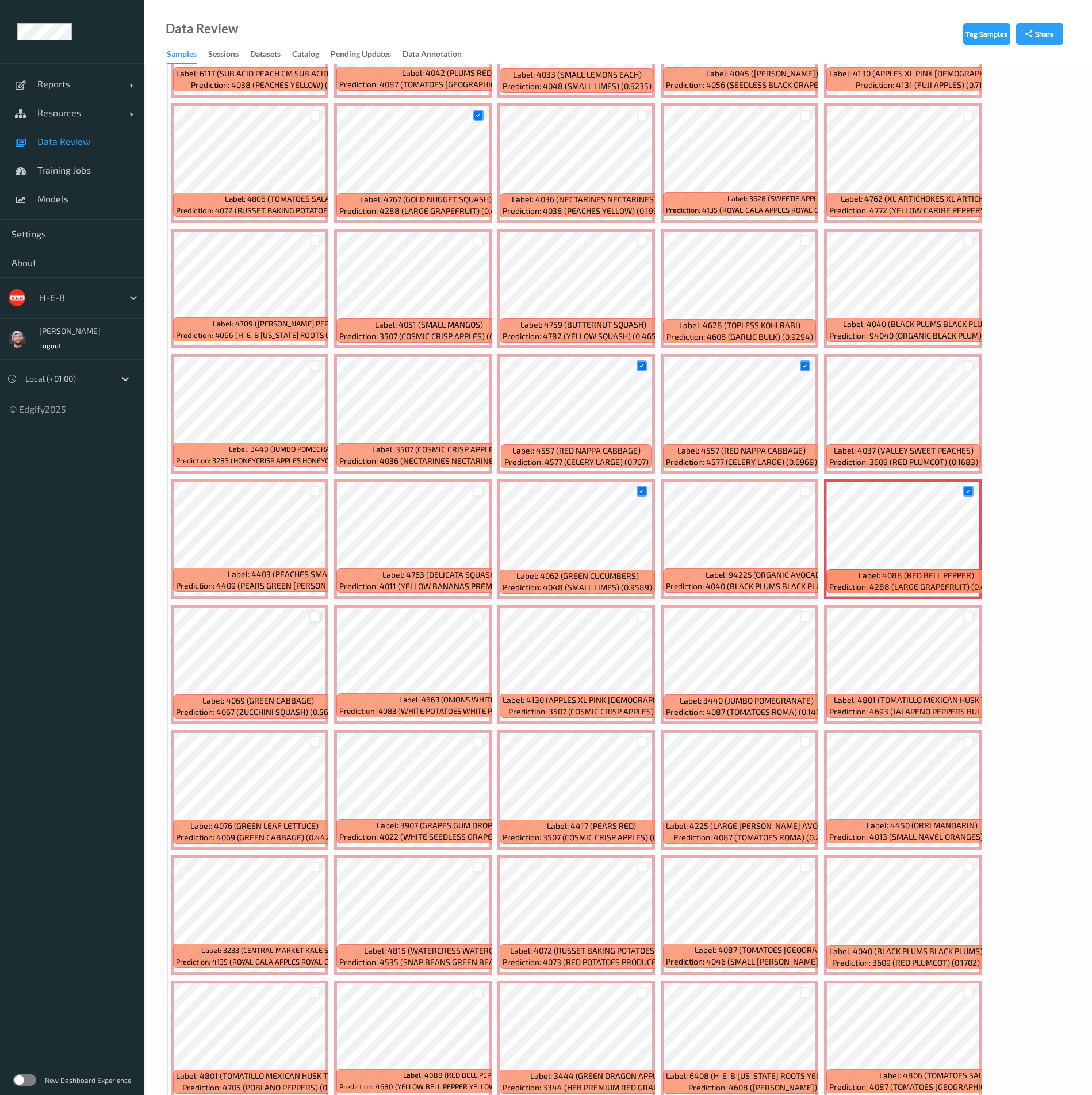
click at [317, 536] on div at bounding box center [315, 616] width 11 height 11
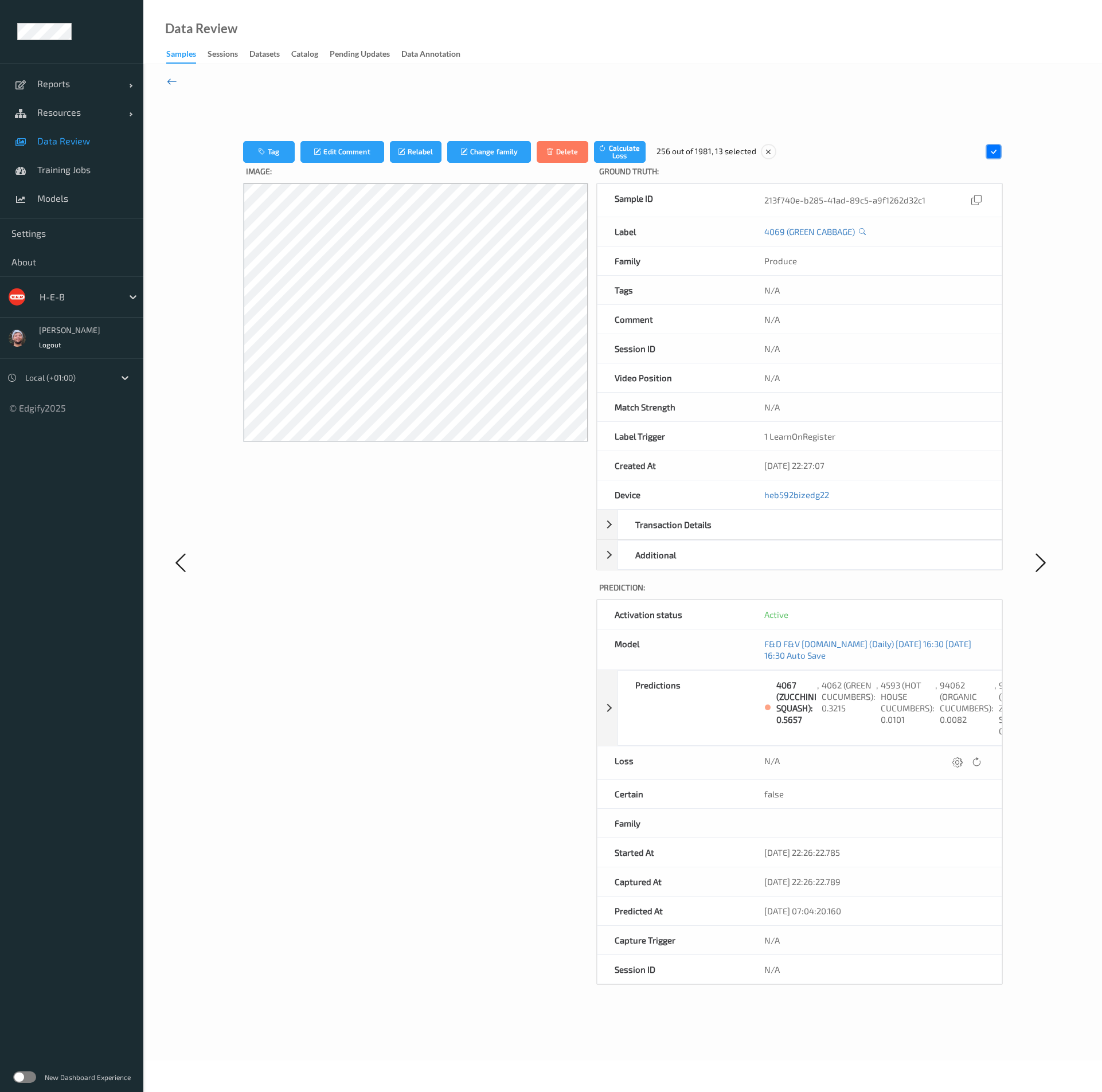
click at [173, 82] on icon at bounding box center [172, 81] width 10 height 13
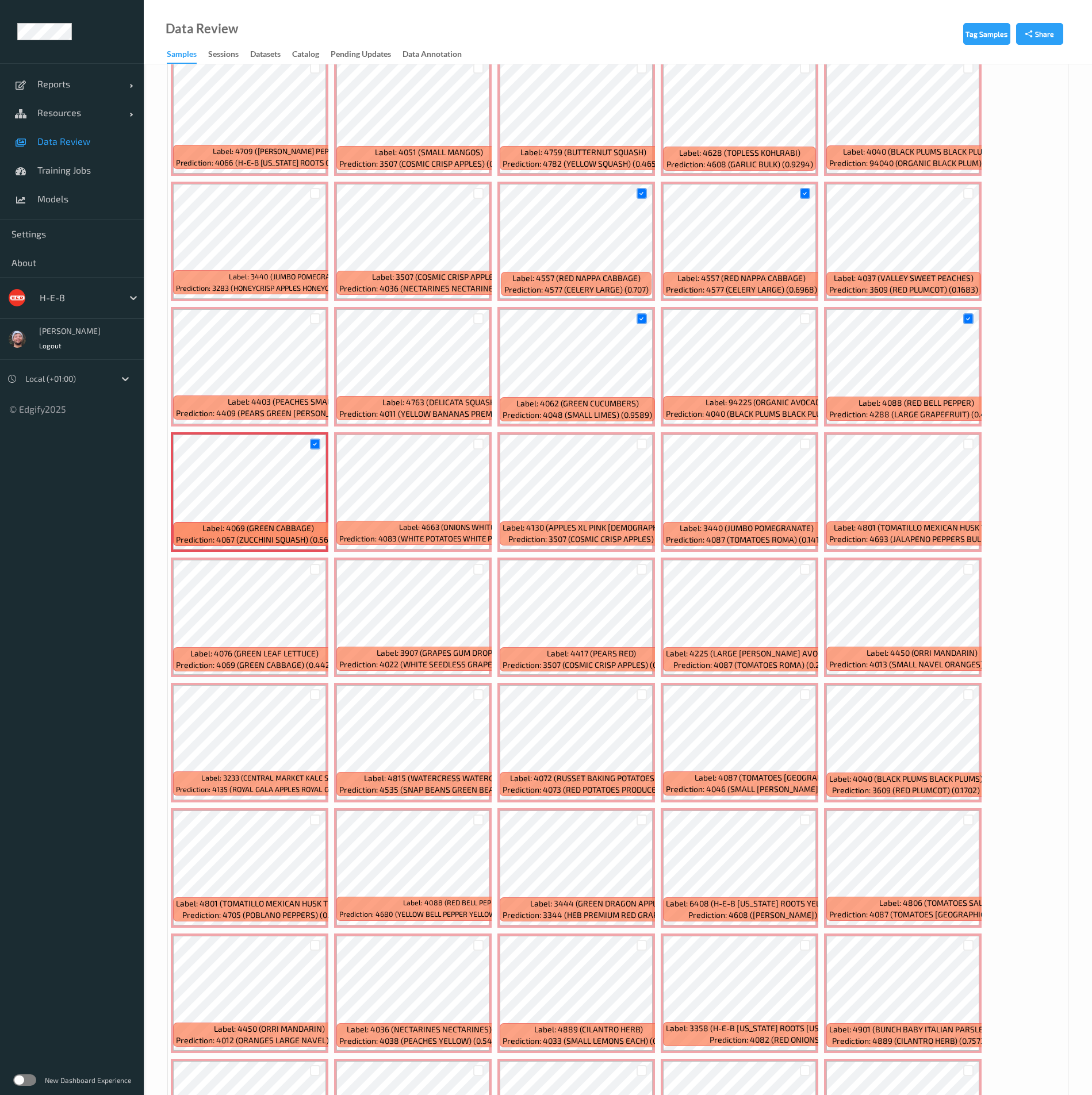
scroll to position [1725, 0]
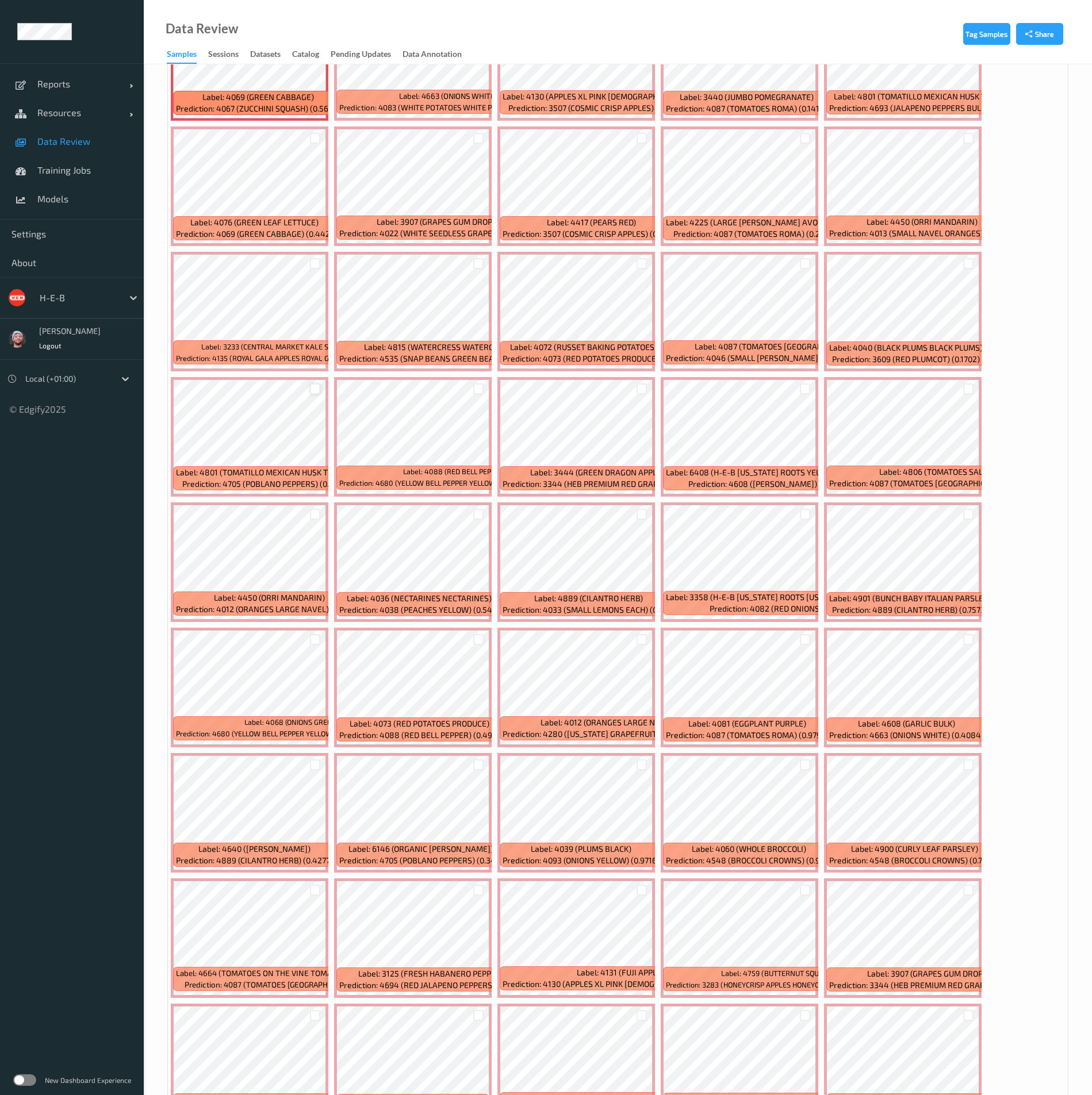
click at [315, 385] on div at bounding box center [315, 388] width 11 height 11
click at [482, 390] on div at bounding box center [478, 388] width 11 height 11
click at [804, 258] on div at bounding box center [805, 263] width 11 height 11
click at [805, 140] on div at bounding box center [805, 138] width 11 height 11
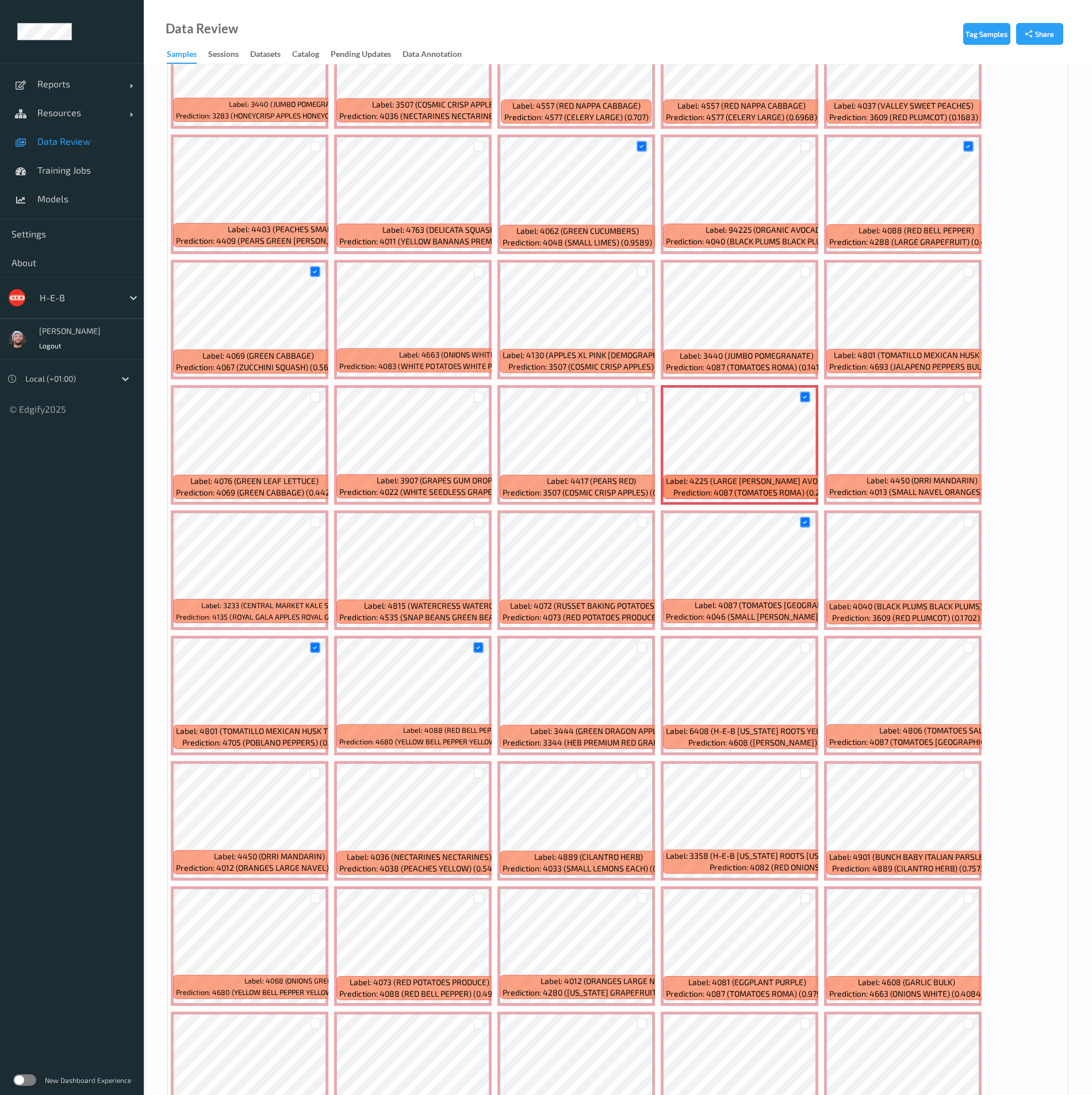
scroll to position [1638, 0]
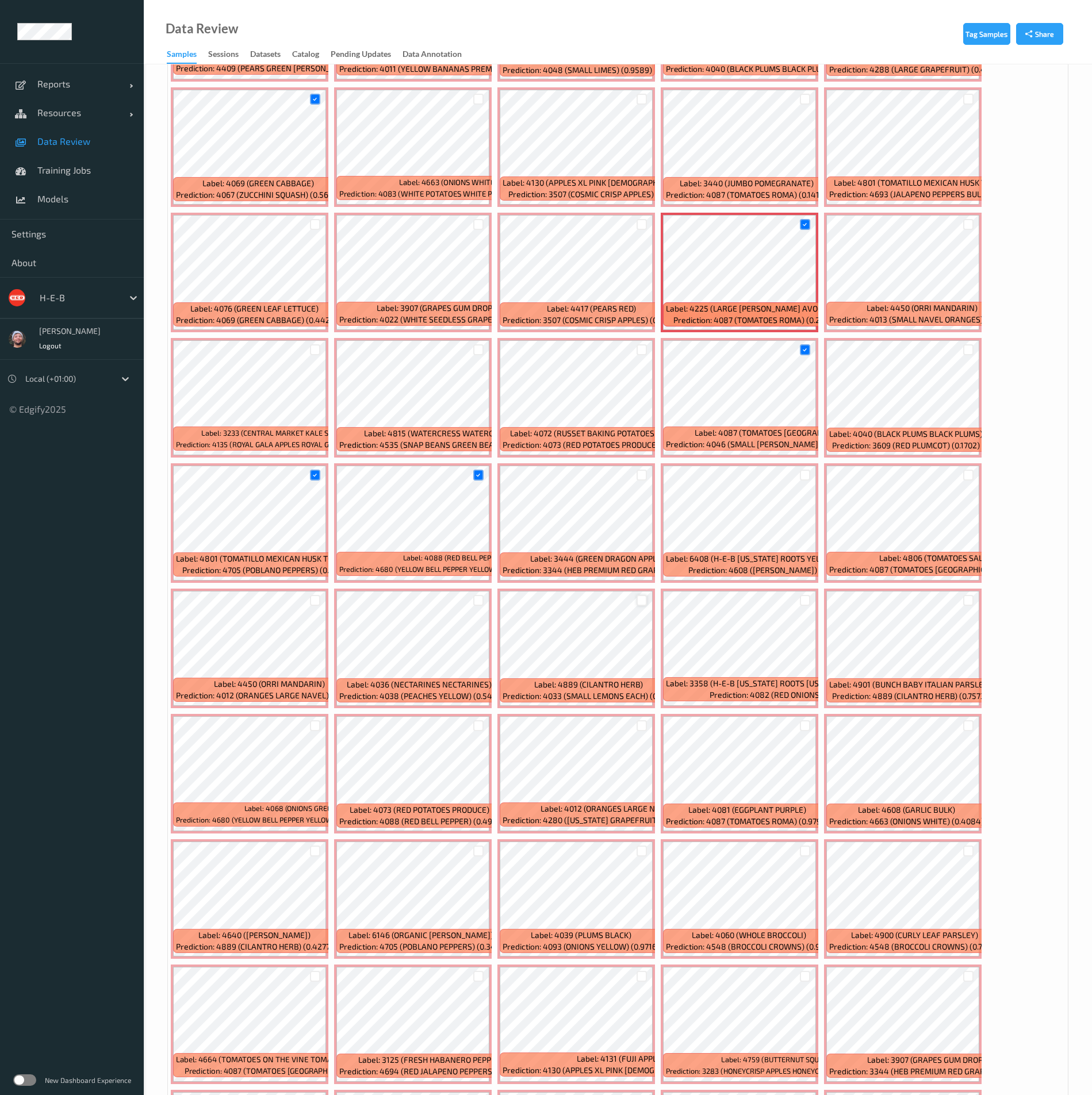
click at [643, 536] on div at bounding box center [642, 600] width 11 height 11
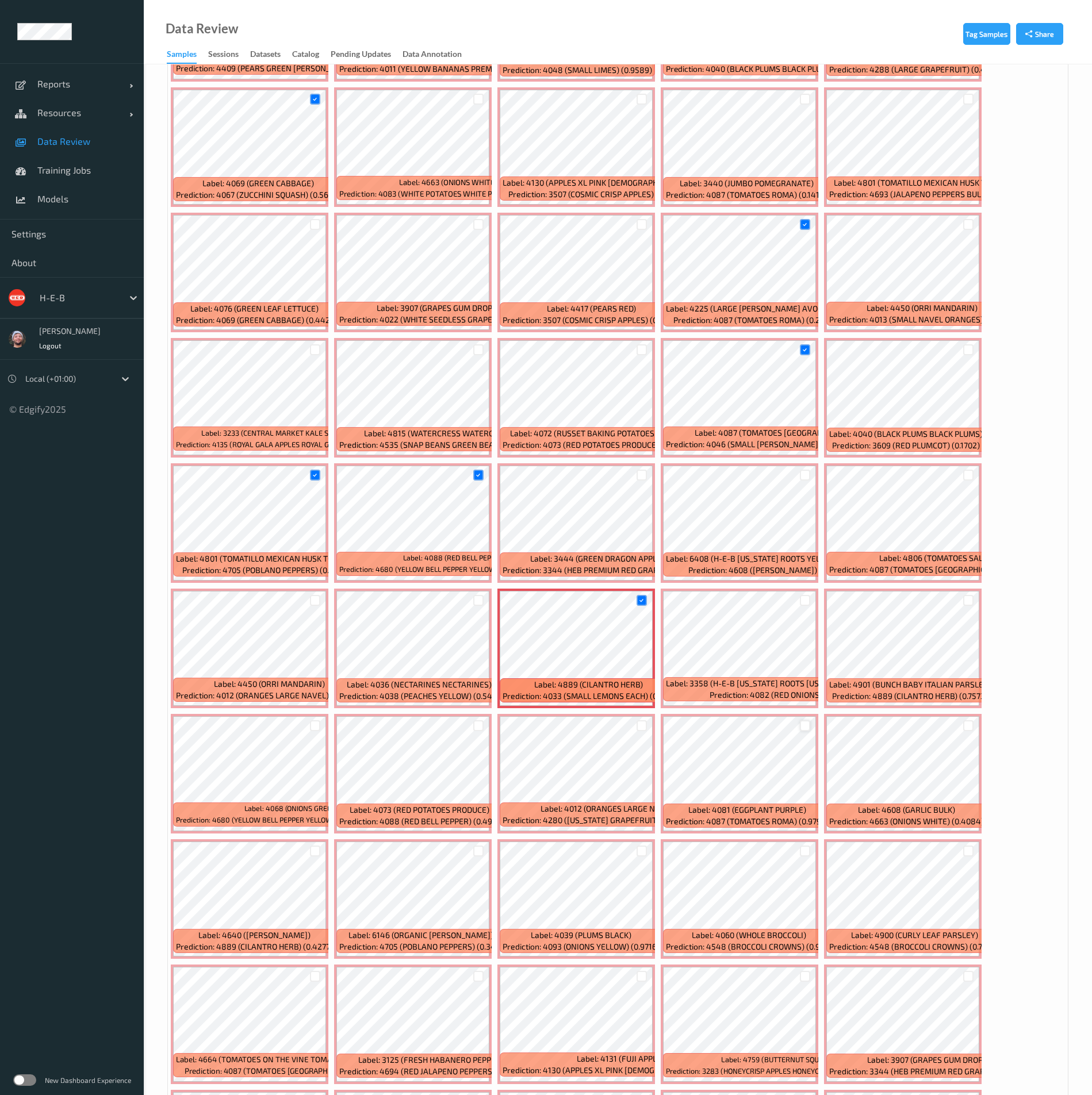
click at [807, 536] on div at bounding box center [805, 725] width 11 height 11
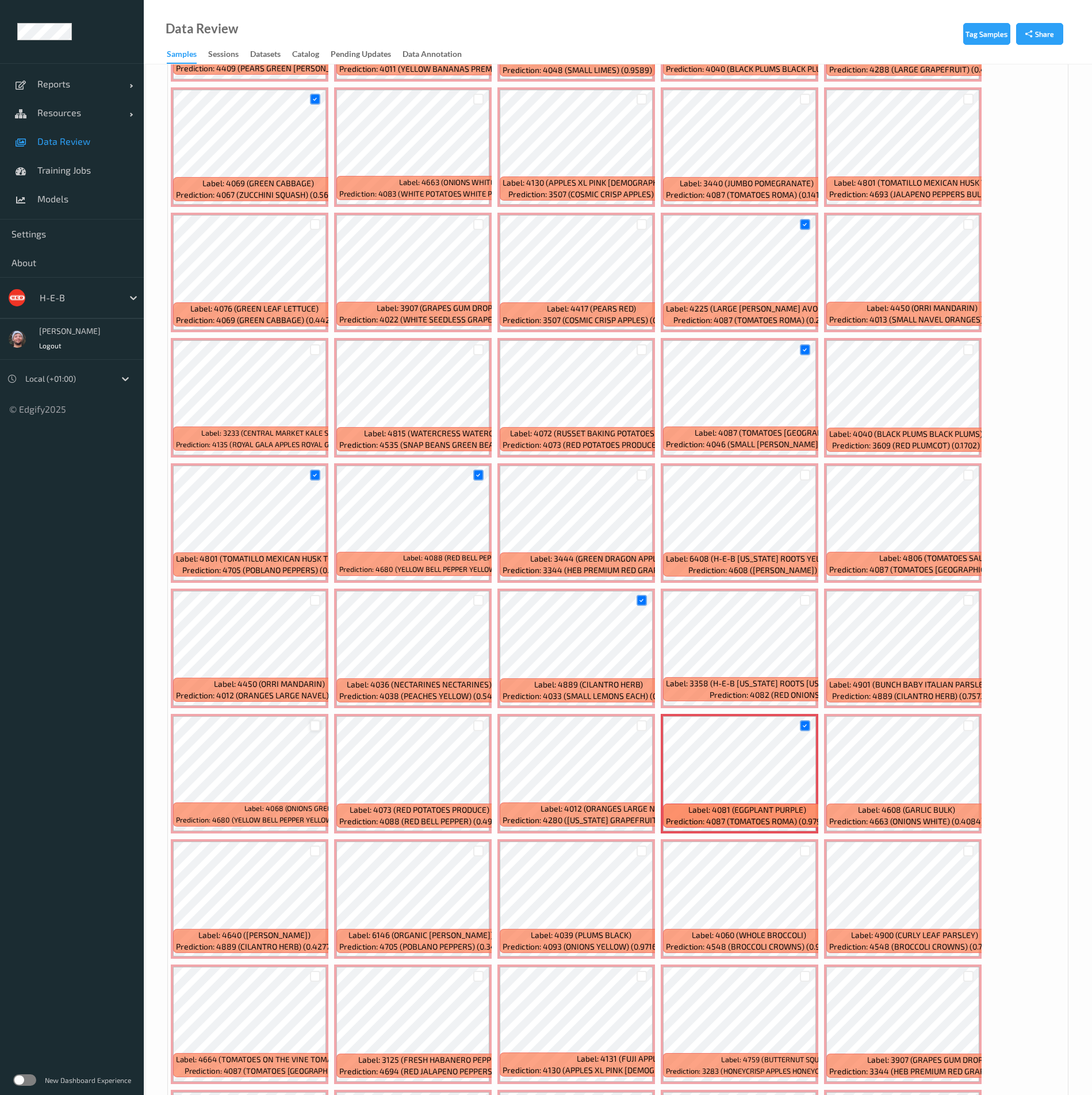
click at [313, 536] on div at bounding box center [315, 725] width 11 height 11
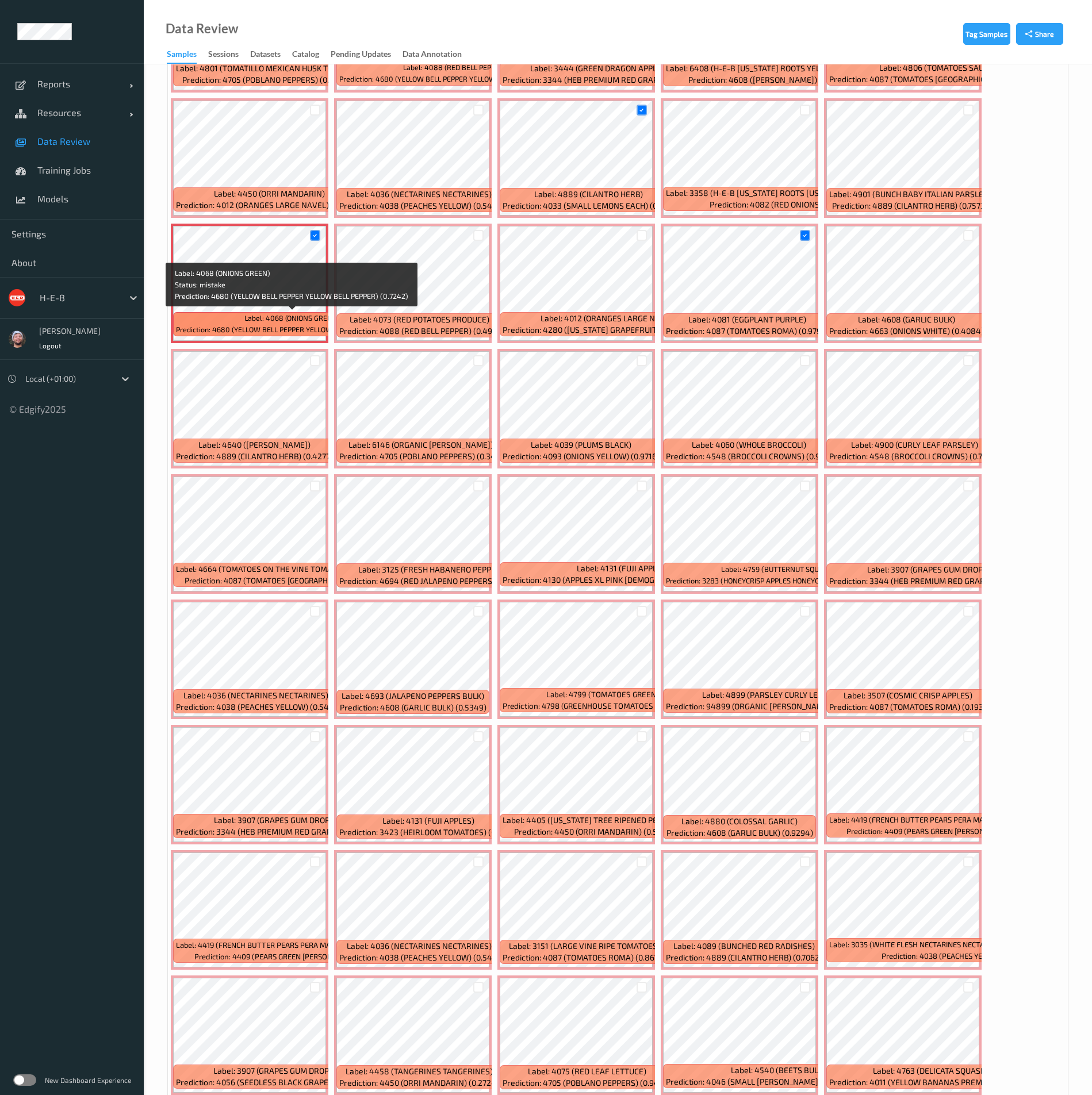
scroll to position [2155, 0]
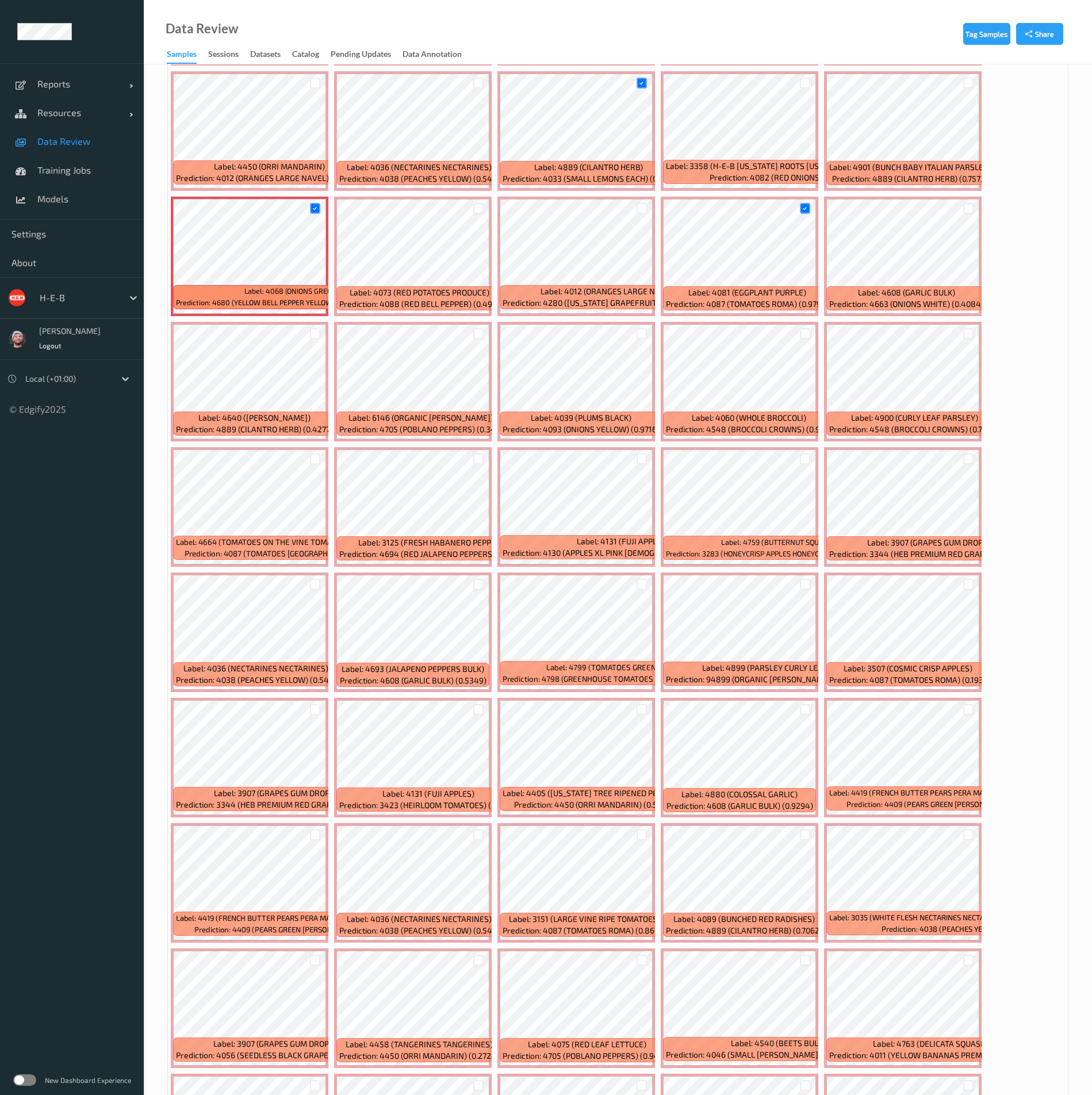
drag, startPoint x: 966, startPoint y: 460, endPoint x: 958, endPoint y: 460, distance: 8.0
click at [966, 460] on div at bounding box center [968, 459] width 11 height 11
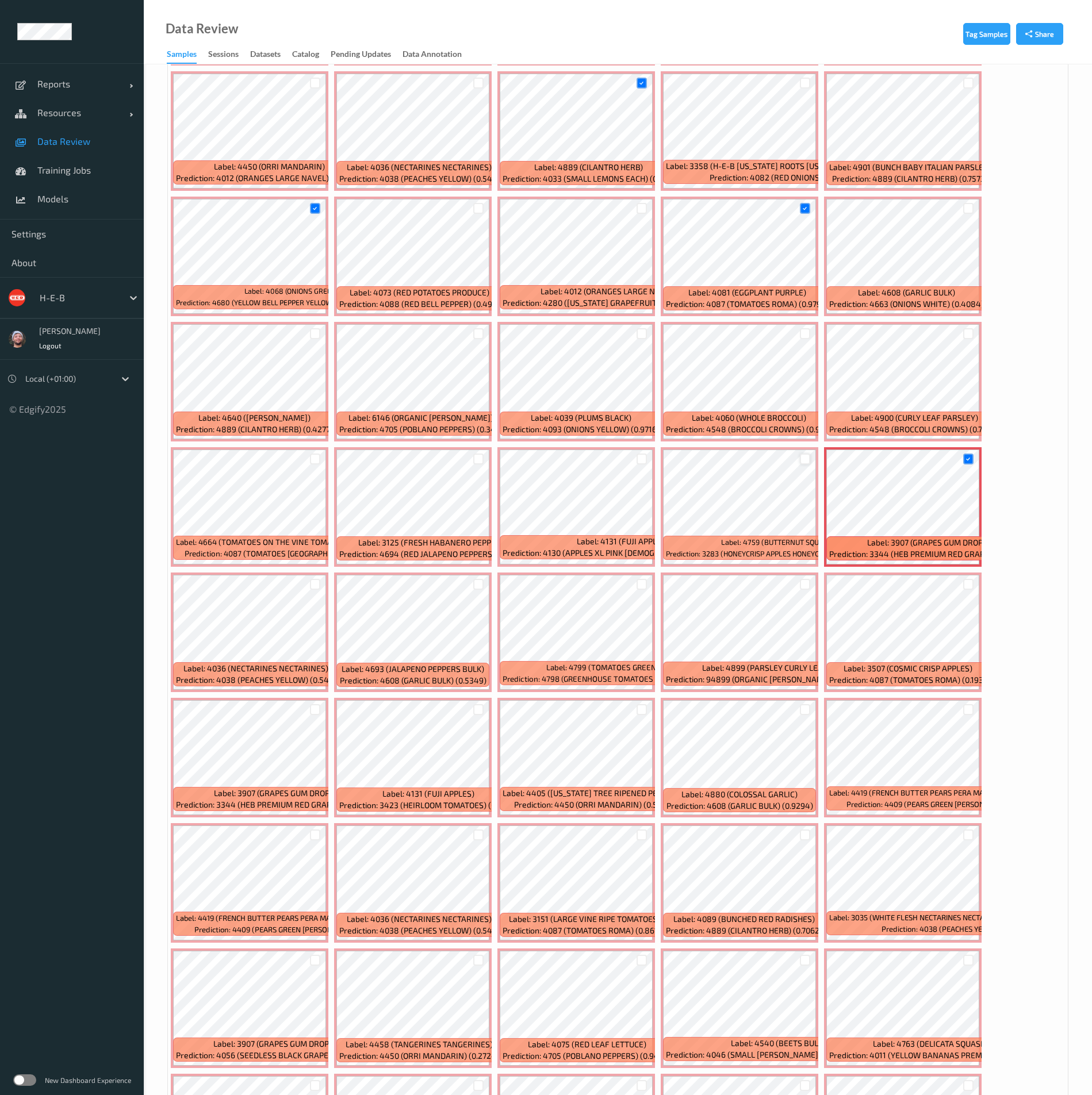
click at [809, 464] on div at bounding box center [805, 459] width 11 height 11
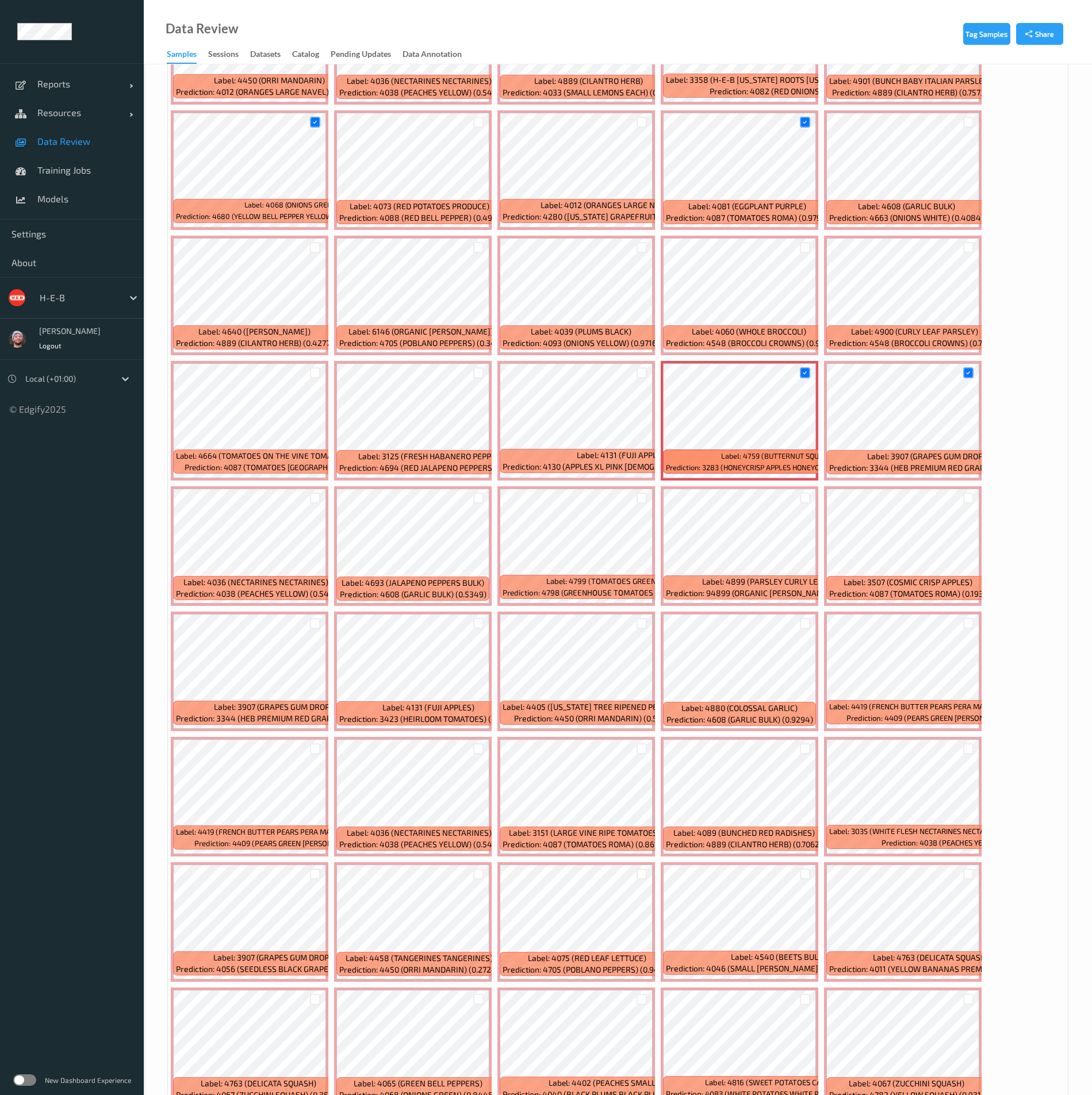
scroll to position [2328, 0]
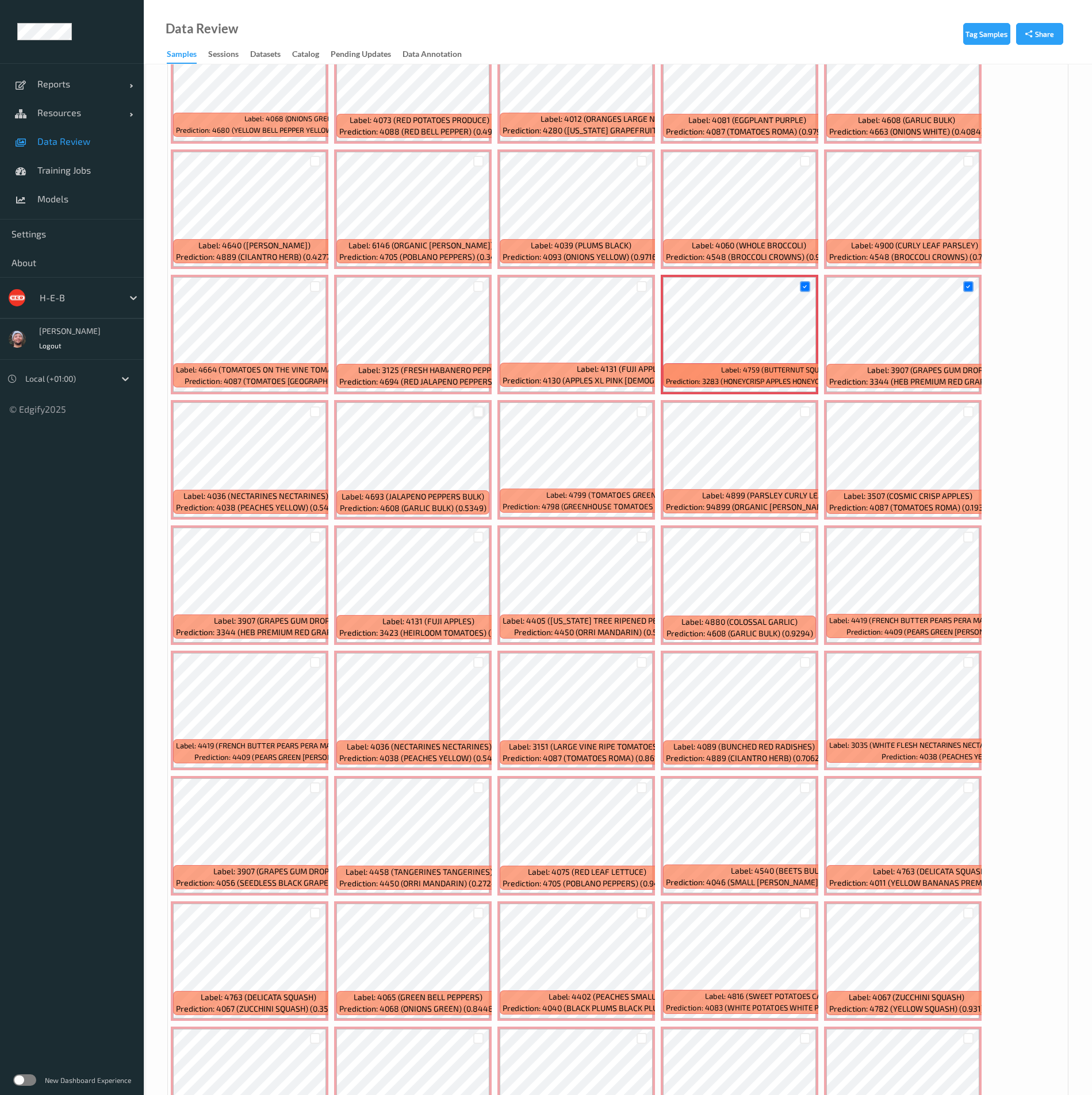
click at [474, 410] on div at bounding box center [478, 411] width 11 height 11
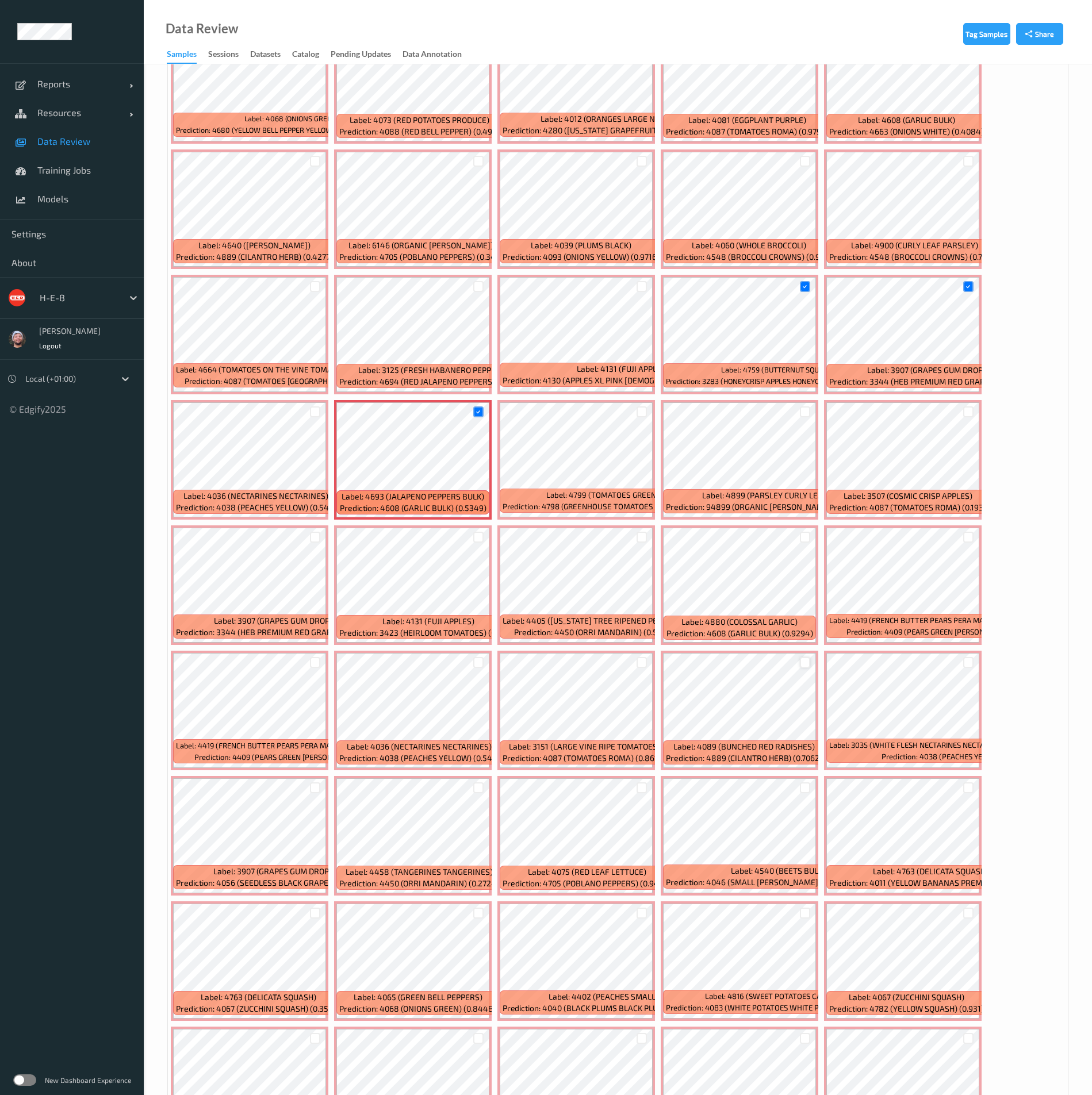
click at [804, 536] on div at bounding box center [805, 662] width 11 height 11
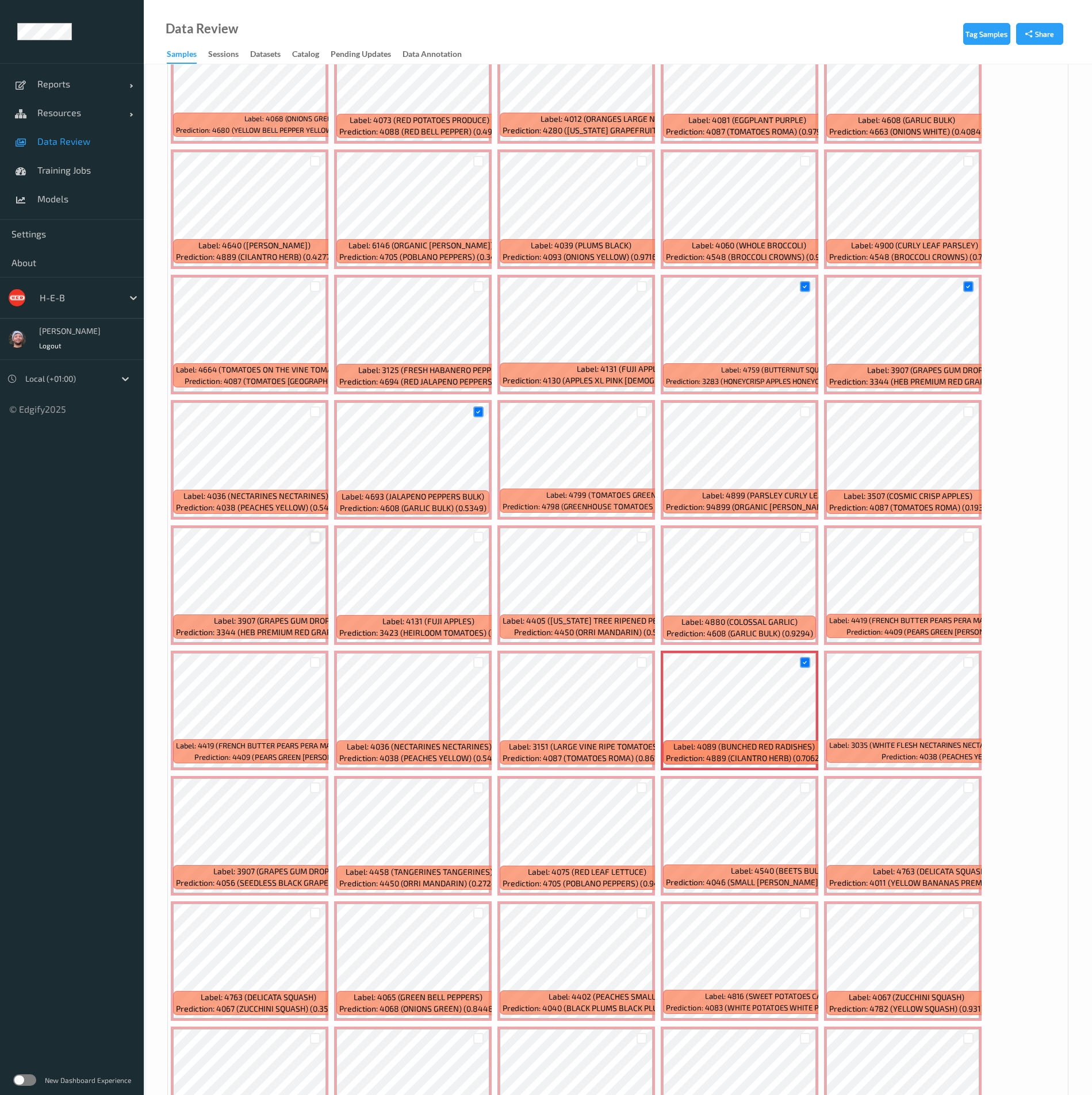
click at [317, 533] on div at bounding box center [315, 536] width 11 height 11
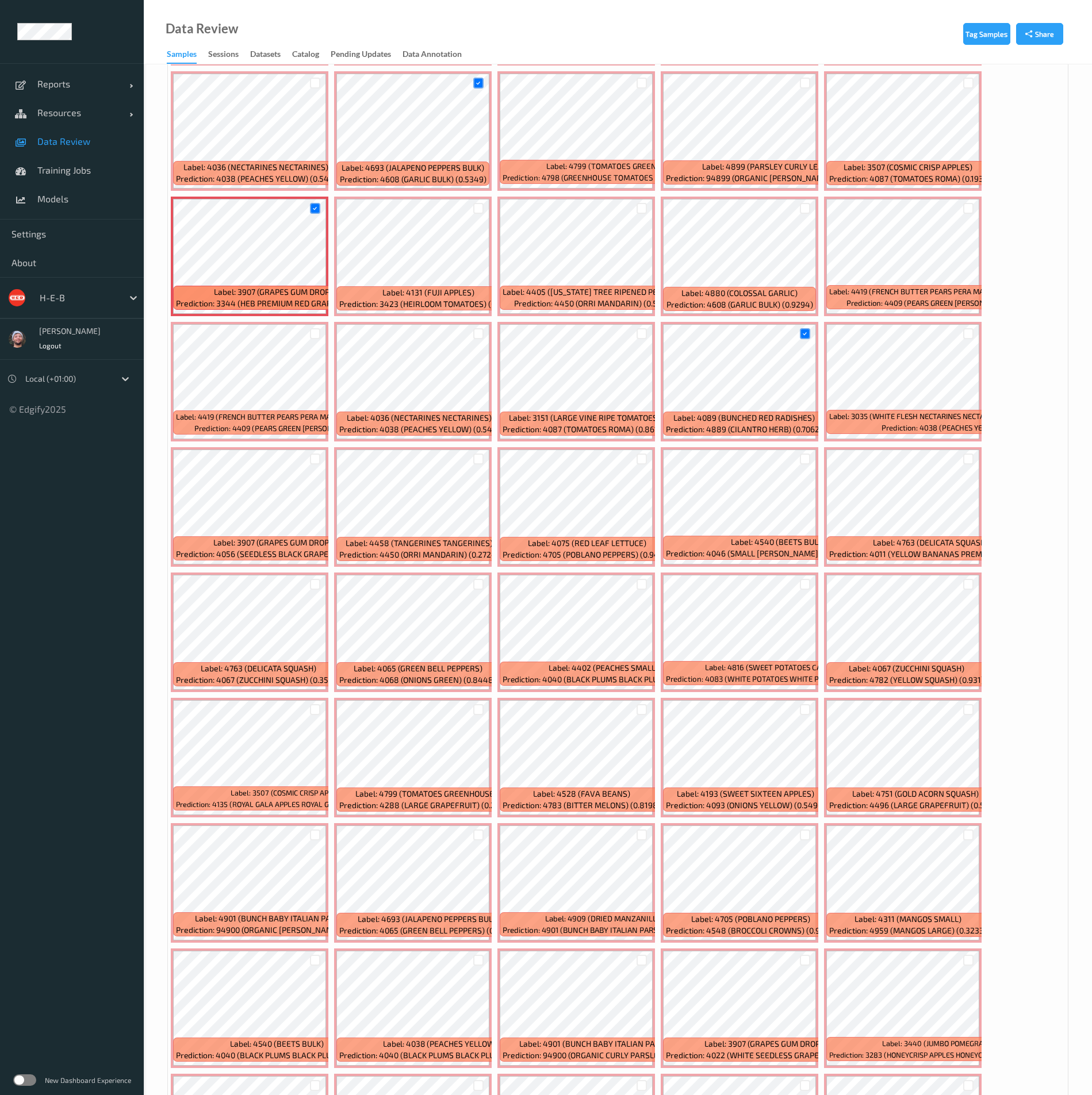
scroll to position [2673, 0]
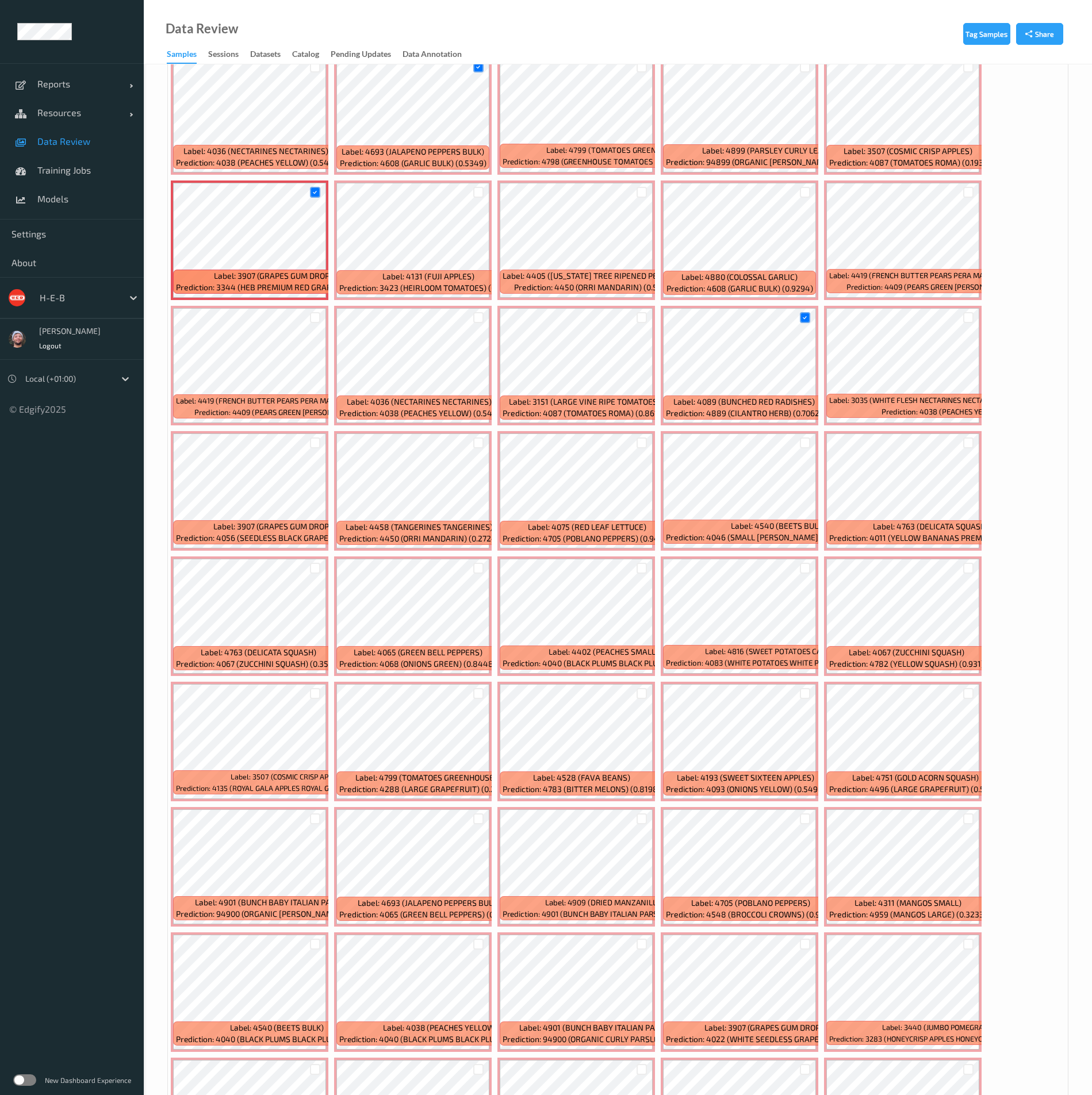
click at [92, 536] on ul "Reports Default Report Customized Report Resources Devices Clusters Sites Data …" at bounding box center [72, 548] width 144 height 1095
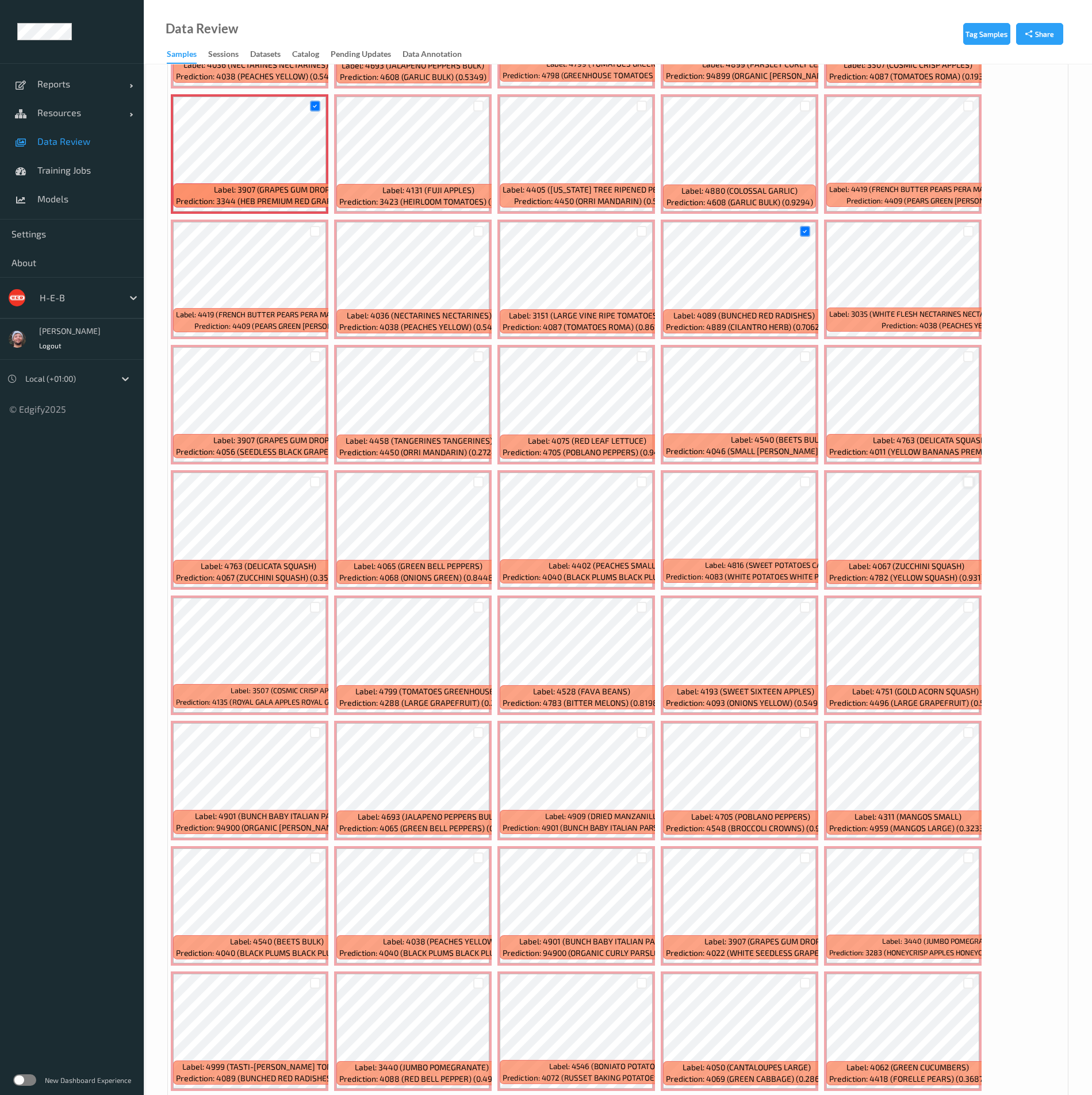
click at [964, 485] on div at bounding box center [968, 481] width 11 height 11
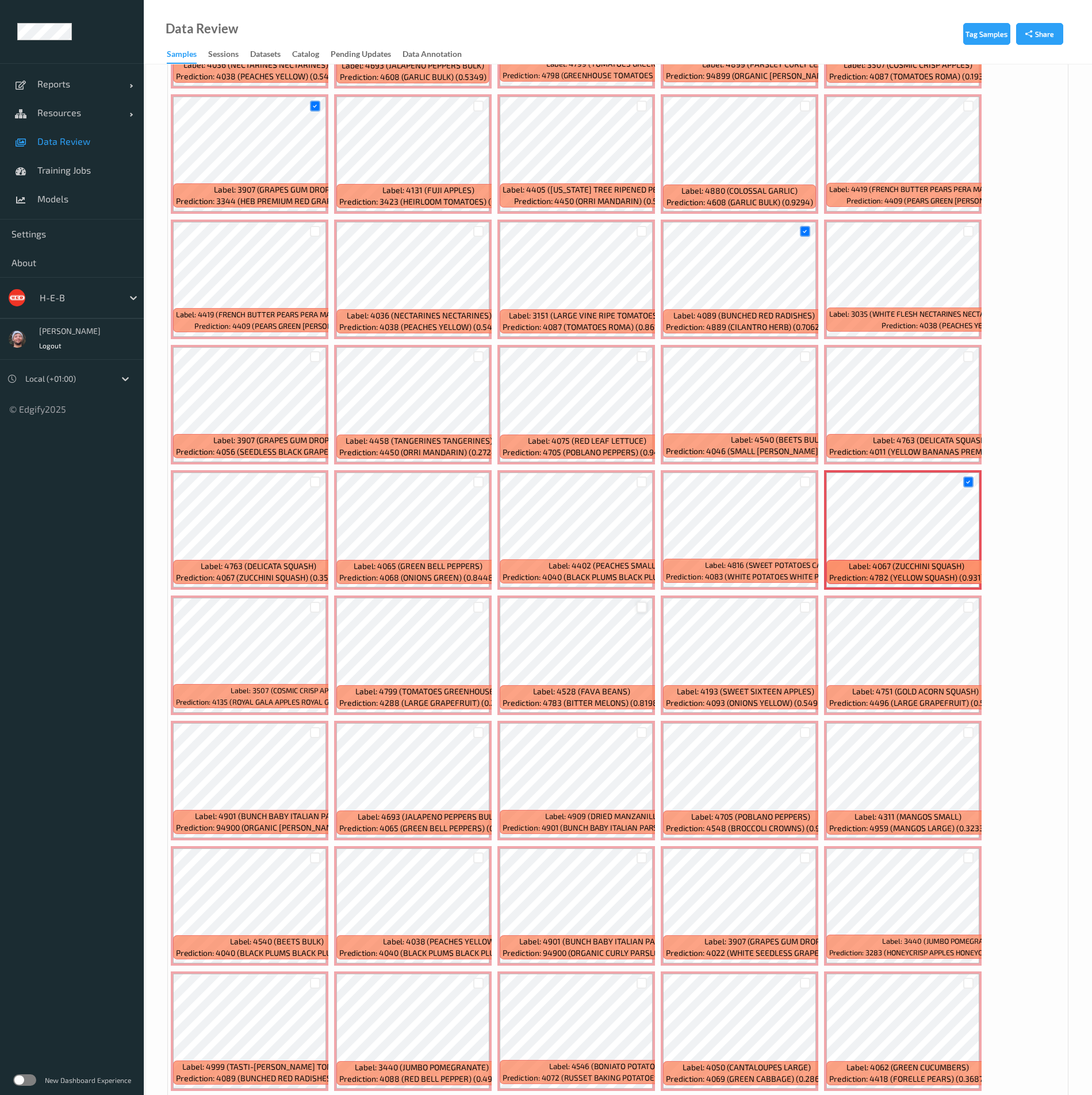
click at [639, 536] on div at bounding box center [642, 607] width 11 height 11
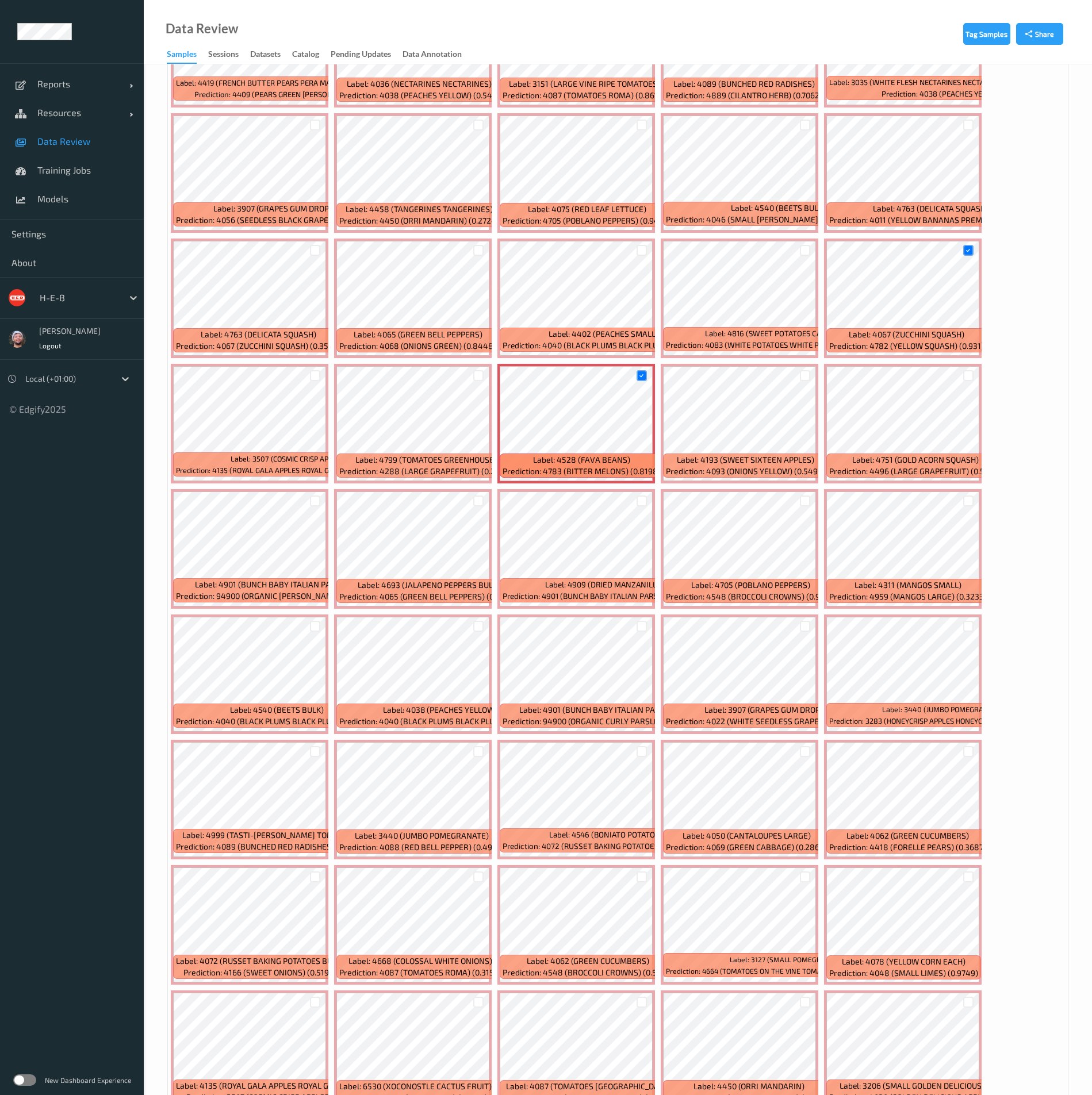
scroll to position [3018, 0]
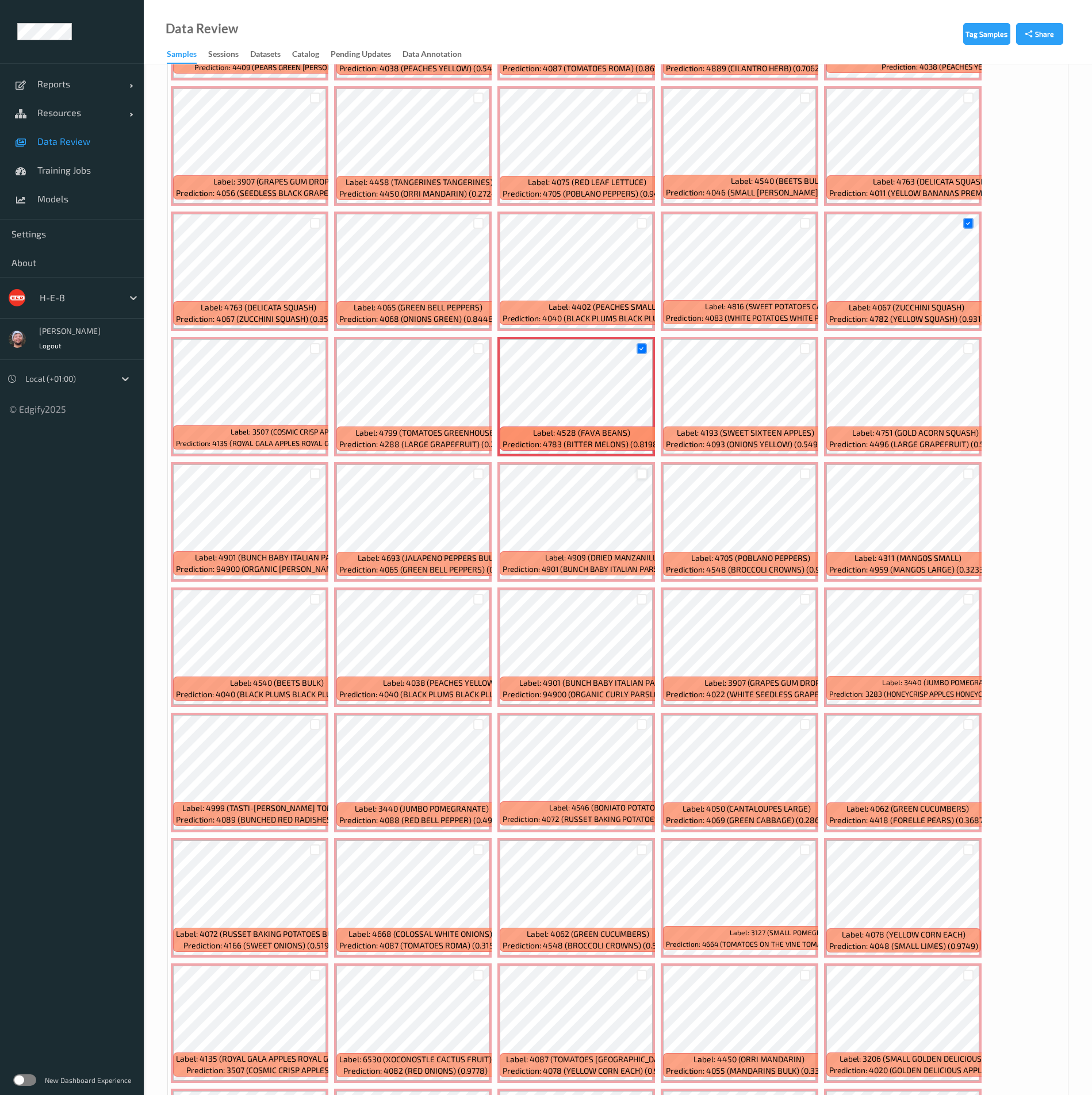
click at [641, 476] on div at bounding box center [642, 474] width 11 height 11
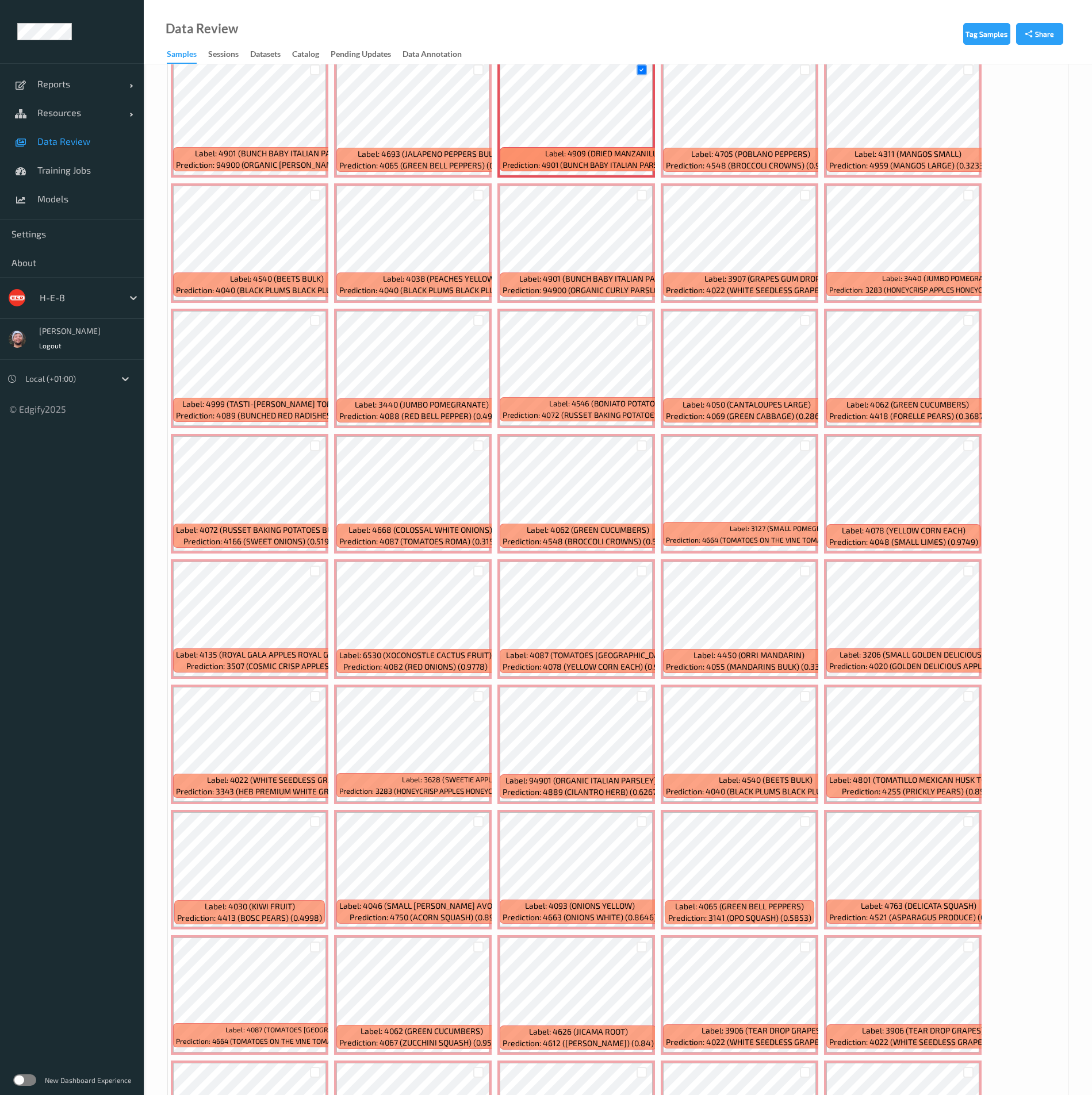
scroll to position [3449, 0]
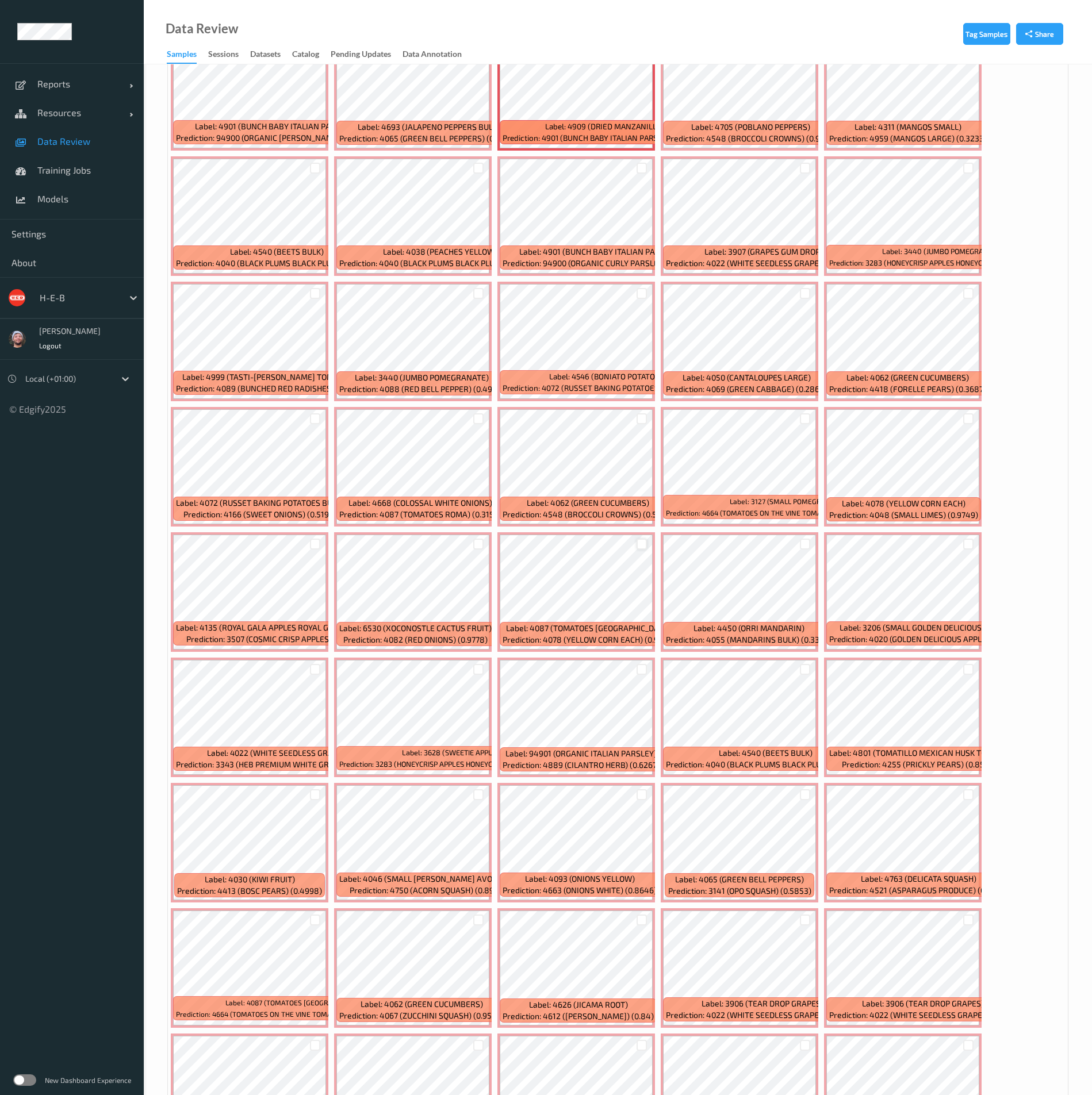
click at [644, 536] on div at bounding box center [642, 544] width 11 height 11
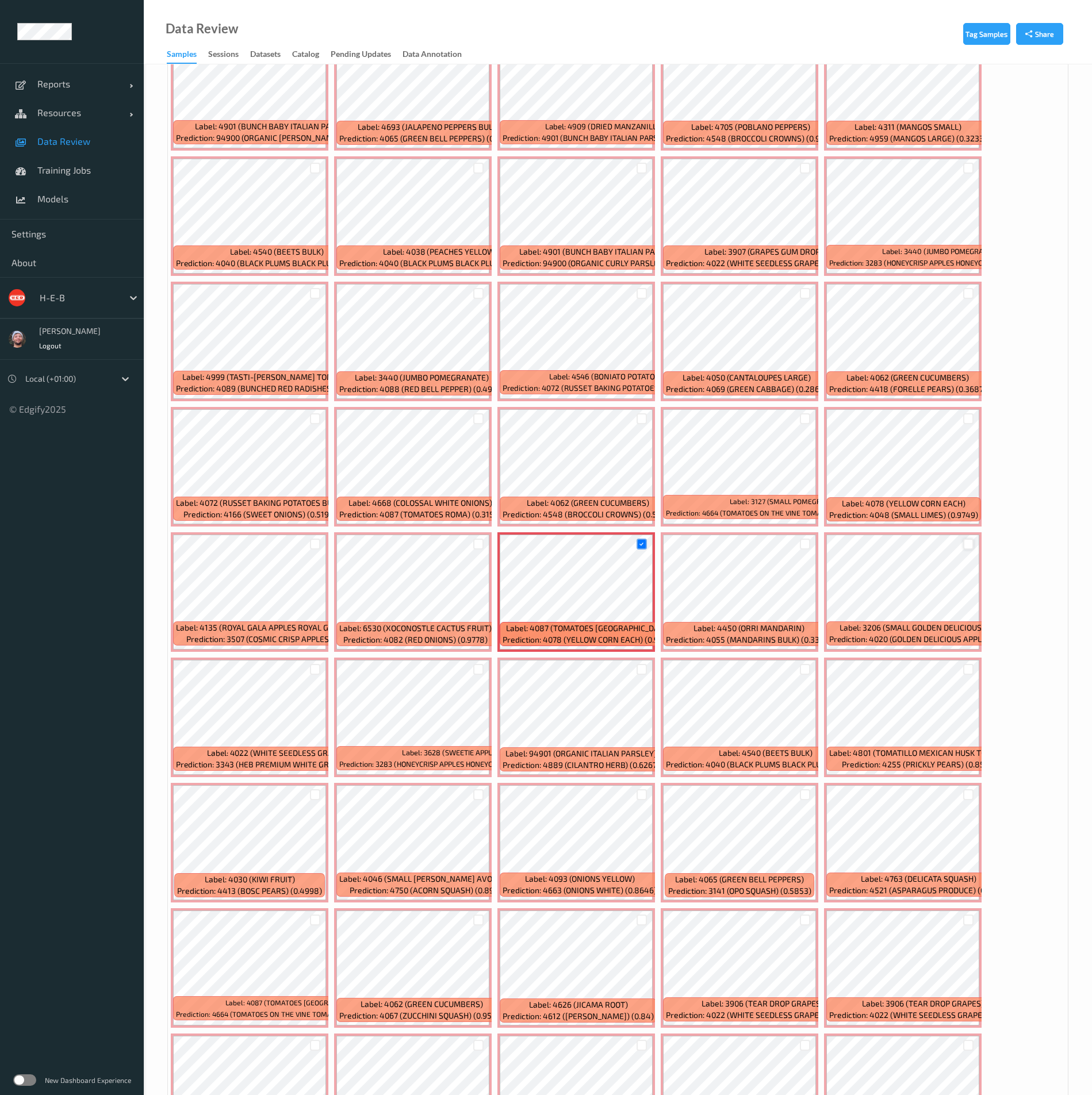
click at [971, 536] on div at bounding box center [968, 544] width 11 height 11
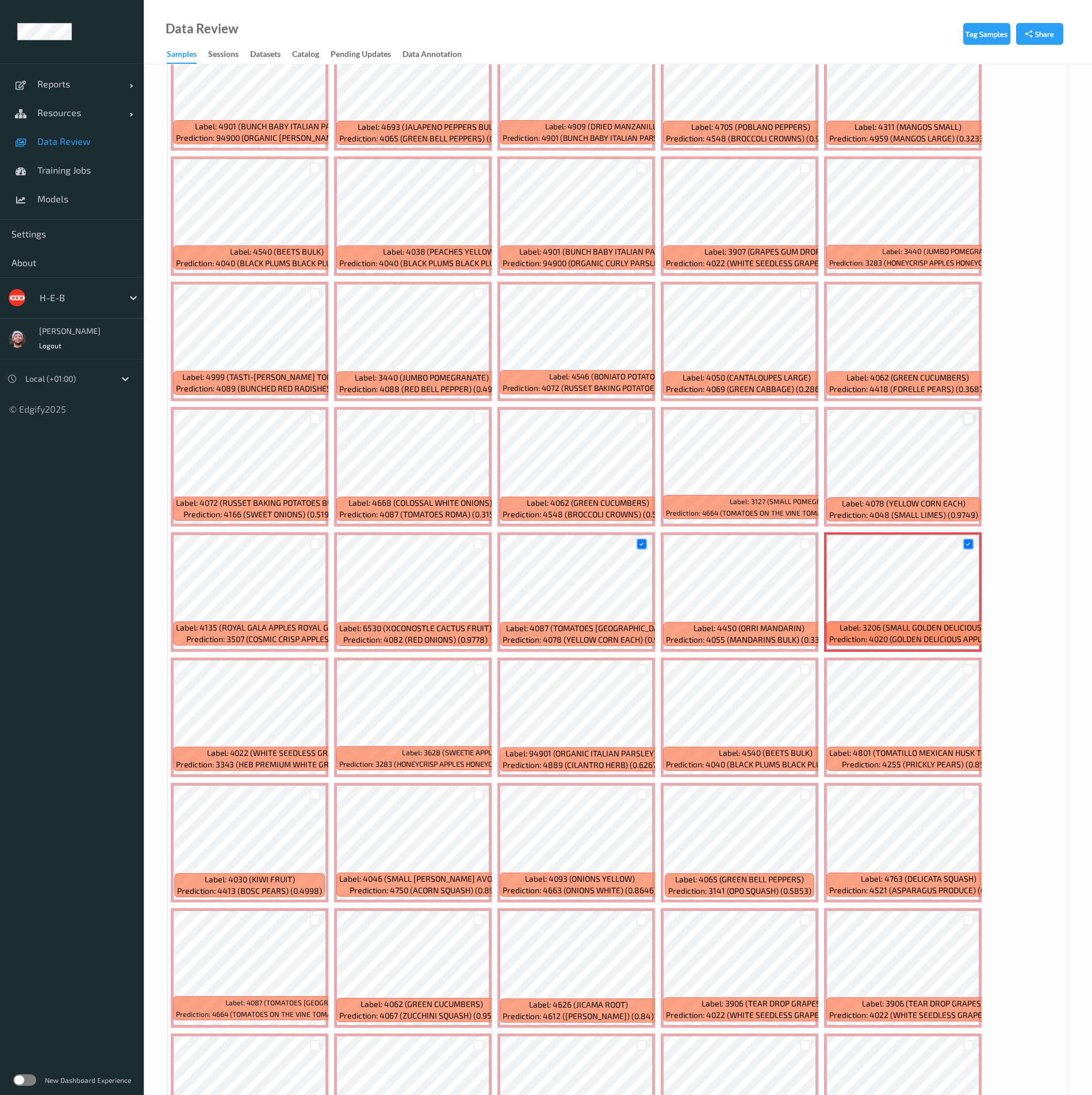
click at [969, 417] on div at bounding box center [968, 418] width 11 height 11
click at [315, 536] on div at bounding box center [315, 669] width 11 height 11
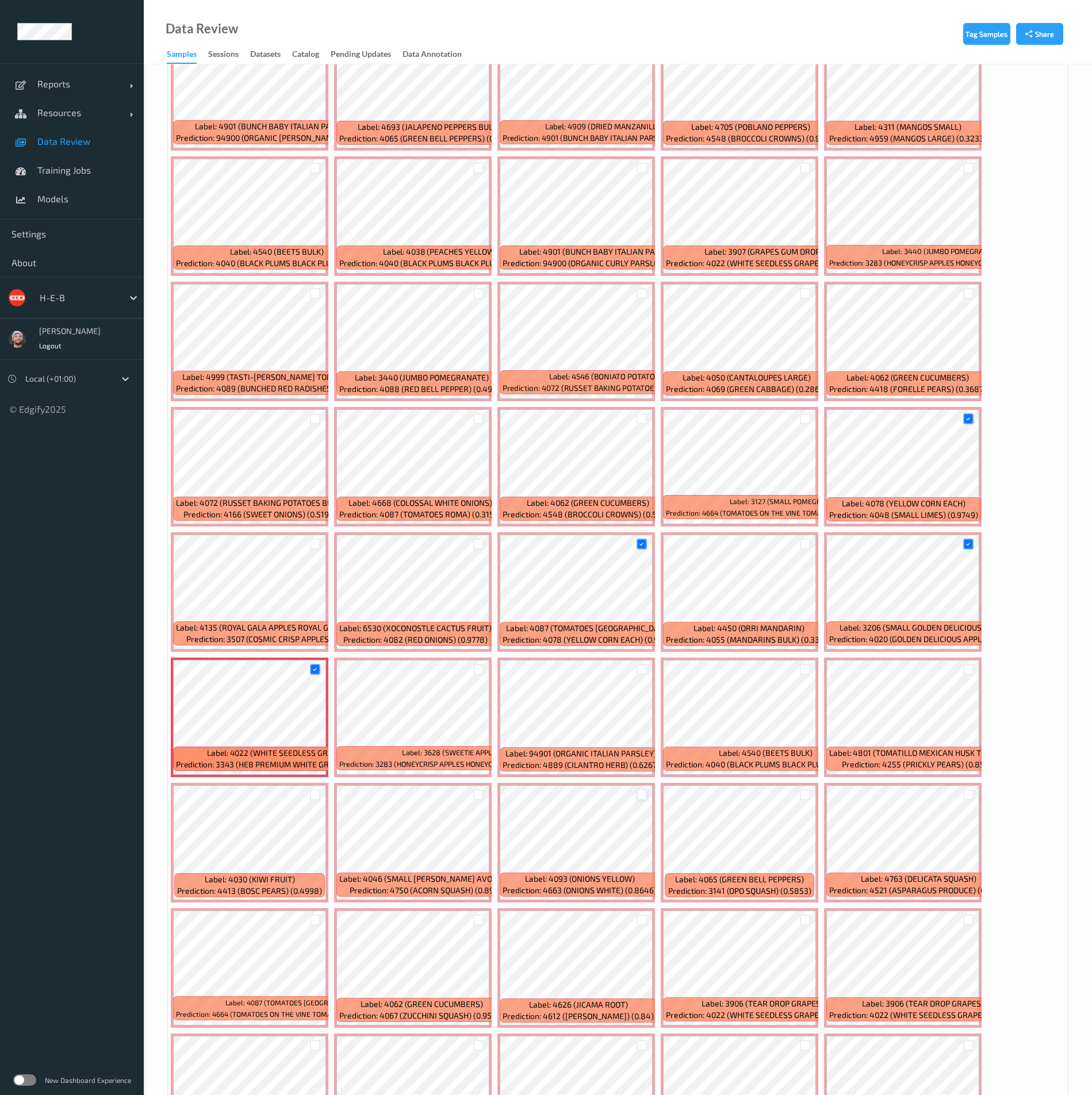
click at [641, 536] on div at bounding box center [642, 795] width 11 height 11
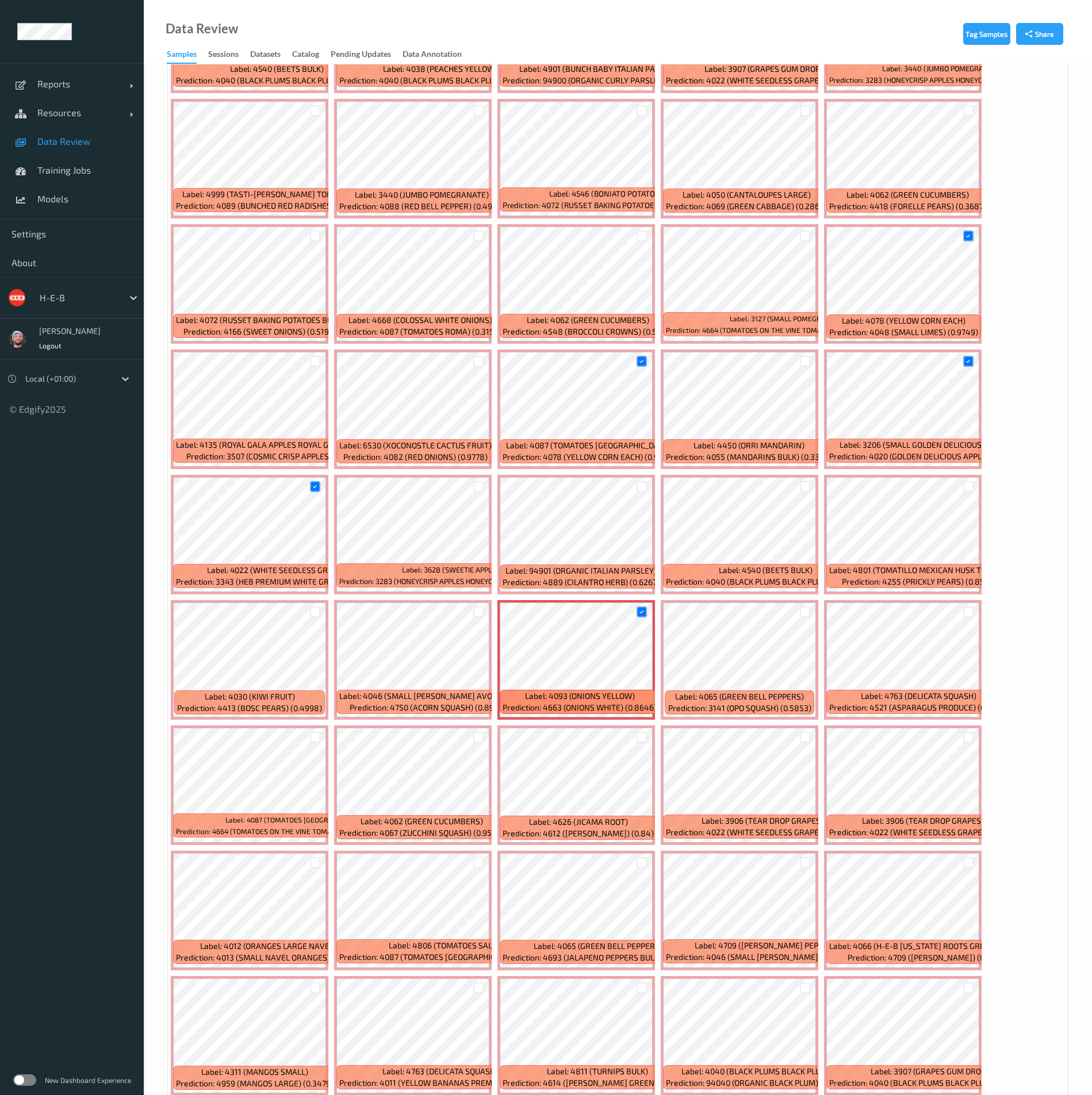
scroll to position [3794, 0]
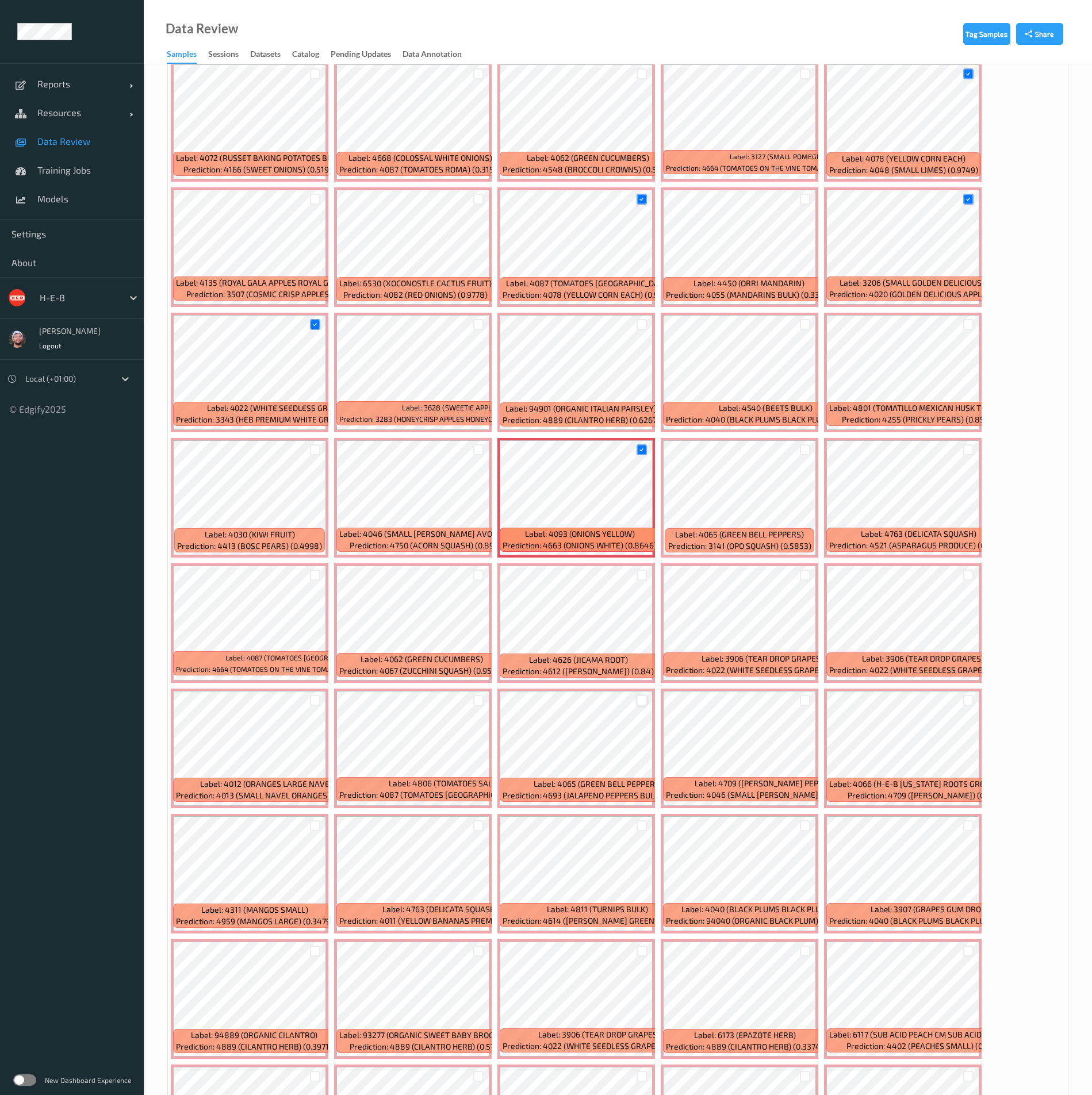
click at [639, 536] on div at bounding box center [642, 700] width 11 height 11
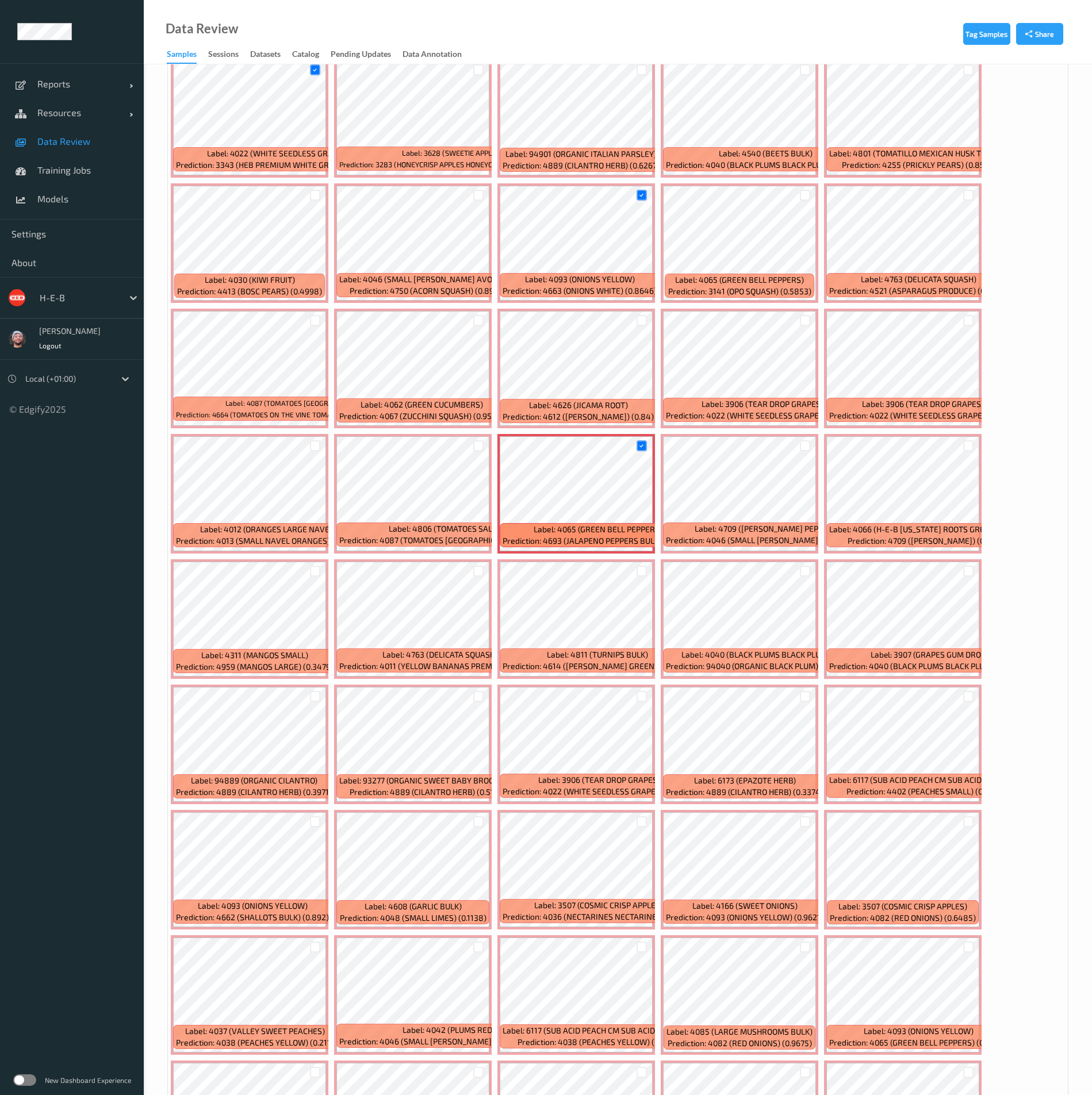
scroll to position [4053, 0]
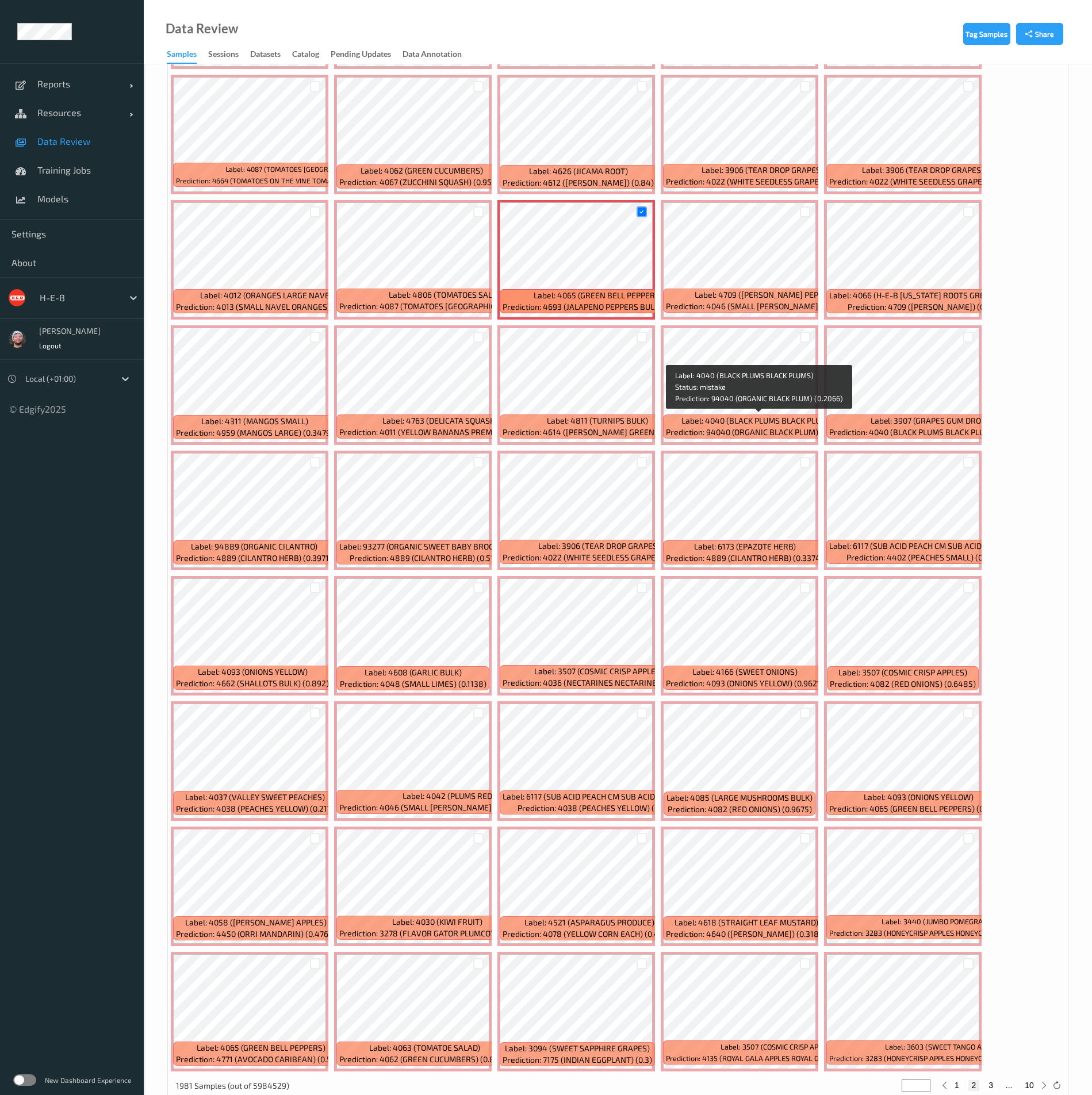
scroll to position [4309, 0]
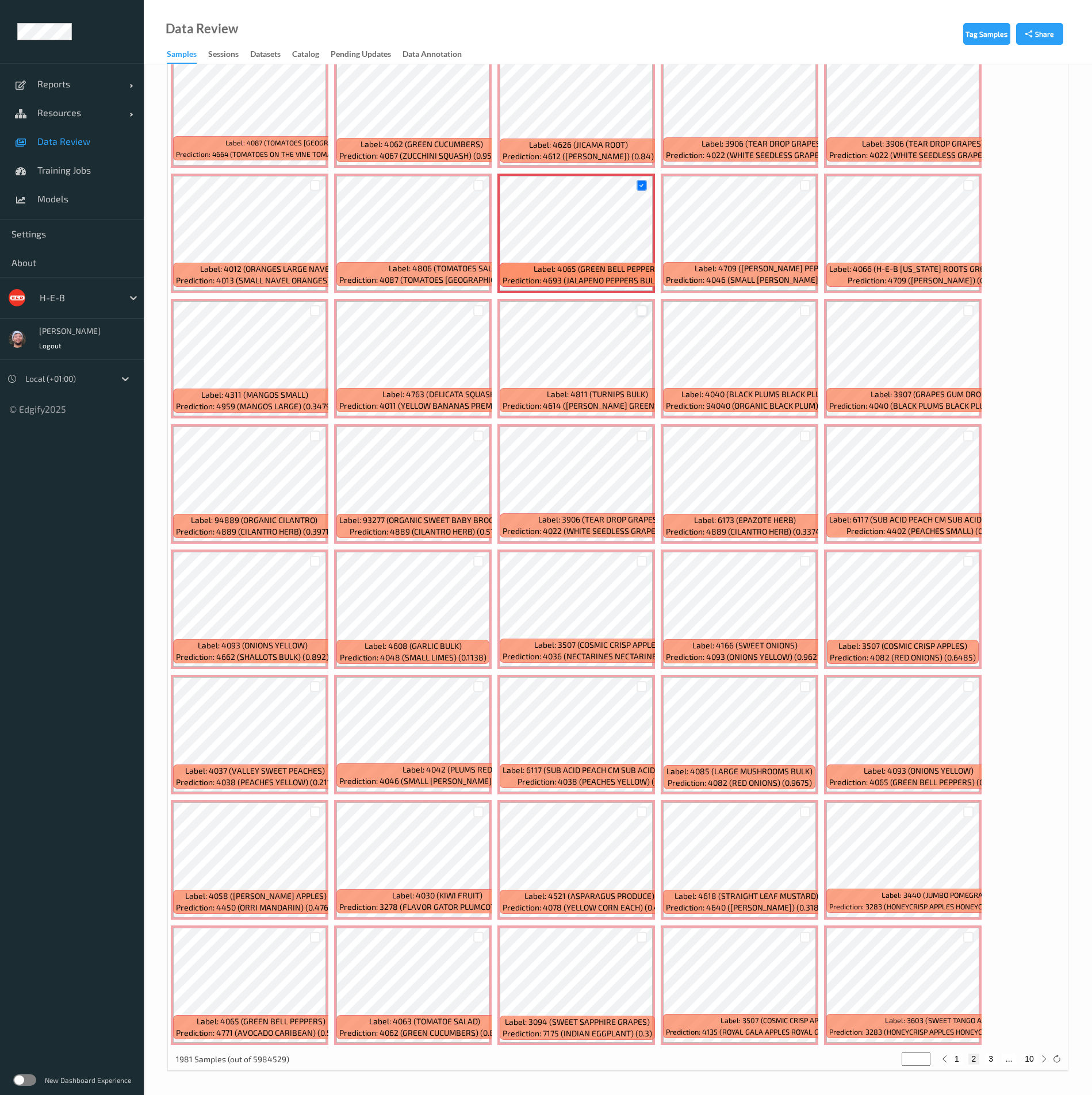
click at [637, 311] on div at bounding box center [642, 311] width 11 height 11
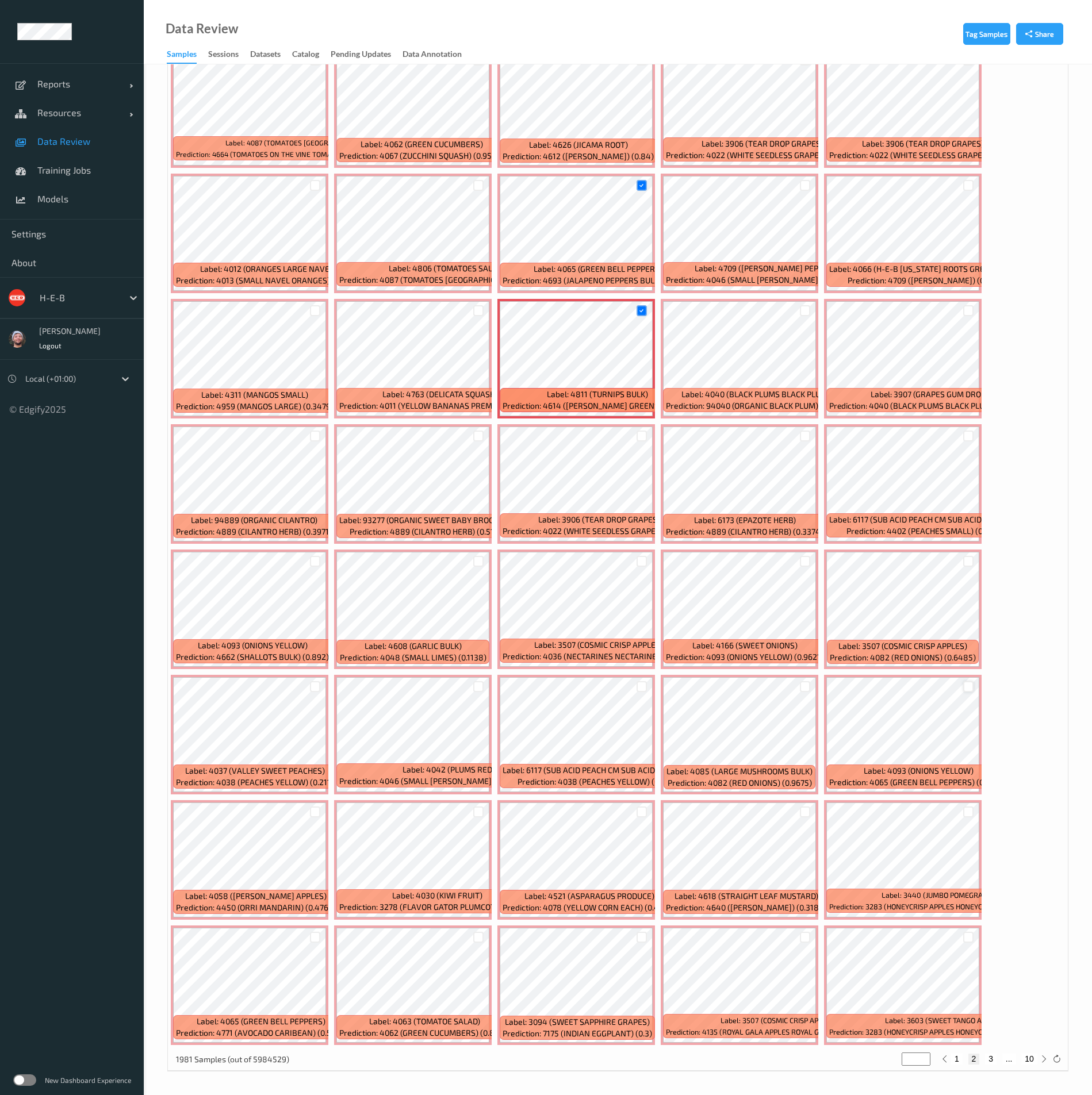
click at [968, 536] on div at bounding box center [968, 686] width 11 height 11
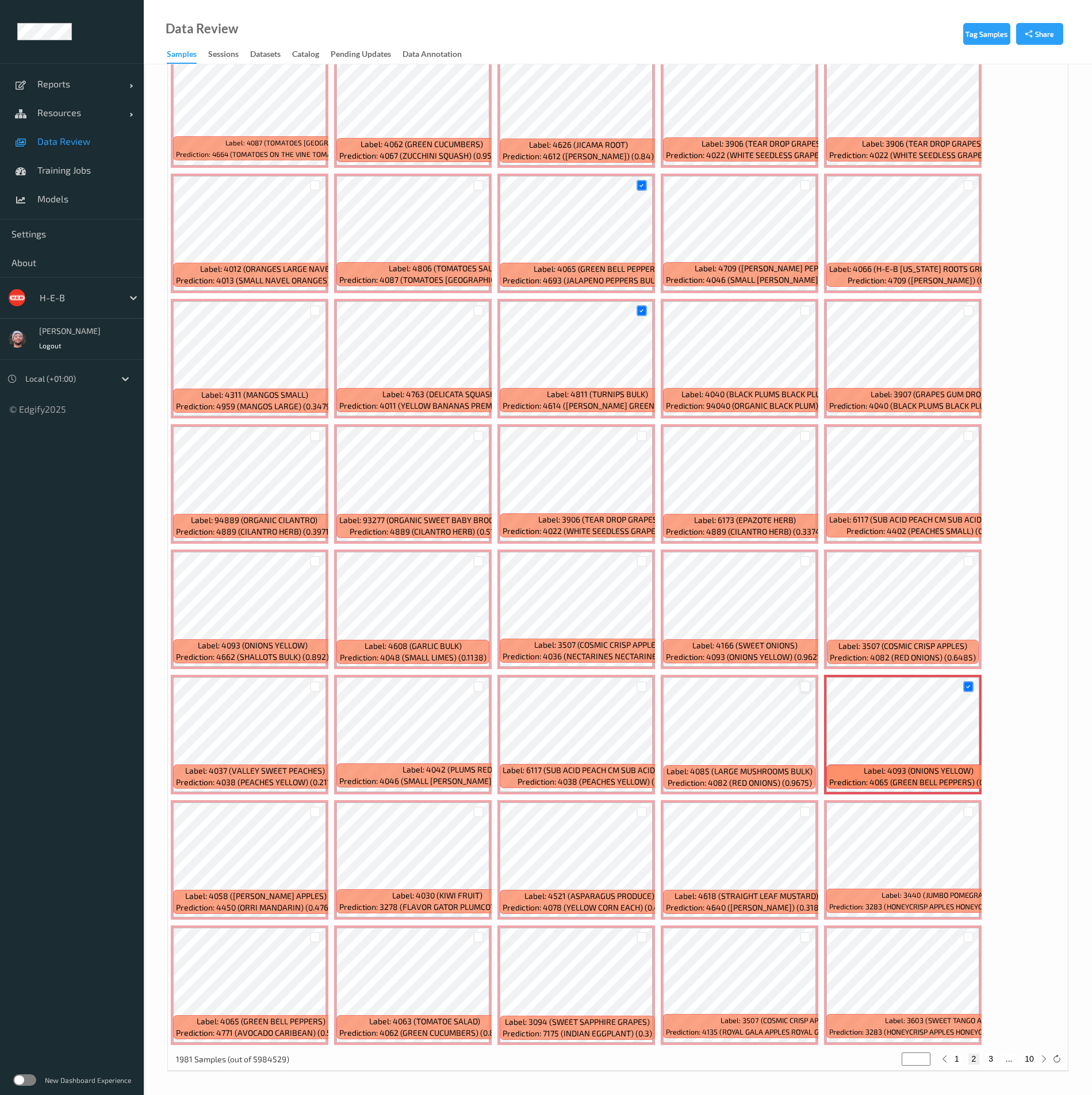
click at [802, 536] on div at bounding box center [805, 686] width 11 height 11
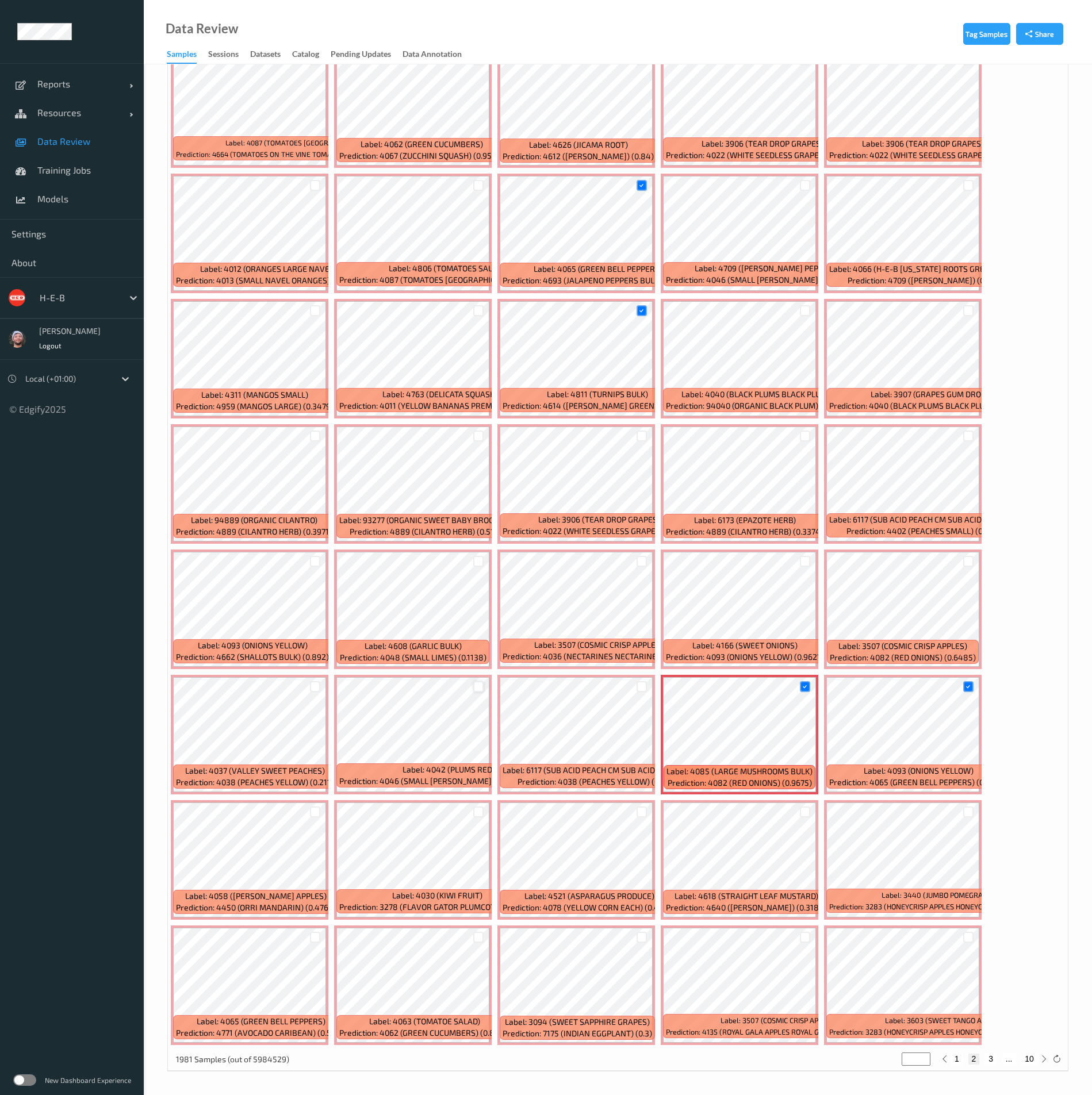
click at [474, 536] on div at bounding box center [478, 686] width 11 height 11
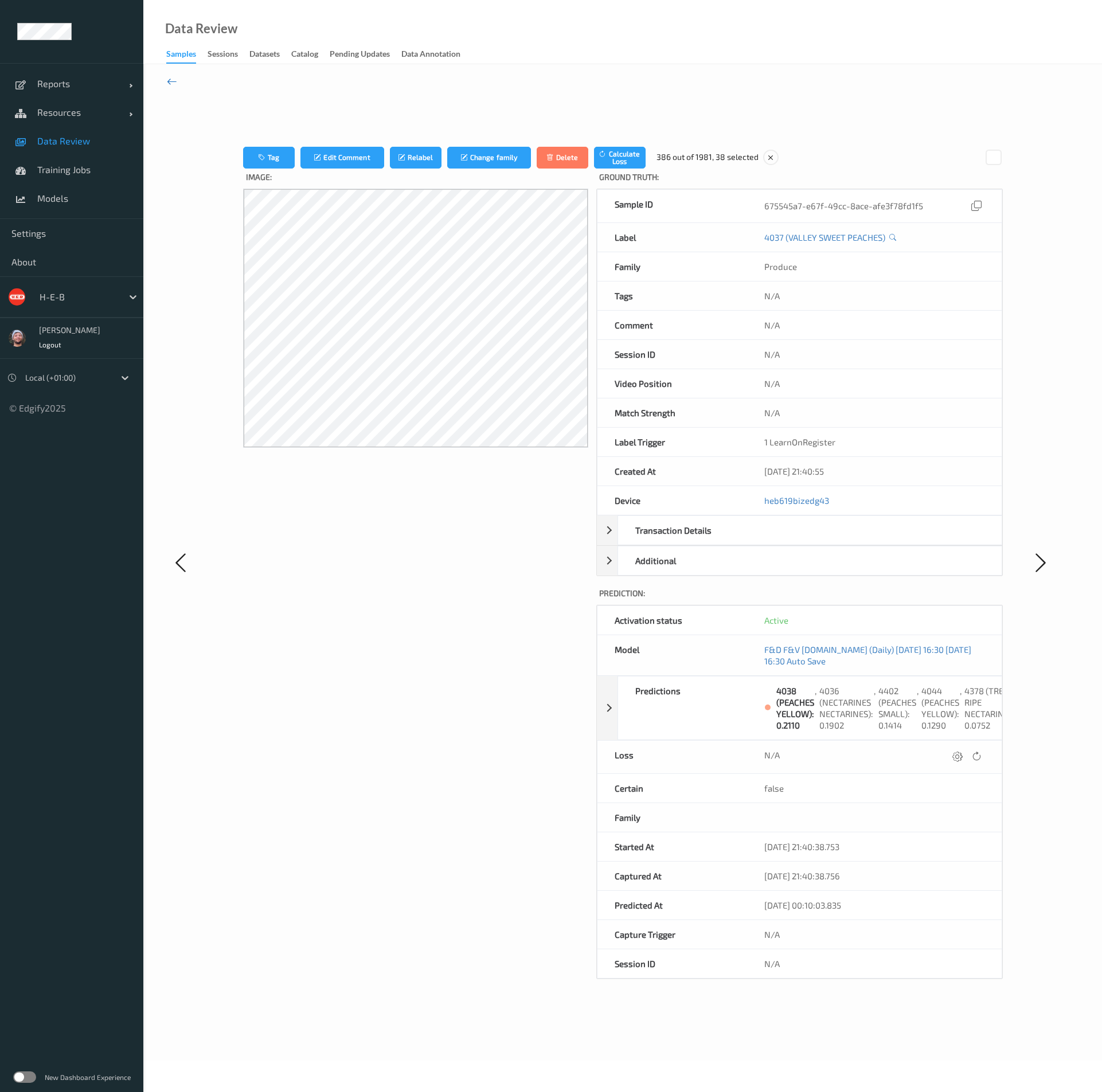
click at [173, 78] on icon at bounding box center [172, 81] width 10 height 13
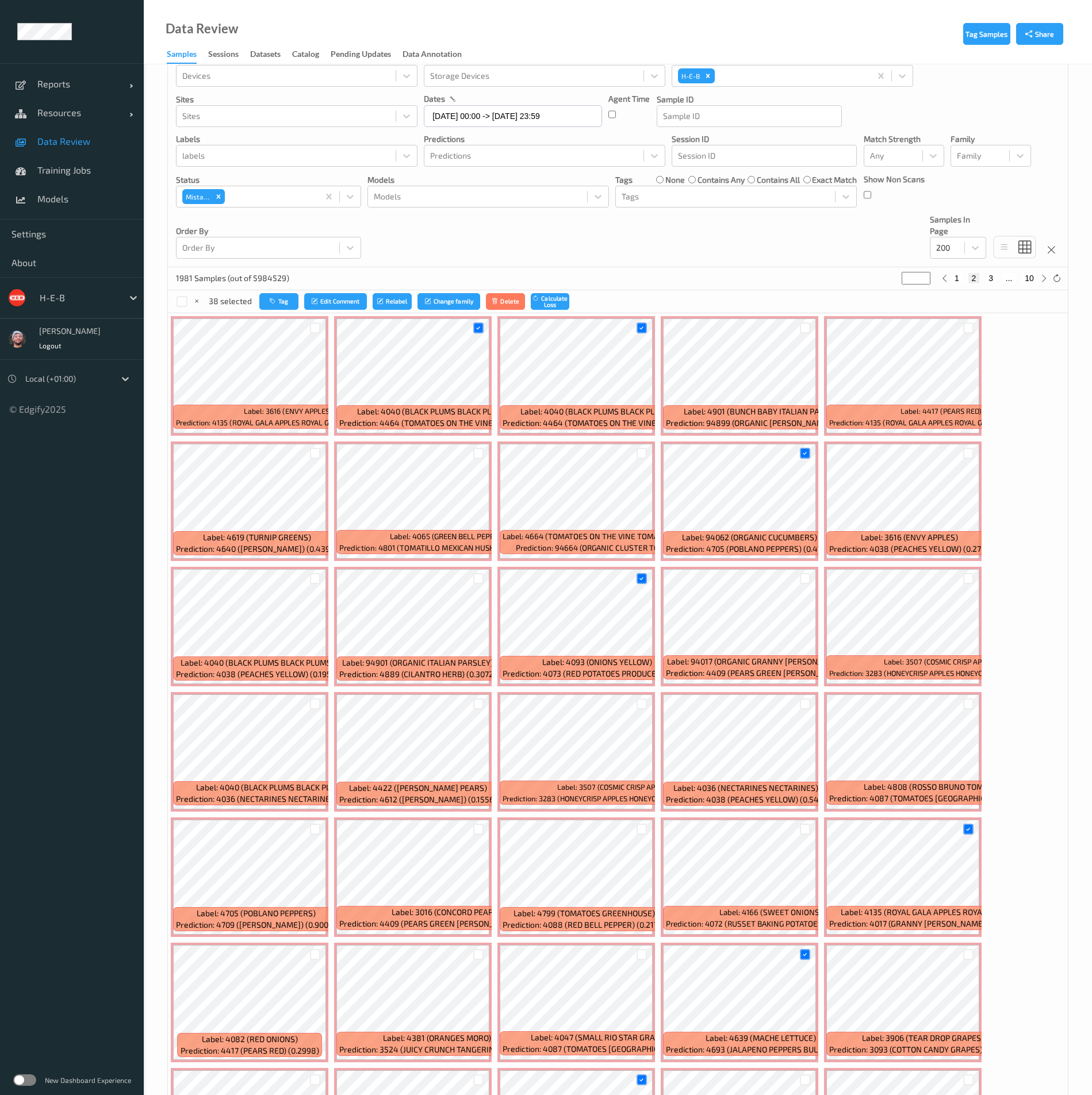
scroll to position [4309, 0]
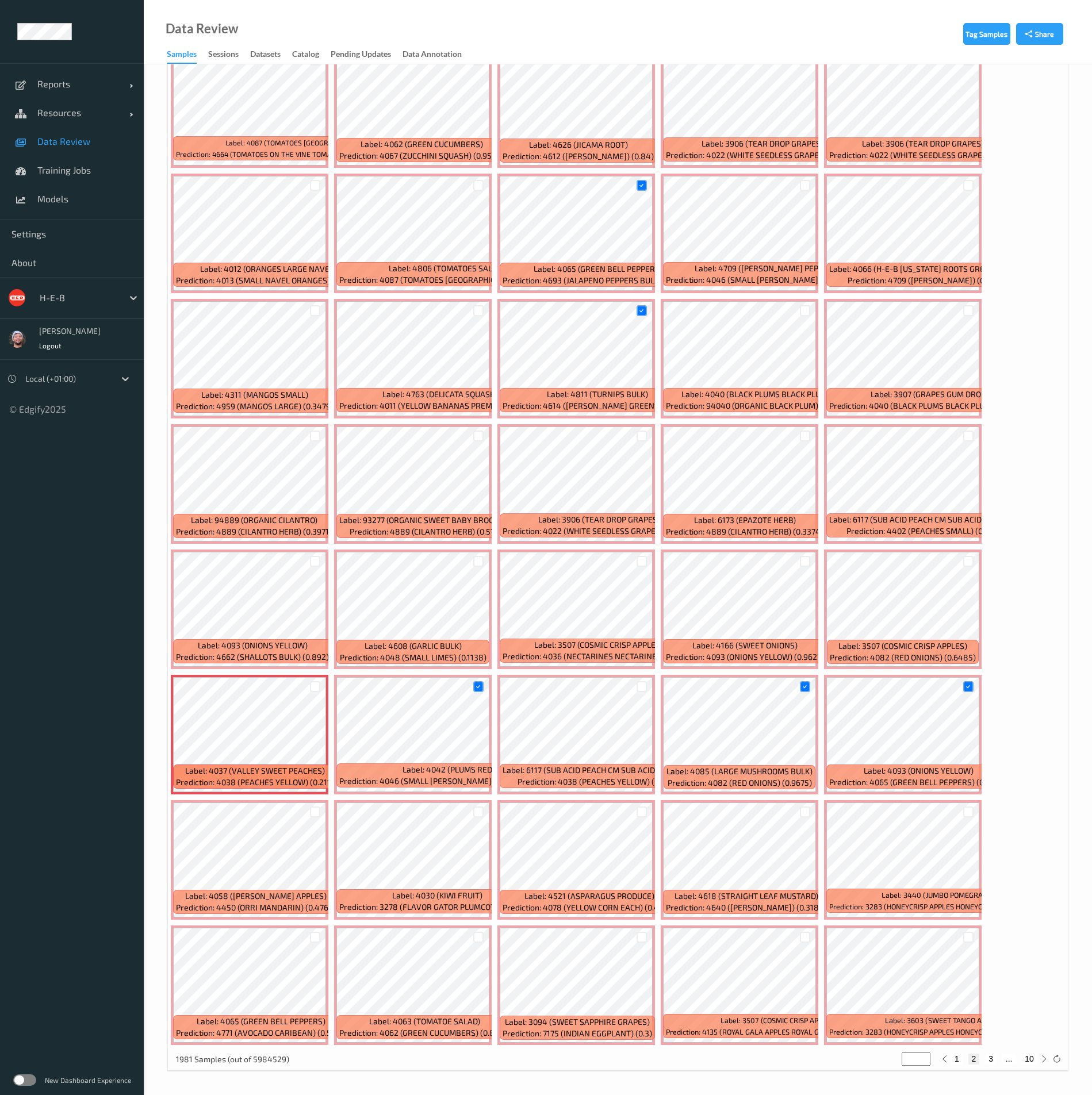
click at [835, 536] on div "1981 Samples (out of 5984529) * 1 2 3 ... 10" at bounding box center [617, 1059] width 900 height 23
click at [478, 536] on div at bounding box center [478, 937] width 11 height 11
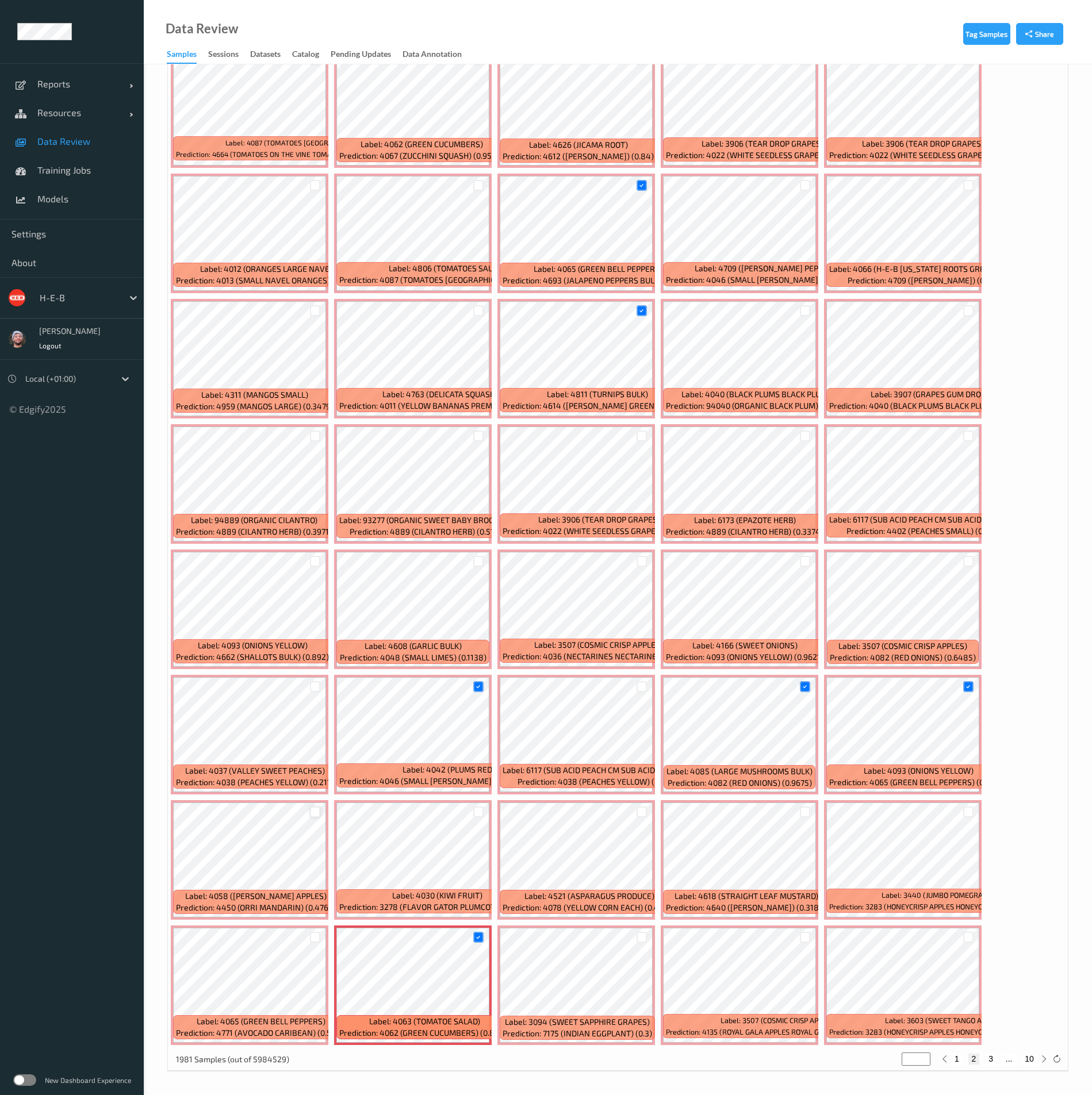
click at [317, 536] on div at bounding box center [315, 812] width 11 height 11
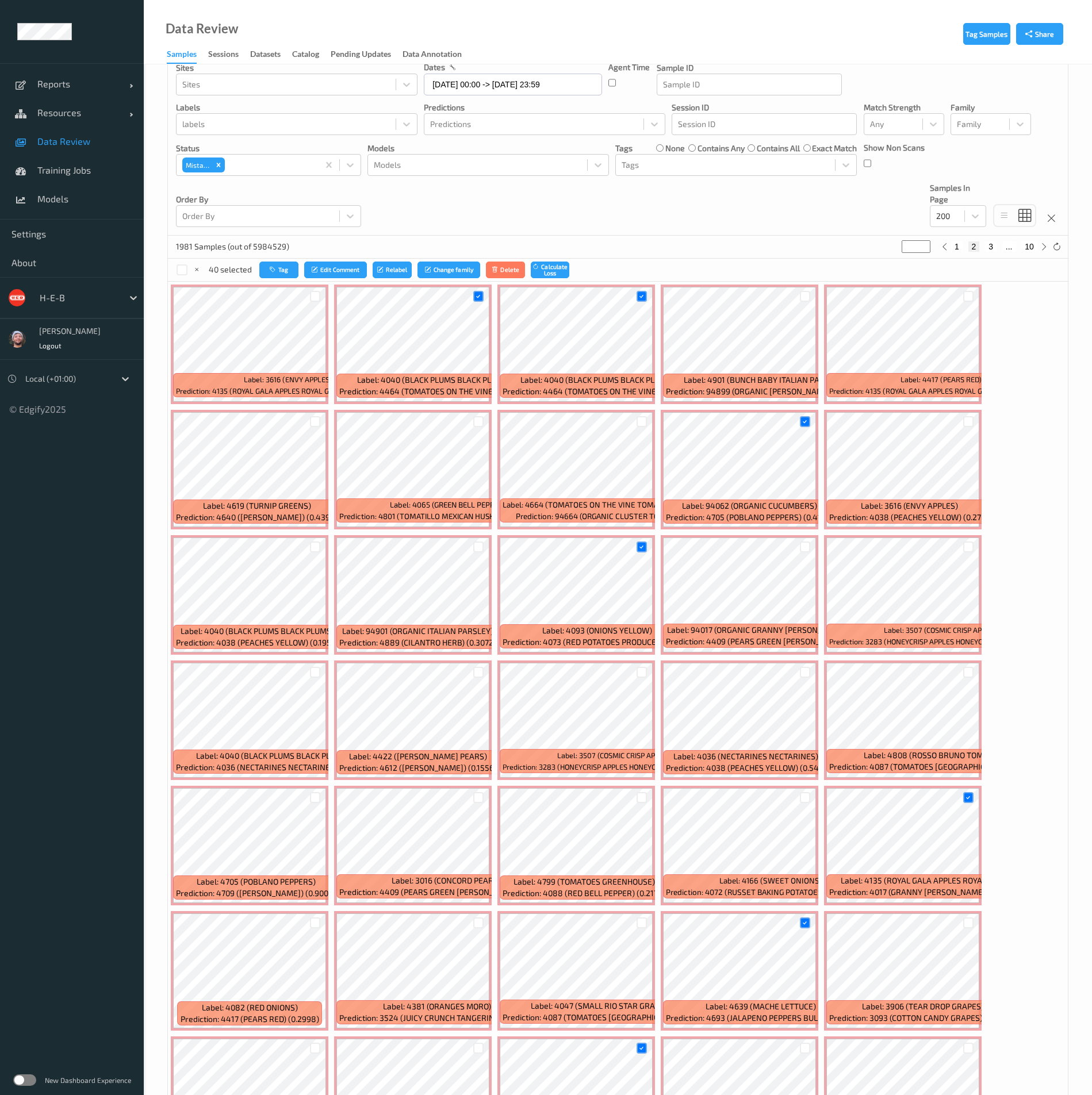
scroll to position [0, 0]
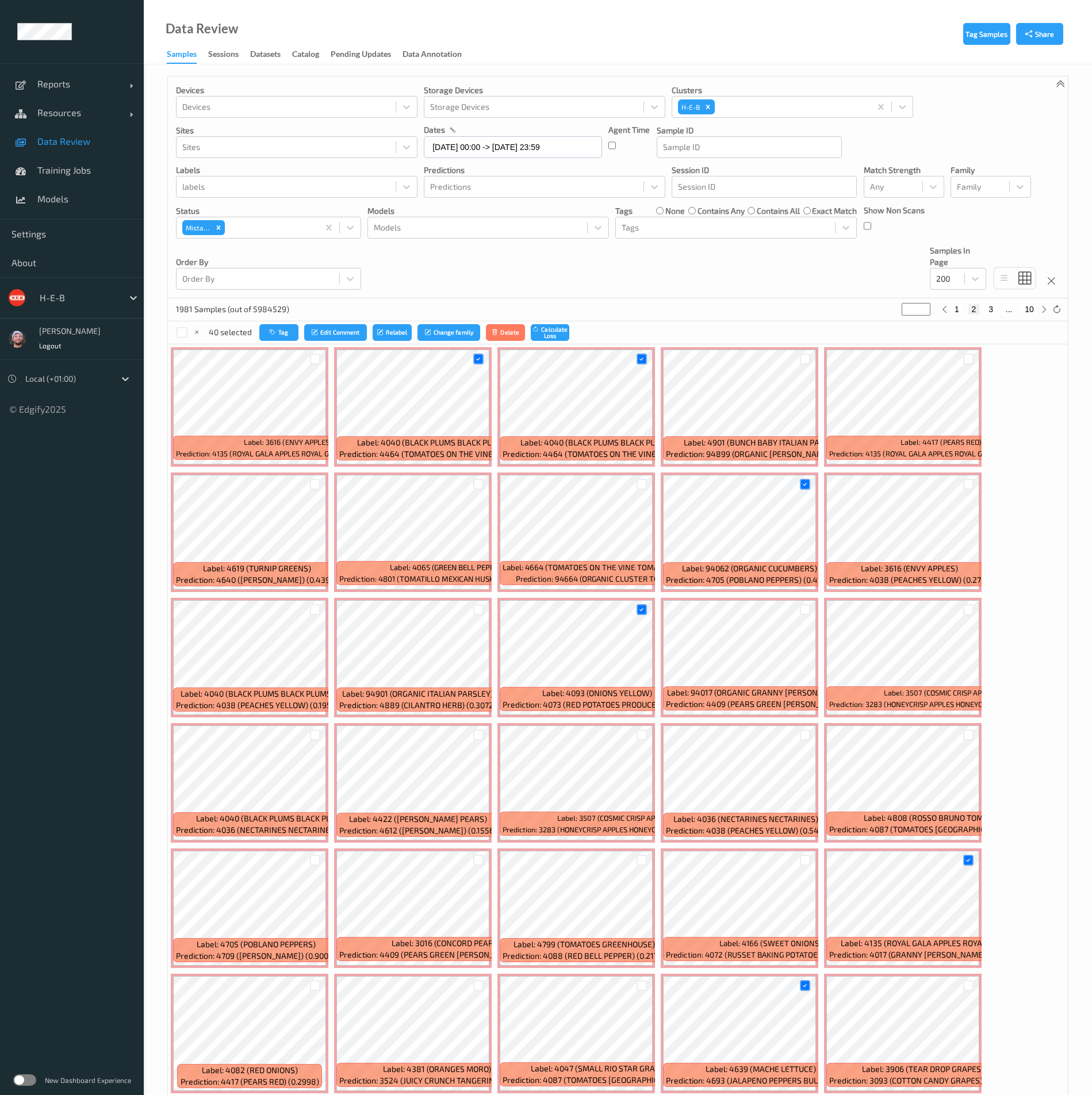
click at [274, 322] on div "40 selected Tag Edit Comment Relabel Change family Delete Calculate Loss" at bounding box center [617, 333] width 900 height 23
click at [272, 327] on button "Tag" at bounding box center [279, 333] width 39 height 17
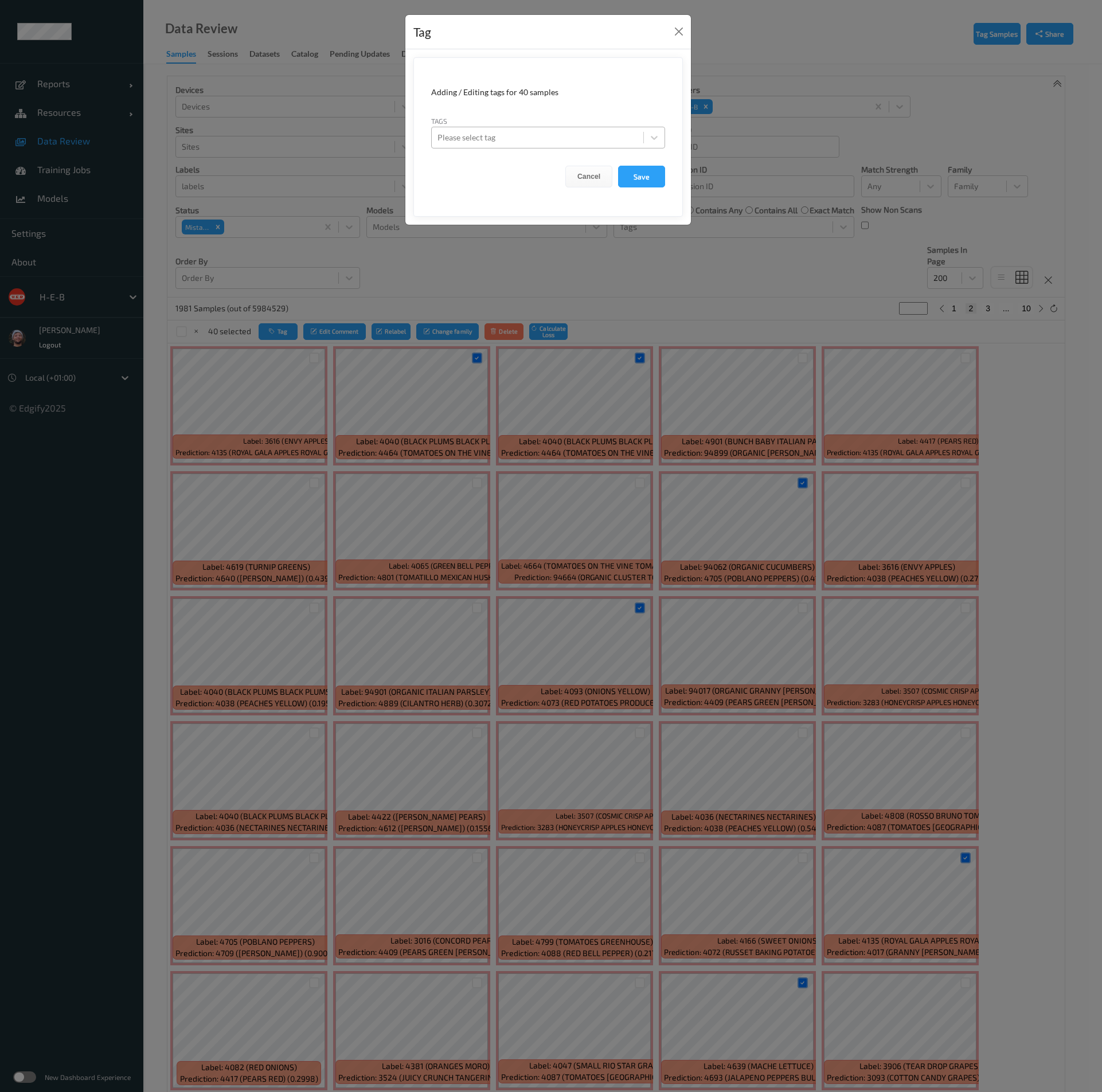
click at [480, 137] on div at bounding box center [537, 138] width 200 height 14
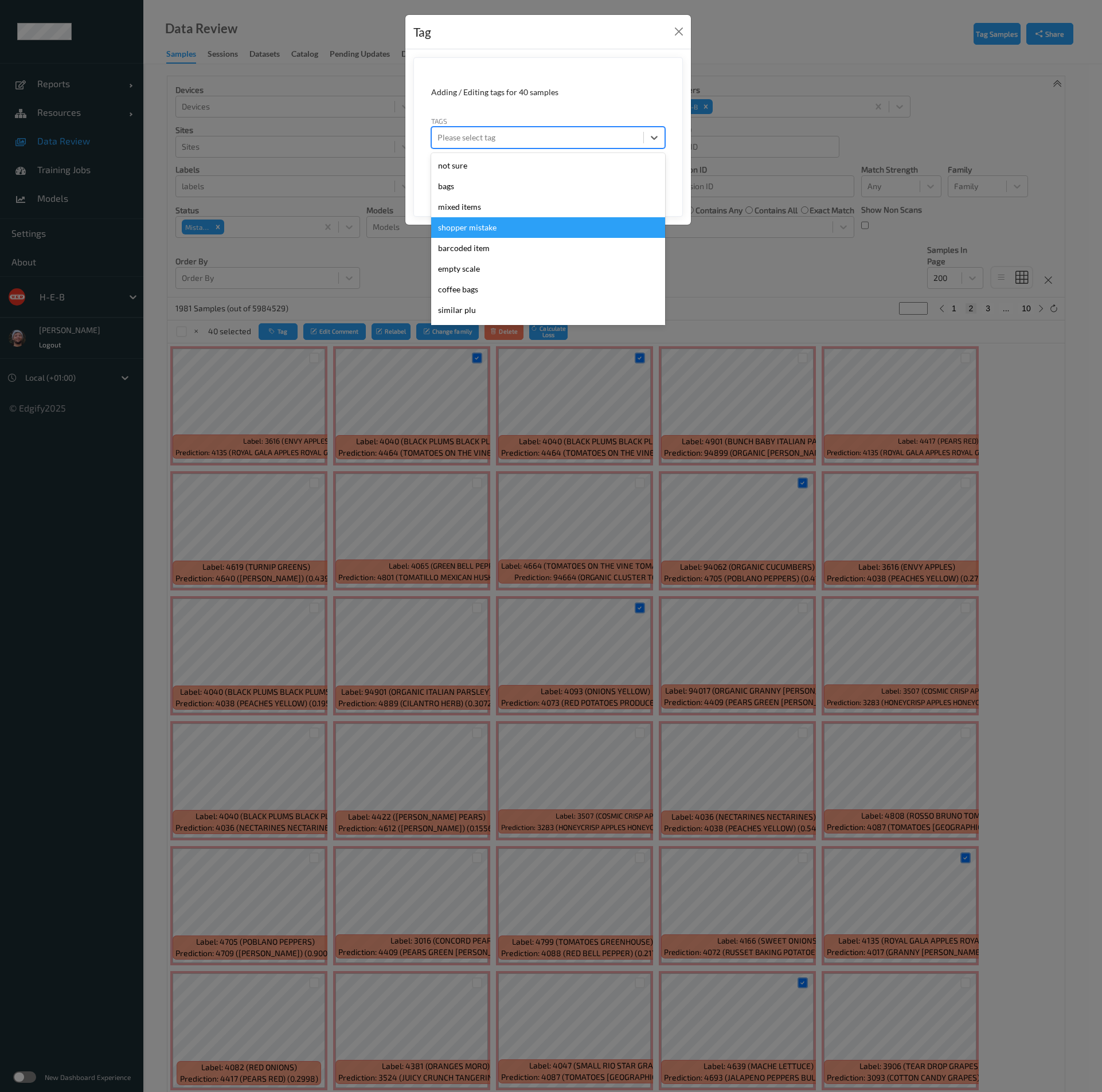
click at [489, 226] on div "shopper mistake" at bounding box center [548, 227] width 234 height 20
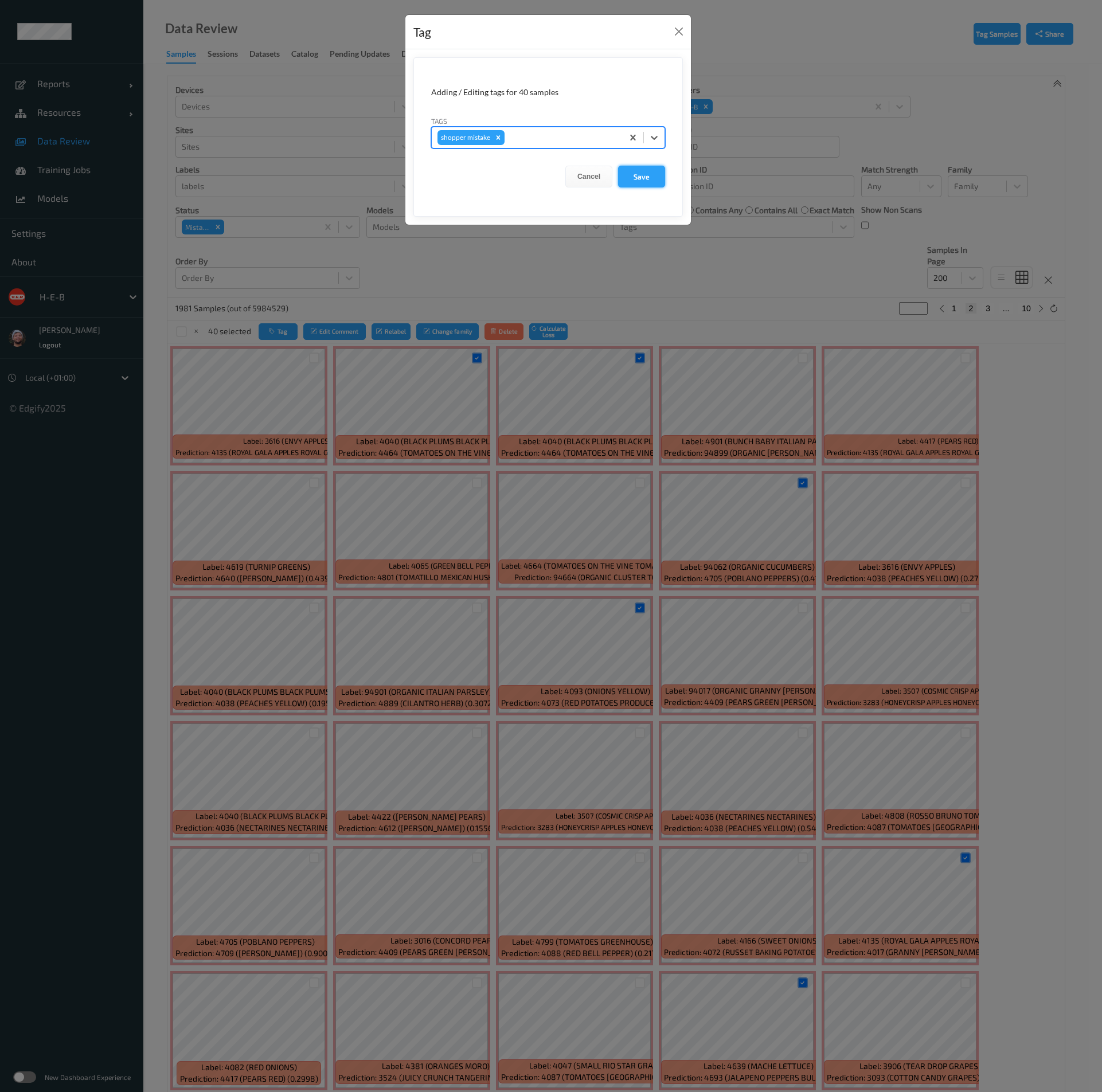
click at [647, 173] on button "Save" at bounding box center [641, 176] width 47 height 22
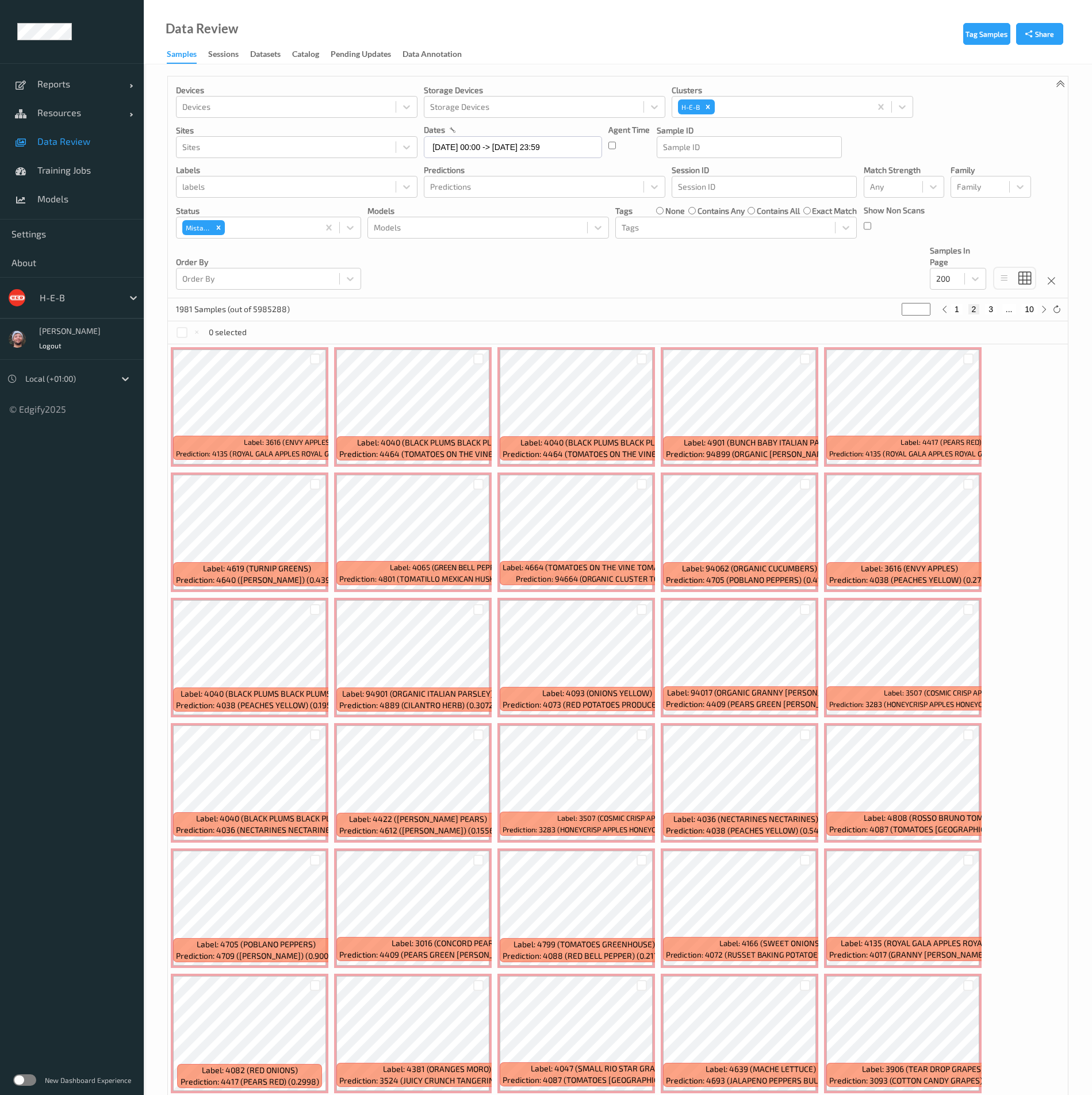
click at [989, 315] on div "1 2 3 ... 10" at bounding box center [995, 309] width 112 height 13
click at [990, 313] on button "3" at bounding box center [991, 309] width 12 height 10
type input "*"
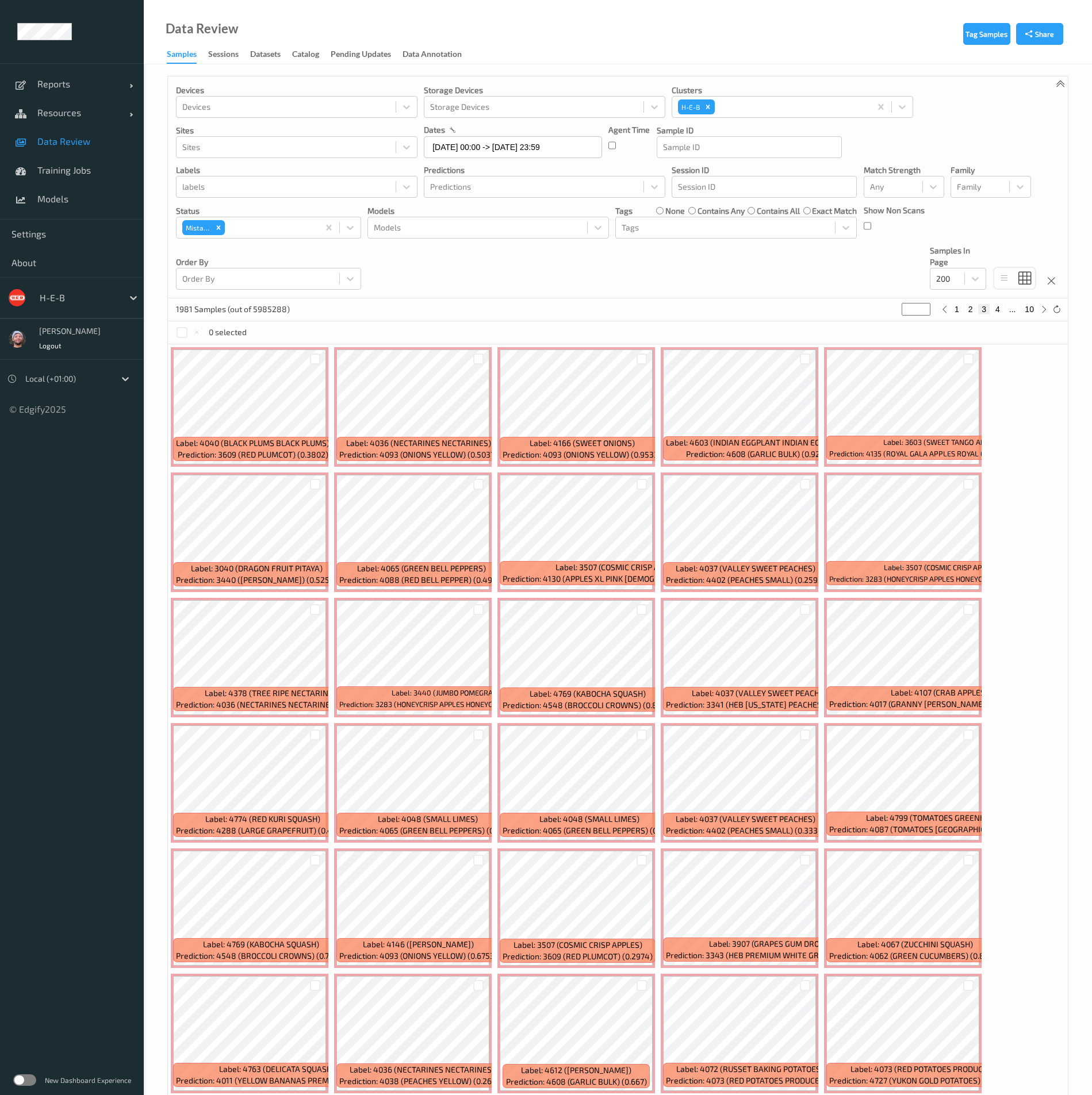
click at [802, 355] on div at bounding box center [805, 359] width 11 height 11
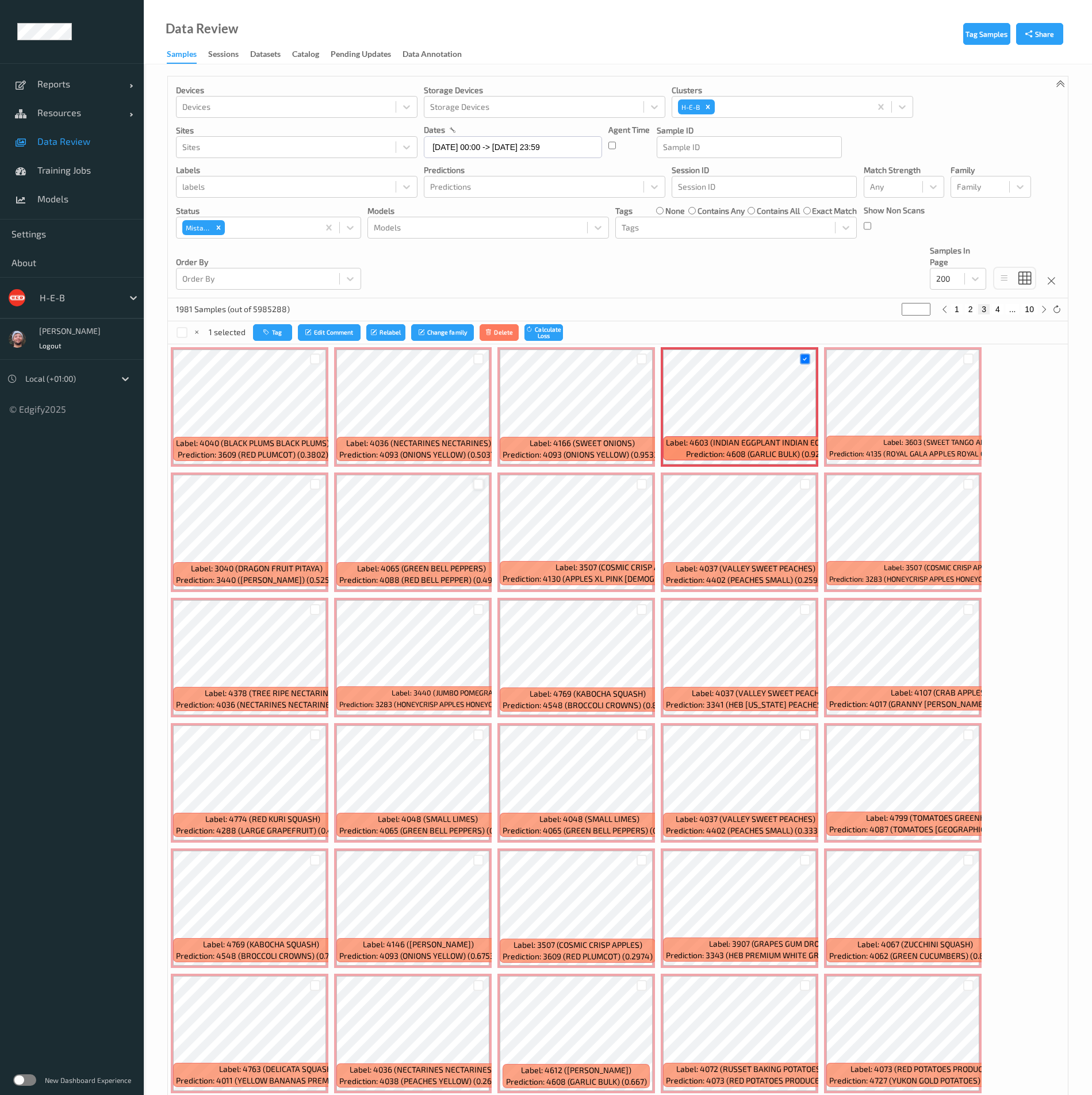
click at [482, 487] on div at bounding box center [478, 484] width 11 height 11
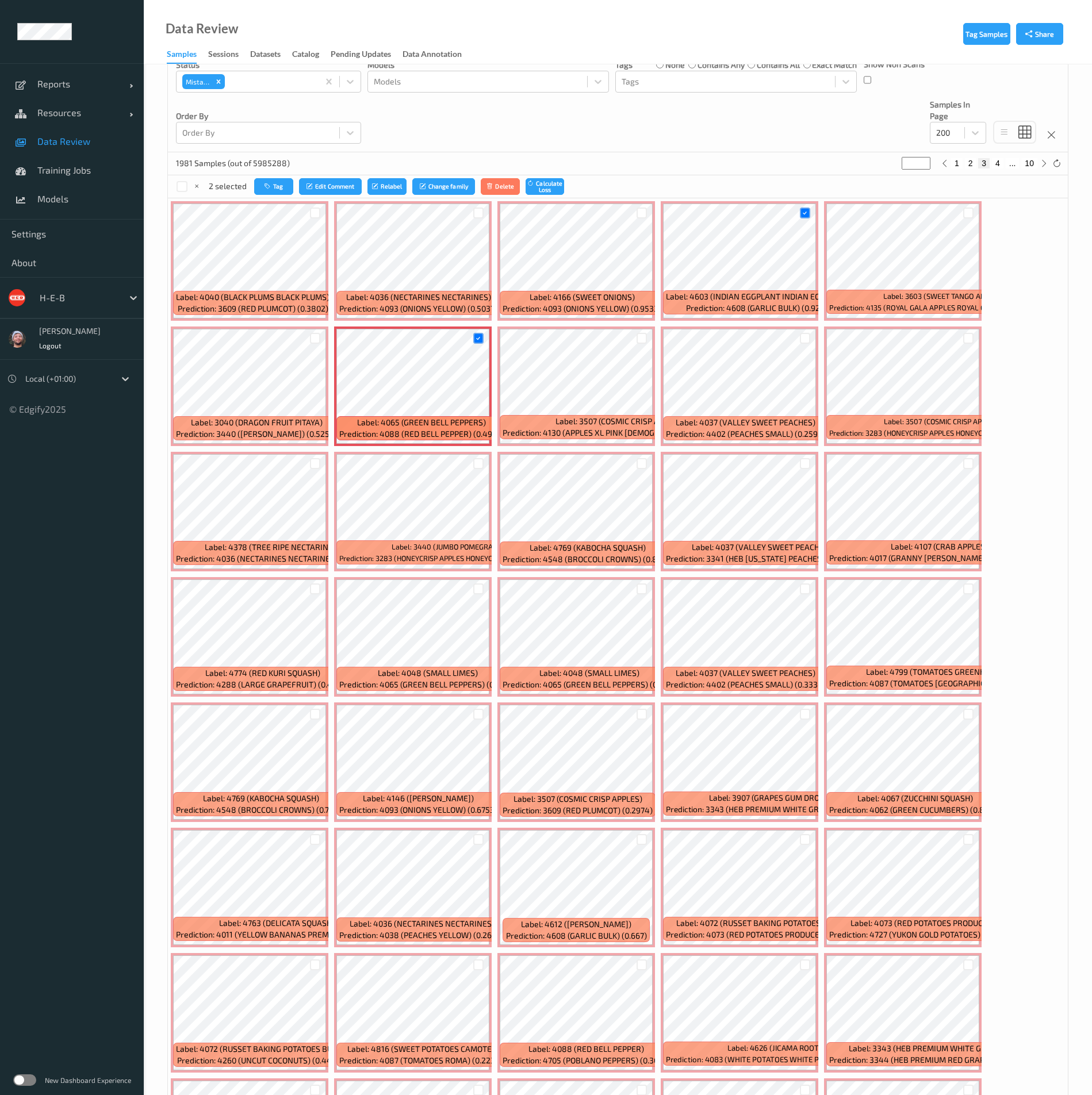
scroll to position [173, 0]
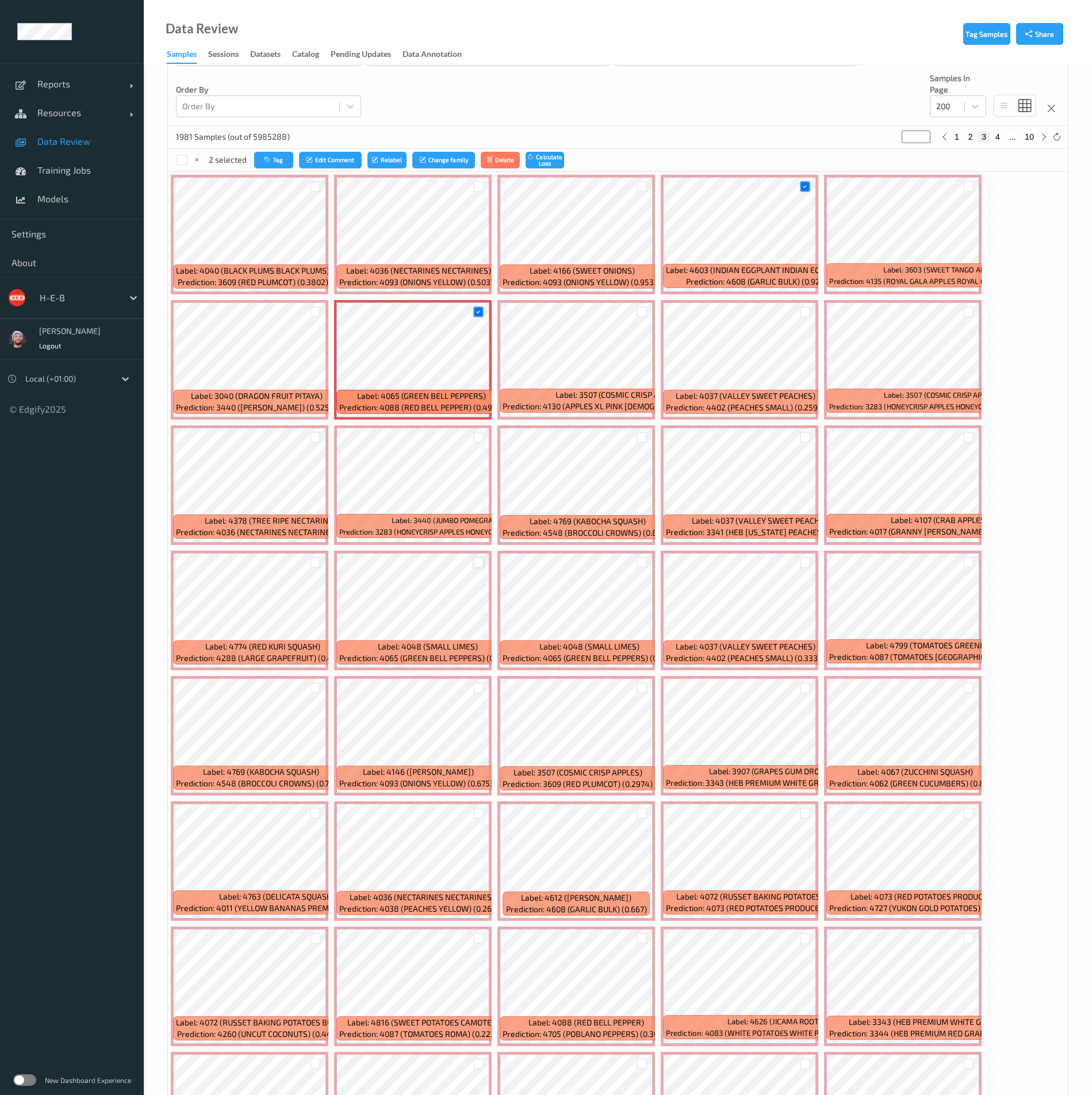
click at [478, 536] on div at bounding box center [478, 562] width 11 height 11
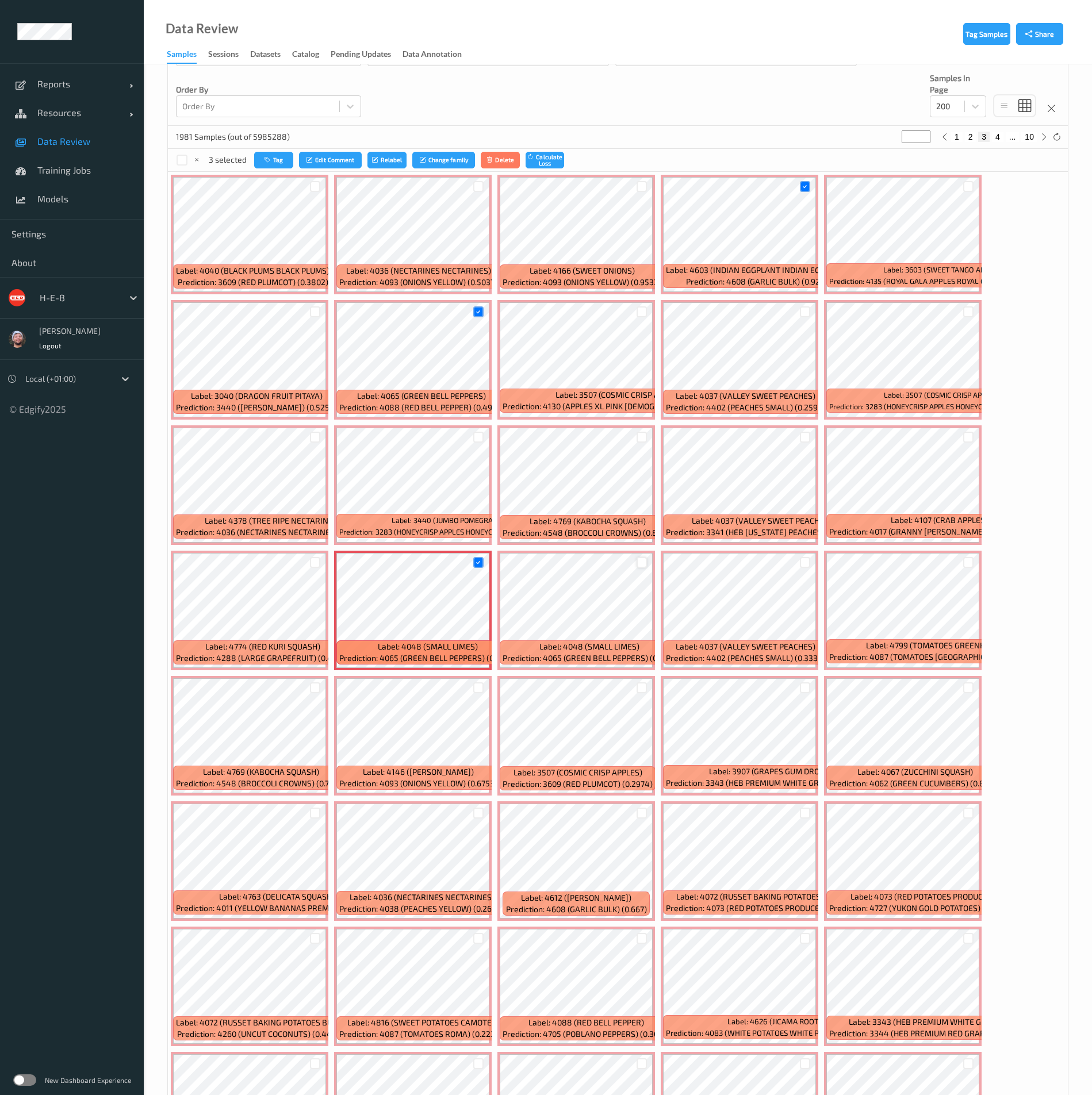
click at [639, 536] on div at bounding box center [642, 562] width 11 height 11
click at [806, 536] on div at bounding box center [805, 687] width 11 height 11
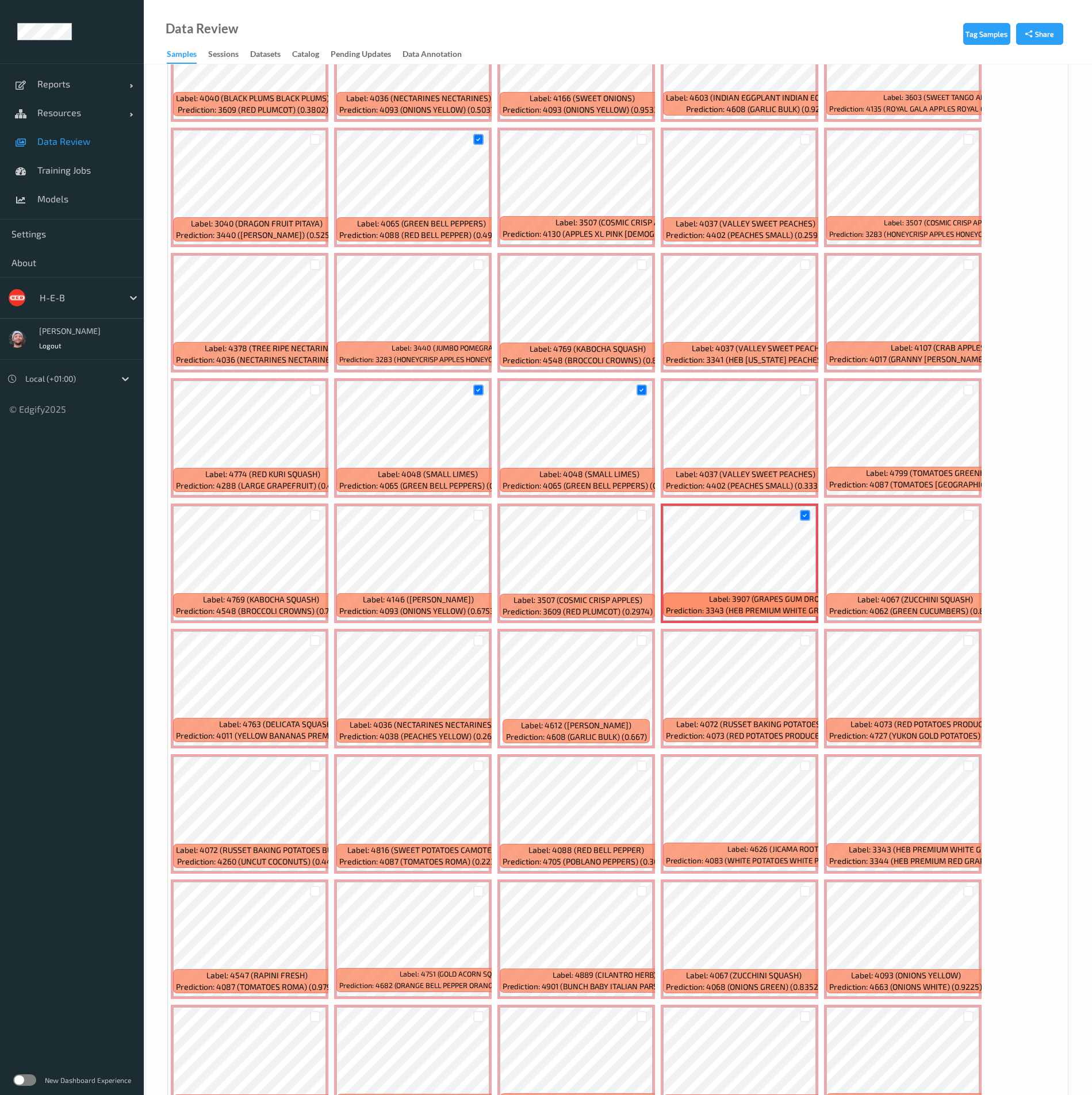
scroll to position [431, 0]
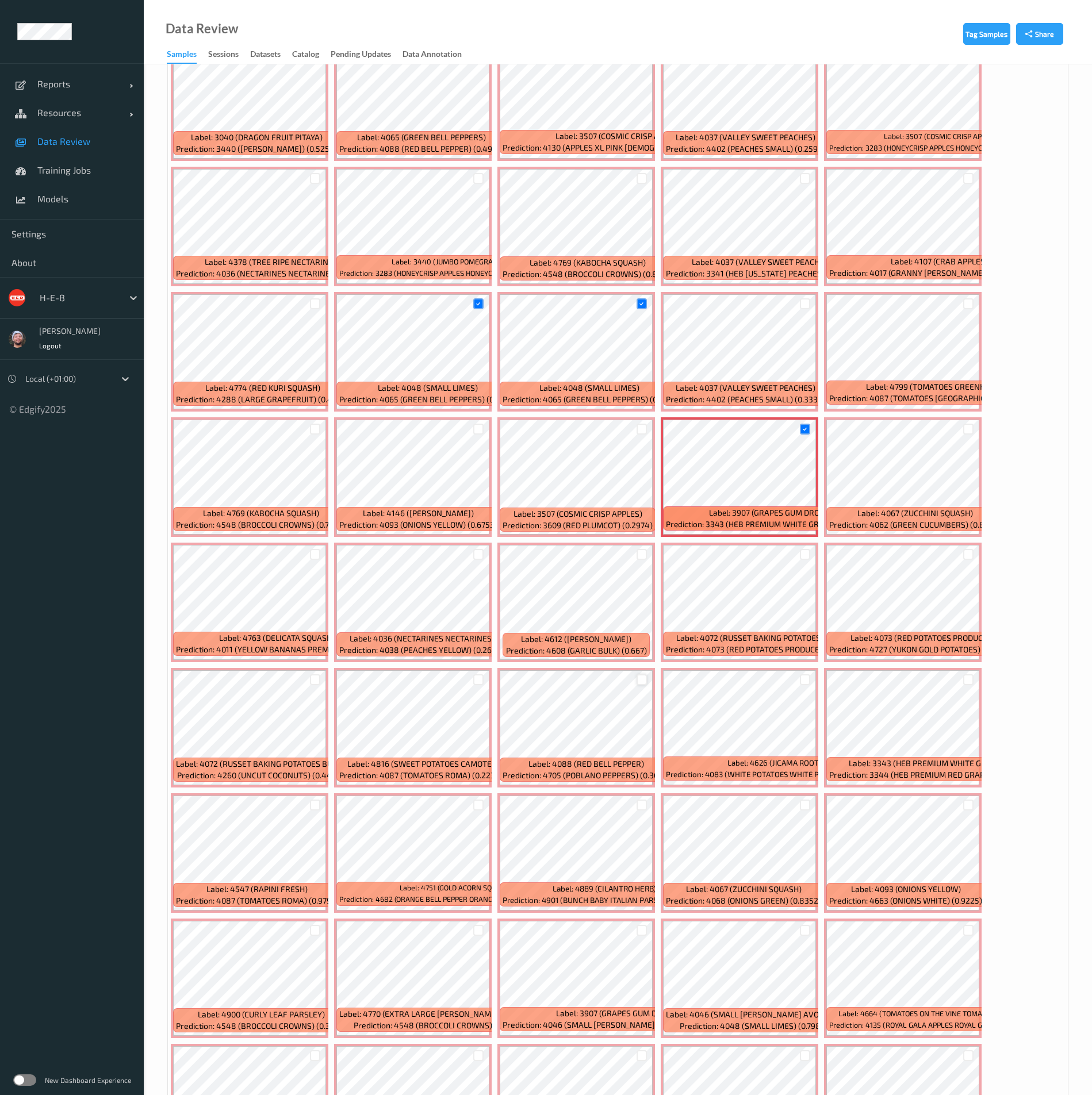
click at [646, 536] on div at bounding box center [642, 680] width 11 height 11
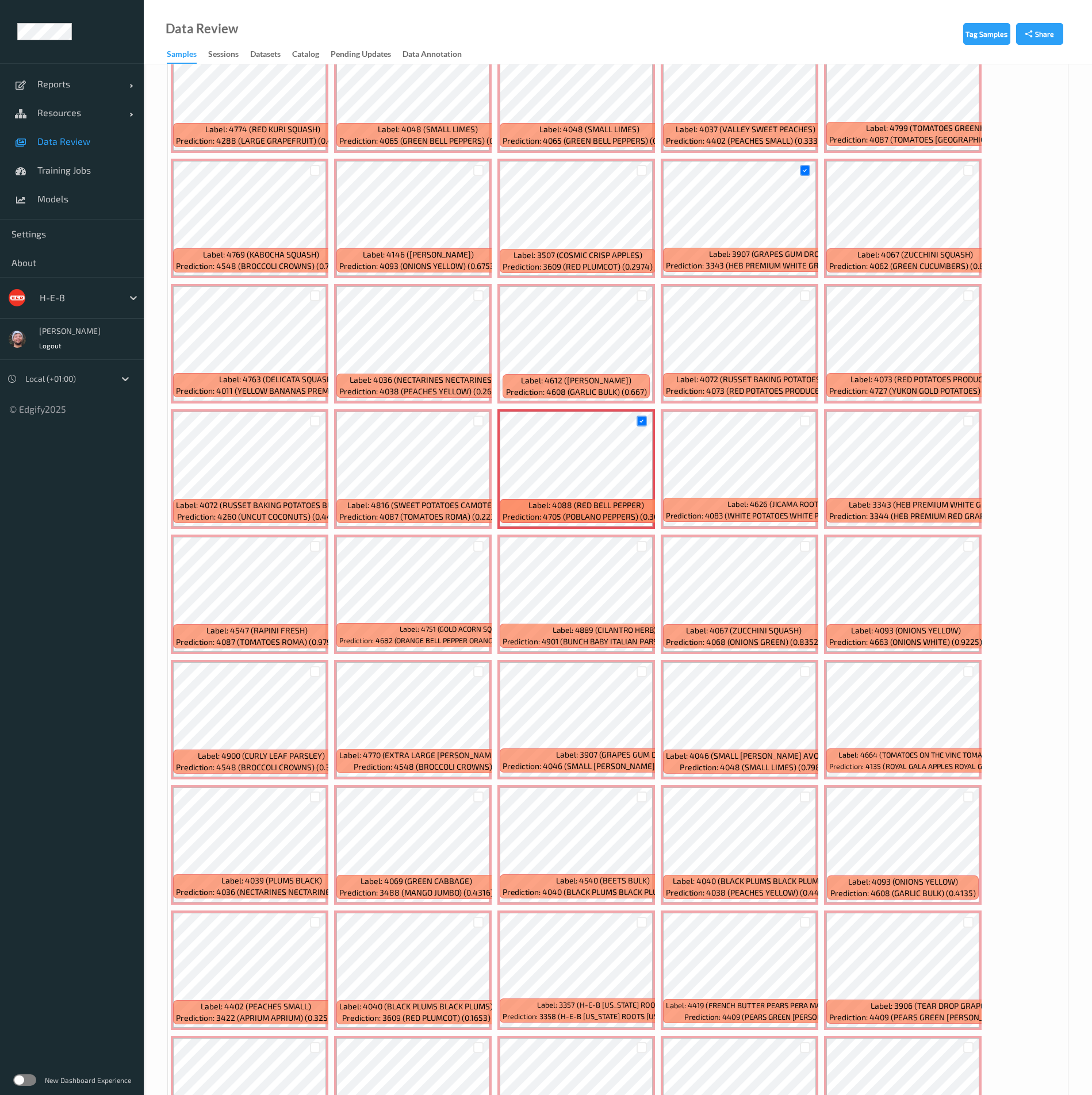
scroll to position [776, 0]
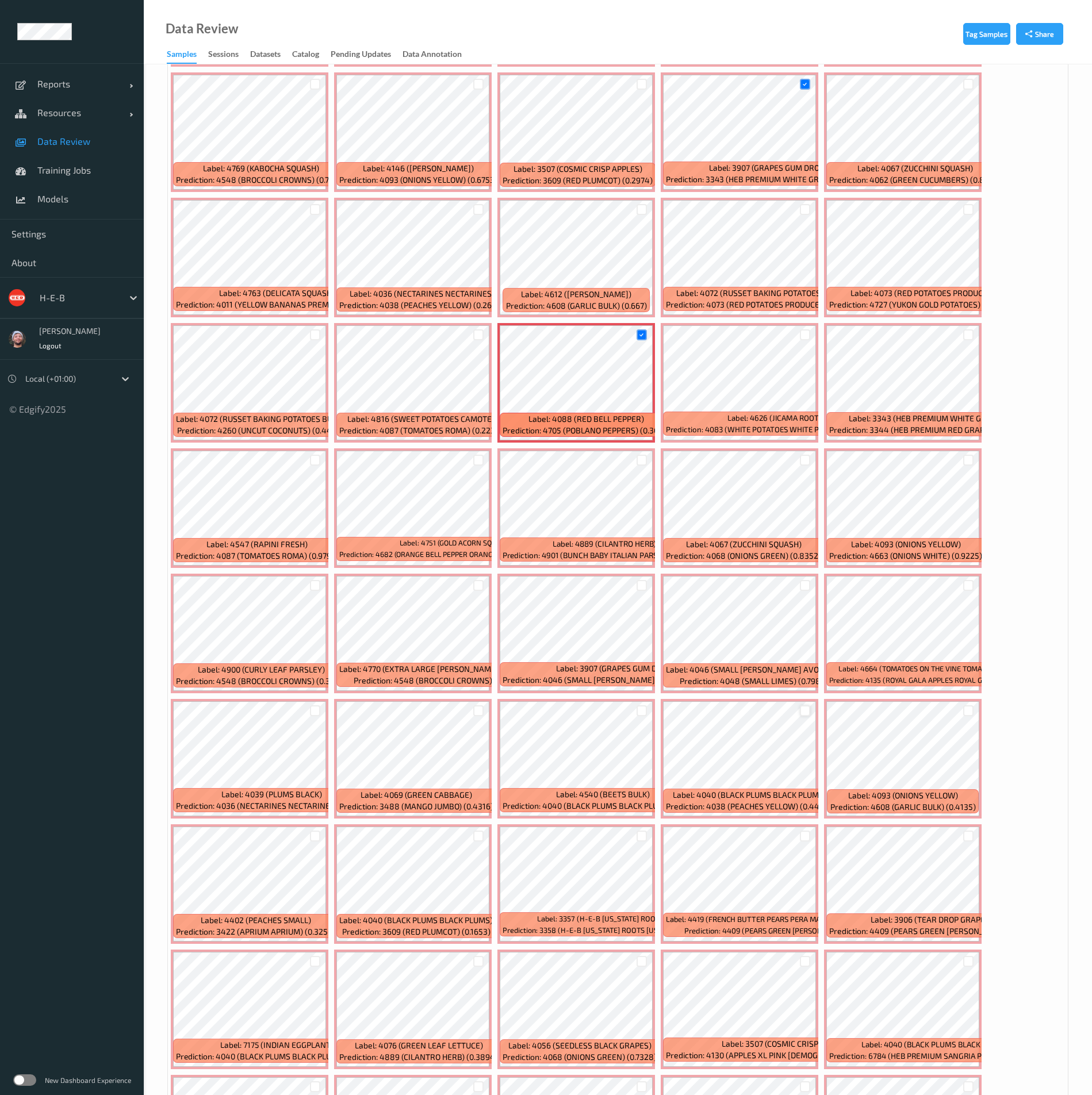
click at [803, 536] on div at bounding box center [805, 711] width 11 height 11
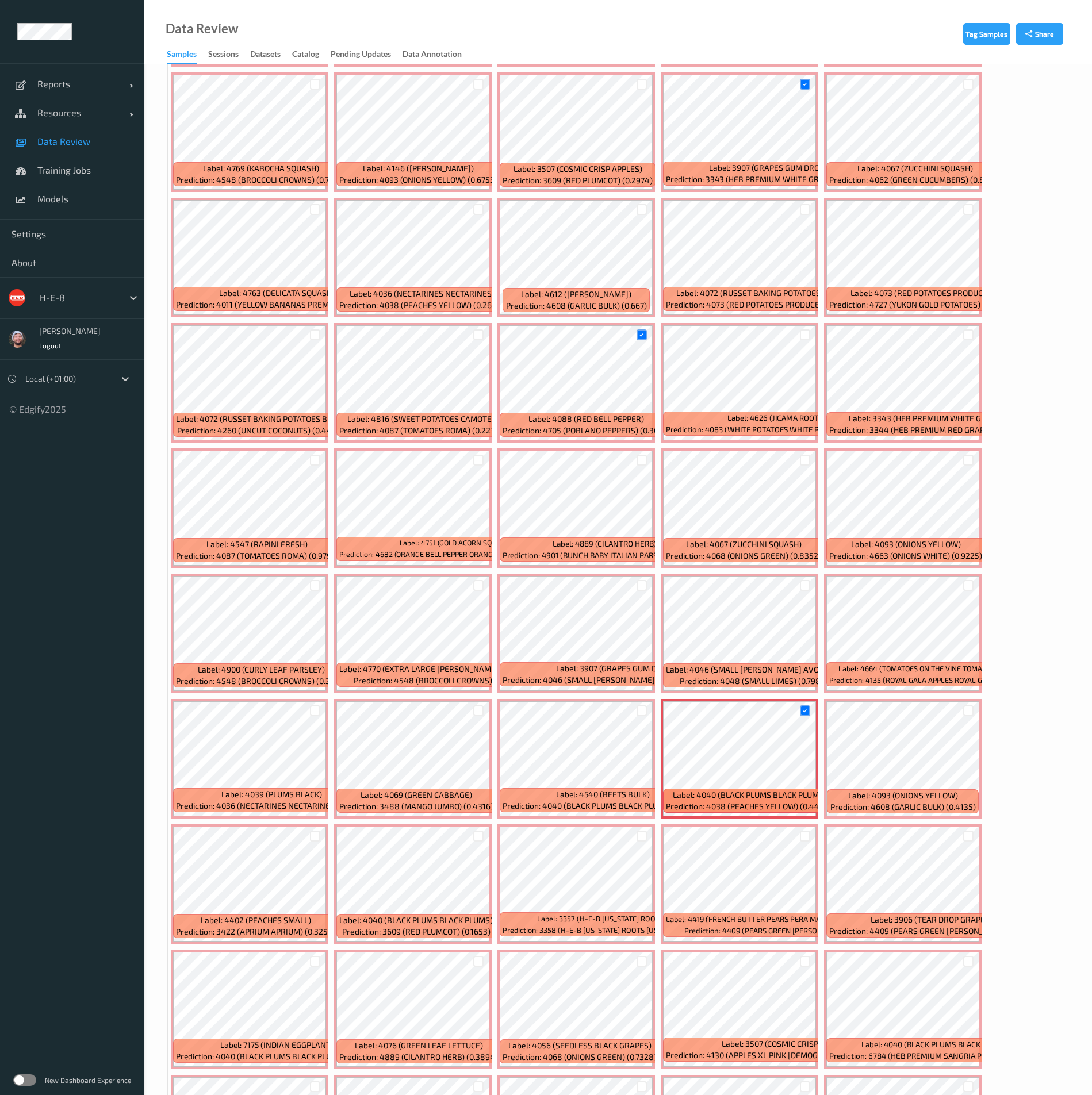
drag, startPoint x: 966, startPoint y: 463, endPoint x: 987, endPoint y: 437, distance: 33.4
click at [966, 463] on div at bounding box center [968, 459] width 11 height 11
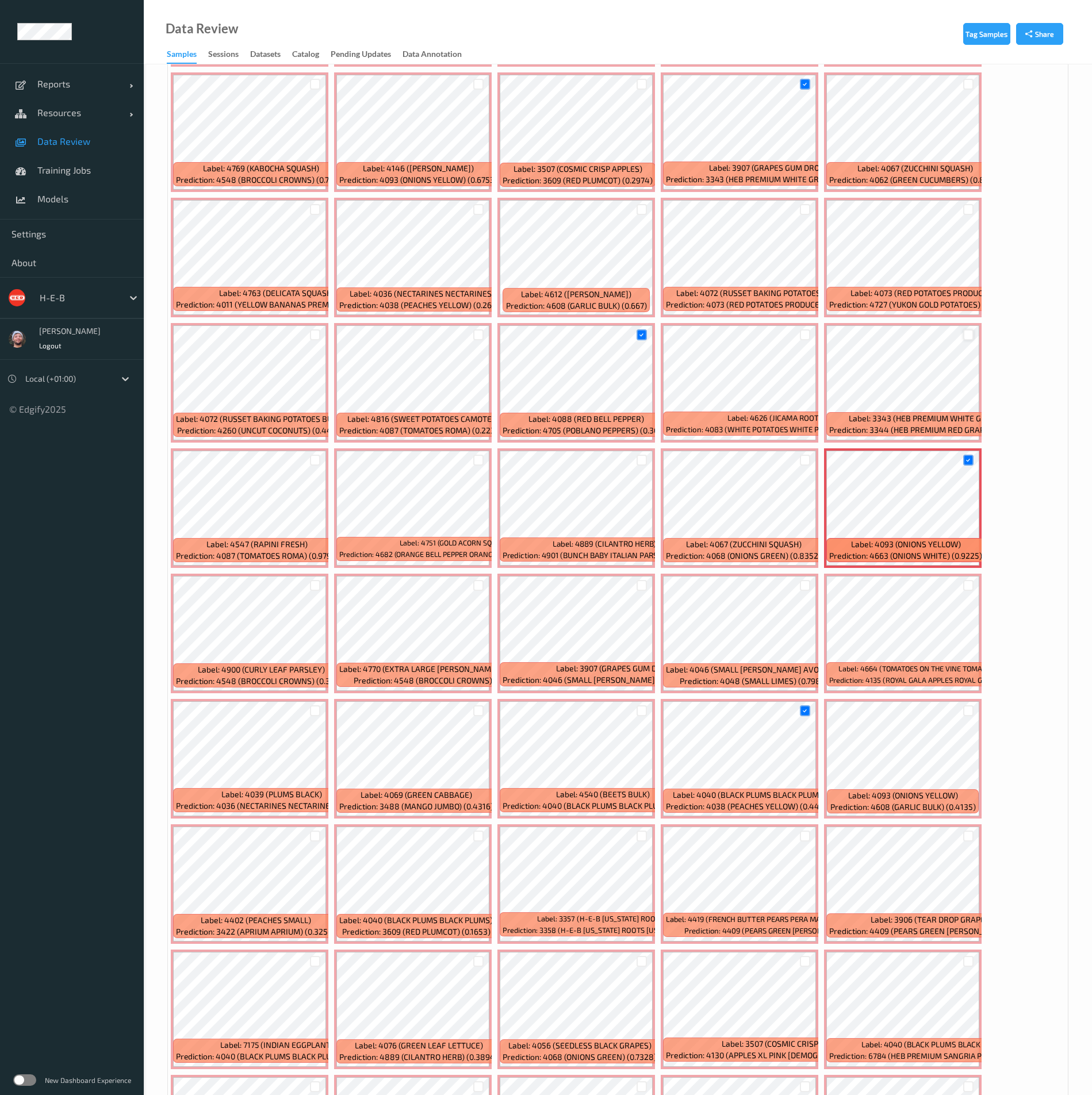
click at [971, 332] on div at bounding box center [968, 334] width 11 height 11
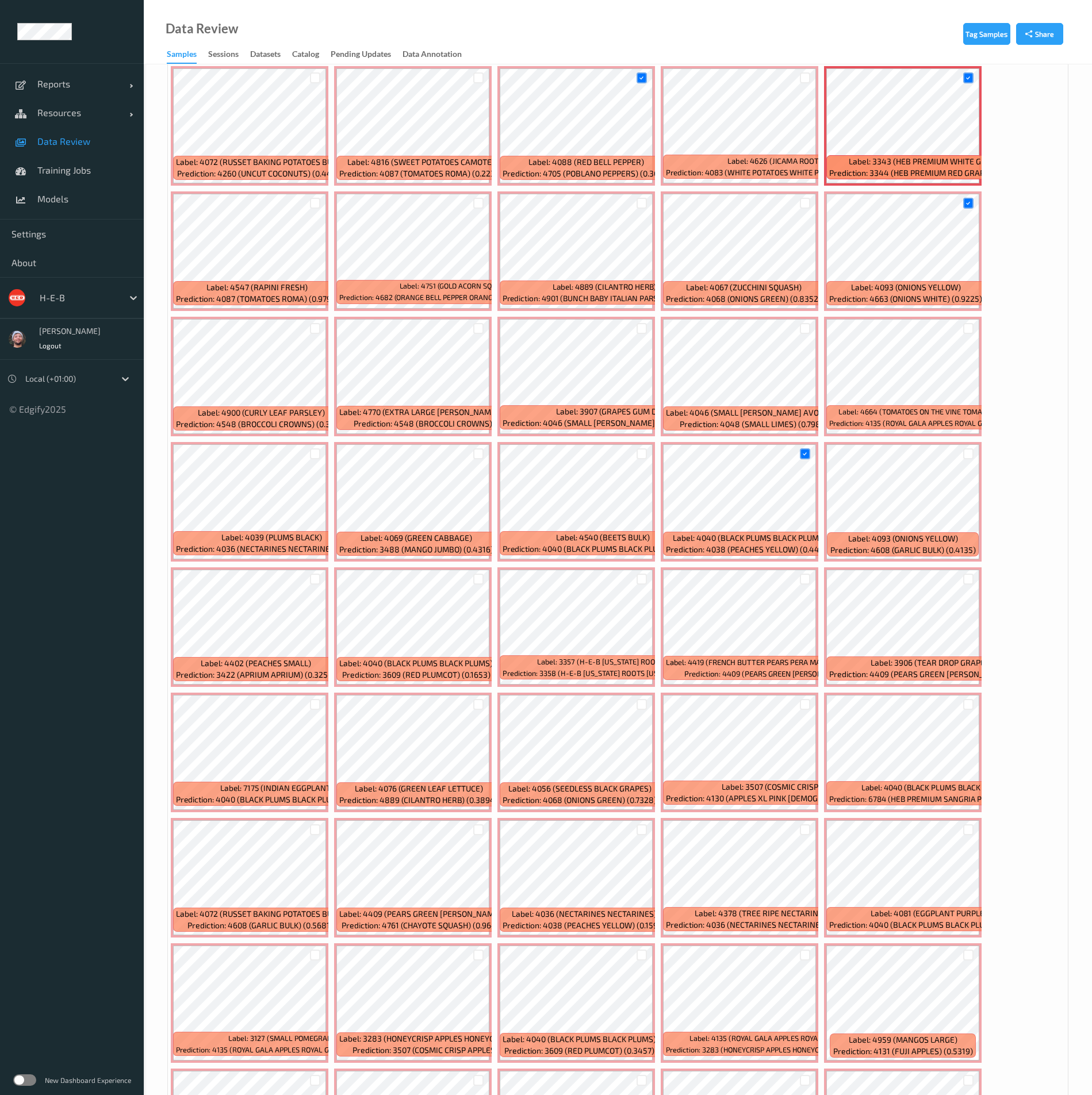
scroll to position [1035, 0]
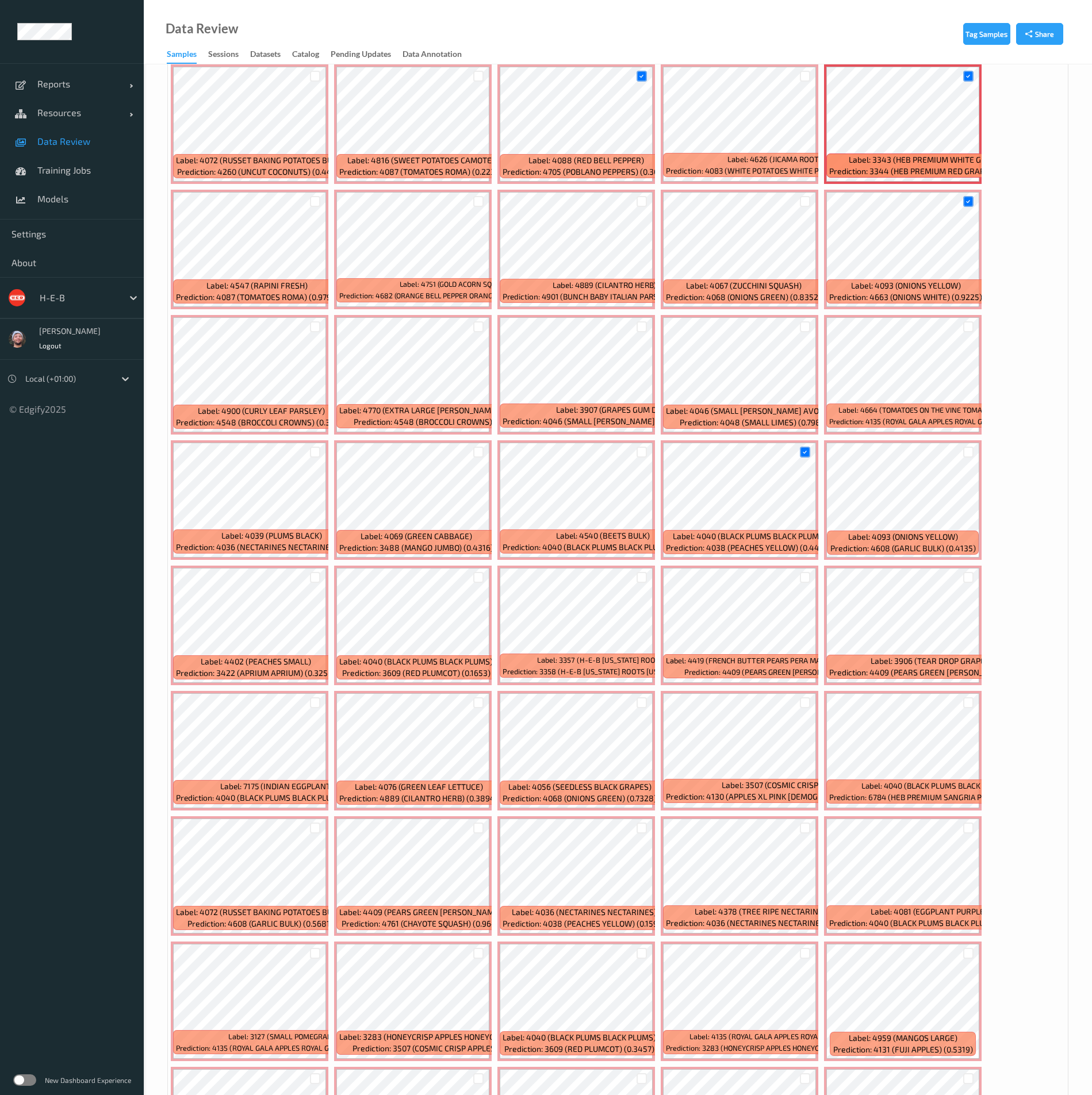
click at [319, 203] on div at bounding box center [315, 201] width 11 height 11
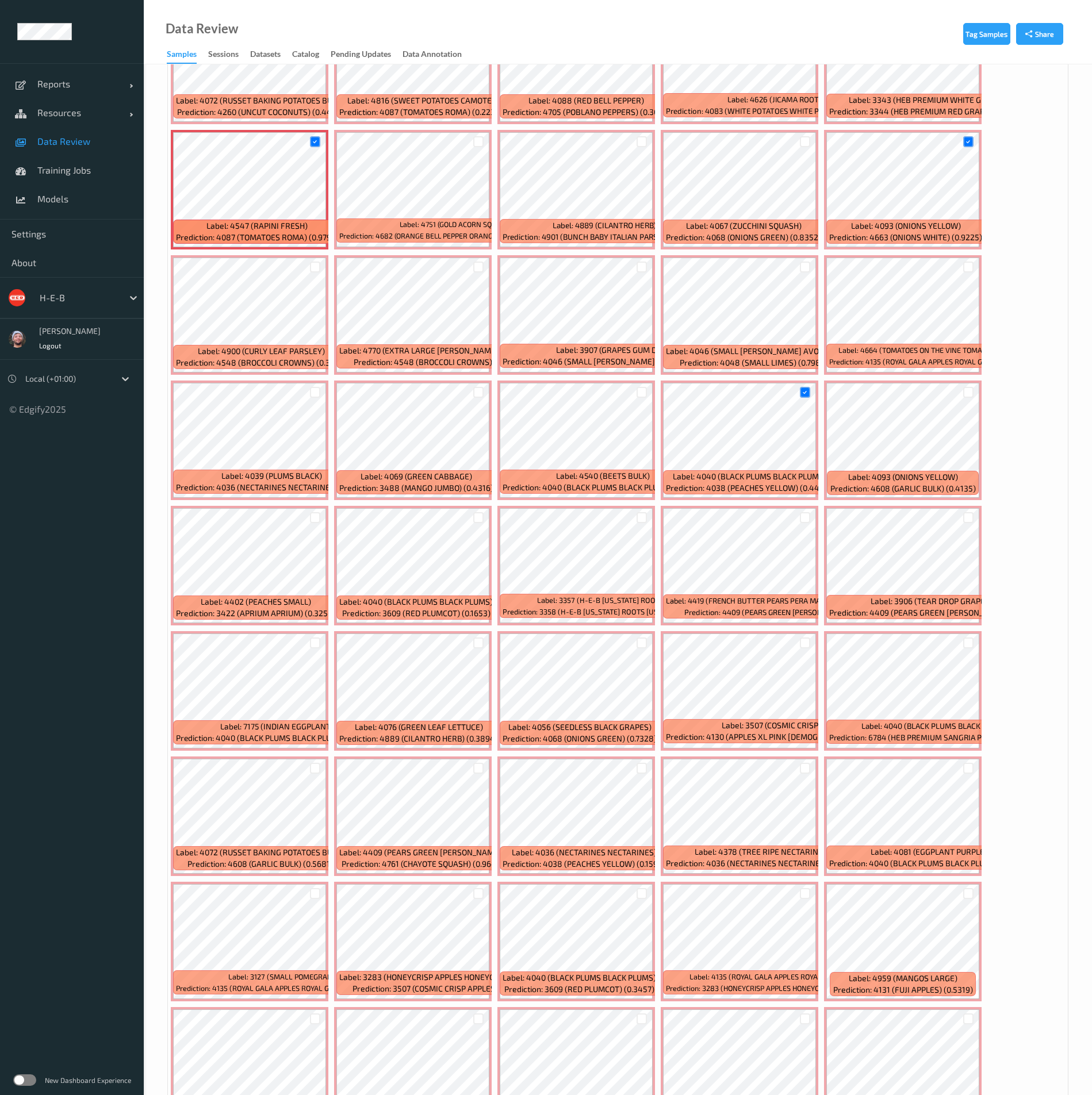
scroll to position [1121, 0]
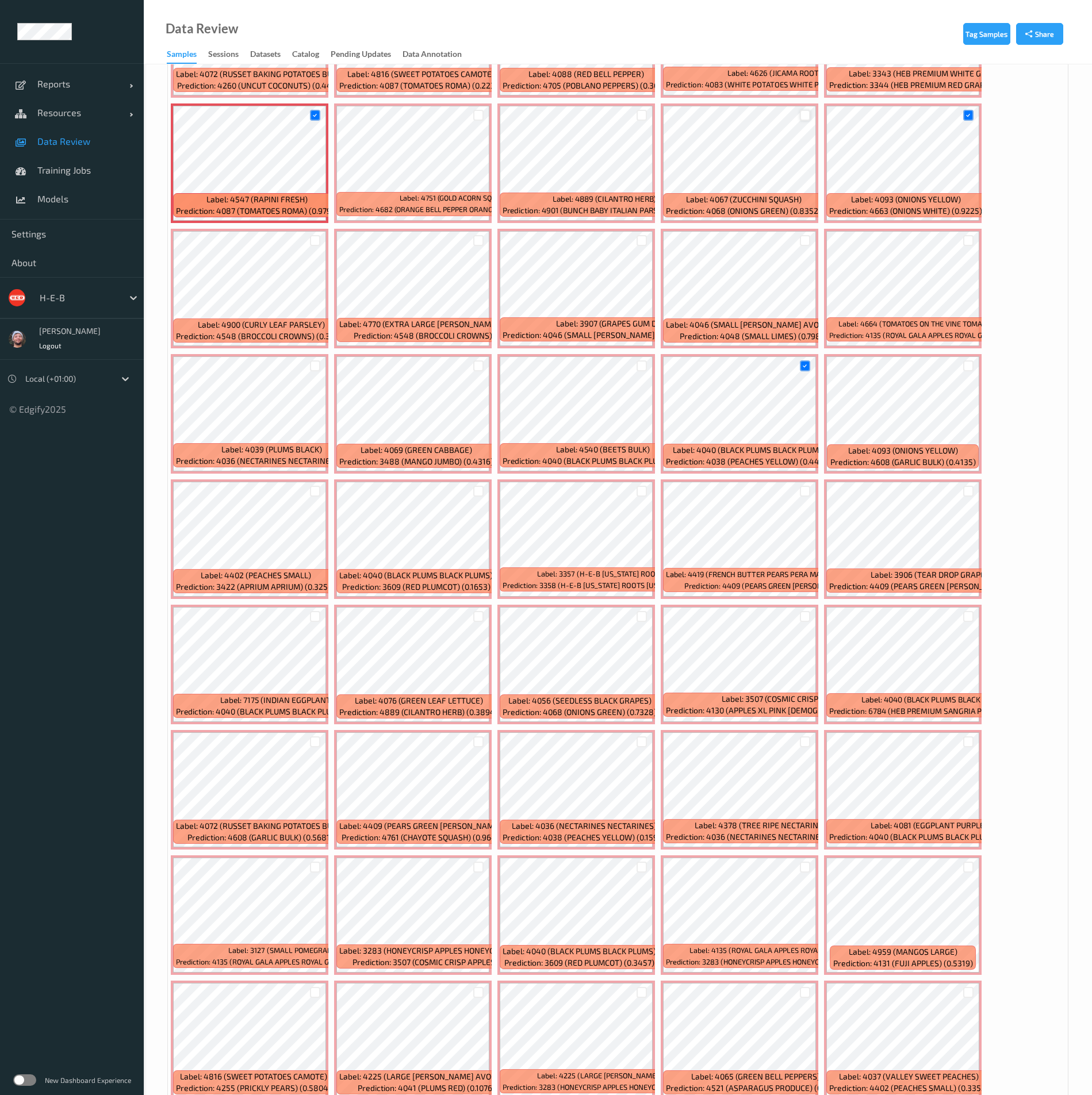
click at [802, 113] on div at bounding box center [805, 115] width 11 height 11
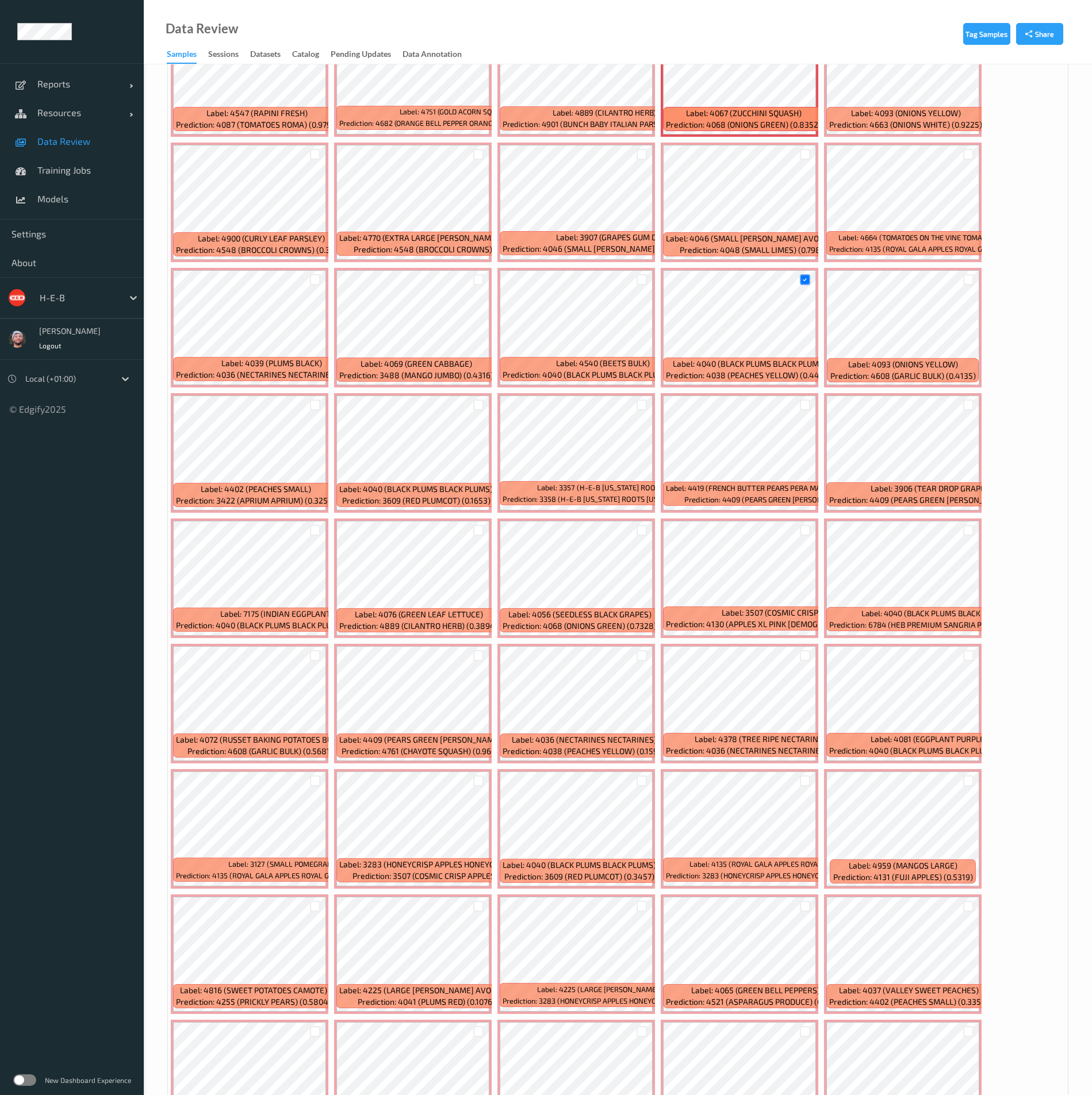
scroll to position [1293, 0]
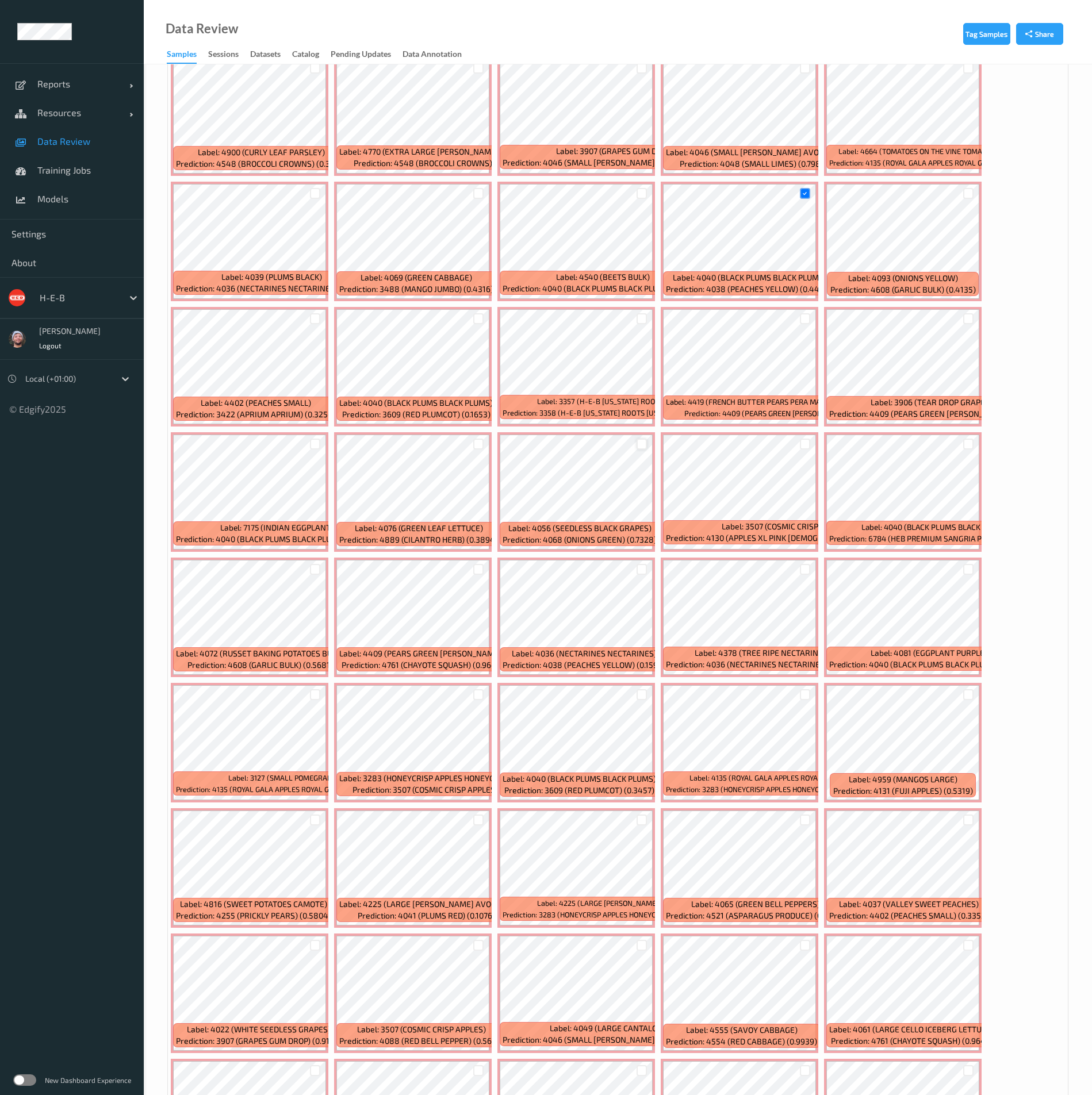
click at [640, 445] on div at bounding box center [642, 443] width 11 height 11
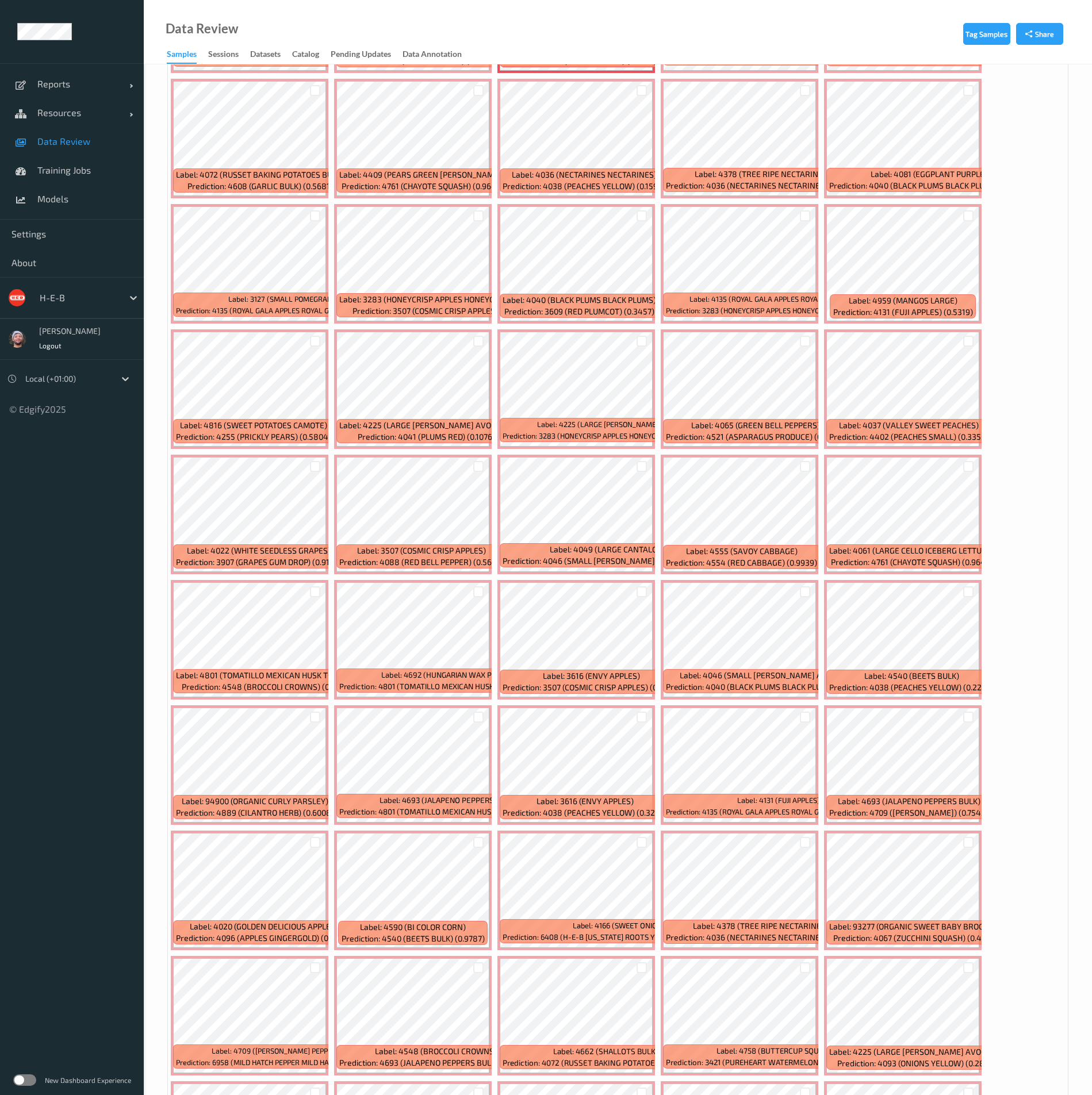
scroll to position [1811, 0]
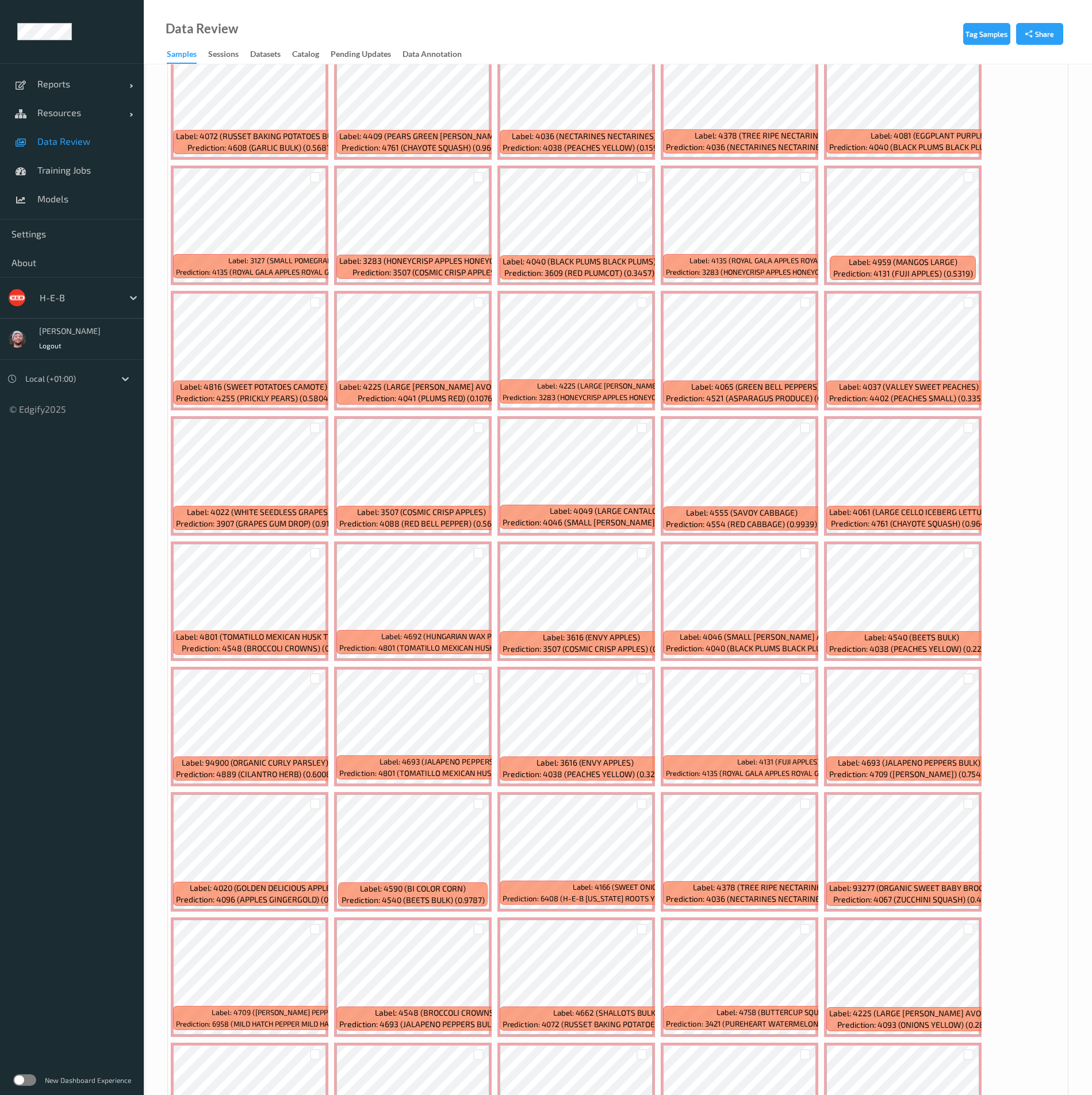
click at [474, 309] on div at bounding box center [478, 302] width 22 height 19
click at [476, 308] on div at bounding box center [478, 302] width 22 height 19
click at [477, 305] on div at bounding box center [478, 302] width 11 height 11
click at [317, 536] on div at bounding box center [315, 553] width 11 height 11
click at [963, 430] on div at bounding box center [968, 427] width 11 height 11
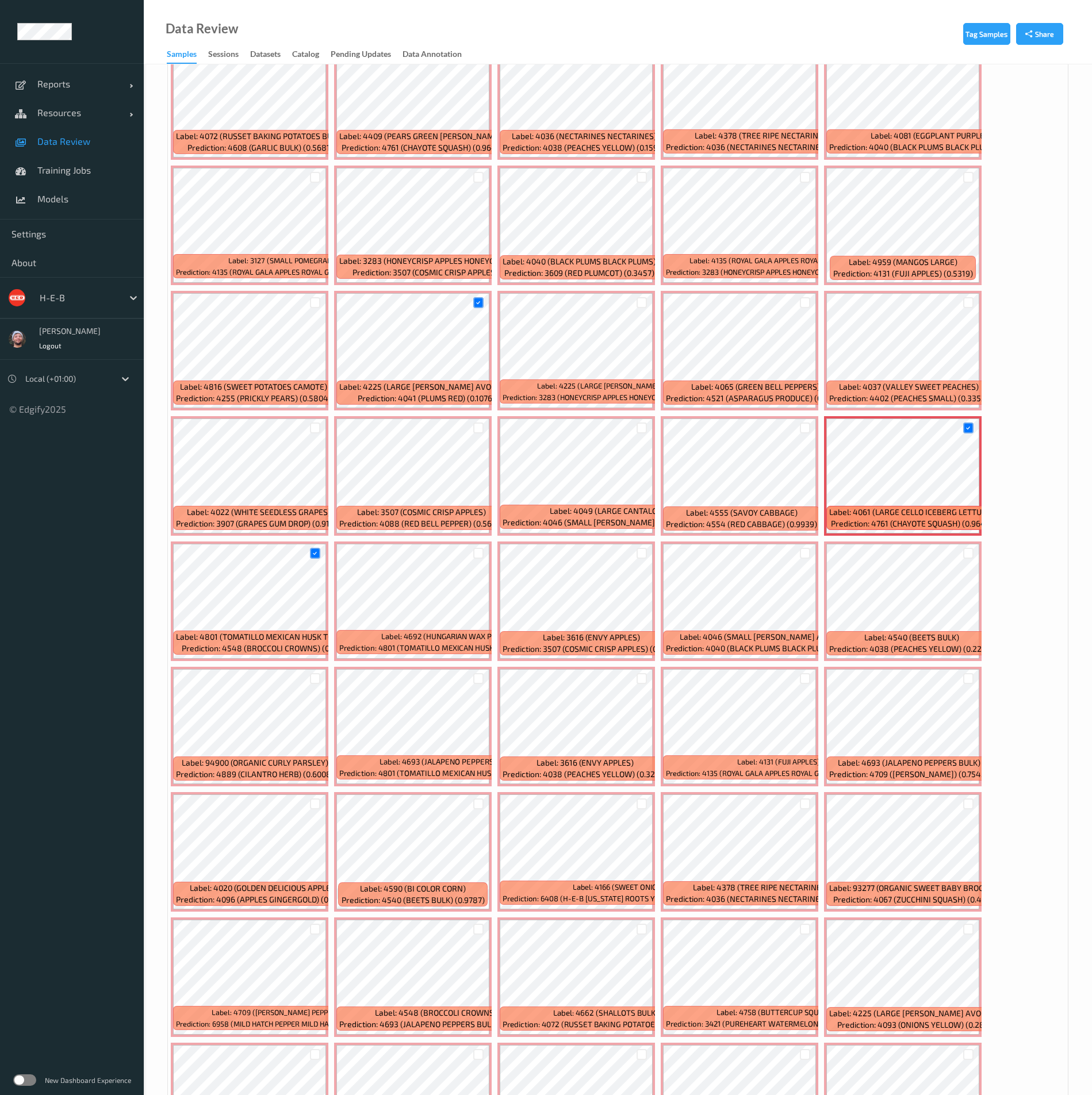
click at [799, 305] on div at bounding box center [805, 302] width 22 height 19
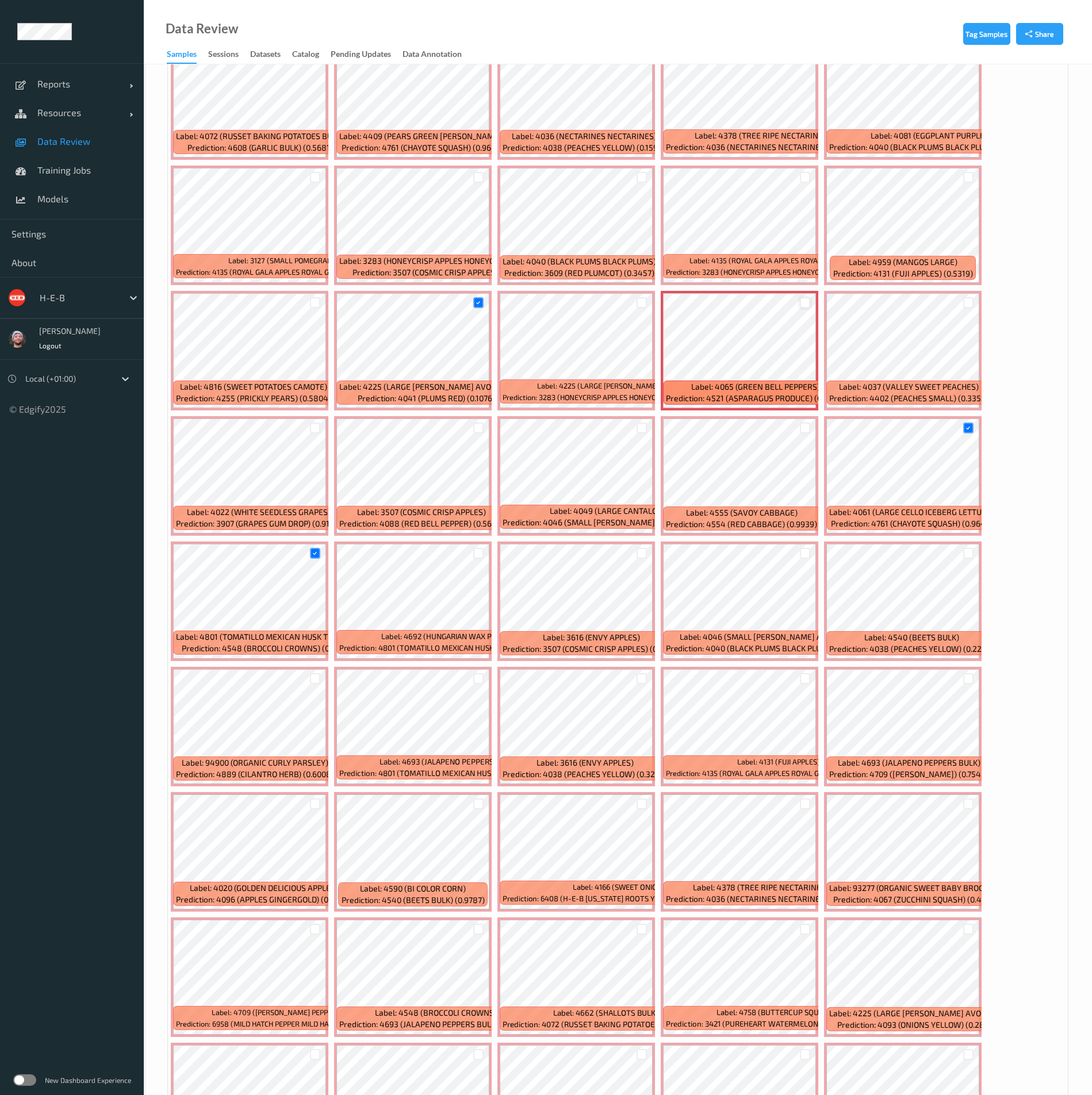
click at [801, 303] on div at bounding box center [805, 302] width 11 height 11
click at [643, 431] on div at bounding box center [642, 427] width 11 height 11
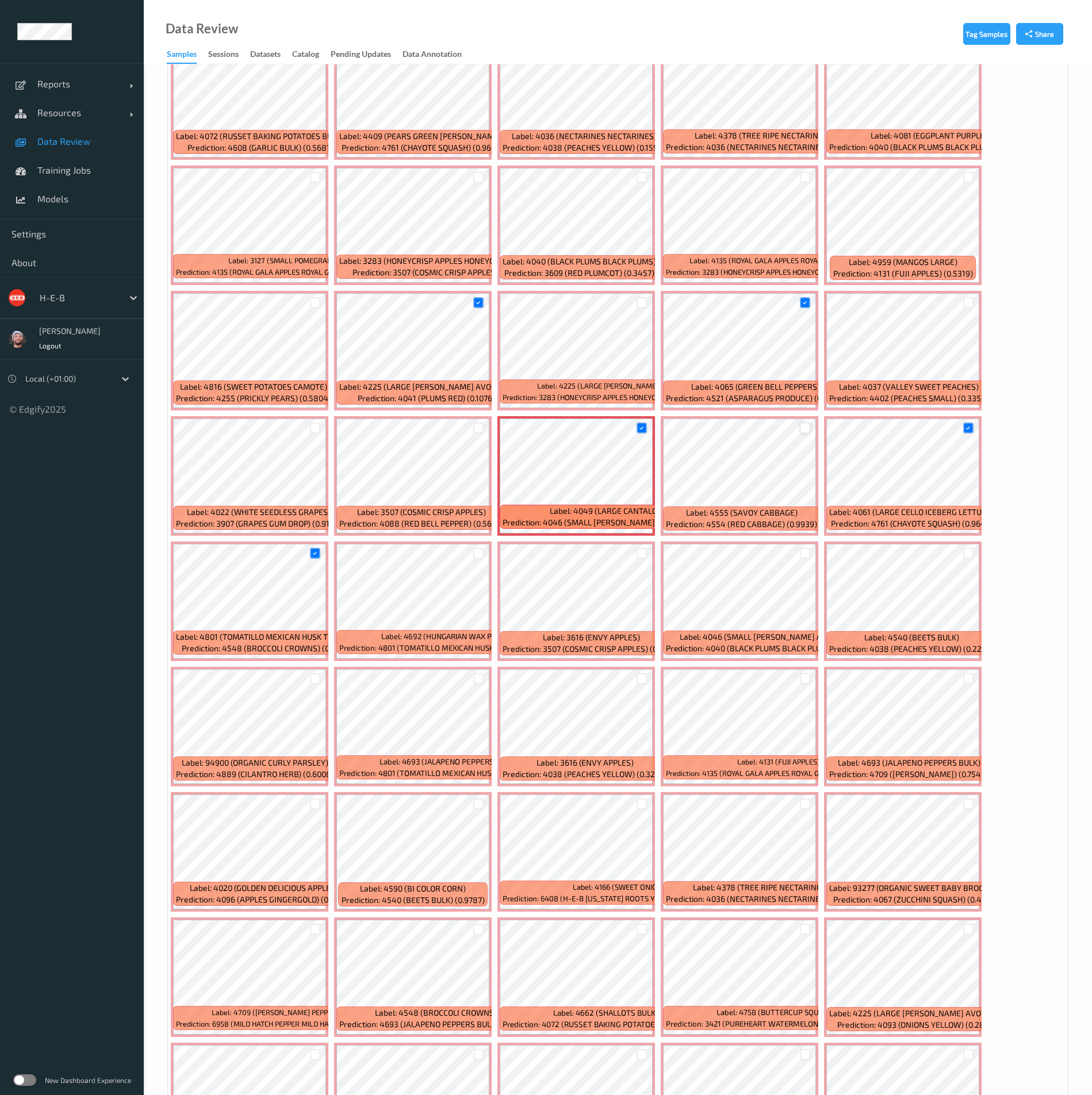
click at [803, 429] on div at bounding box center [805, 427] width 11 height 11
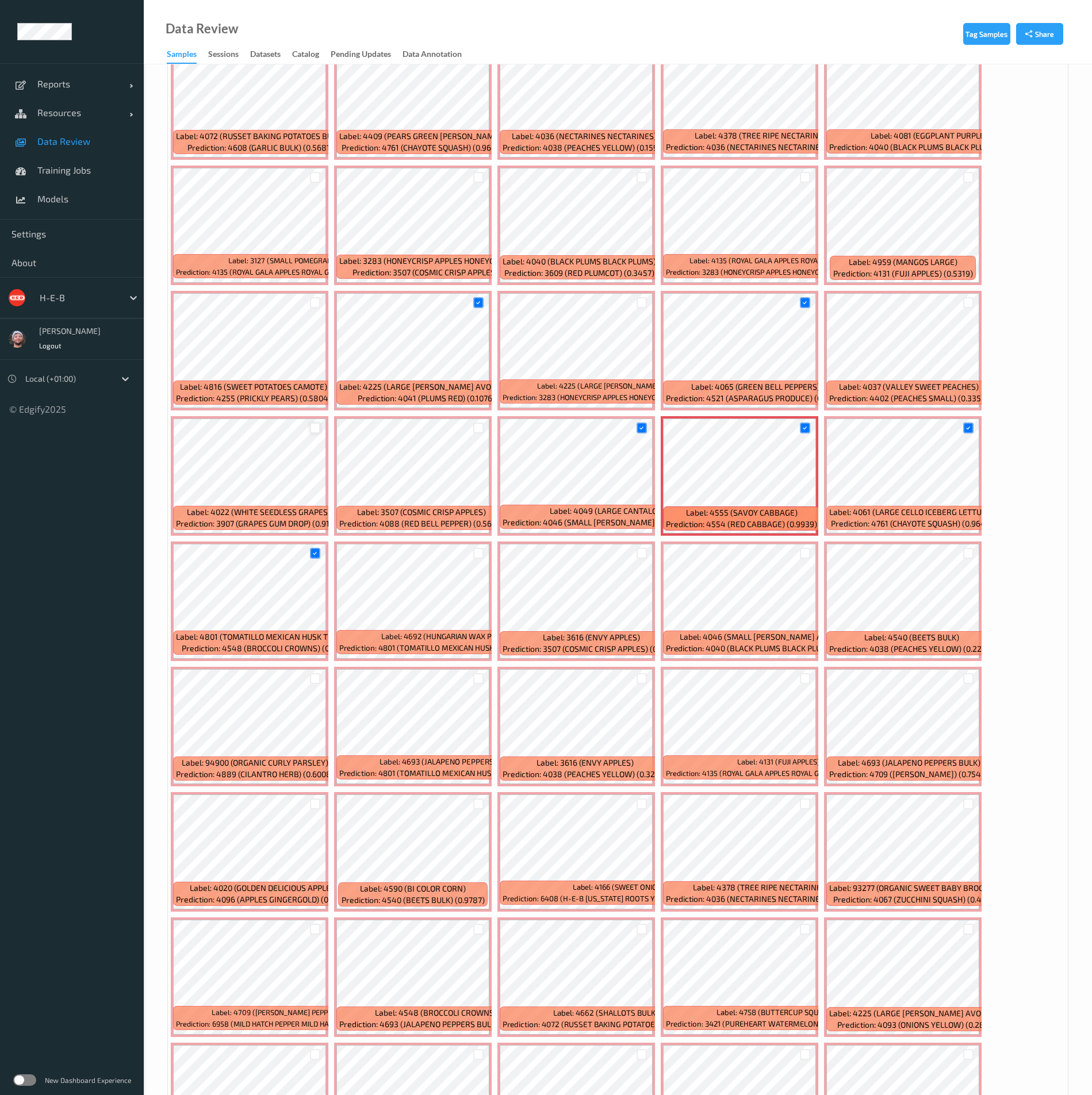
click at [314, 424] on div at bounding box center [315, 427] width 11 height 11
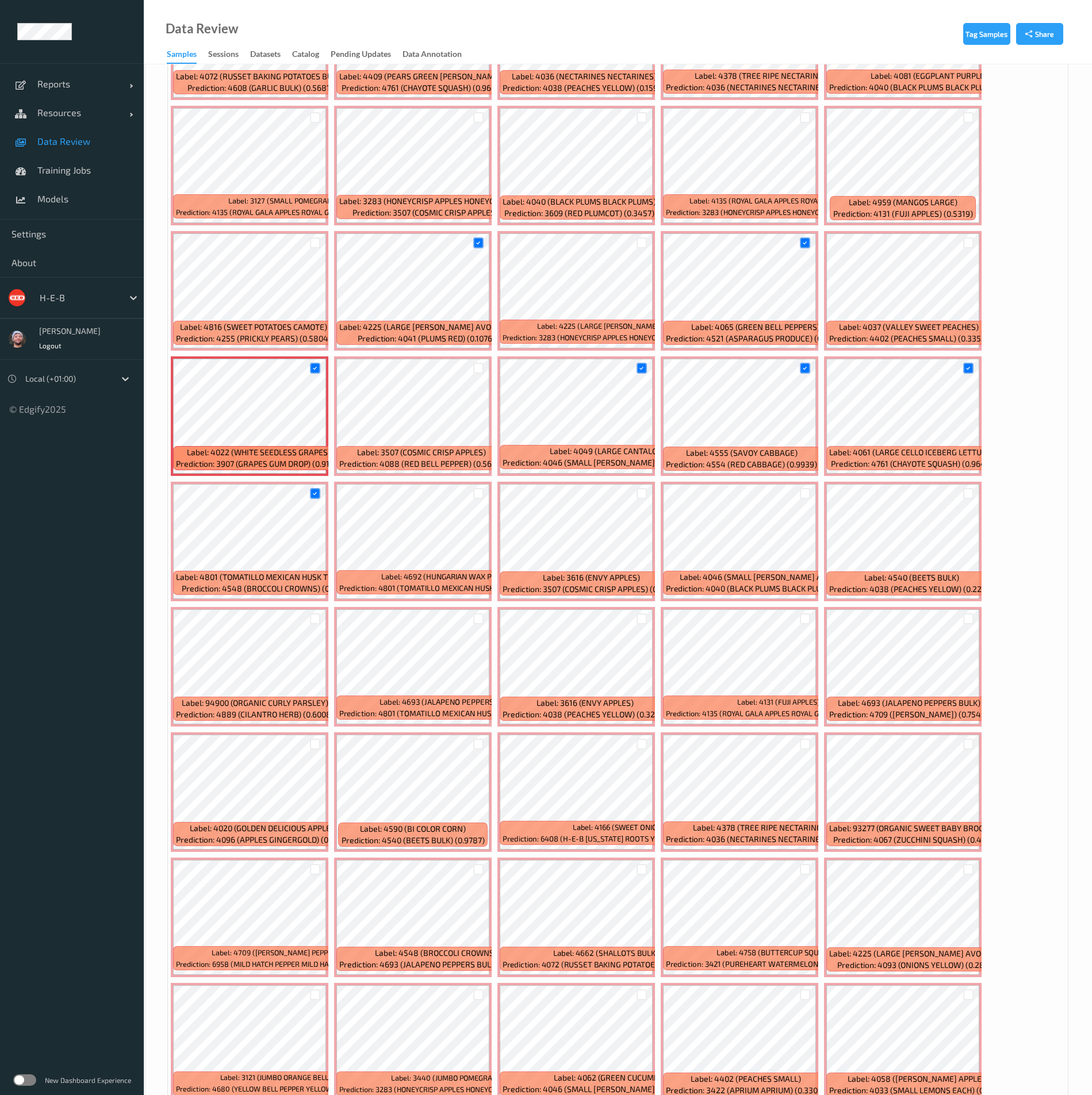
scroll to position [1897, 0]
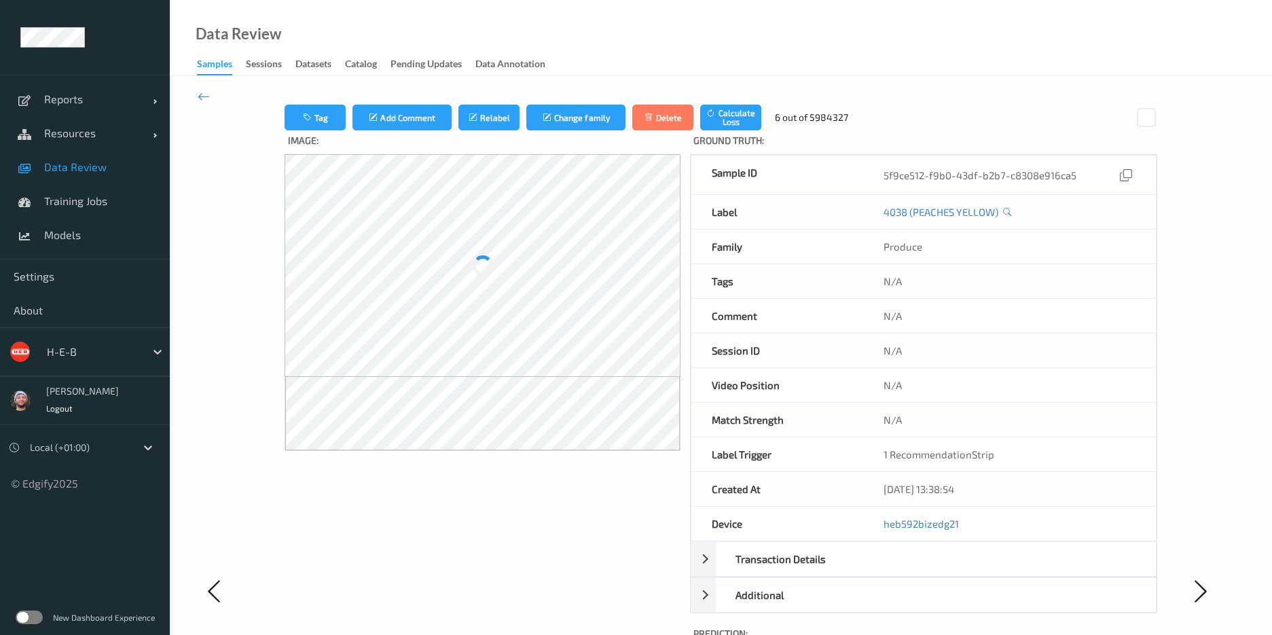
drag, startPoint x: 64, startPoint y: 168, endPoint x: 86, endPoint y: 179, distance: 24.9
click at [64, 168] on span "Data Review" at bounding box center [100, 167] width 112 height 14
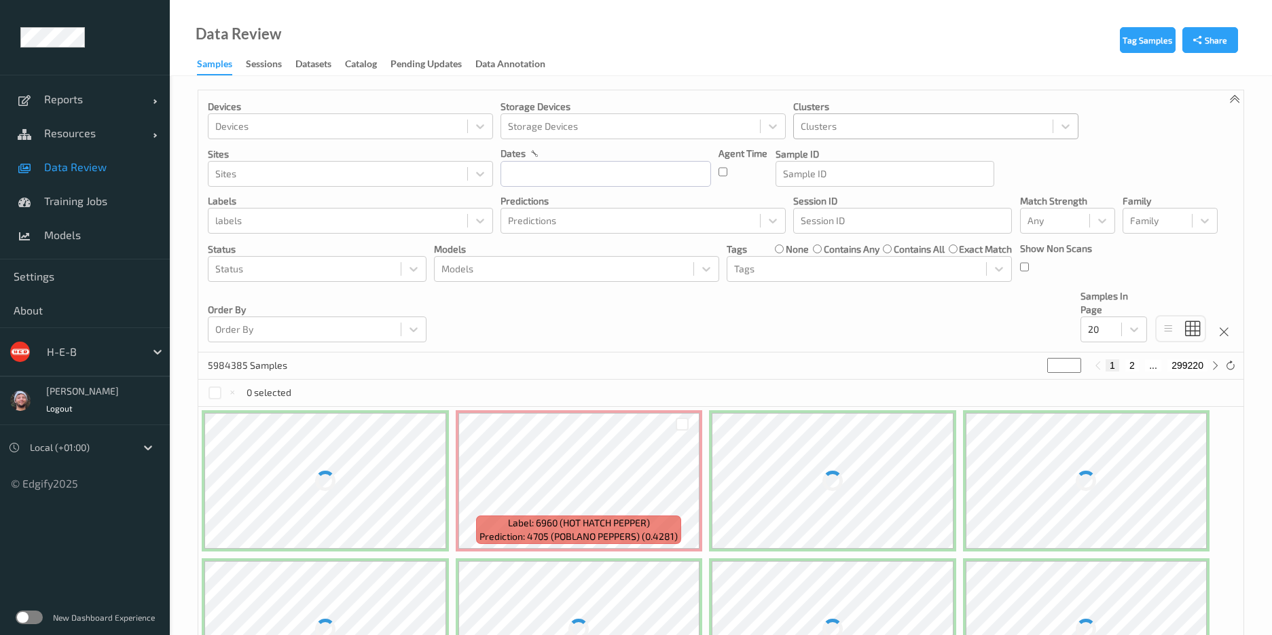
click at [912, 135] on div "Clusters" at bounding box center [923, 126] width 259 height 22
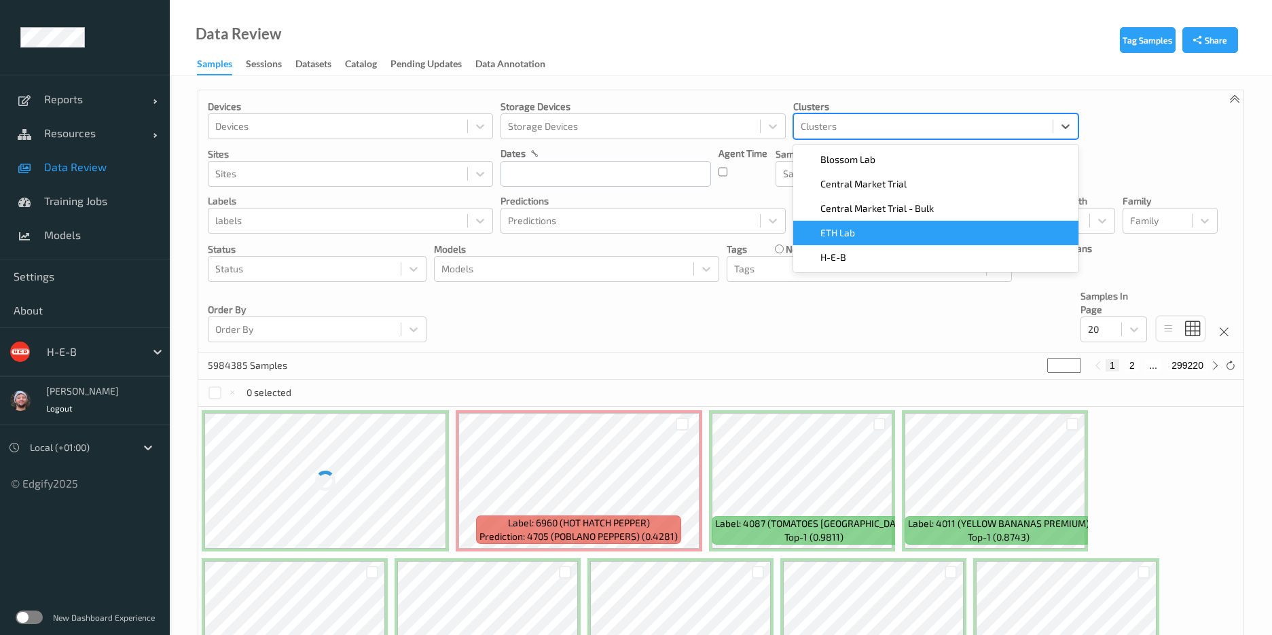
click at [851, 259] on div "H-E-B" at bounding box center [936, 258] width 269 height 14
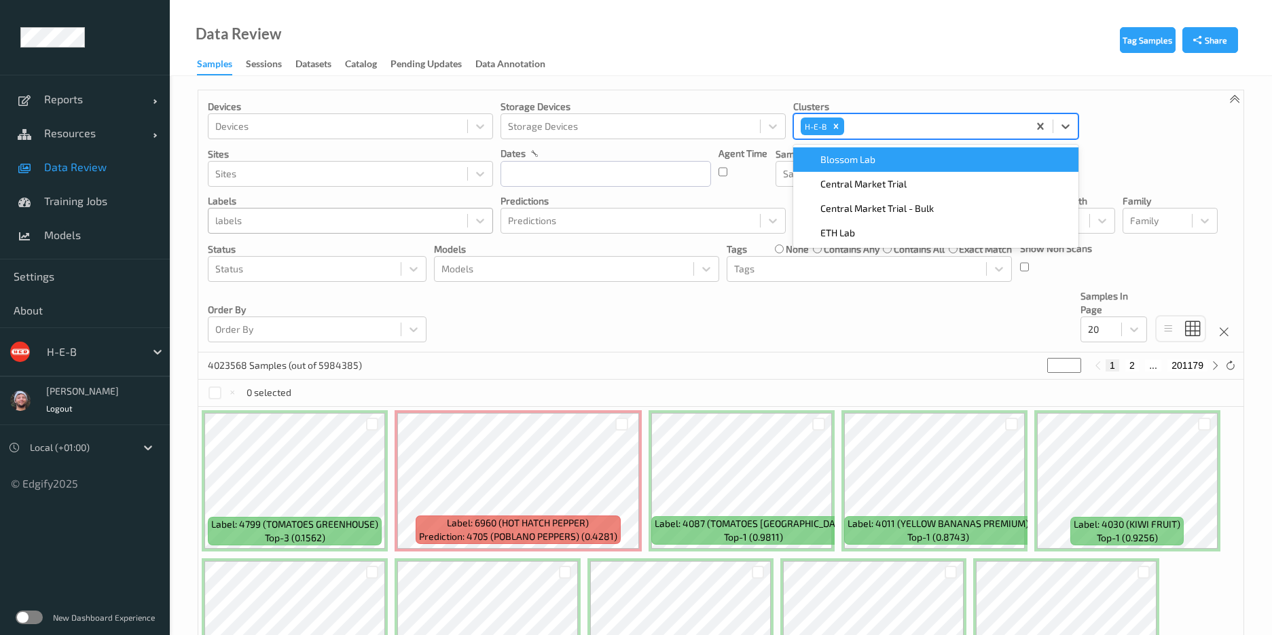
click at [260, 219] on div at bounding box center [337, 221] width 245 height 16
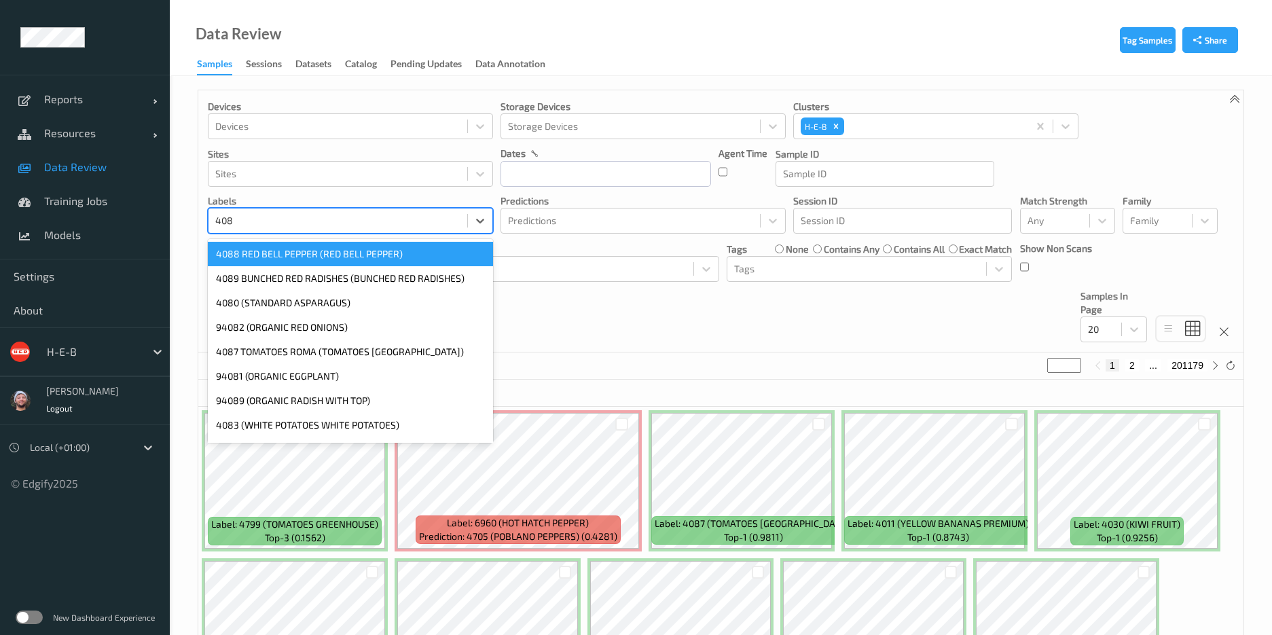
type input "4089"
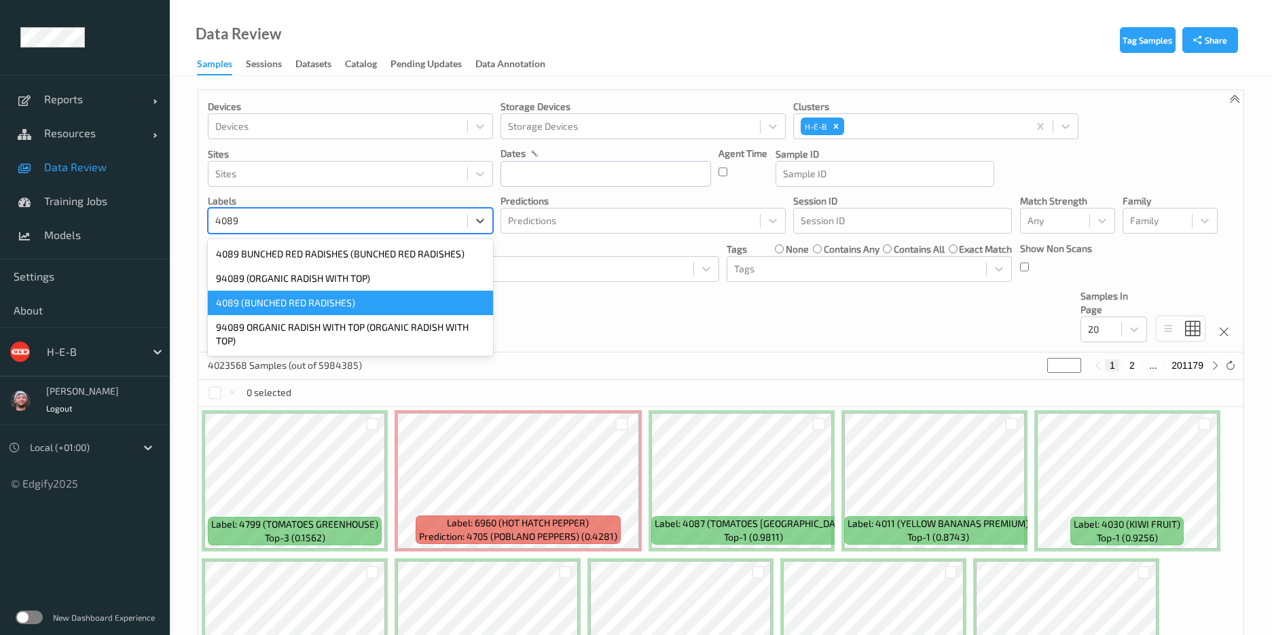
click at [277, 300] on div "4089 (BUNCHED RED RADISHES)" at bounding box center [350, 303] width 285 height 24
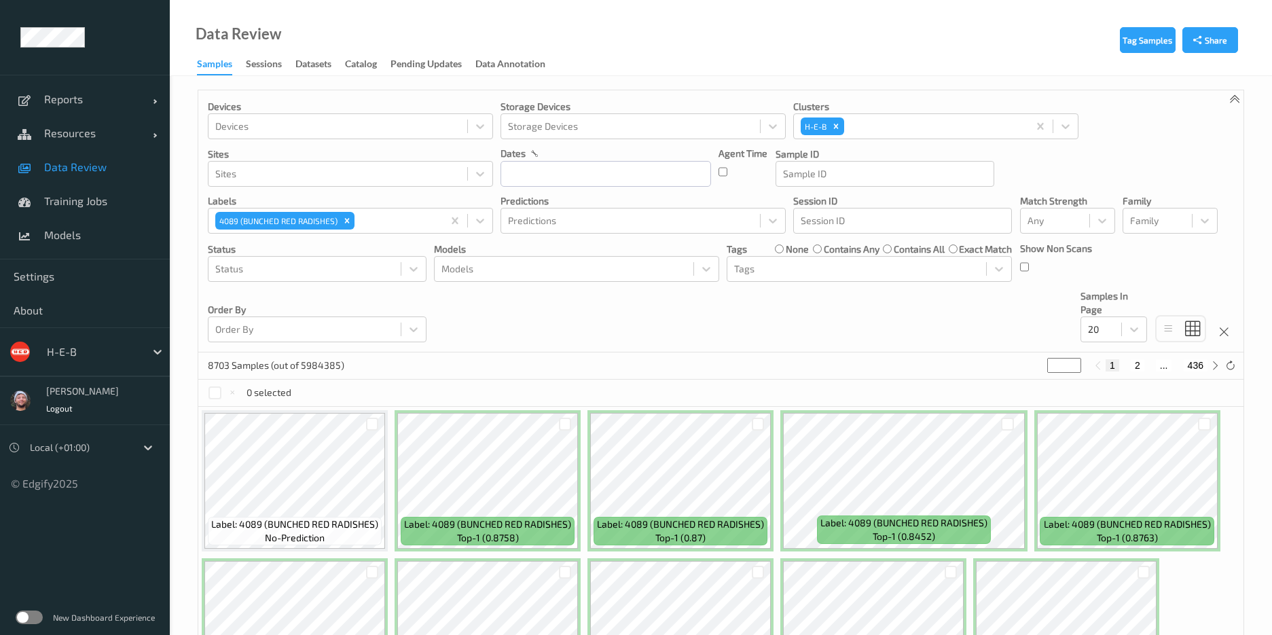
click at [563, 289] on div "Devices Devices Storage Devices Storage Devices Clusters H-E-B Sites Sites date…" at bounding box center [720, 221] width 1045 height 262
click at [563, 299] on div "Devices Devices Storage Devices Storage Devices Clusters H-E-B Sites Sites date…" at bounding box center [720, 221] width 1045 height 262
click at [404, 219] on div at bounding box center [396, 221] width 79 height 16
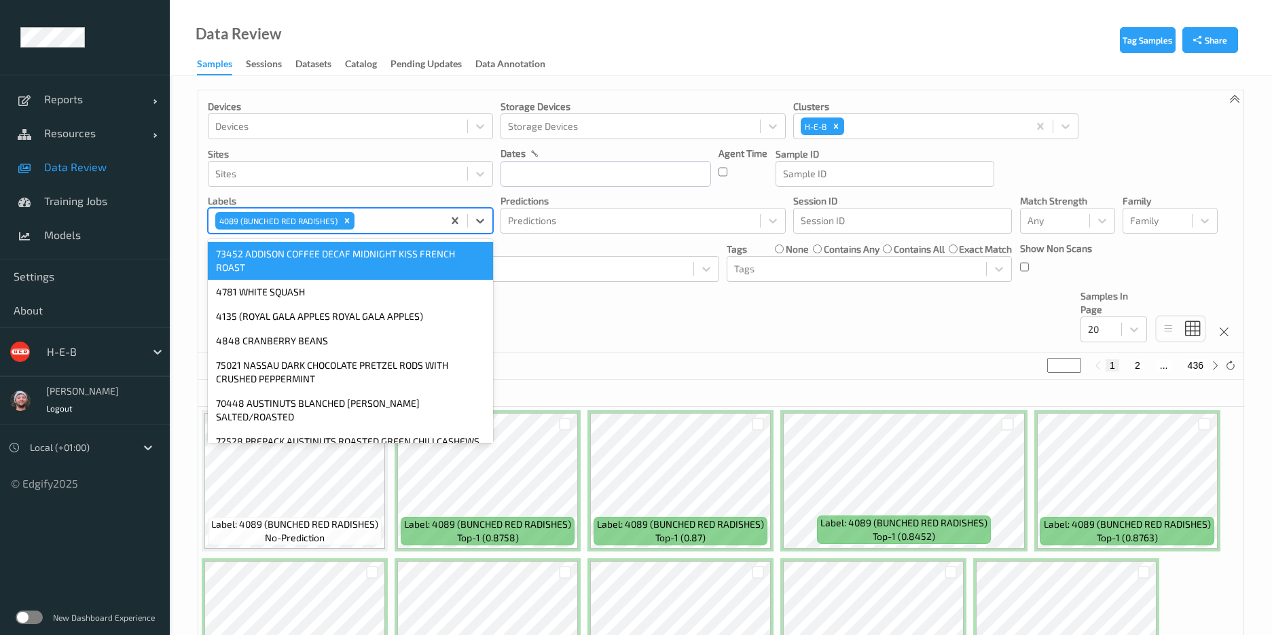
type input "5"
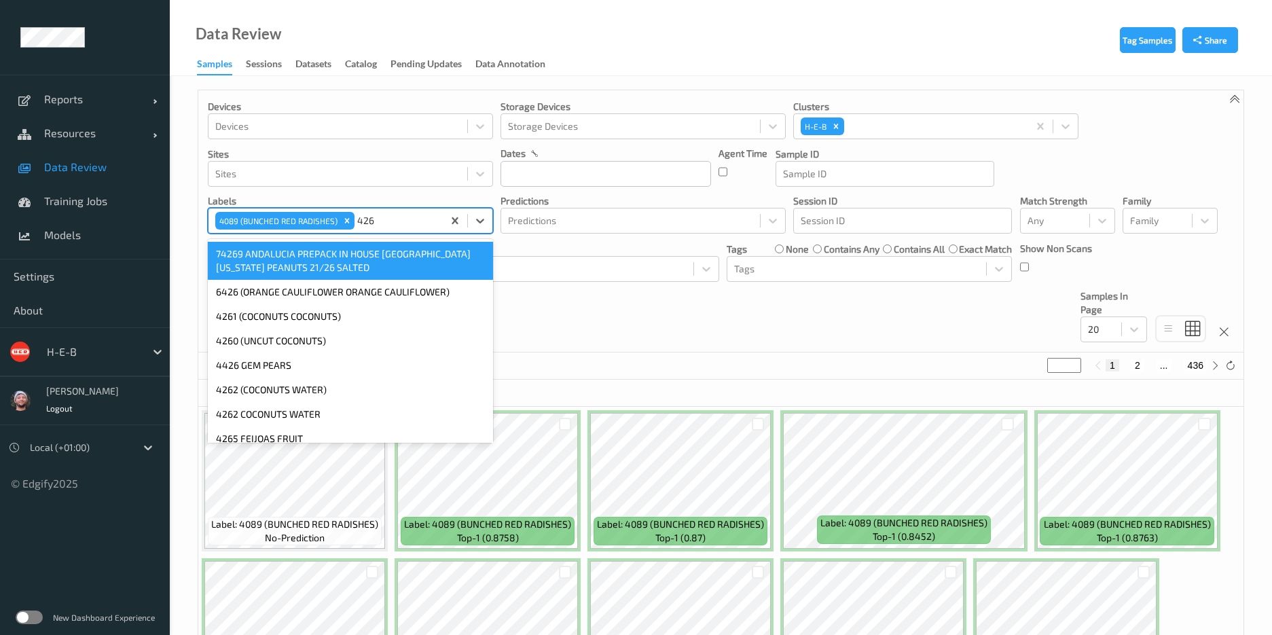
type input "4268"
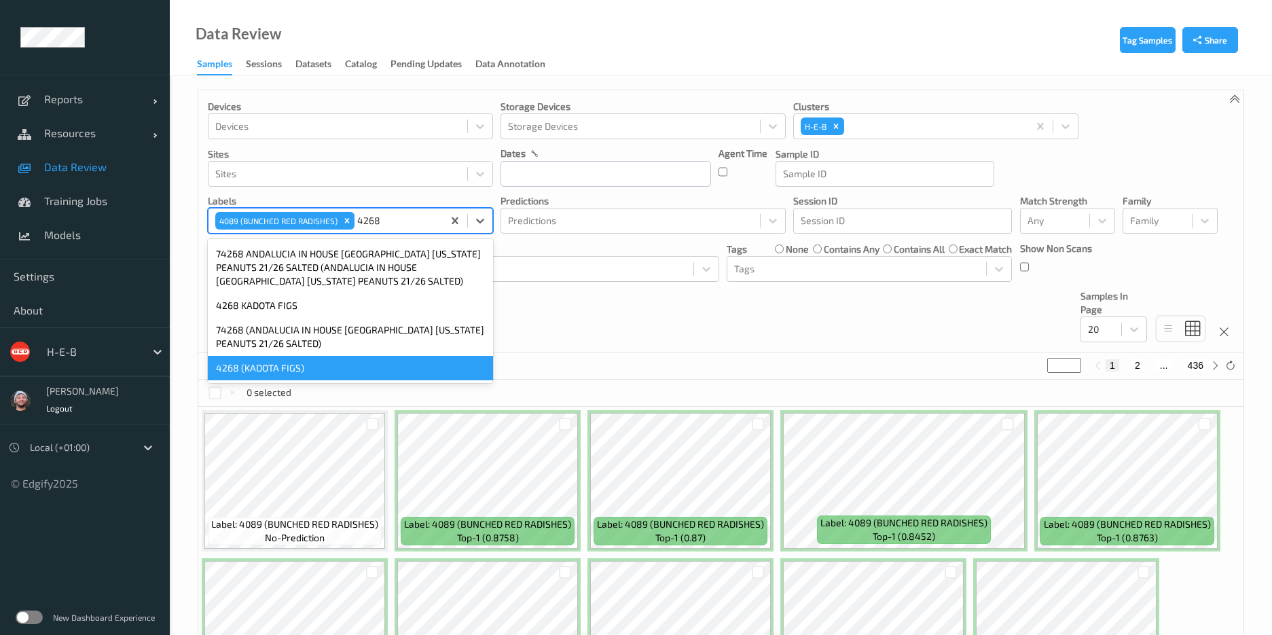
click at [264, 362] on div "4268 (KADOTA FIGS)" at bounding box center [350, 368] width 285 height 24
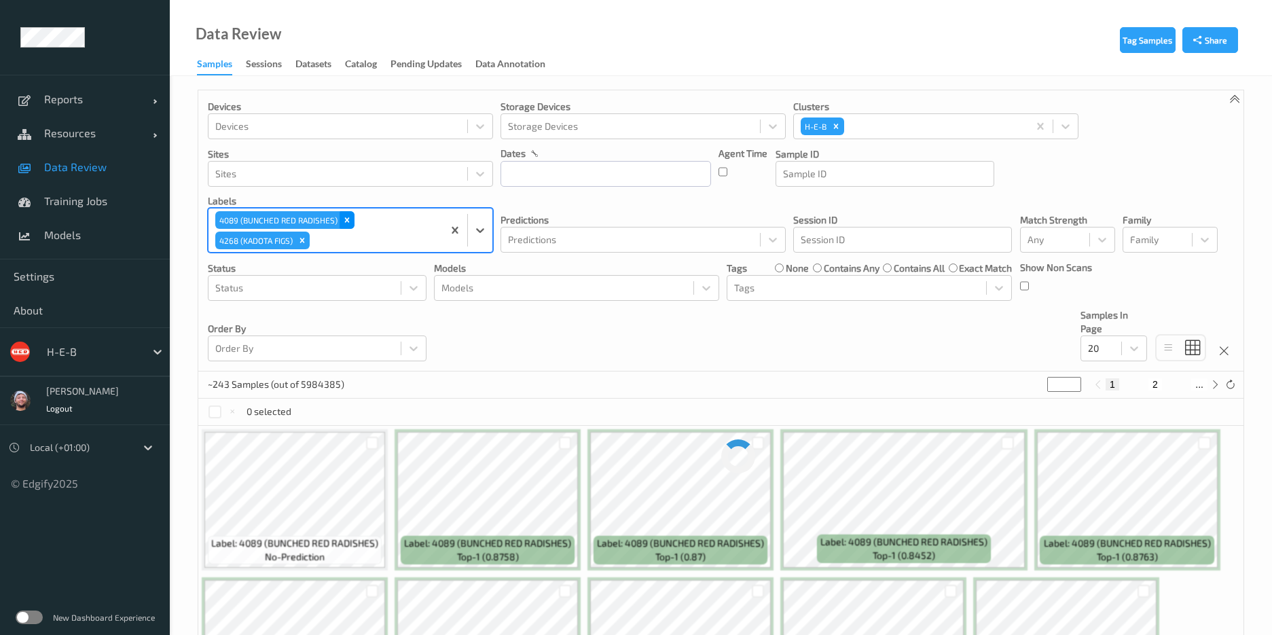
click at [351, 223] on icon "Remove 4089 (BUNCHED RED RADISHES)" at bounding box center [347, 220] width 10 height 10
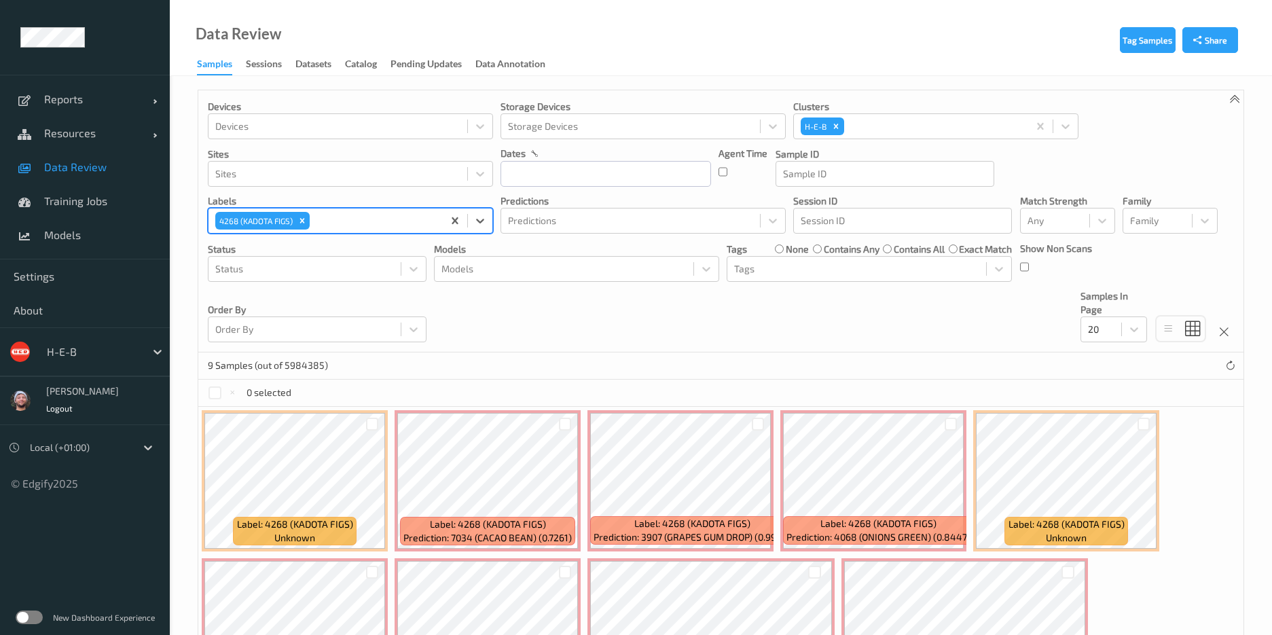
drag, startPoint x: 297, startPoint y: 224, endPoint x: 289, endPoint y: 229, distance: 8.9
click at [297, 224] on div "Remove 4268 (KADOTA FIGS)" at bounding box center [302, 221] width 15 height 18
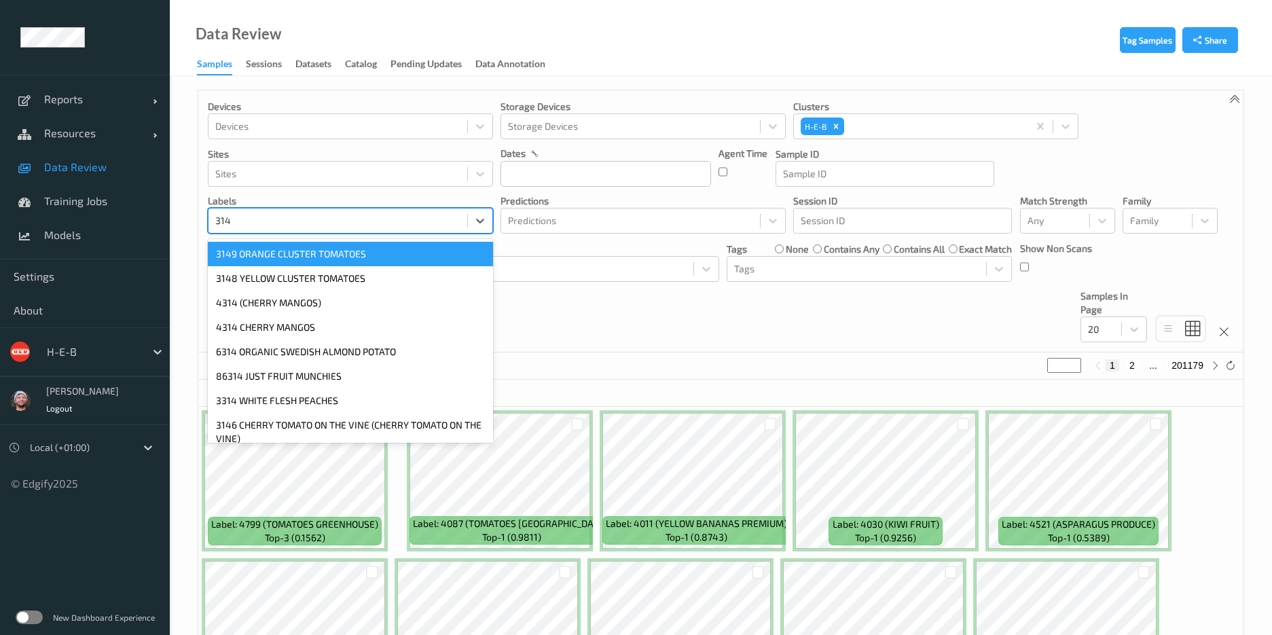
type input "3142"
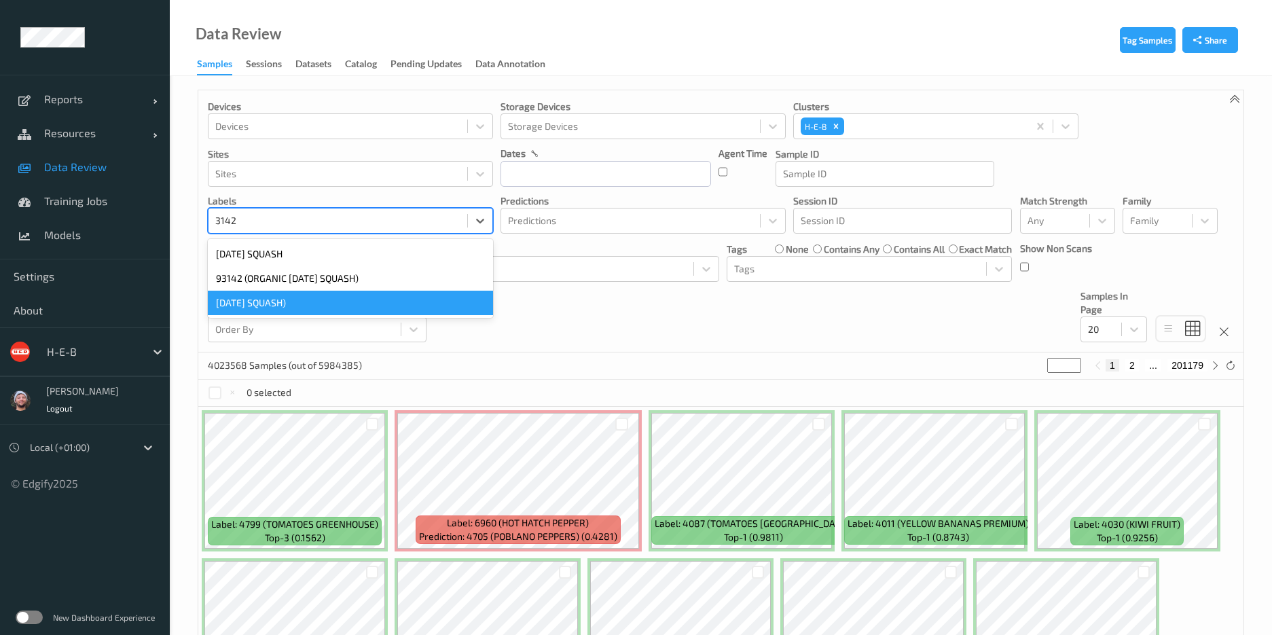
click at [263, 294] on div "3142 (CARNIVAL SQUASH)" at bounding box center [350, 303] width 285 height 24
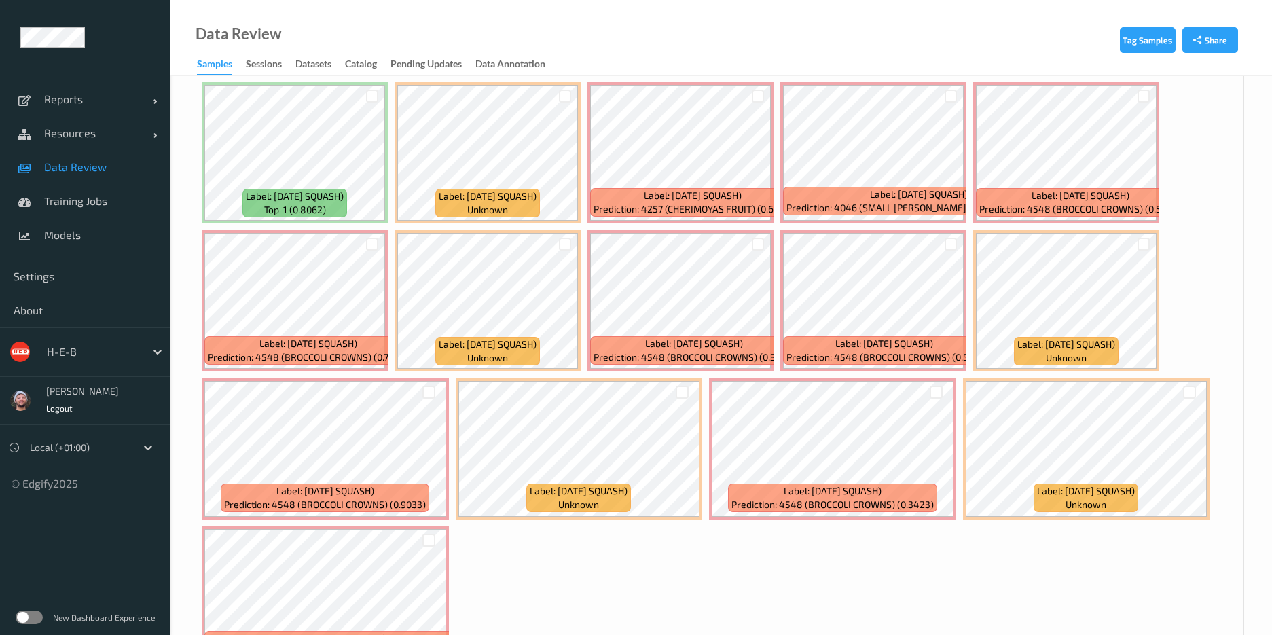
scroll to position [204, 0]
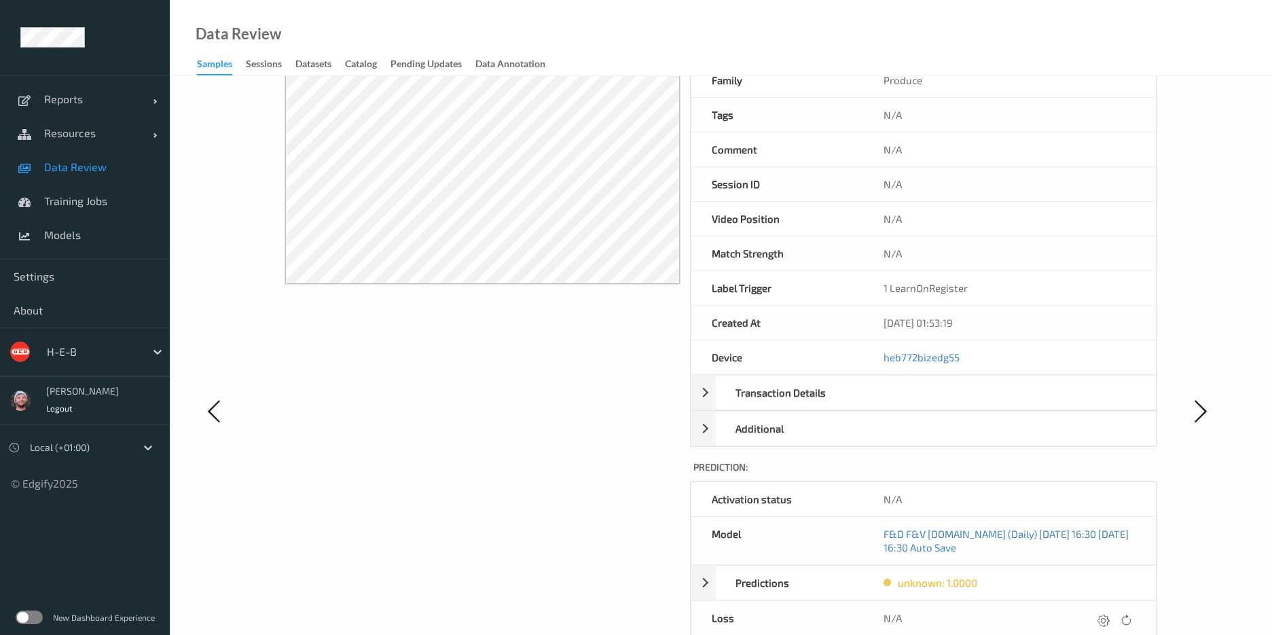
scroll to position [408, 0]
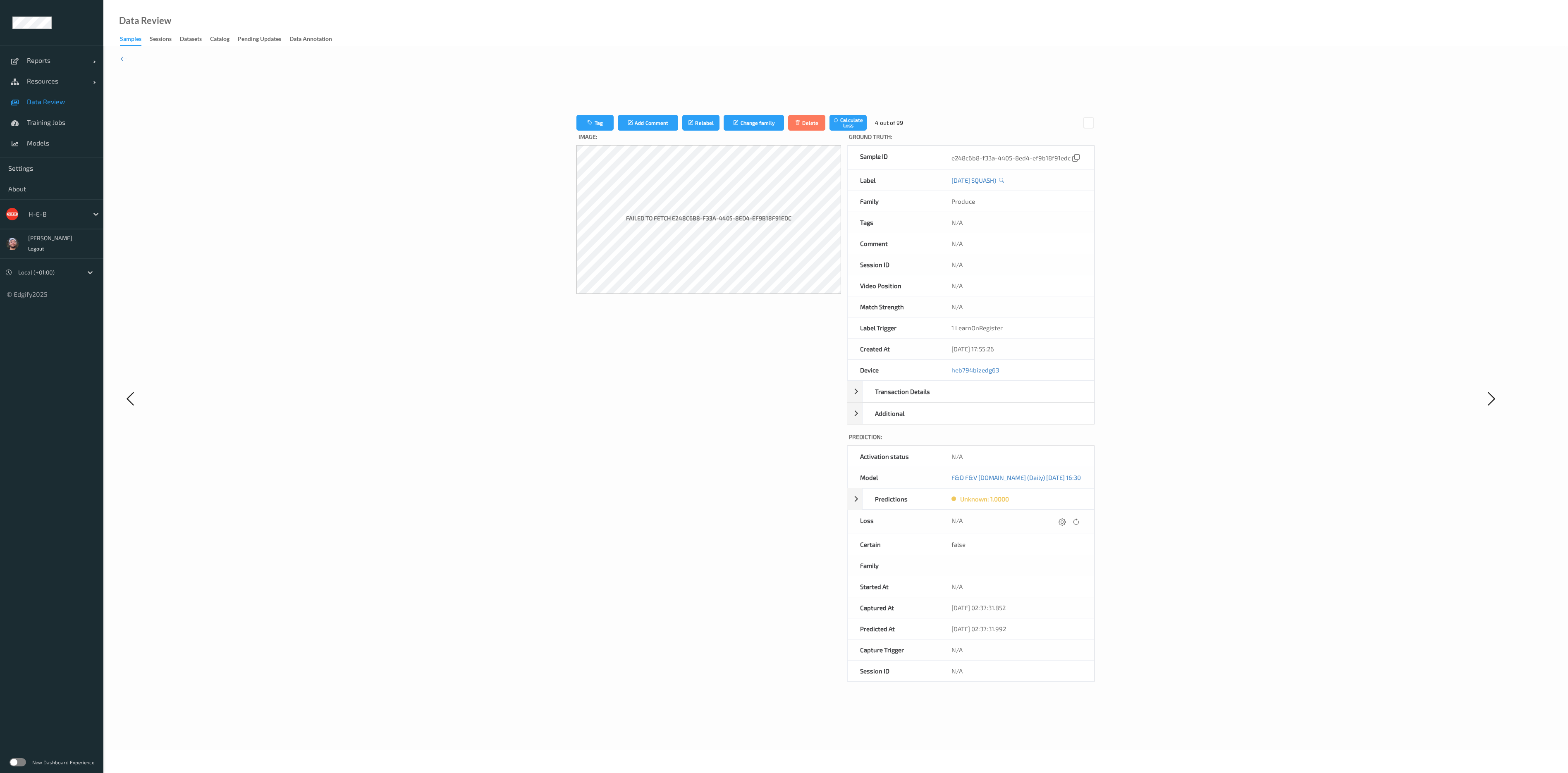
click at [68, 104] on span "Data Review" at bounding box center [61, 102] width 68 height 9
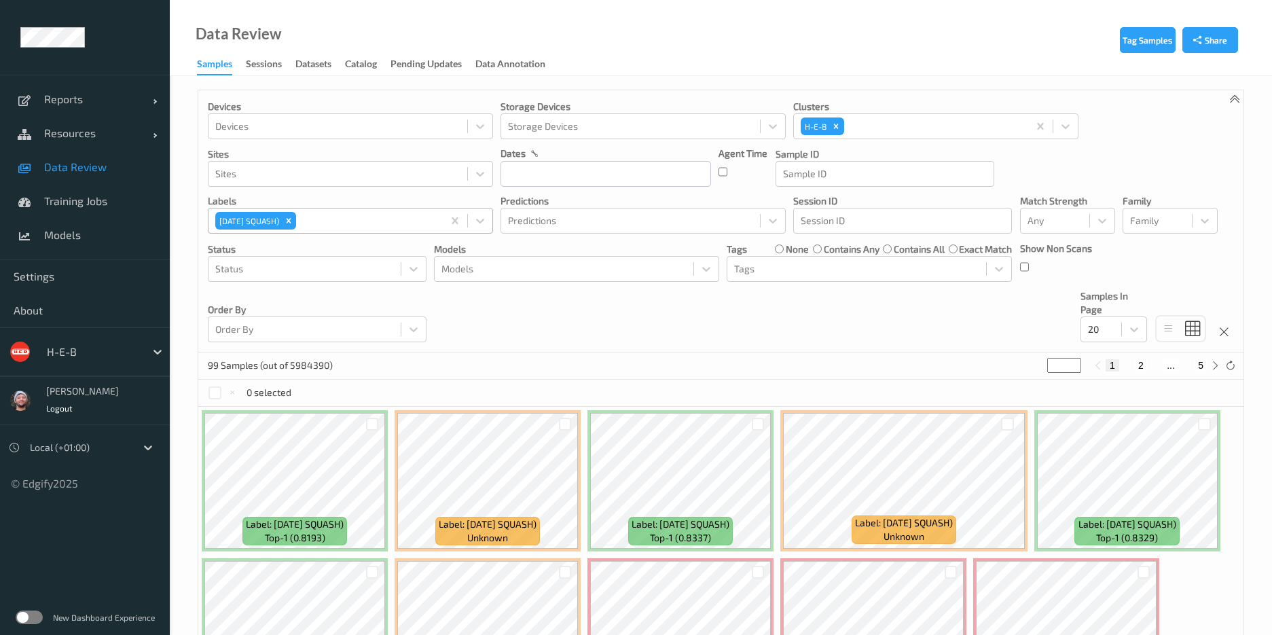
drag, startPoint x: 348, startPoint y: 213, endPoint x: 317, endPoint y: 211, distance: 30.6
click at [348, 213] on div at bounding box center [367, 221] width 137 height 16
type input "4919"
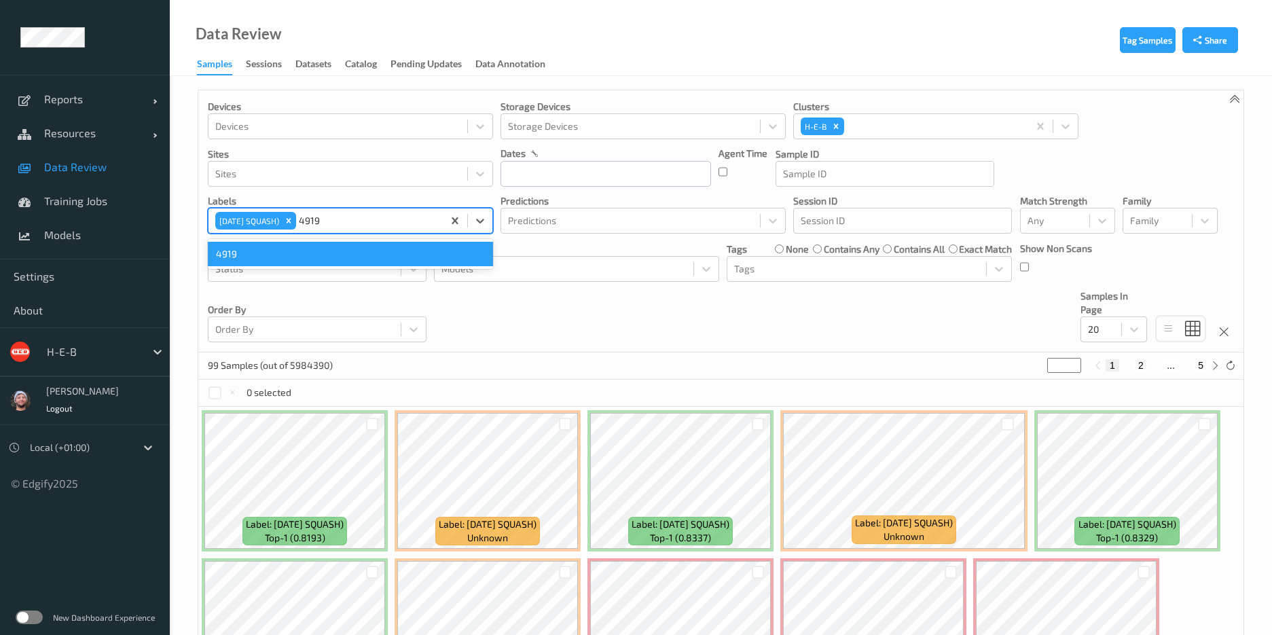
click at [304, 257] on div "4919" at bounding box center [350, 254] width 285 height 24
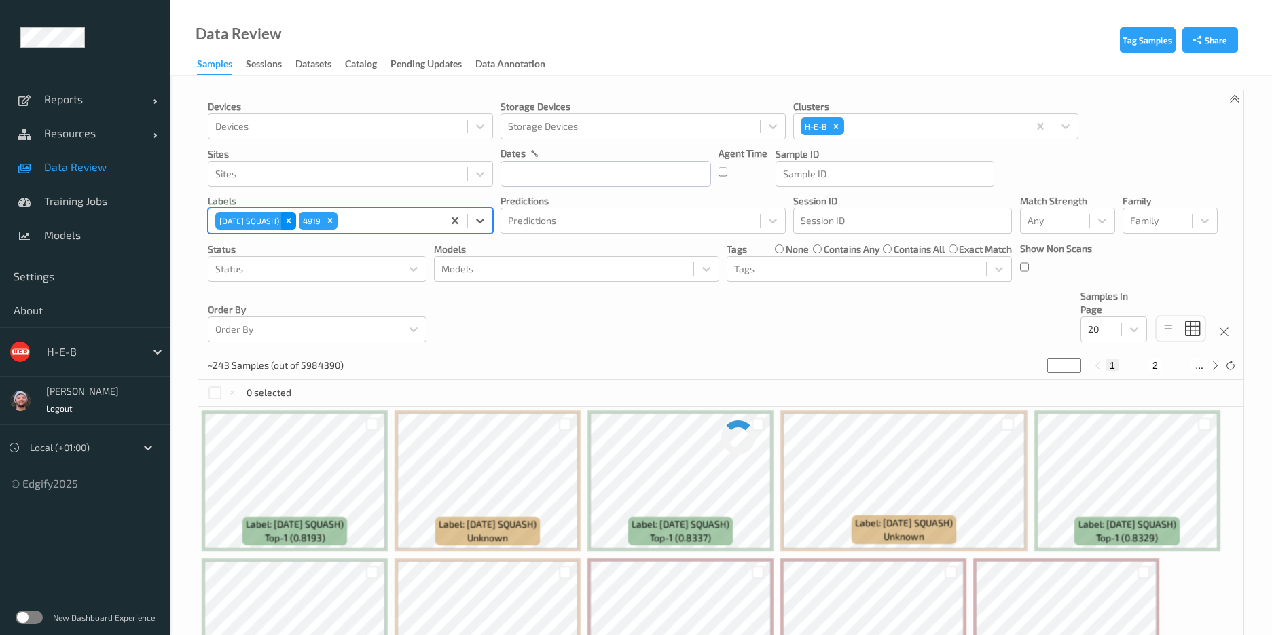
click at [296, 224] on div "Remove 3142 (CARNIVAL SQUASH)" at bounding box center [288, 221] width 15 height 18
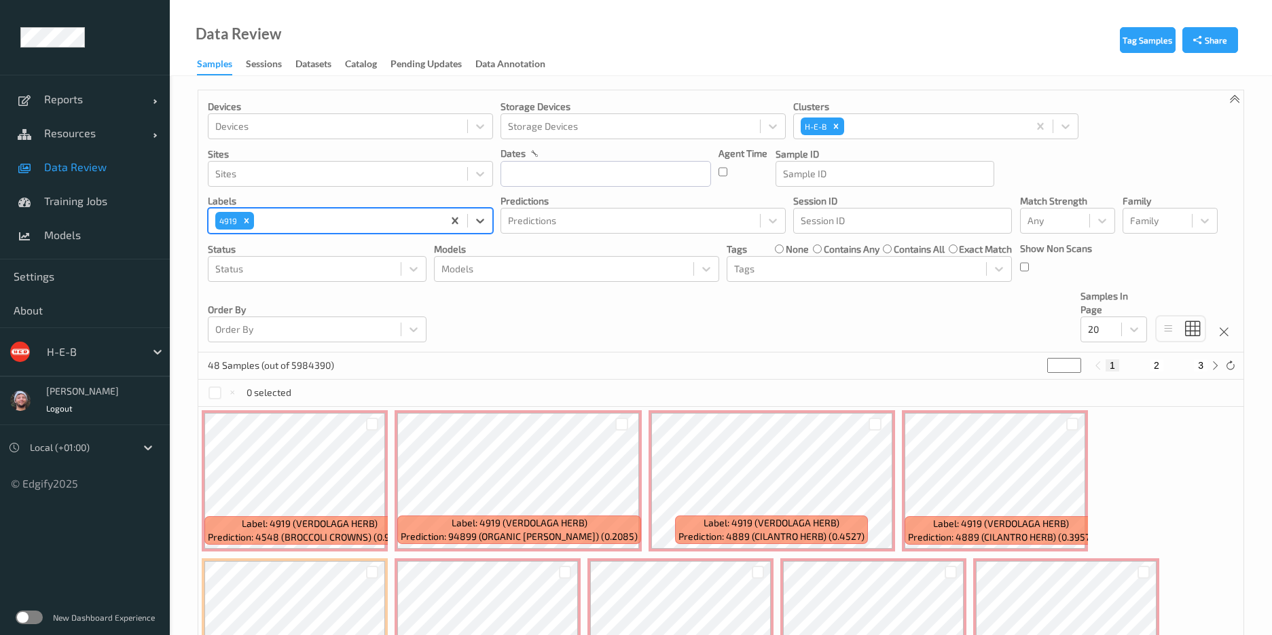
click at [370, 221] on div at bounding box center [346, 221] width 179 height 16
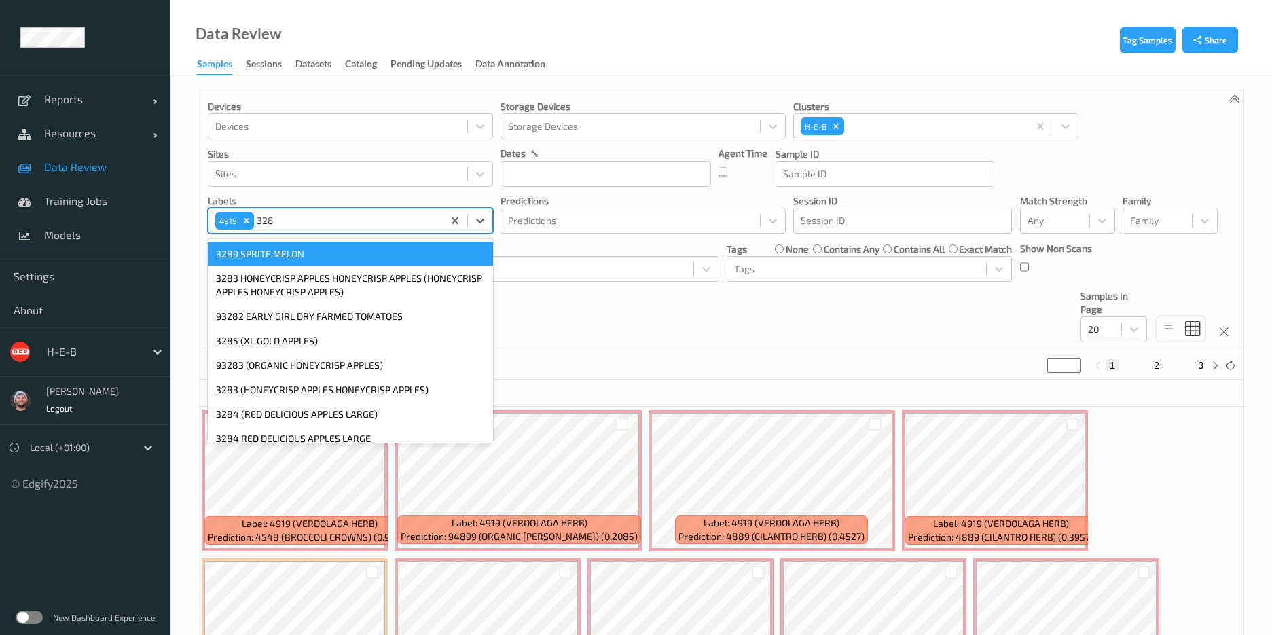
type input "3285"
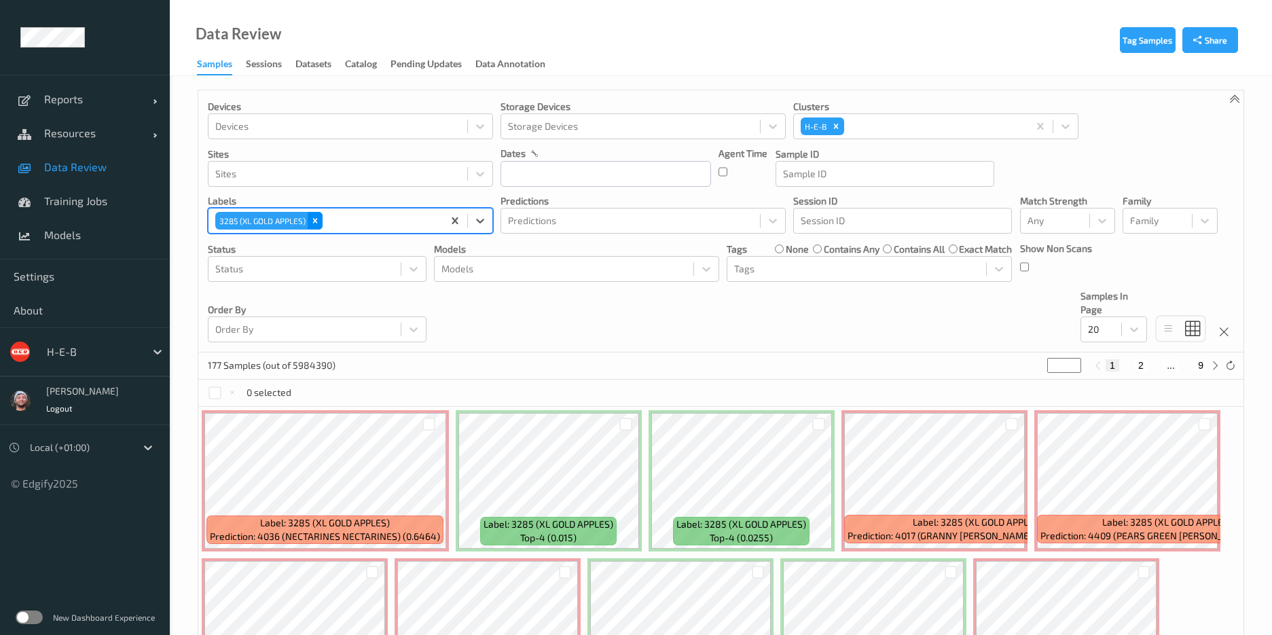
click at [315, 214] on div "Remove 3285 (XL GOLD APPLES)" at bounding box center [315, 221] width 15 height 18
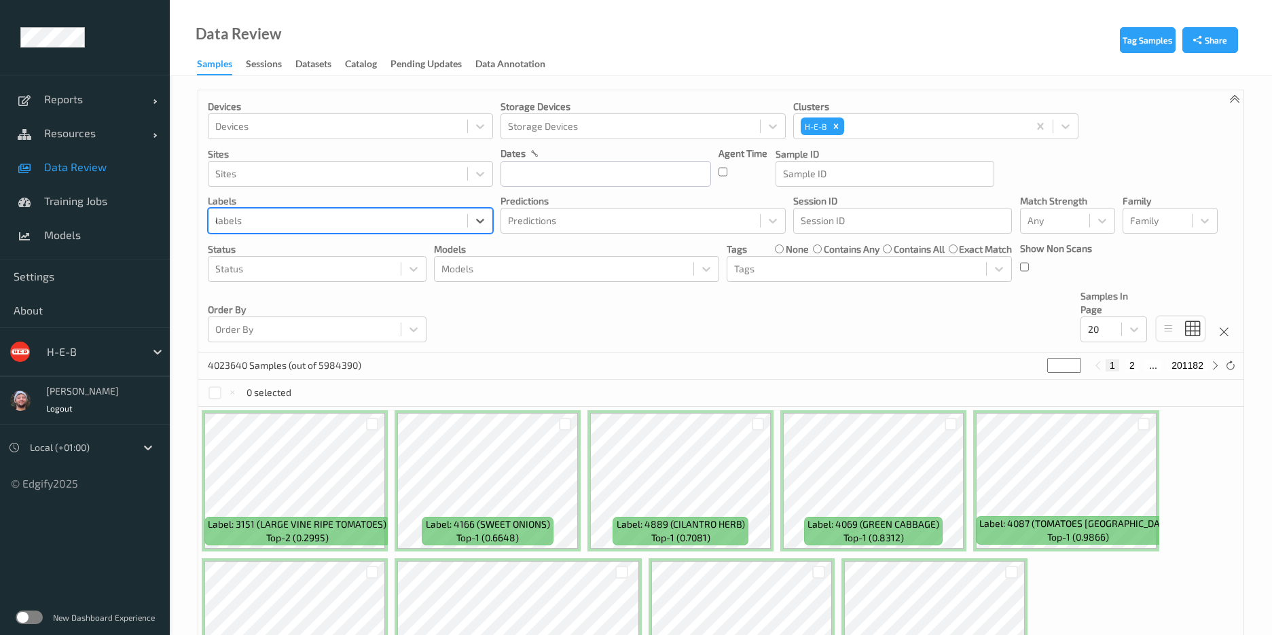
type input "4719"
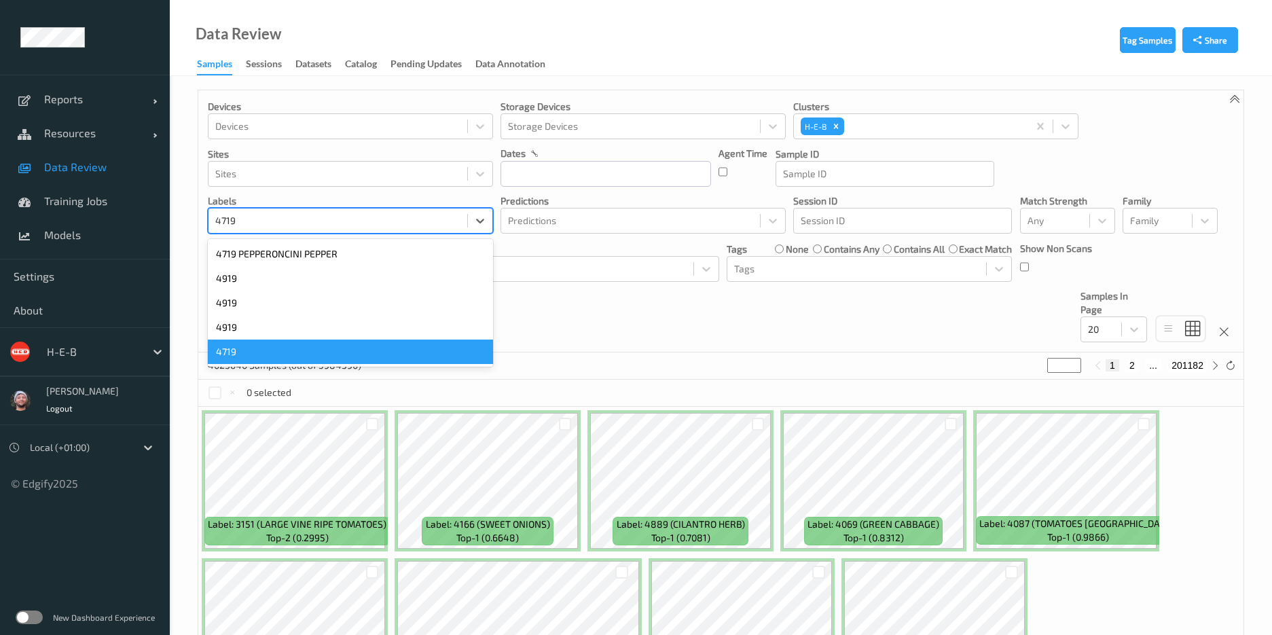
click at [270, 353] on div "4719" at bounding box center [350, 352] width 285 height 24
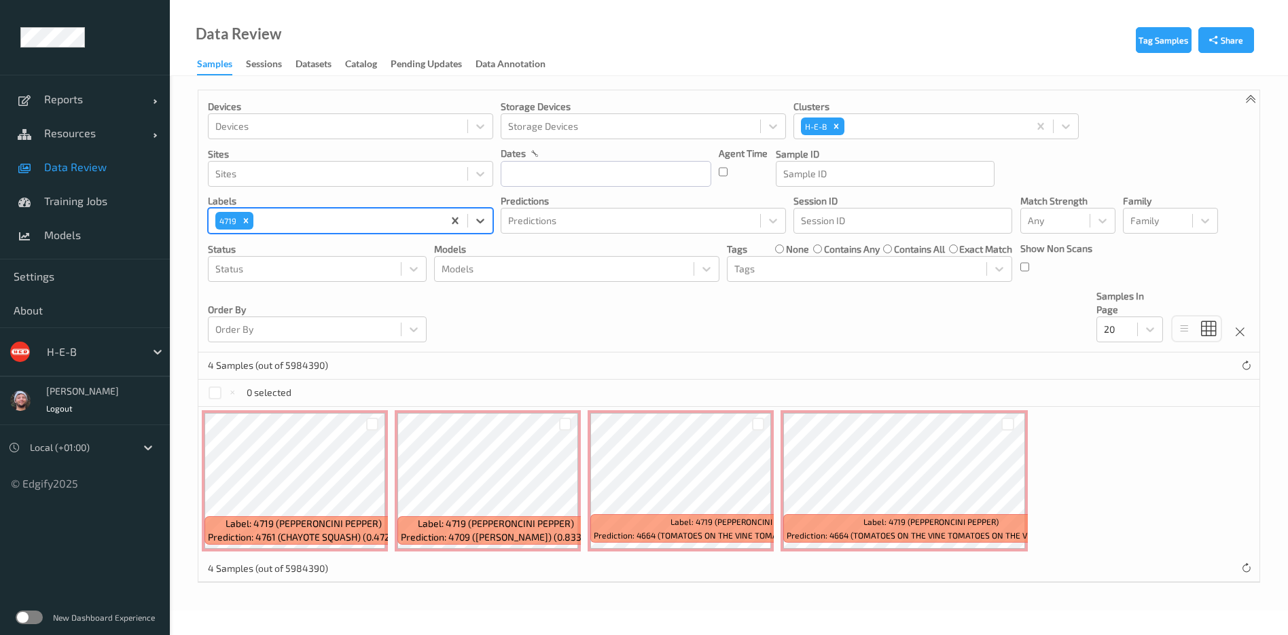
click at [406, 217] on div at bounding box center [346, 221] width 180 height 16
type input "4255"
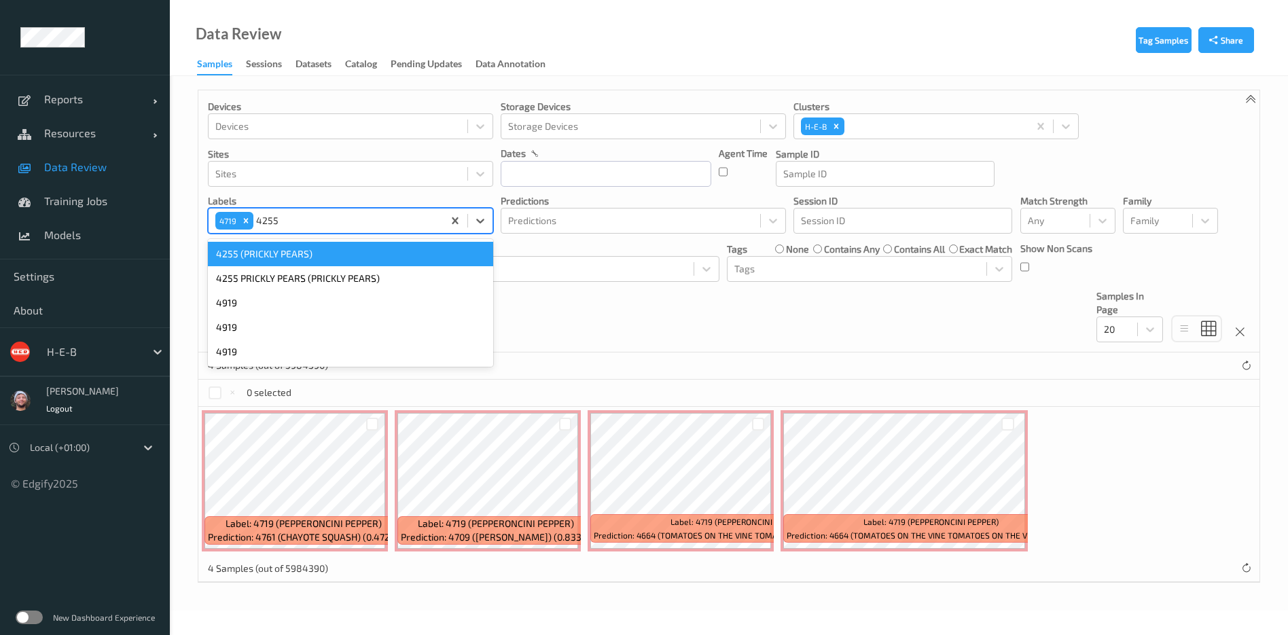
click at [357, 251] on div "4255 (PRICKLY PEARS)" at bounding box center [350, 254] width 285 height 24
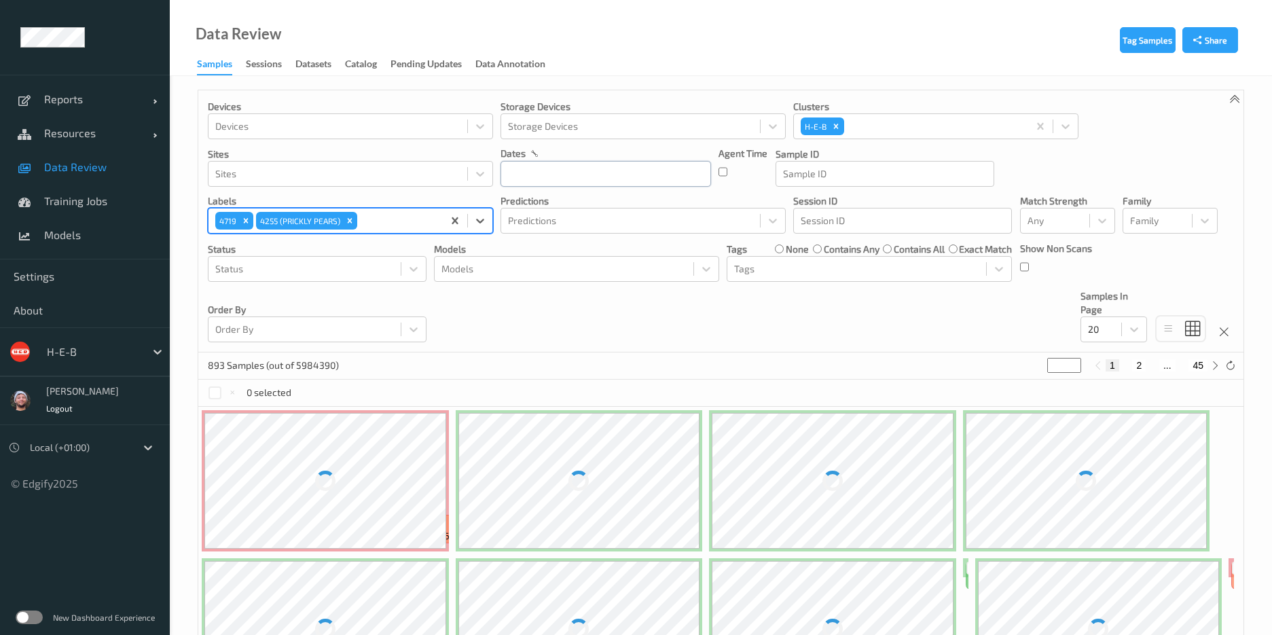
click at [620, 183] on input "text" at bounding box center [606, 174] width 211 height 26
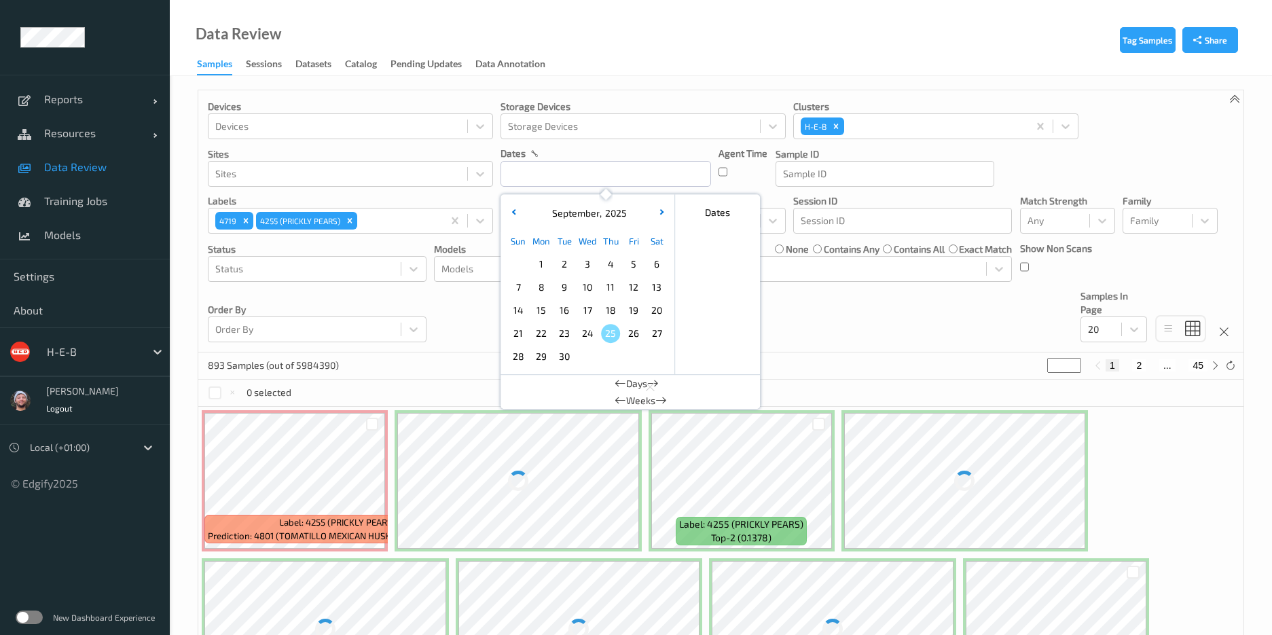
click at [591, 328] on span "24" at bounding box center [587, 333] width 19 height 19
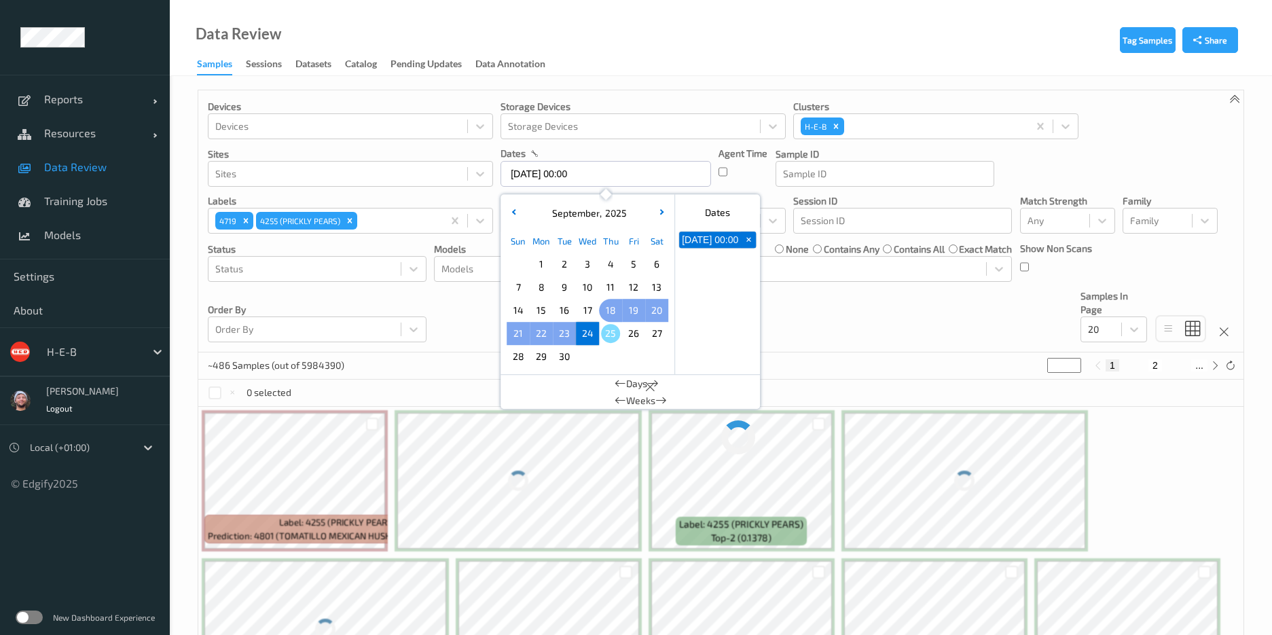
click at [607, 304] on span "18" at bounding box center [610, 310] width 19 height 19
type input "18/09/2025 00:00 -> 24/09/2025 23:59"
click at [846, 301] on div "Devices Devices Storage Devices Storage Devices Clusters H-E-B Sites Sites date…" at bounding box center [720, 221] width 1045 height 262
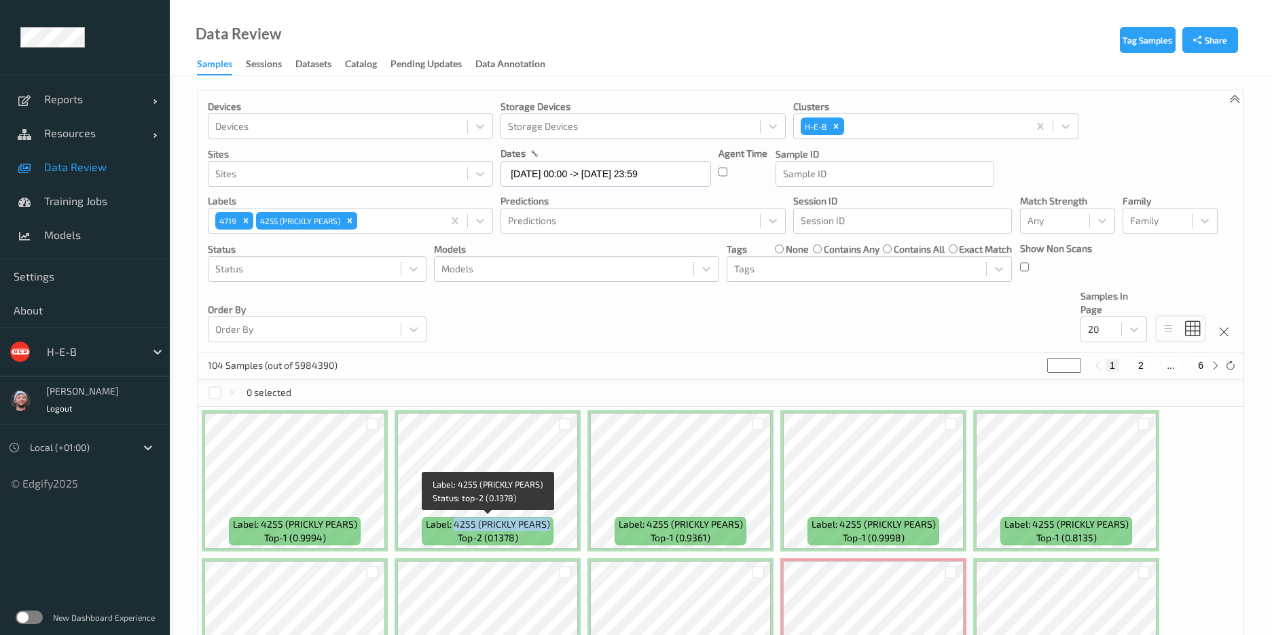
copy span "4255 (PRICKLY PEARS)"
click at [351, 224] on icon "Remove 4255 (PRICKLY PEARS)" at bounding box center [350, 221] width 10 height 10
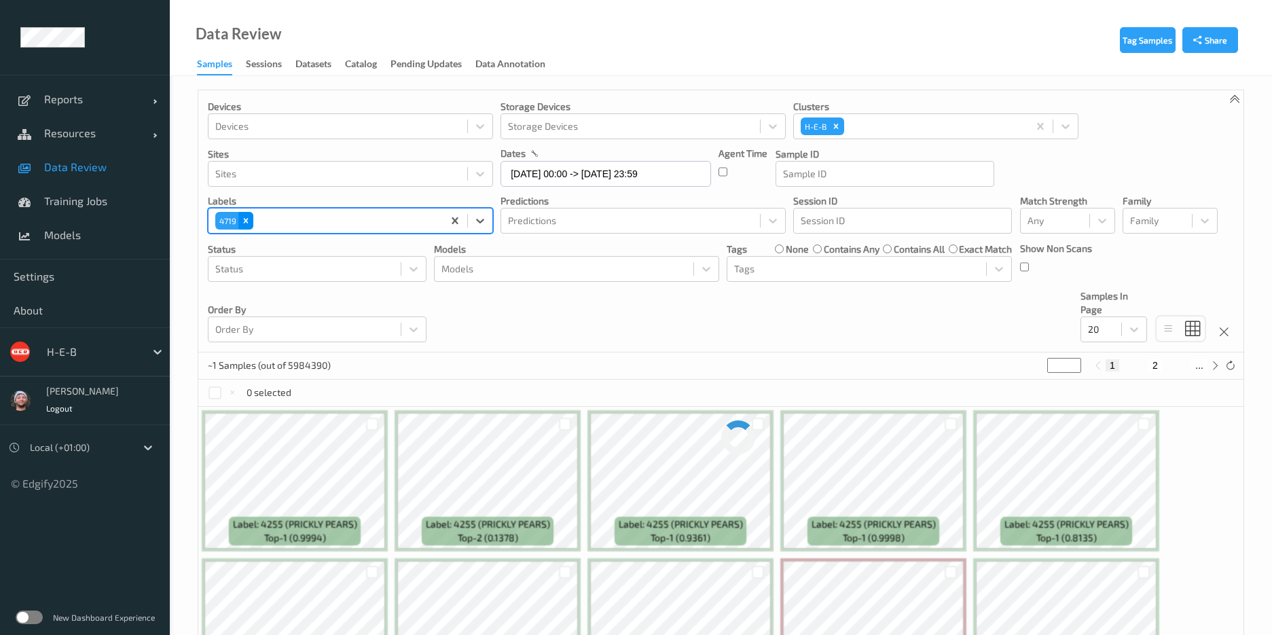
click at [247, 220] on icon "Remove 4719" at bounding box center [246, 221] width 10 height 10
type input "3141"
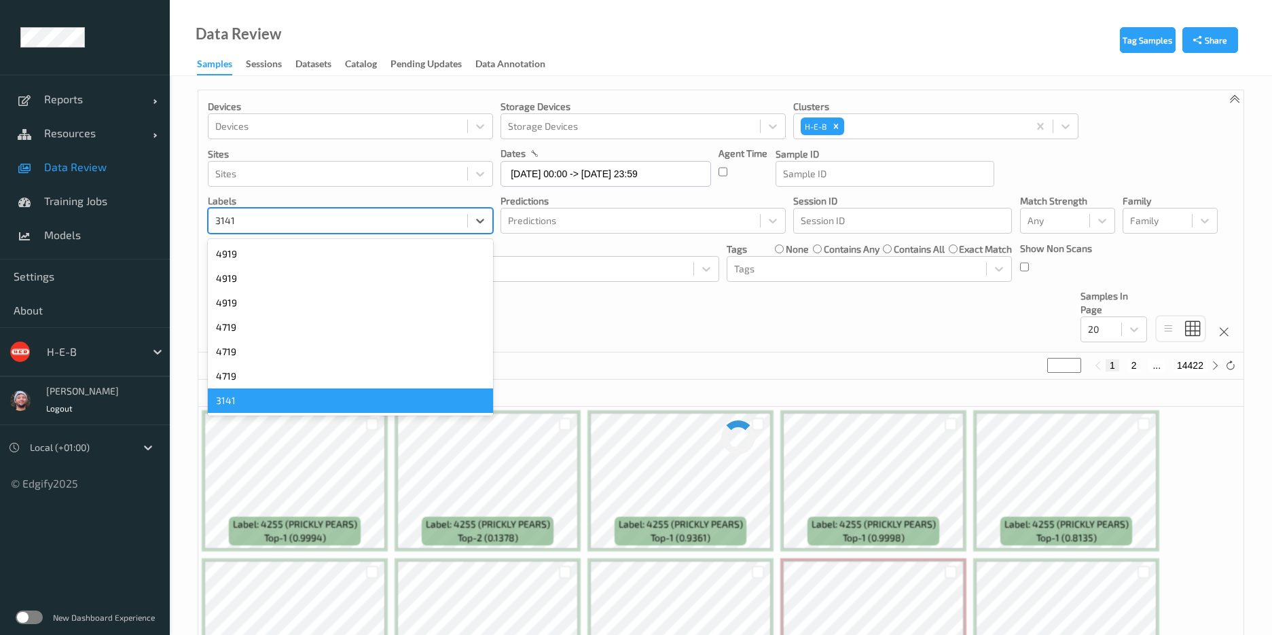
click at [260, 397] on div "3141" at bounding box center [350, 401] width 285 height 24
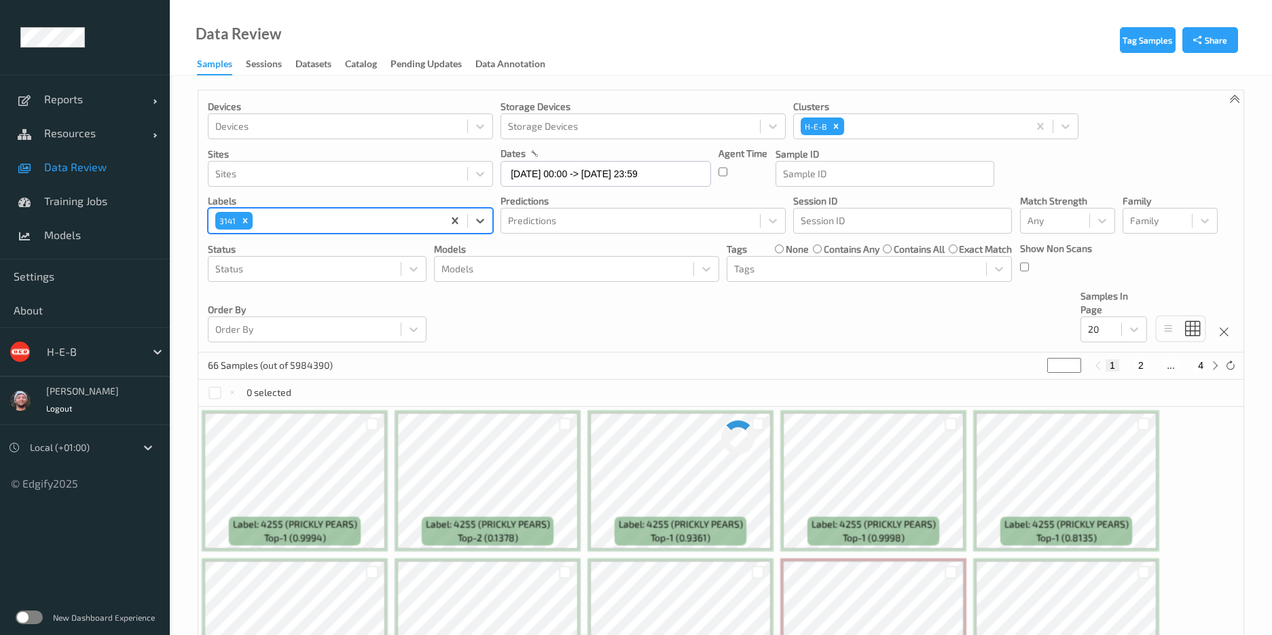
click at [829, 297] on div "Devices Devices Storage Devices Storage Devices Clusters H-E-B Sites Sites date…" at bounding box center [720, 221] width 1045 height 262
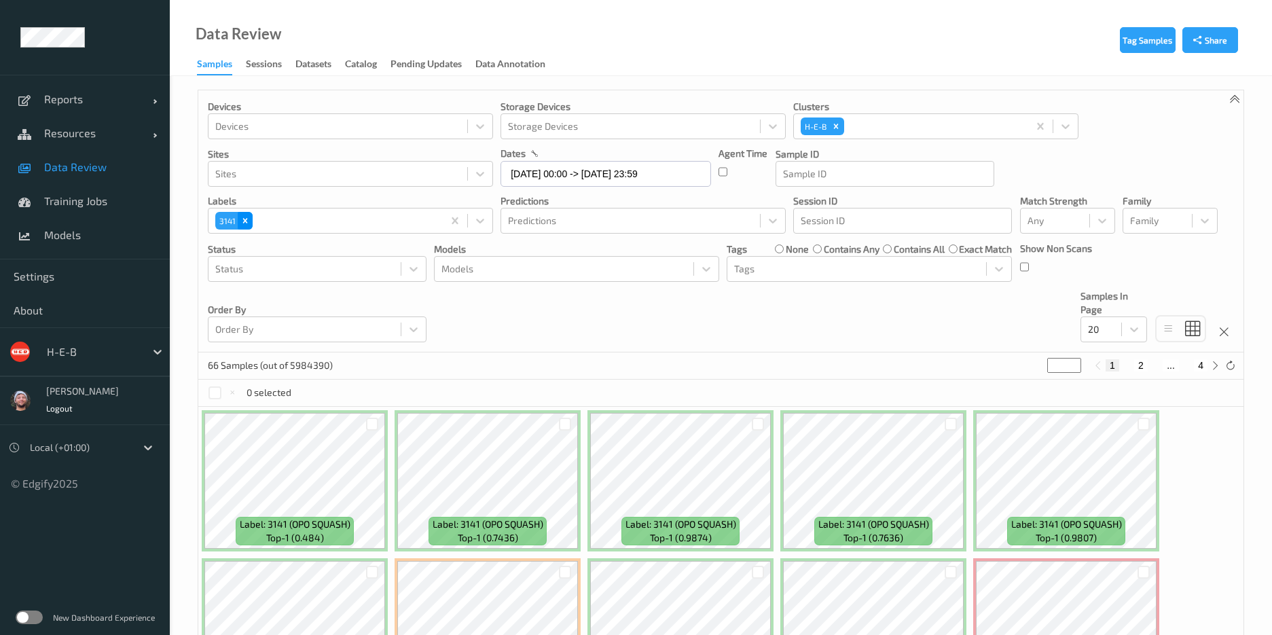
click at [249, 224] on icon "Remove 3141" at bounding box center [245, 221] width 10 height 10
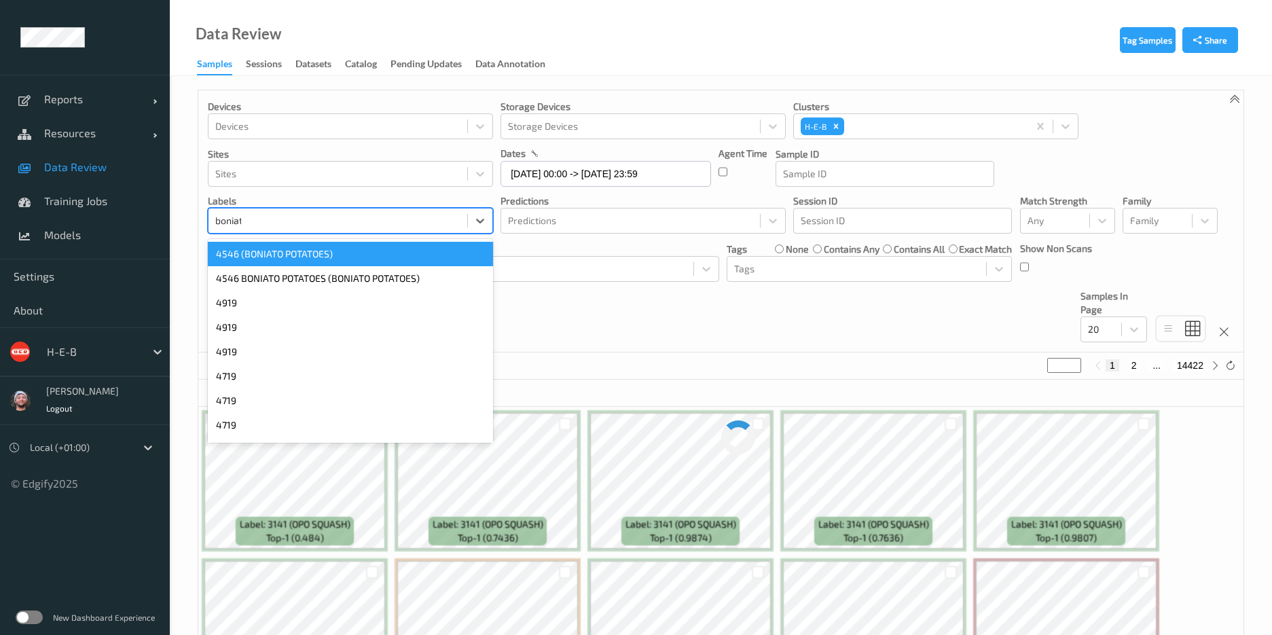
type input "boniato"
click at [270, 251] on div "4546 (BONIATO POTATOES)" at bounding box center [350, 254] width 285 height 24
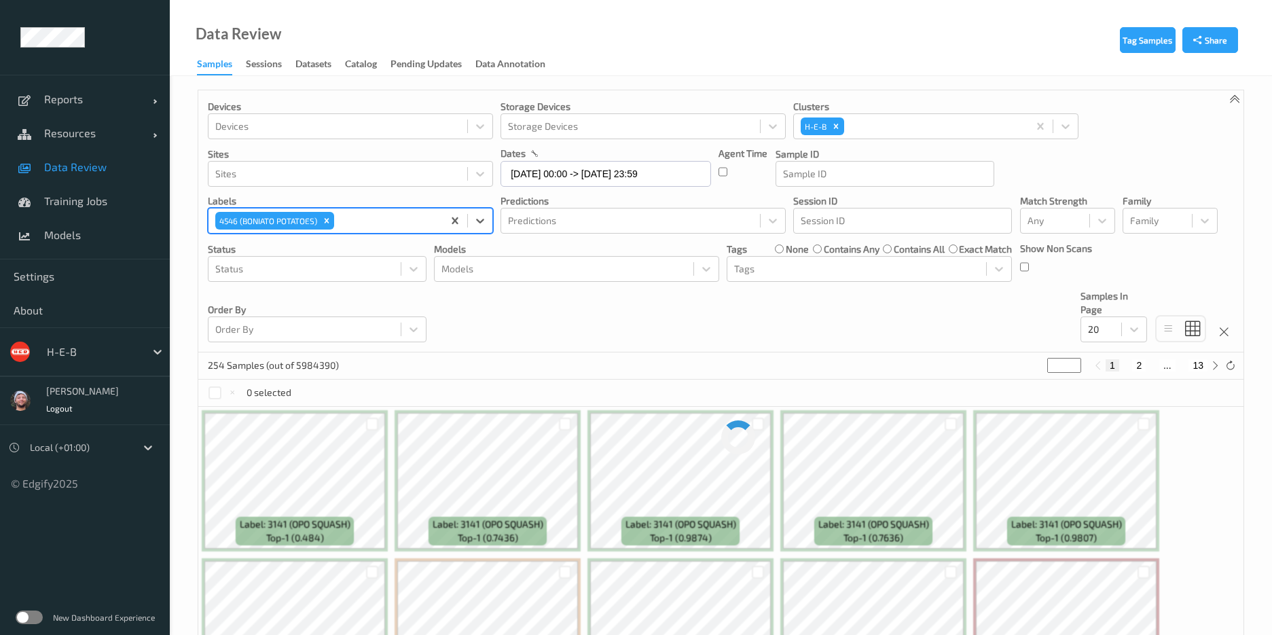
click at [635, 306] on div "Devices Devices Storage Devices Storage Devices Clusters H-E-B Sites Sites date…" at bounding box center [720, 221] width 1045 height 262
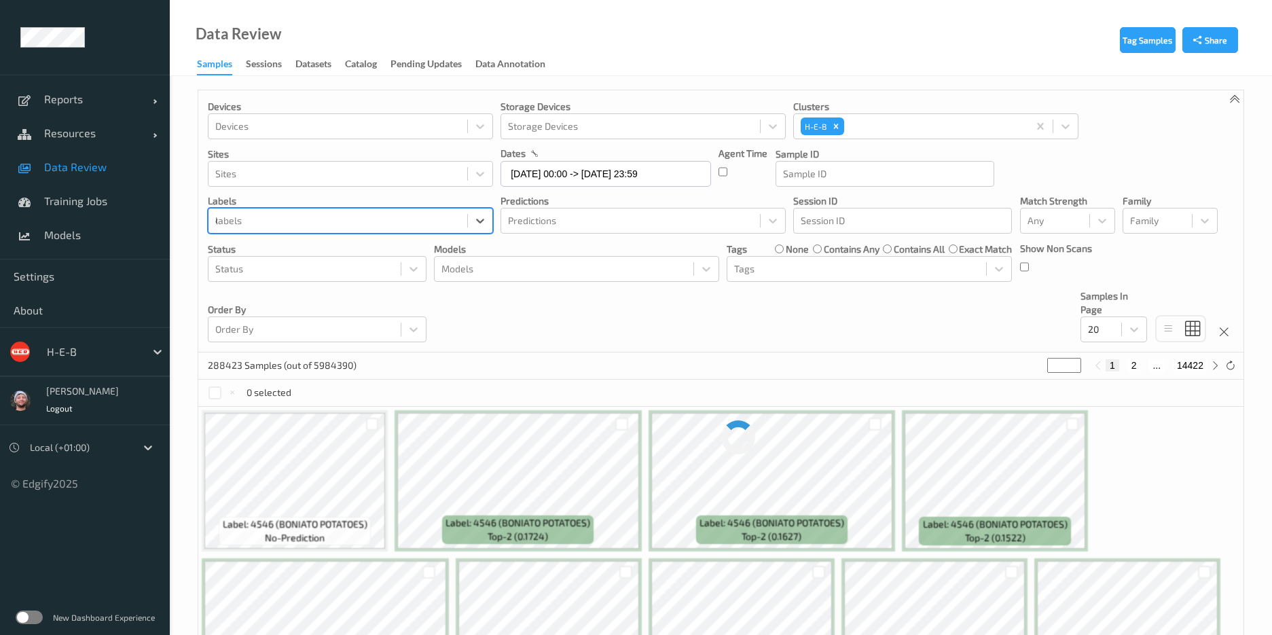
type input "4763"
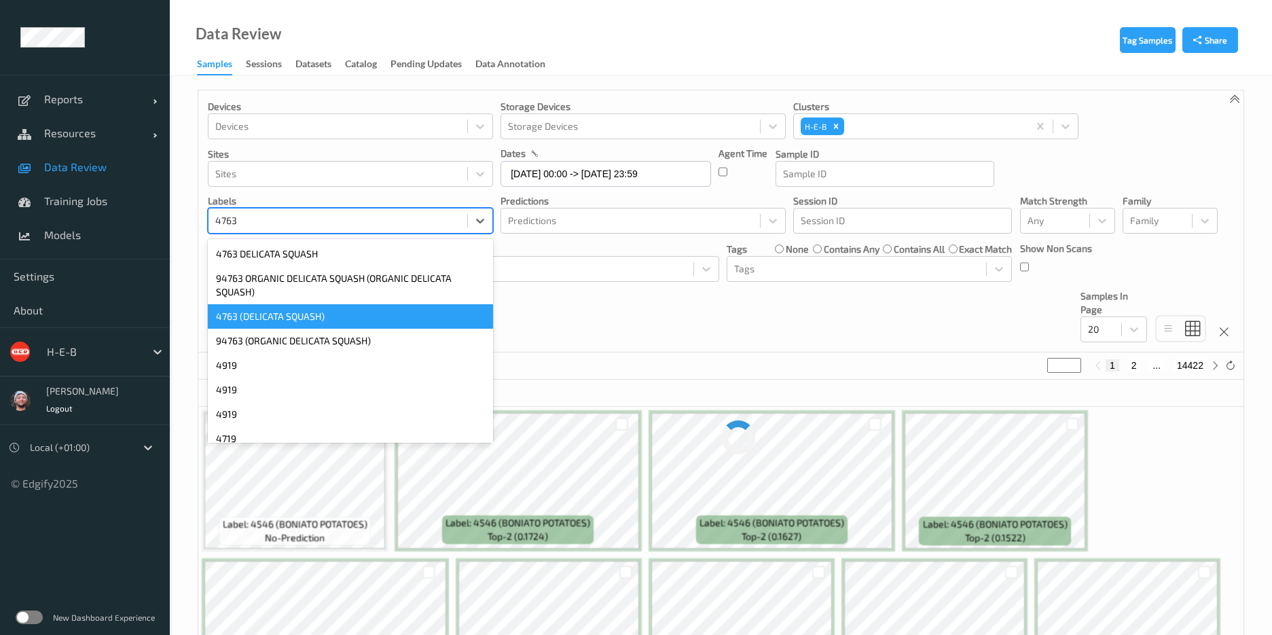
click at [319, 315] on div "4763 (DELICATA SQUASH)" at bounding box center [350, 316] width 285 height 24
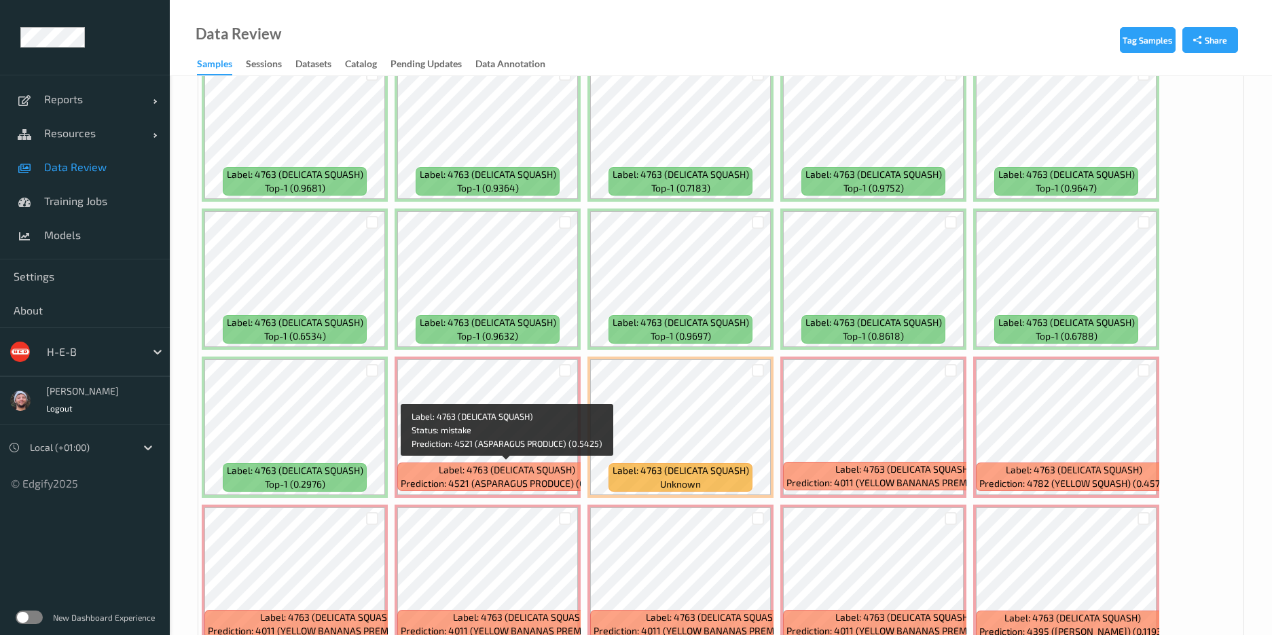
scroll to position [318, 0]
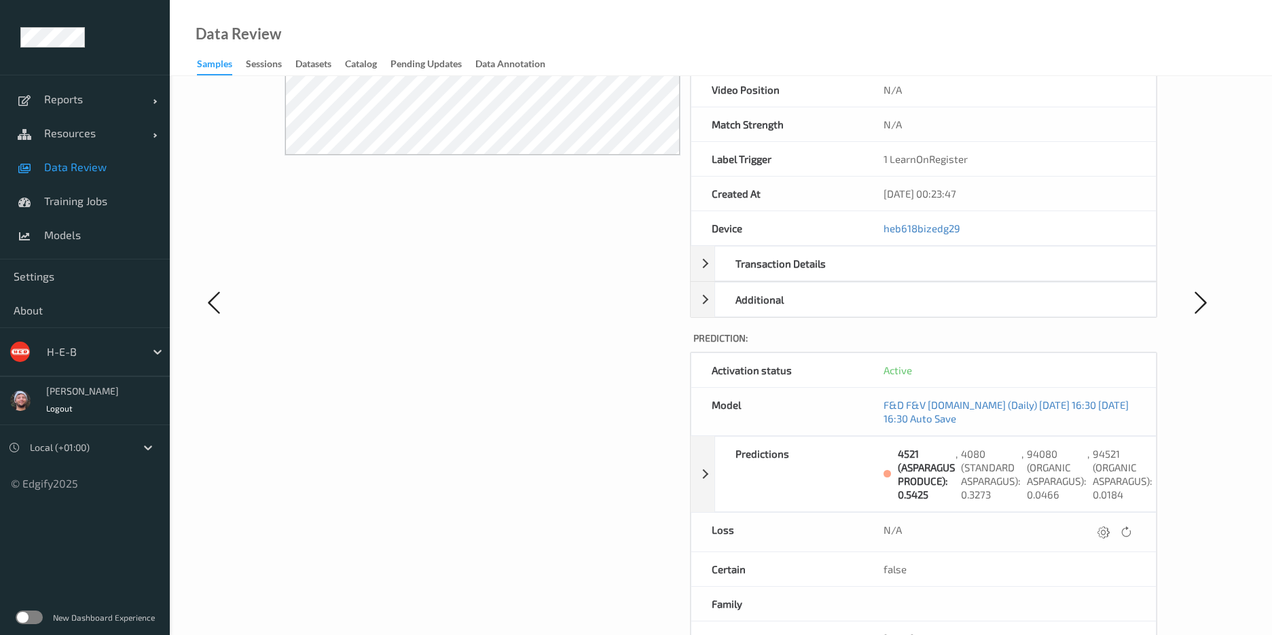
scroll to position [297, 0]
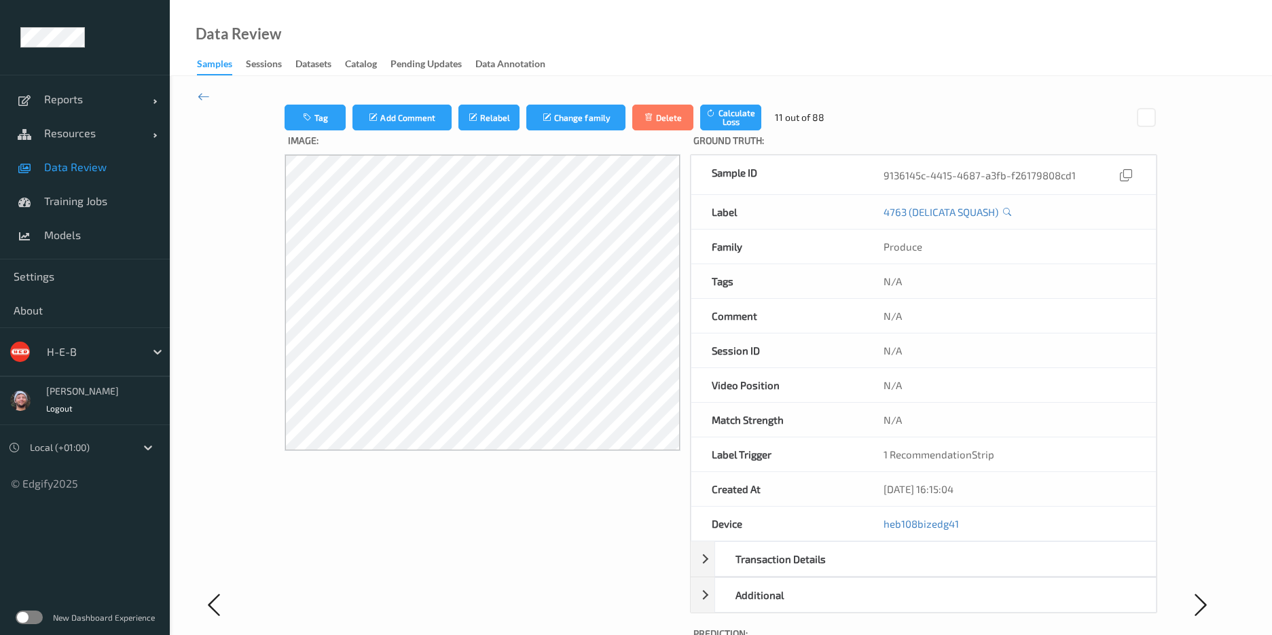
click at [96, 166] on span "Data Review" at bounding box center [100, 167] width 112 height 14
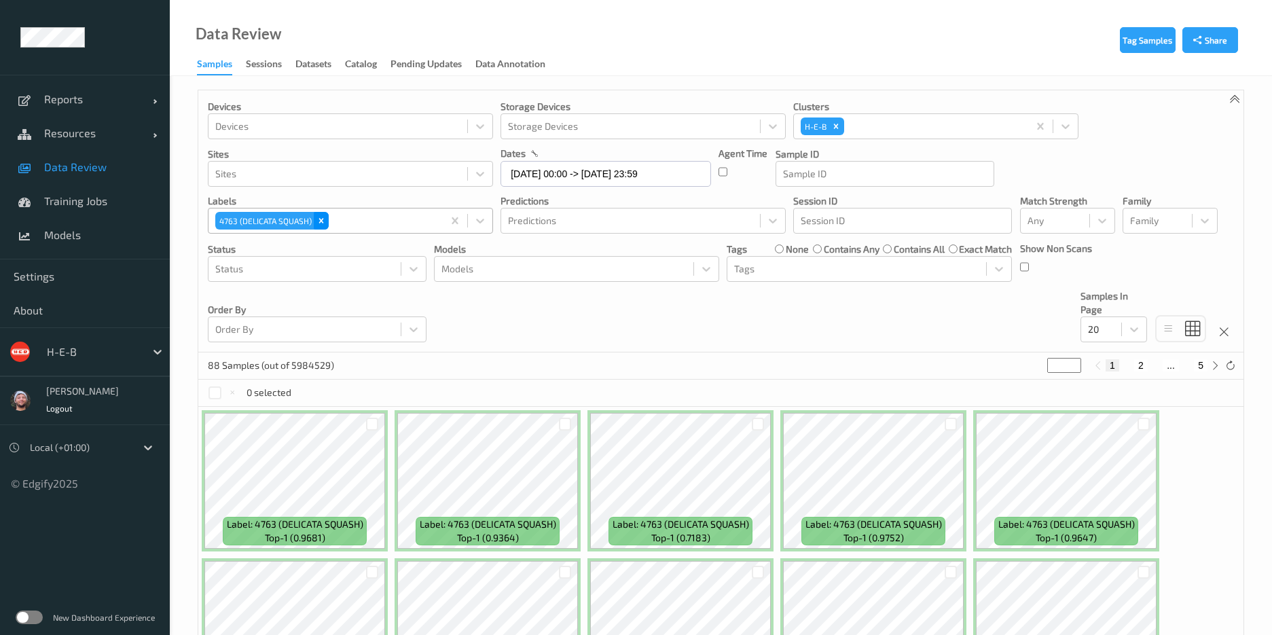
click at [325, 219] on icon "Remove 4763 (DELICATA SQUASH)" at bounding box center [322, 221] width 10 height 10
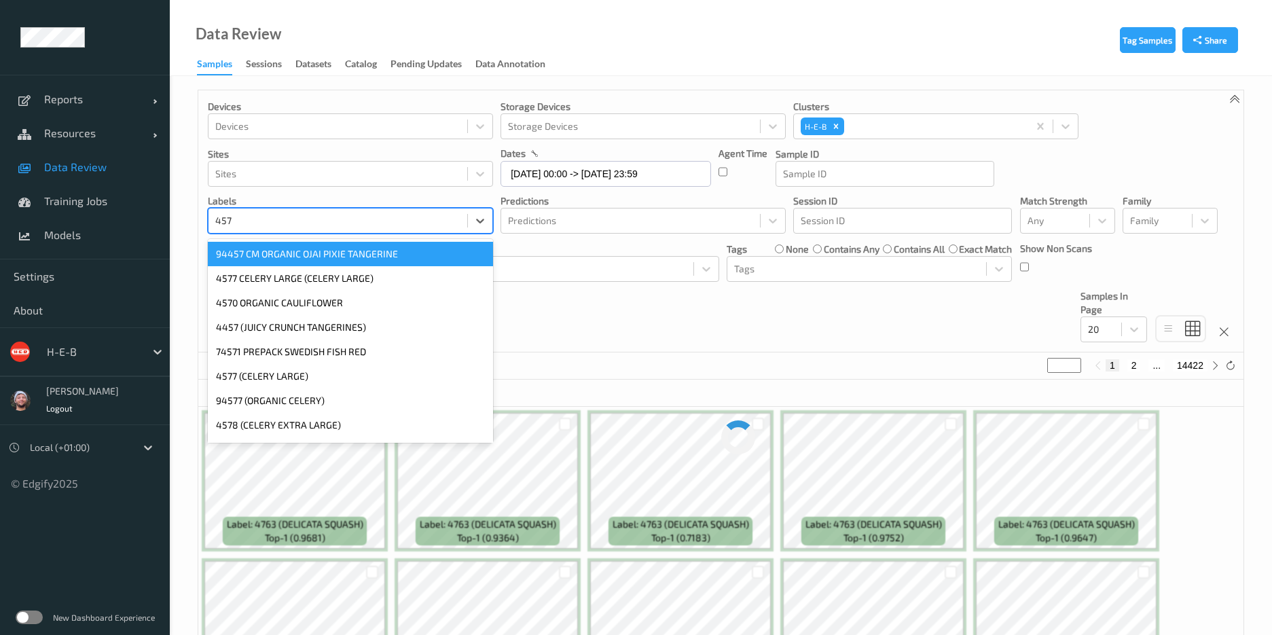
type input "4577"
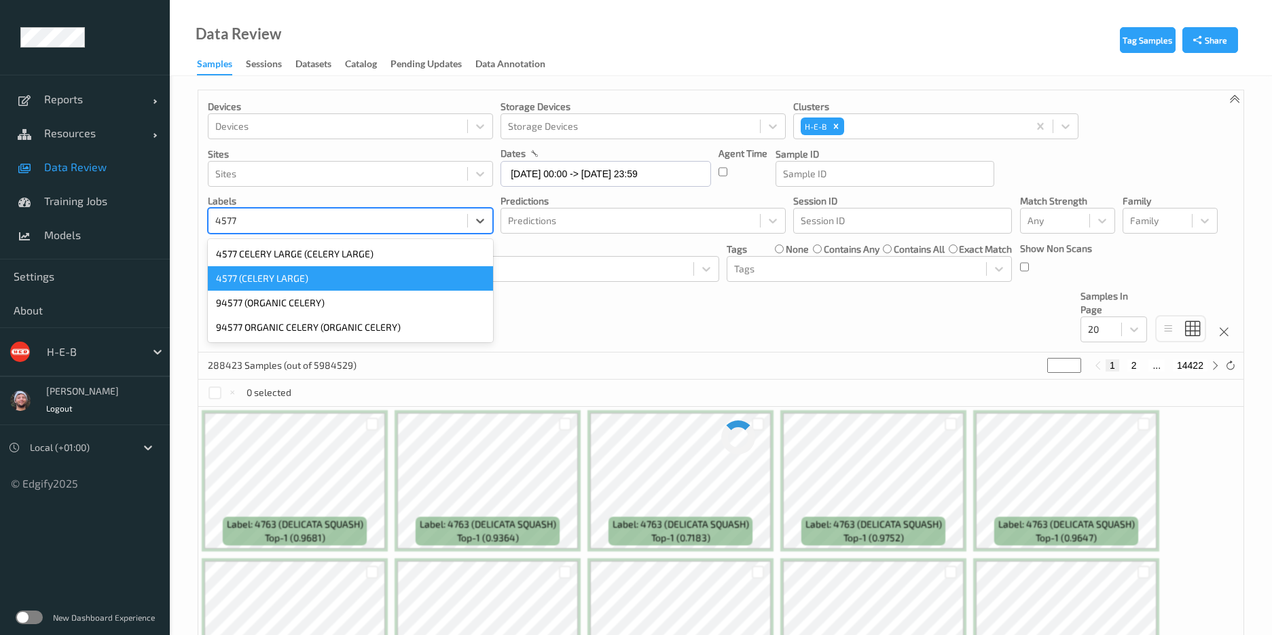
click at [305, 277] on div "4577 (CELERY LARGE)" at bounding box center [350, 278] width 285 height 24
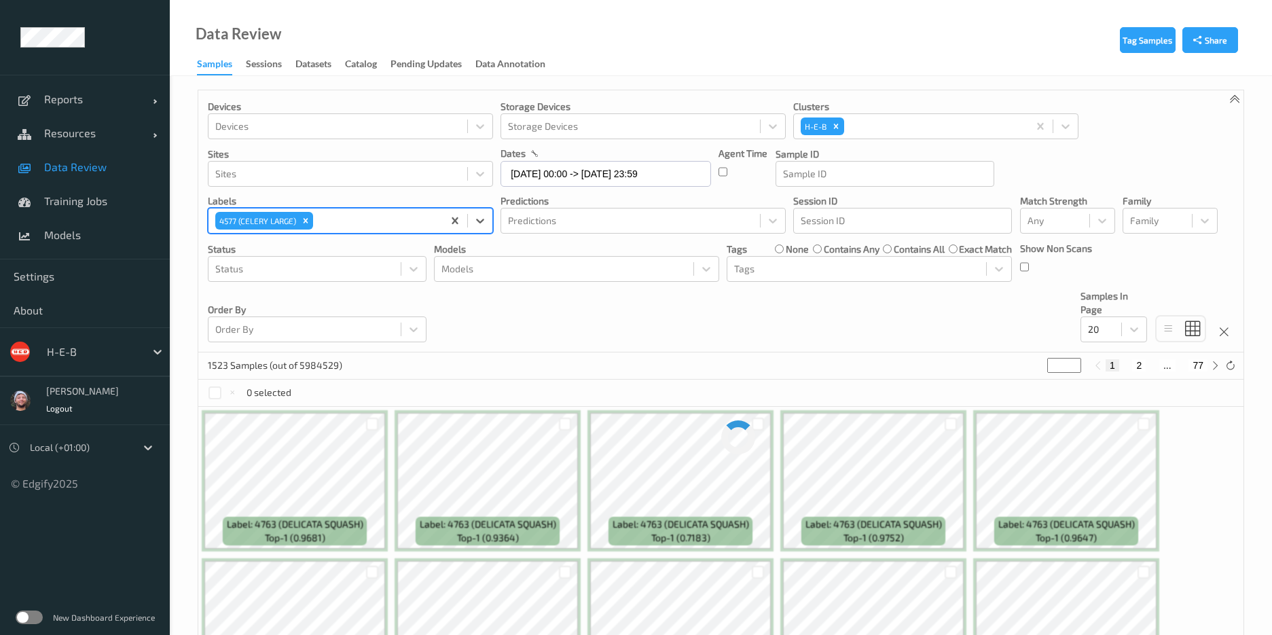
scroll to position [204, 0]
